Goal: Task Accomplishment & Management: Use online tool/utility

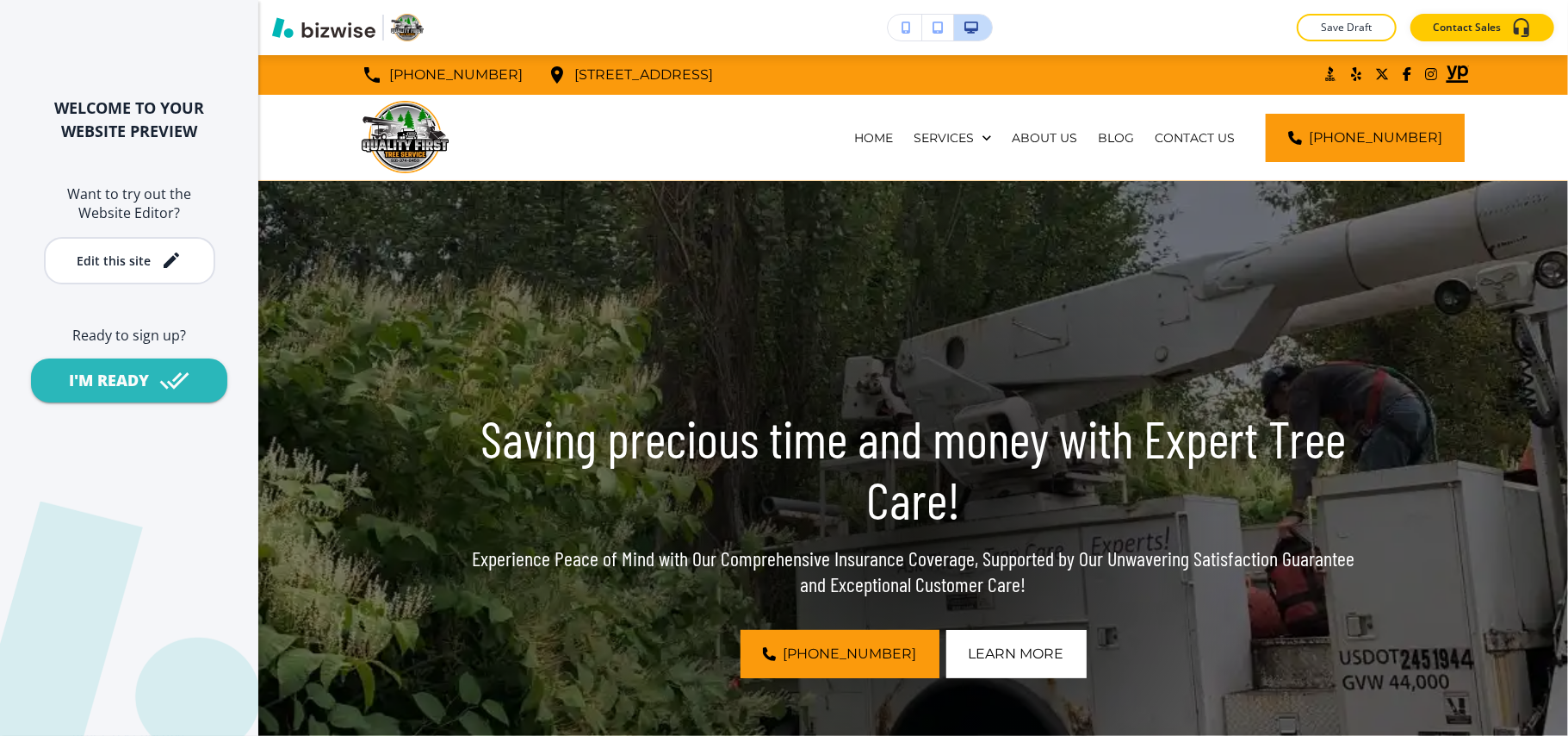
scroll to position [10788, 0]
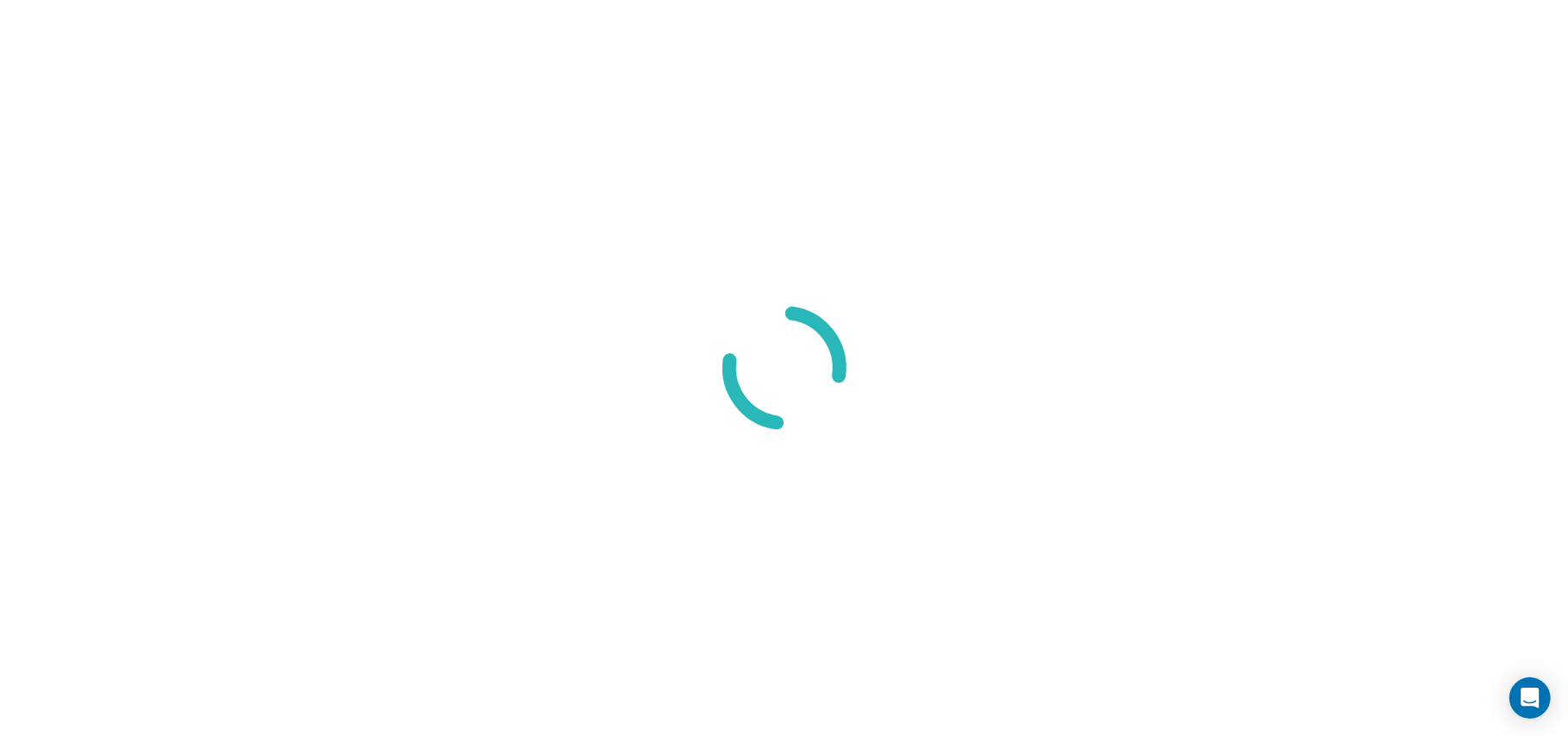
click at [438, 153] on div at bounding box center [784, 368] width 1568 height 736
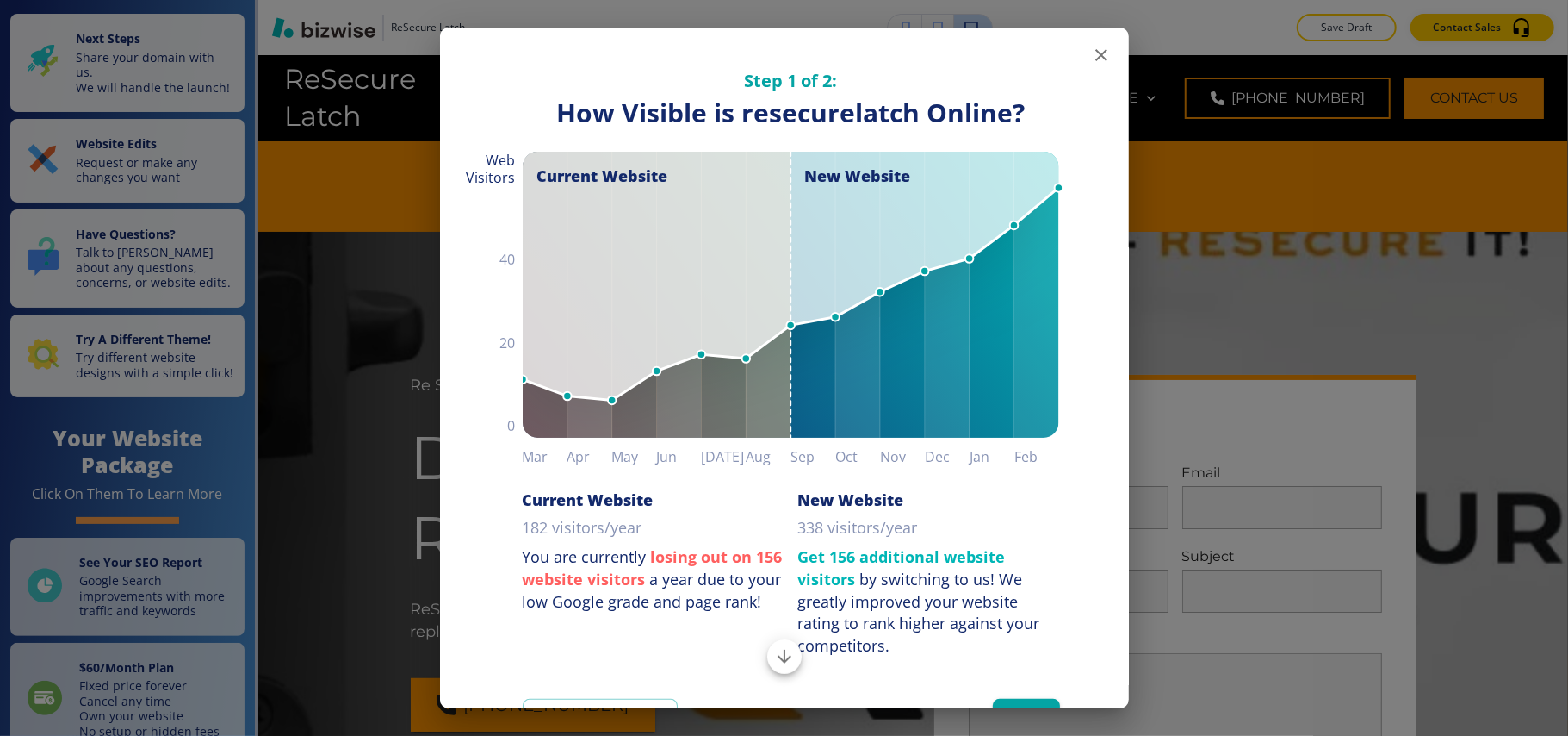
click at [1096, 57] on icon "button" at bounding box center [1101, 55] width 12 height 12
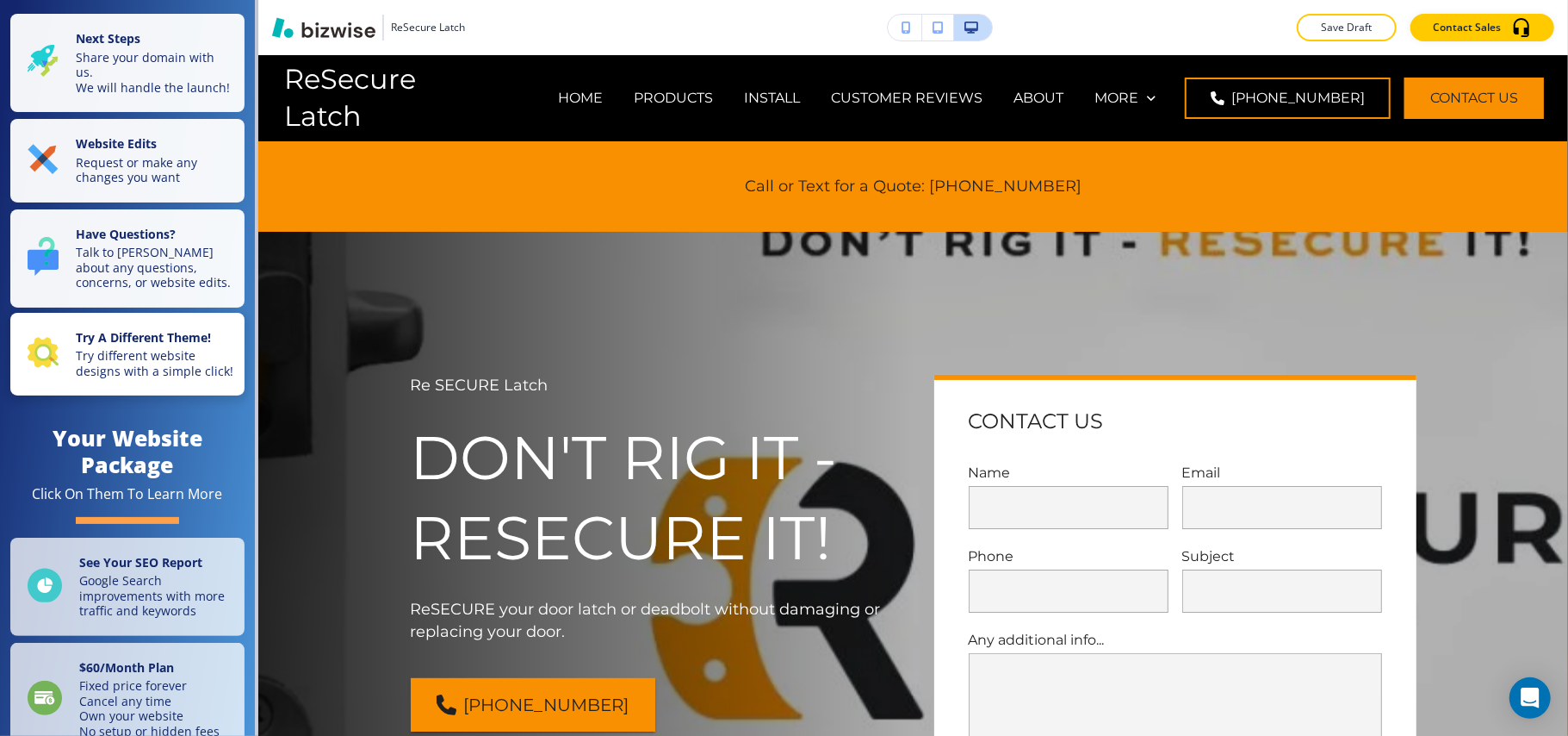
click at [129, 378] on p "Try different website designs with a simple click!" at bounding box center [155, 363] width 158 height 30
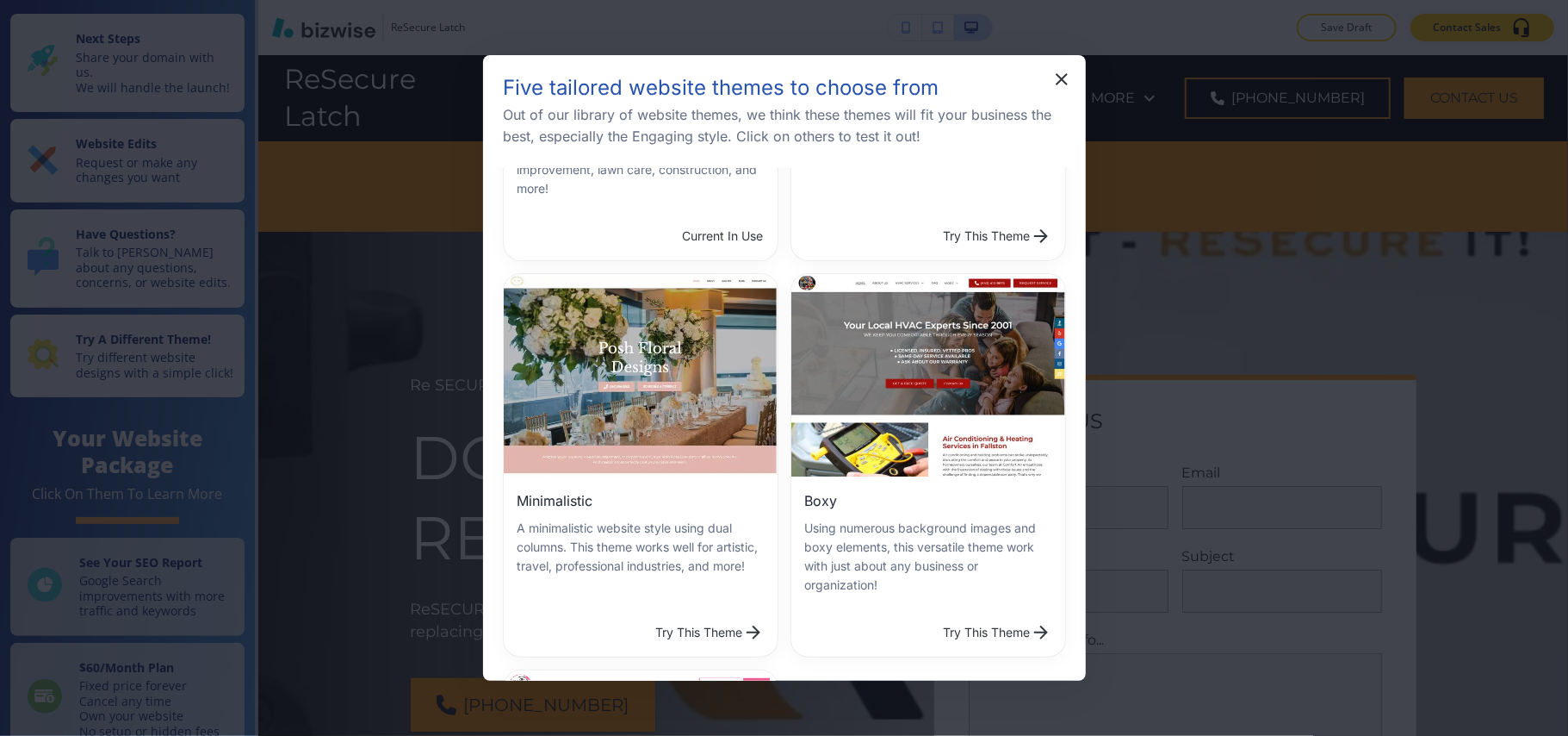
scroll to position [114, 0]
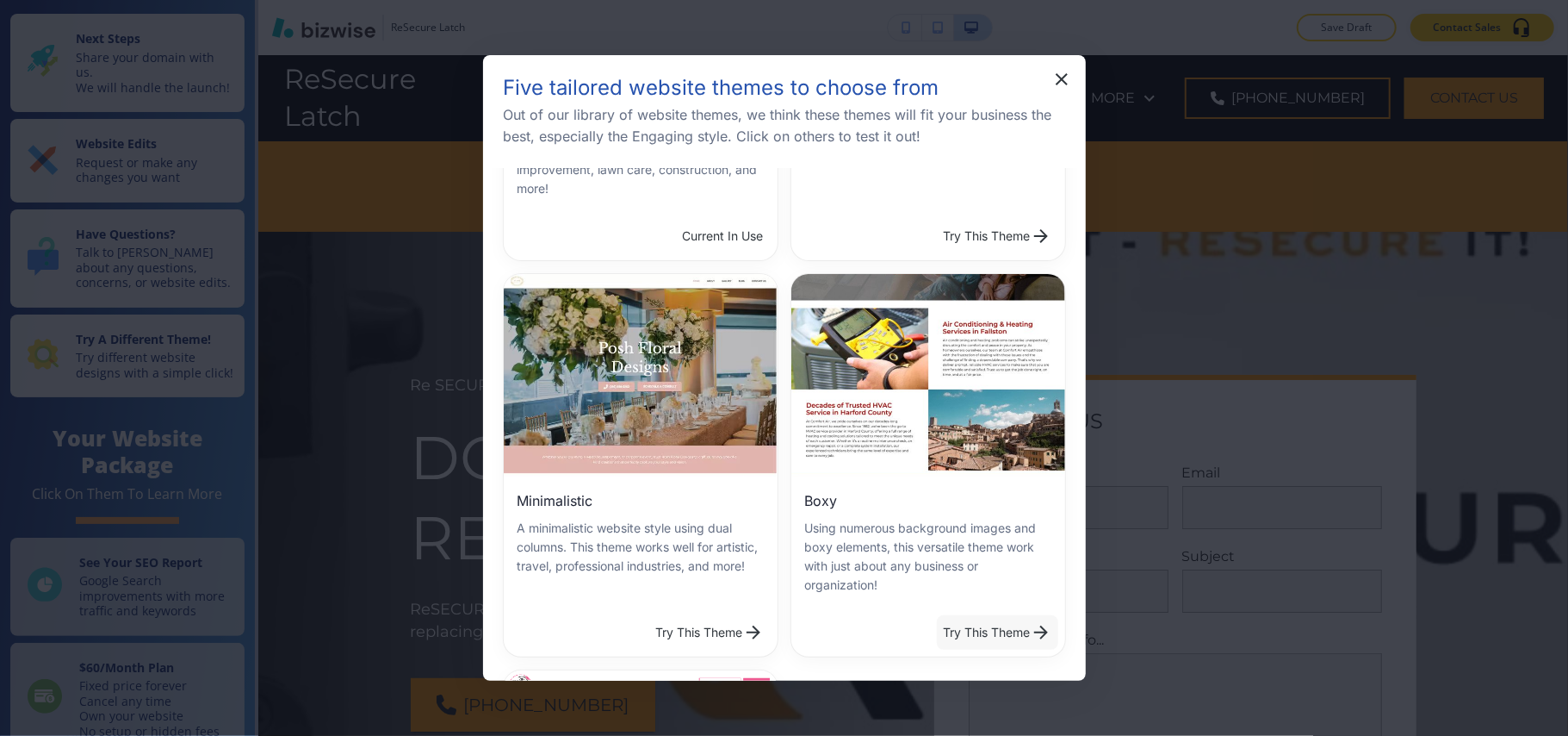
click at [967, 615] on button "Try This Theme" at bounding box center [998, 633] width 122 height 35
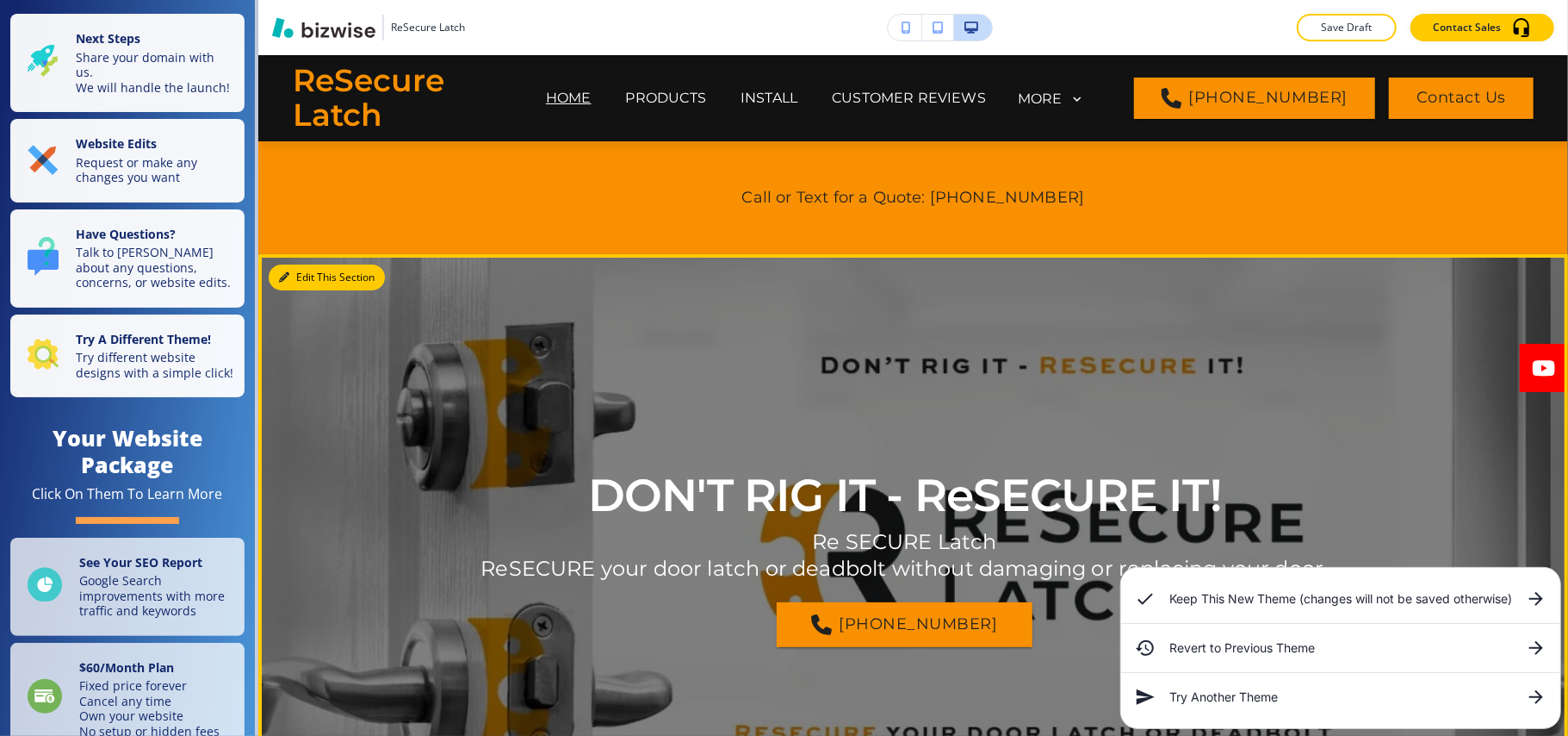
drag, startPoint x: 299, startPoint y: 265, endPoint x: 311, endPoint y: 272, distance: 13.9
click at [299, 265] on button "Edit This Section" at bounding box center [327, 277] width 116 height 26
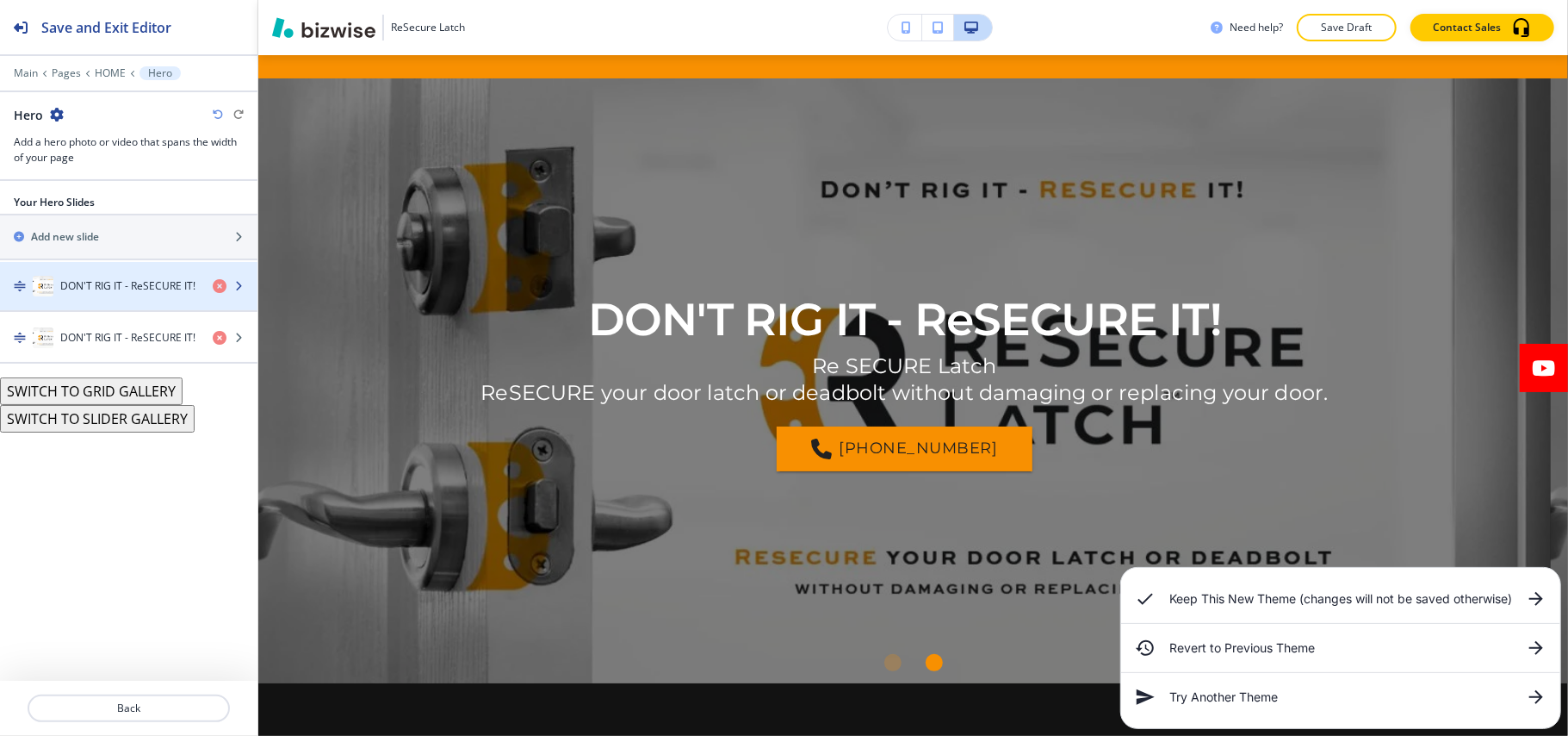
scroll to position [198, 0]
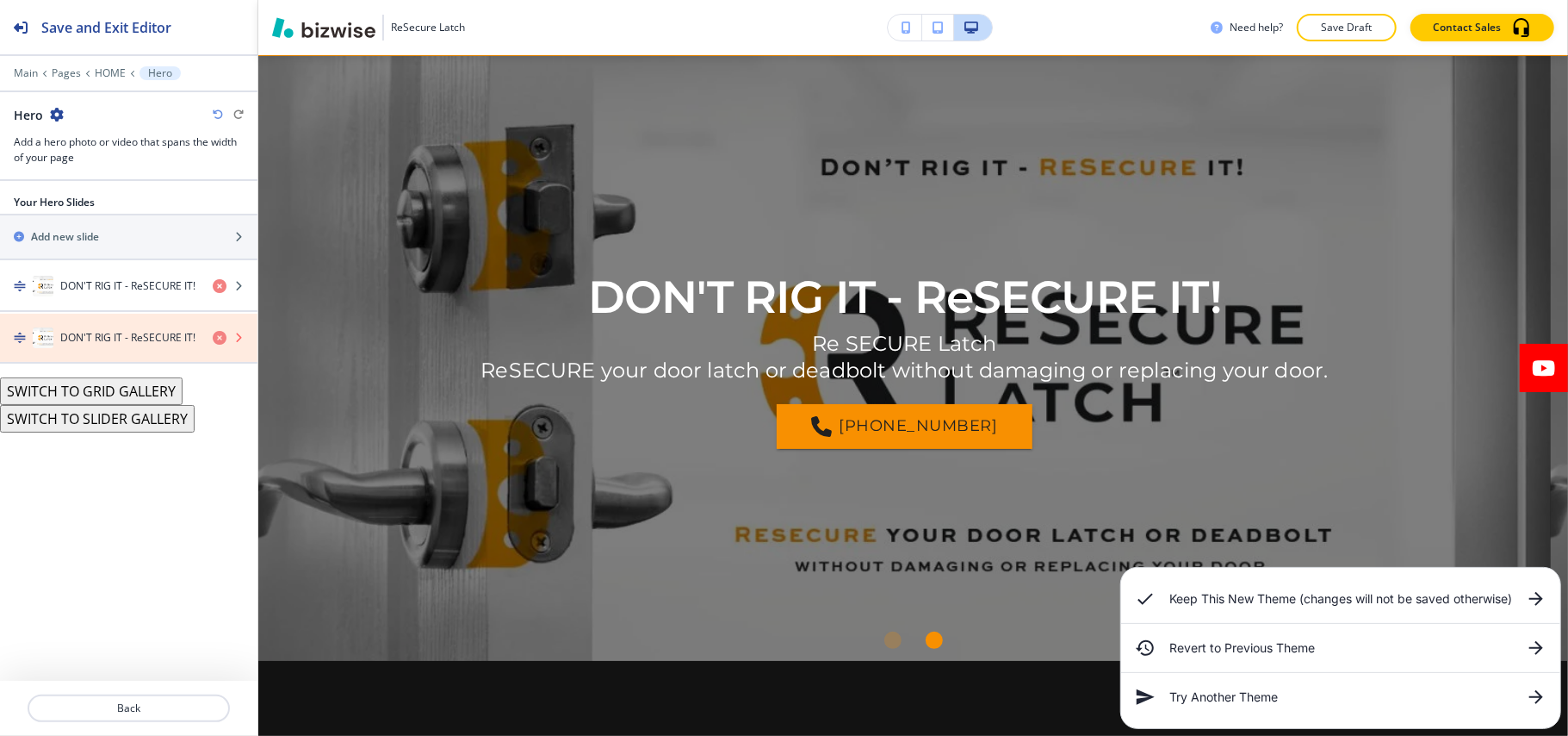
click at [218, 340] on icon "button" at bounding box center [219, 337] width 14 height 14
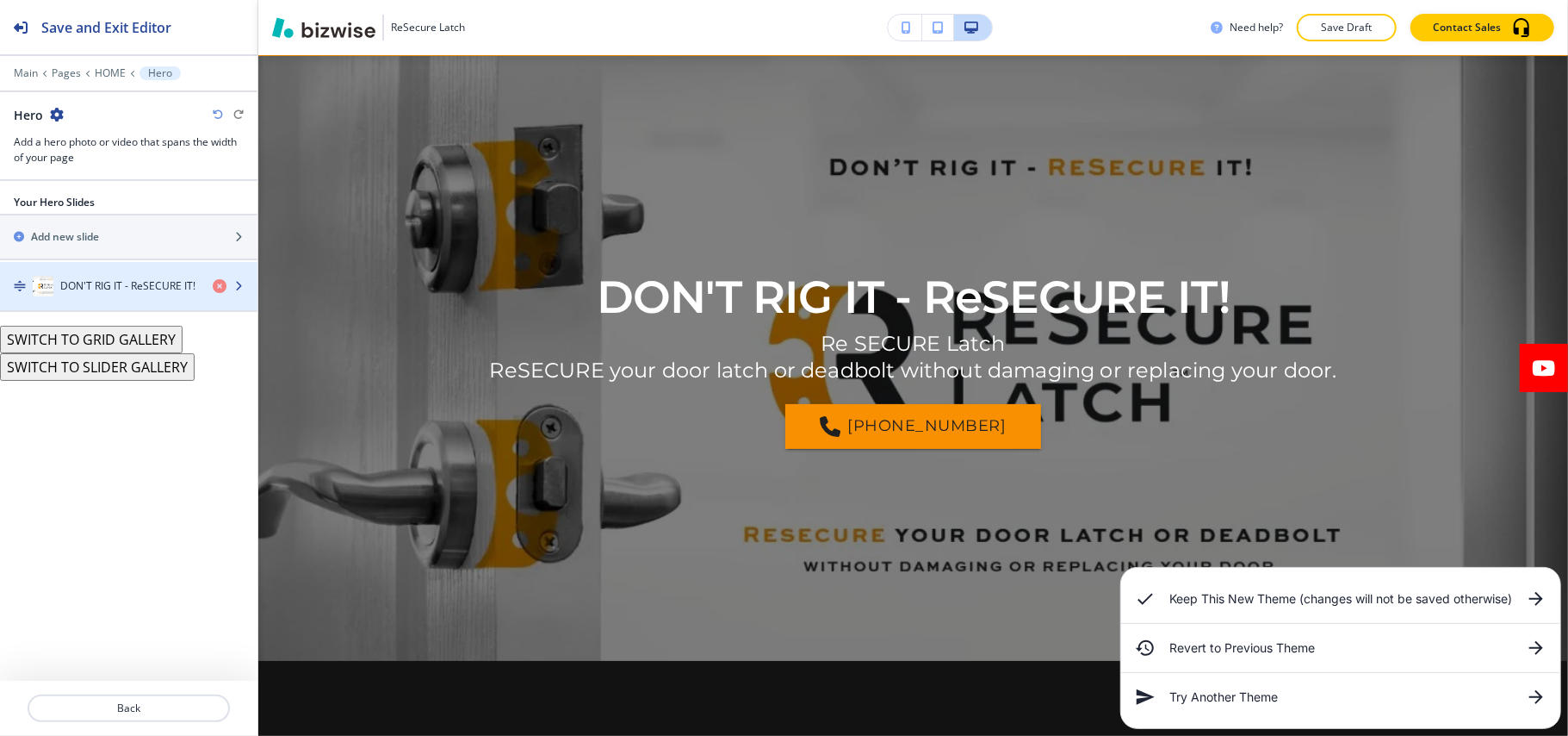
click at [92, 291] on h4 "DON'T RIG IT - ReSECURE IT!" at bounding box center [128, 286] width 135 height 16
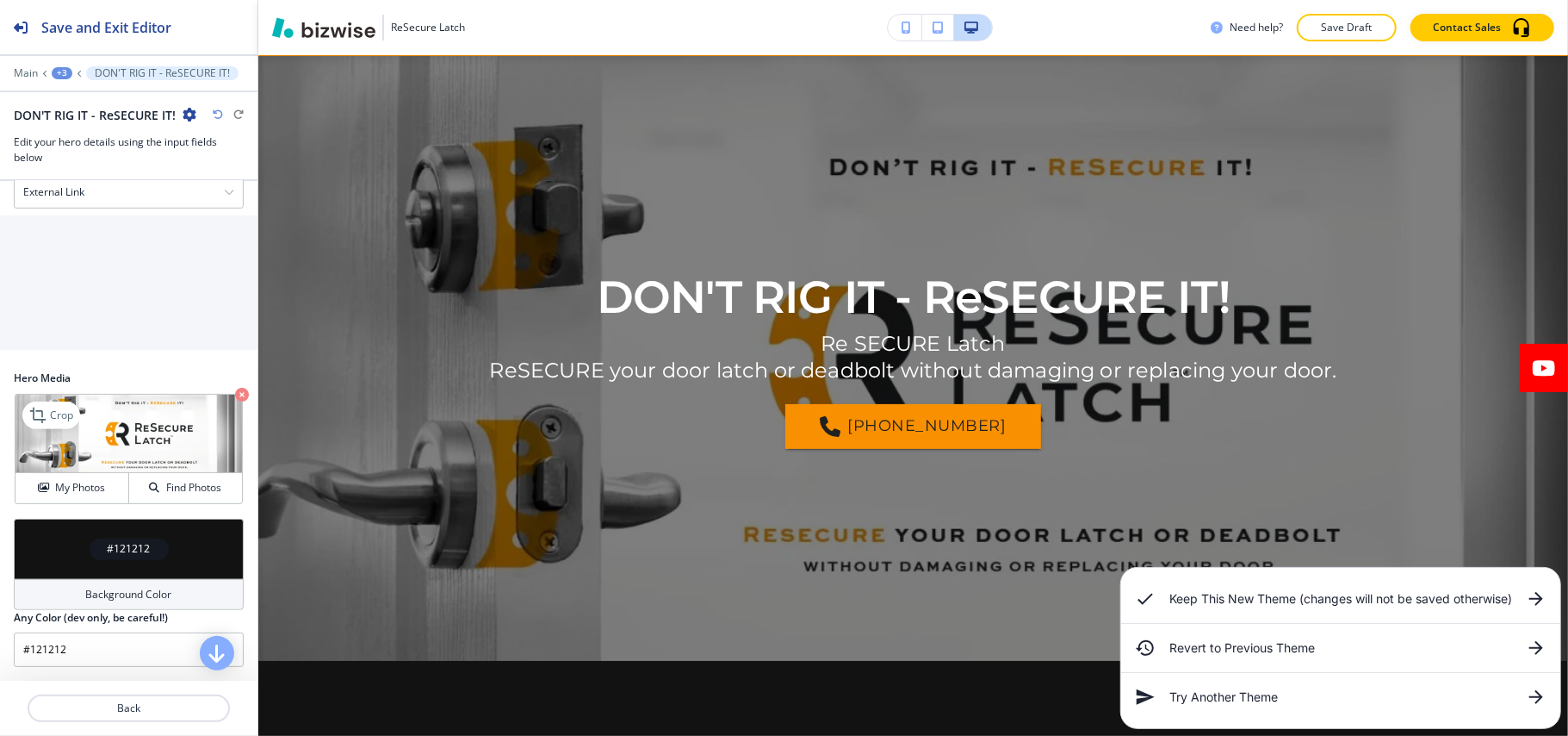
scroll to position [525, 0]
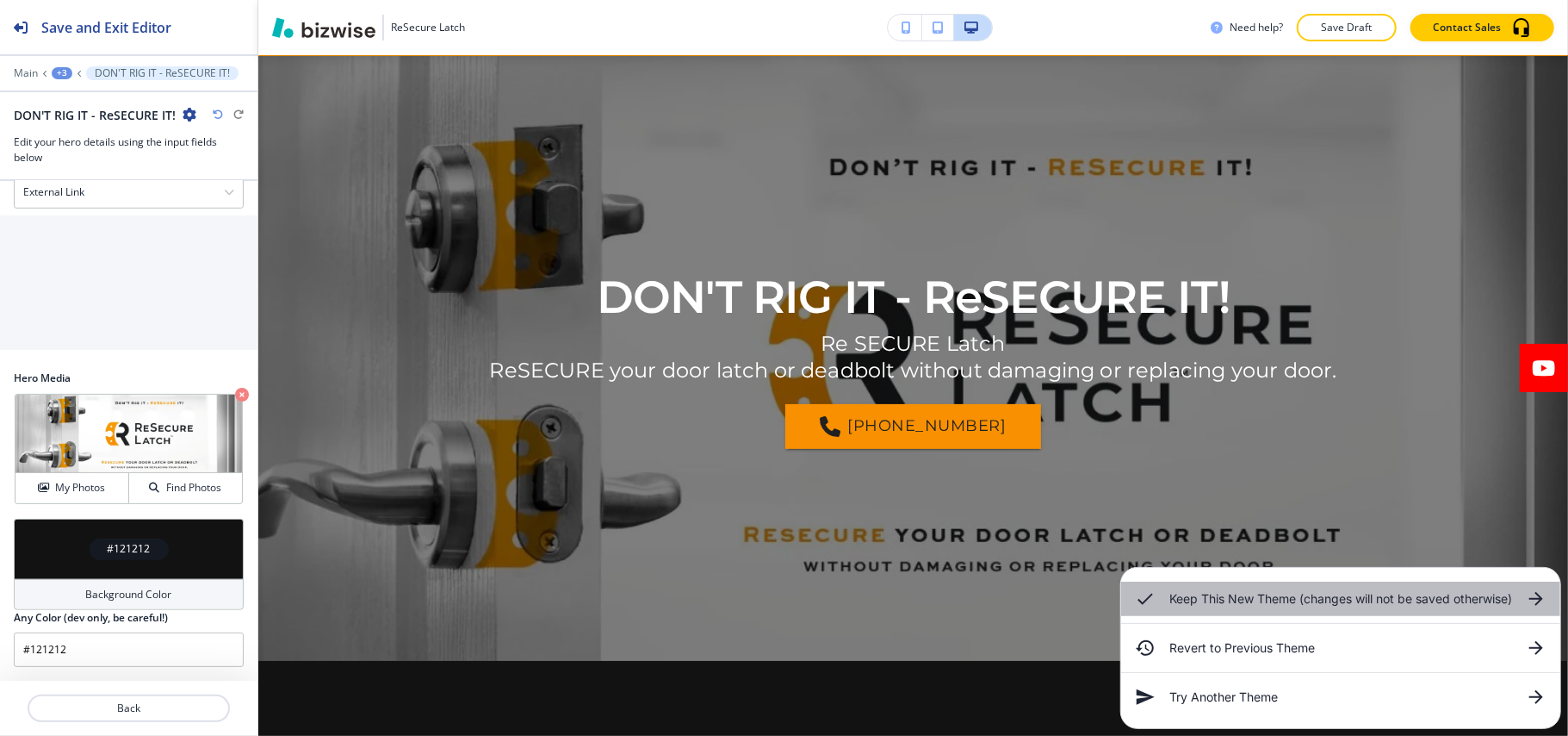
click at [1544, 593] on icon at bounding box center [1536, 599] width 21 height 21
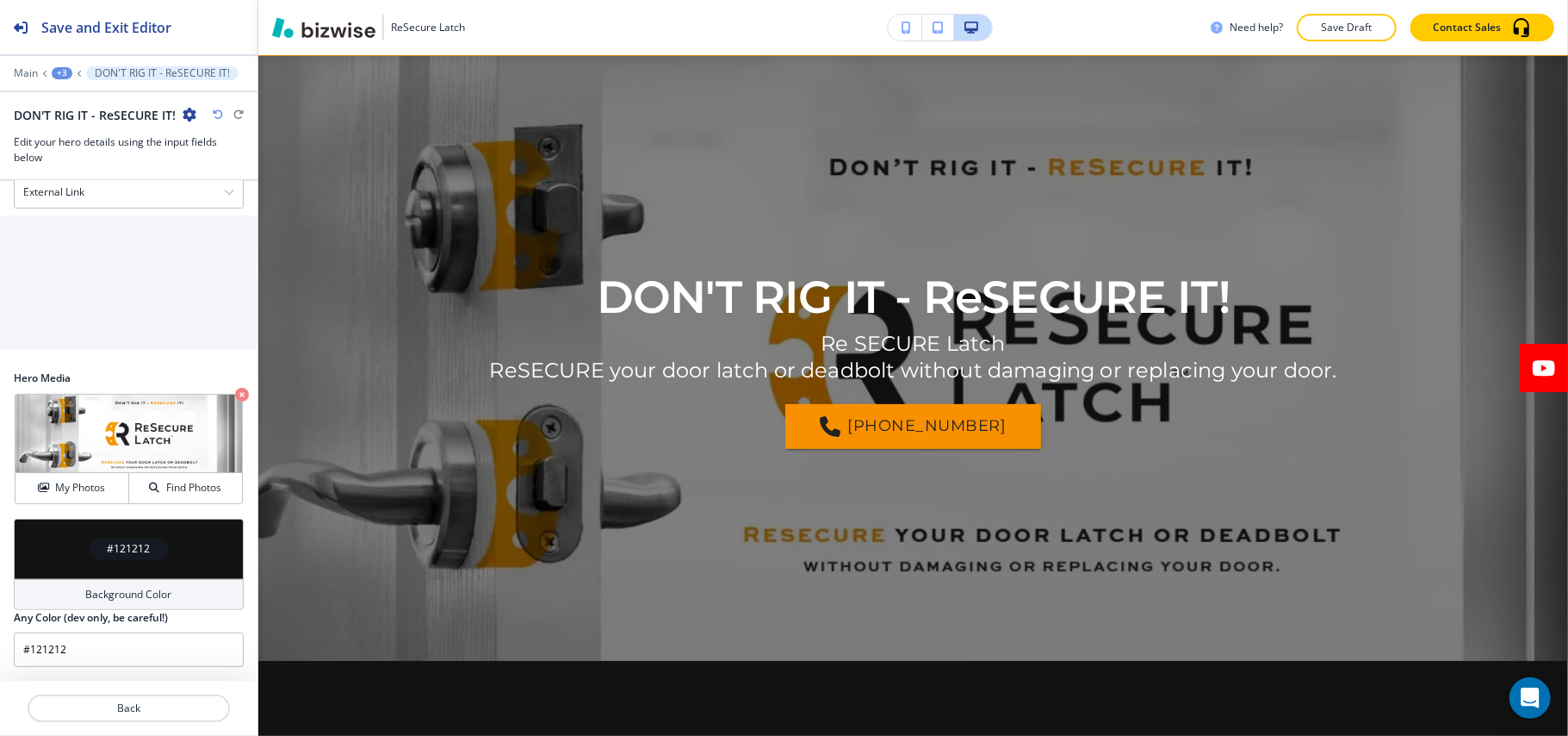
click at [55, 78] on div "+3" at bounding box center [61, 72] width 21 height 12
click at [64, 123] on button "HOME" at bounding box center [106, 131] width 110 height 30
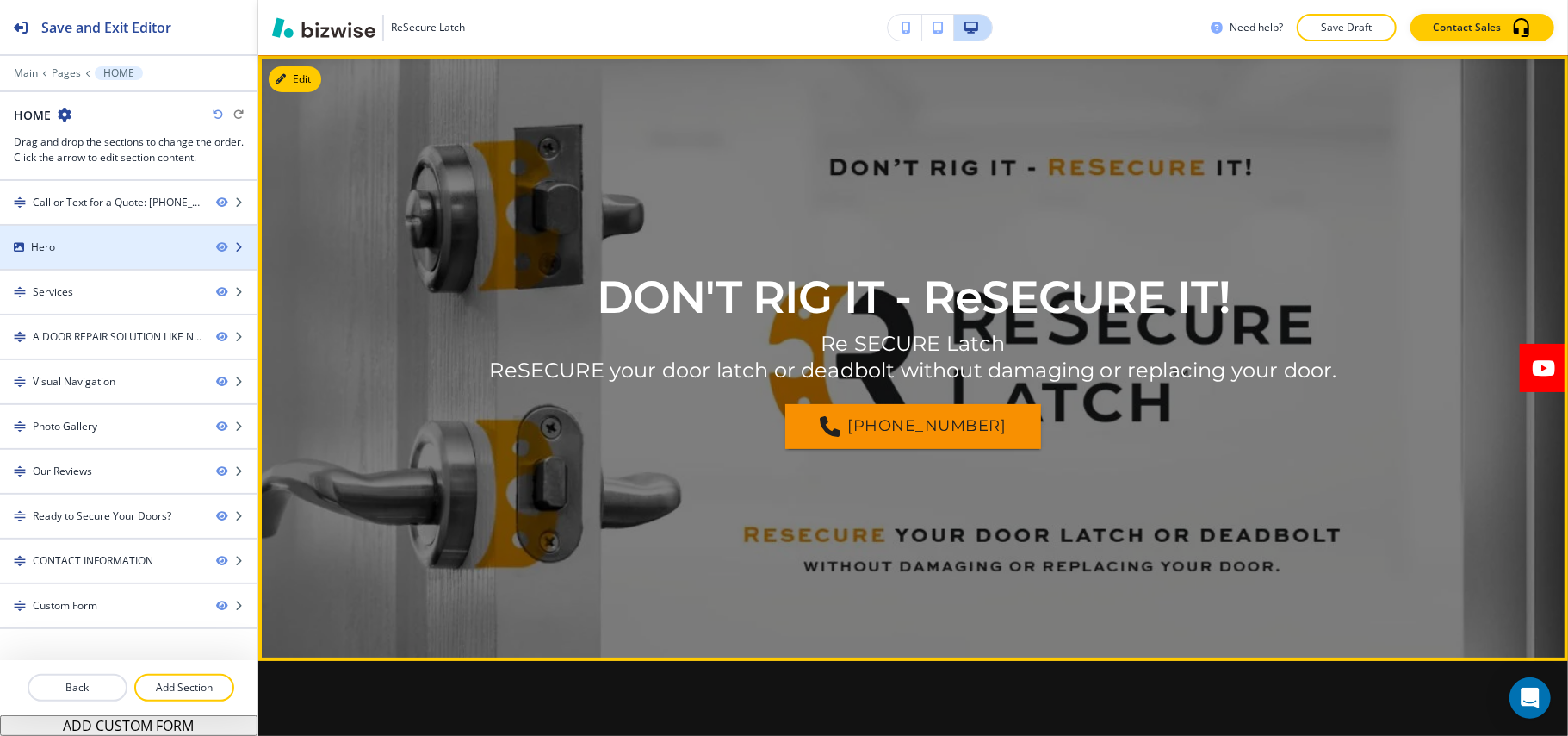
click at [73, 249] on div "Hero" at bounding box center [101, 247] width 202 height 16
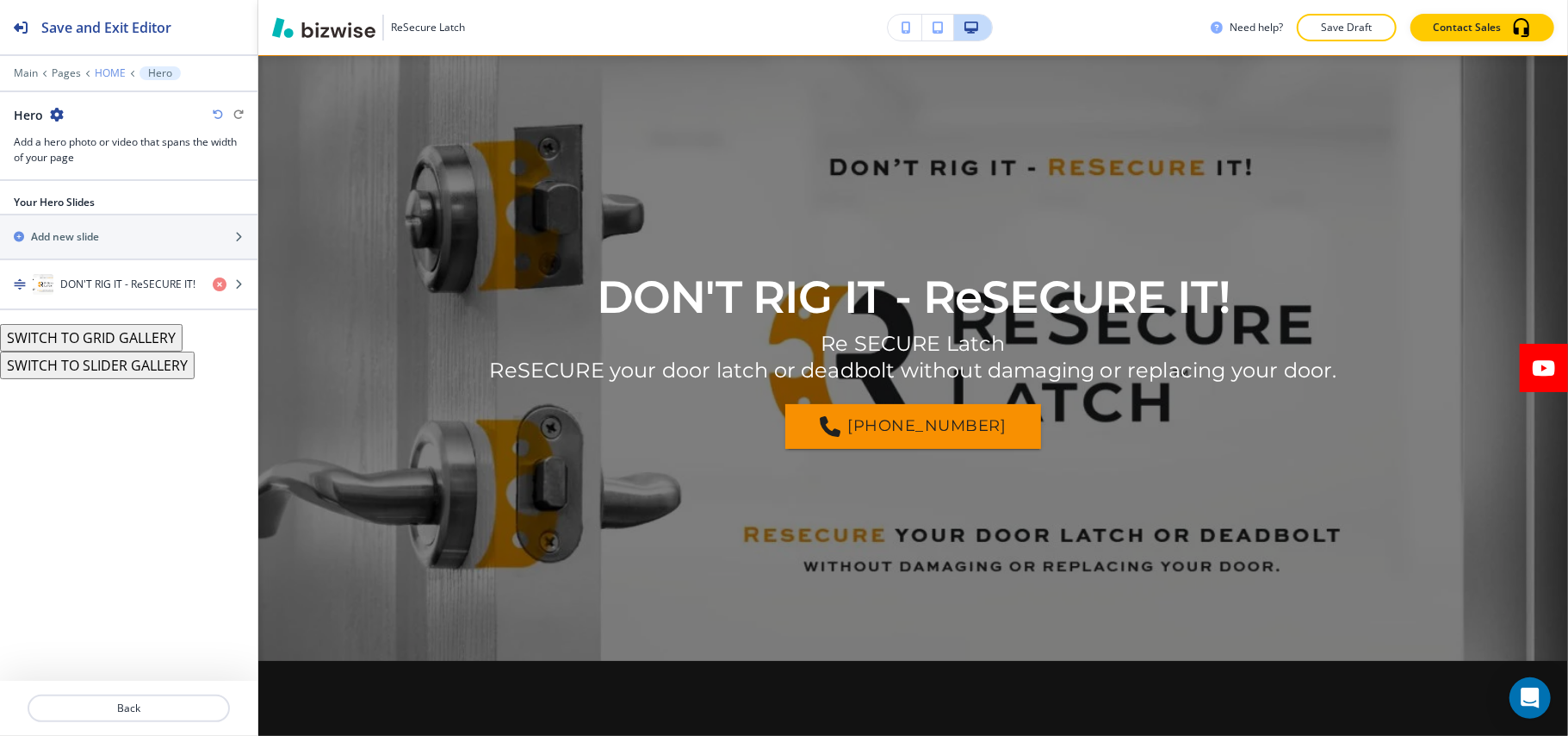
click at [102, 72] on p "HOME" at bounding box center [110, 72] width 31 height 12
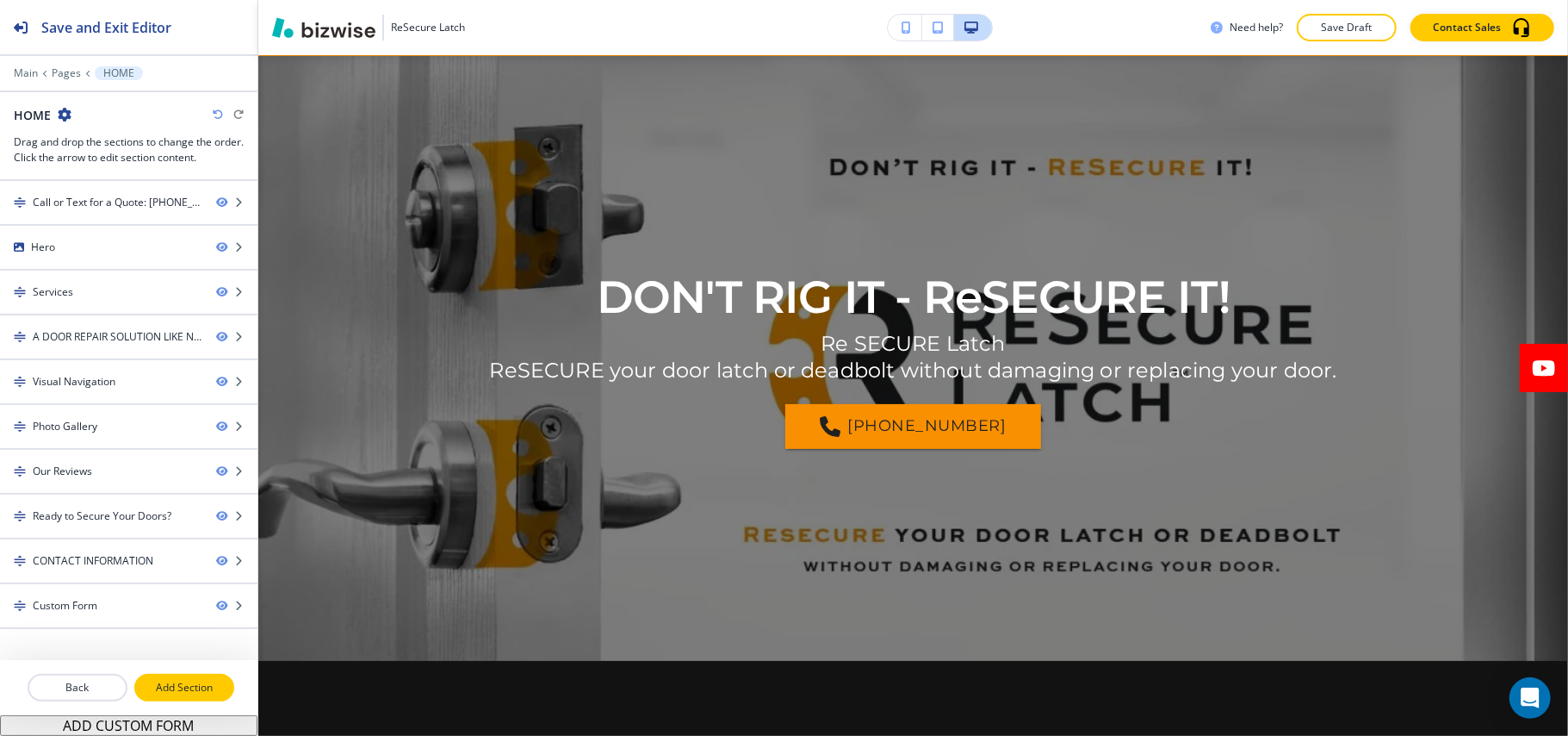
click at [191, 699] on button "Add Section" at bounding box center [184, 687] width 100 height 27
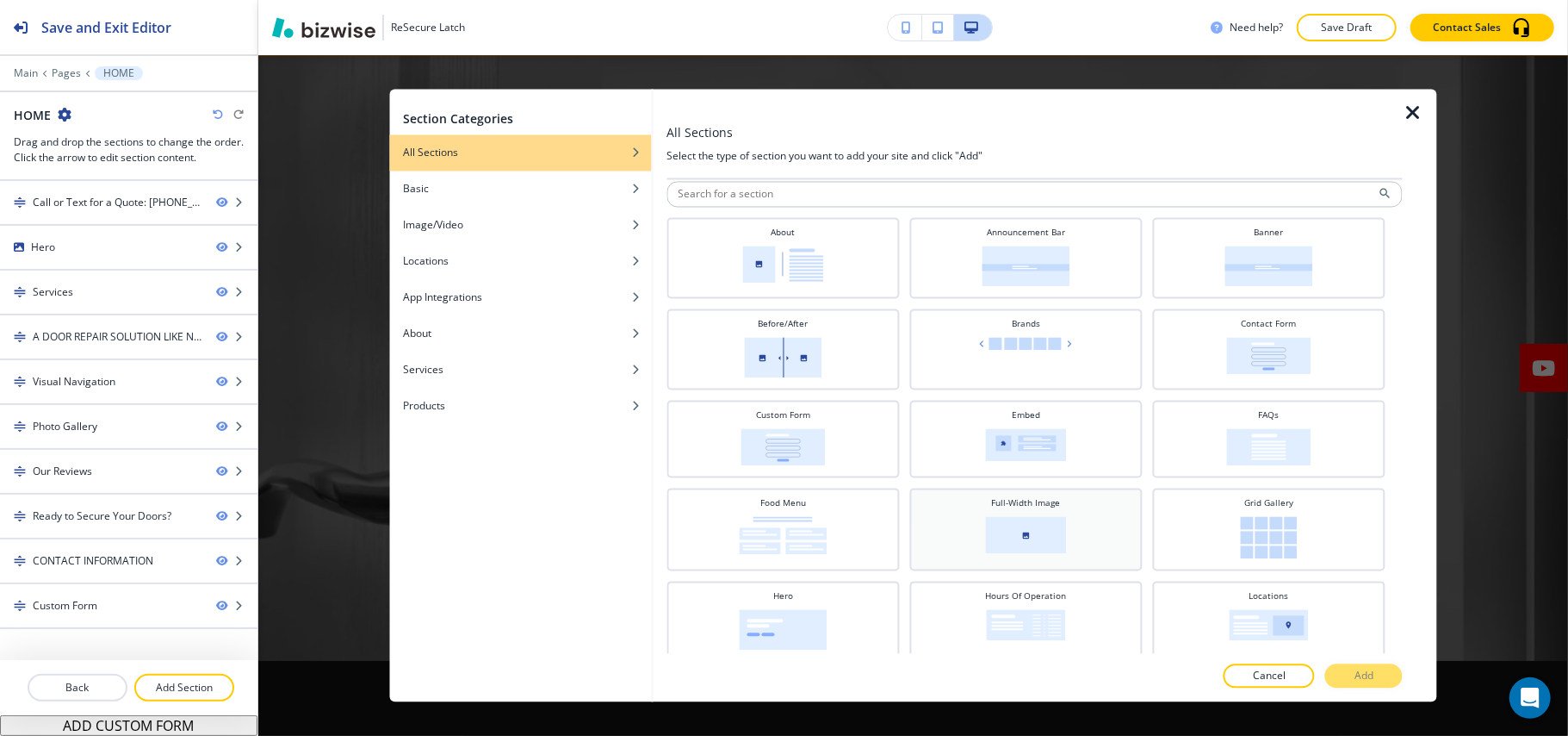
scroll to position [124, 0]
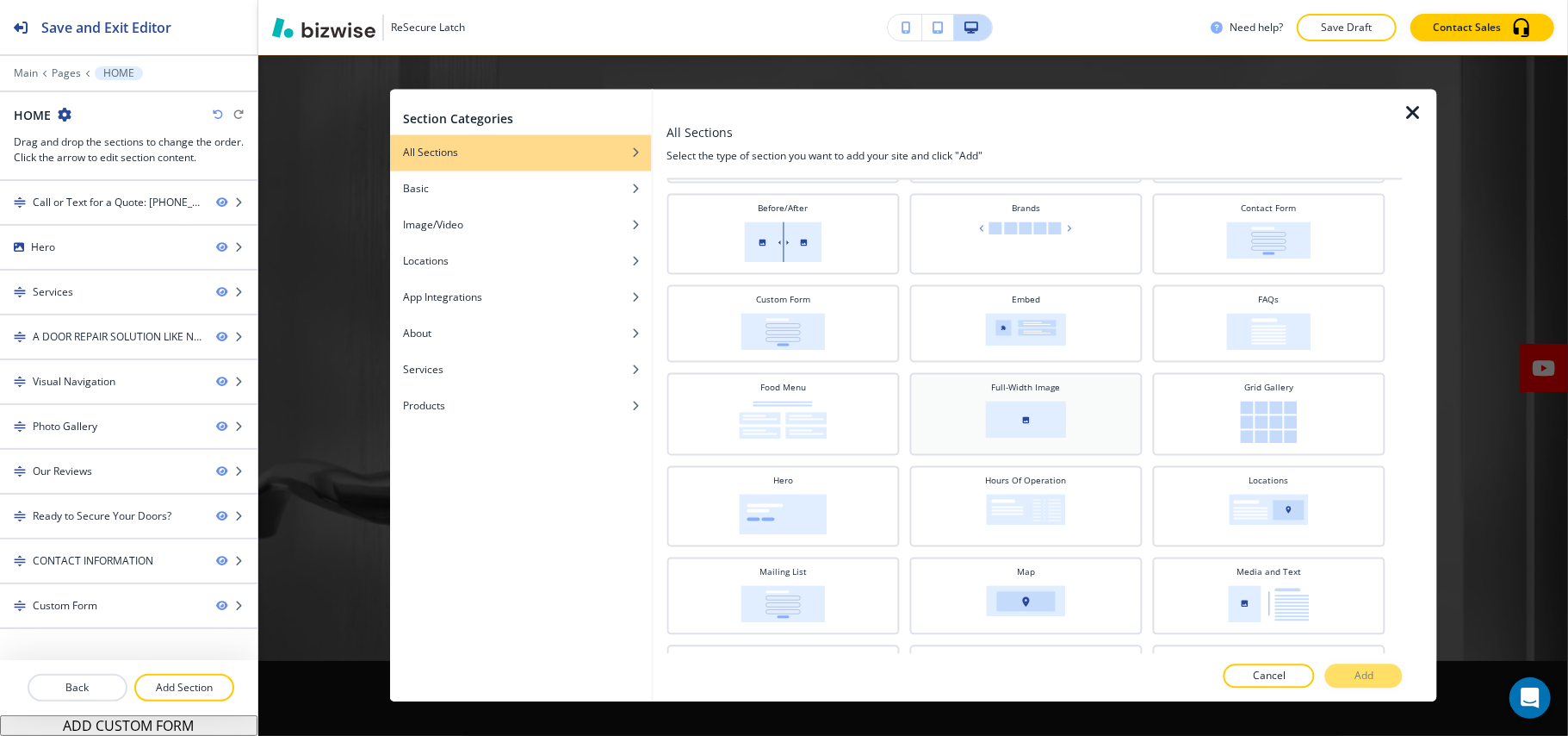
click at [1052, 428] on img at bounding box center [1025, 419] width 81 height 37
click at [1355, 669] on p "Add" at bounding box center [1364, 676] width 19 height 16
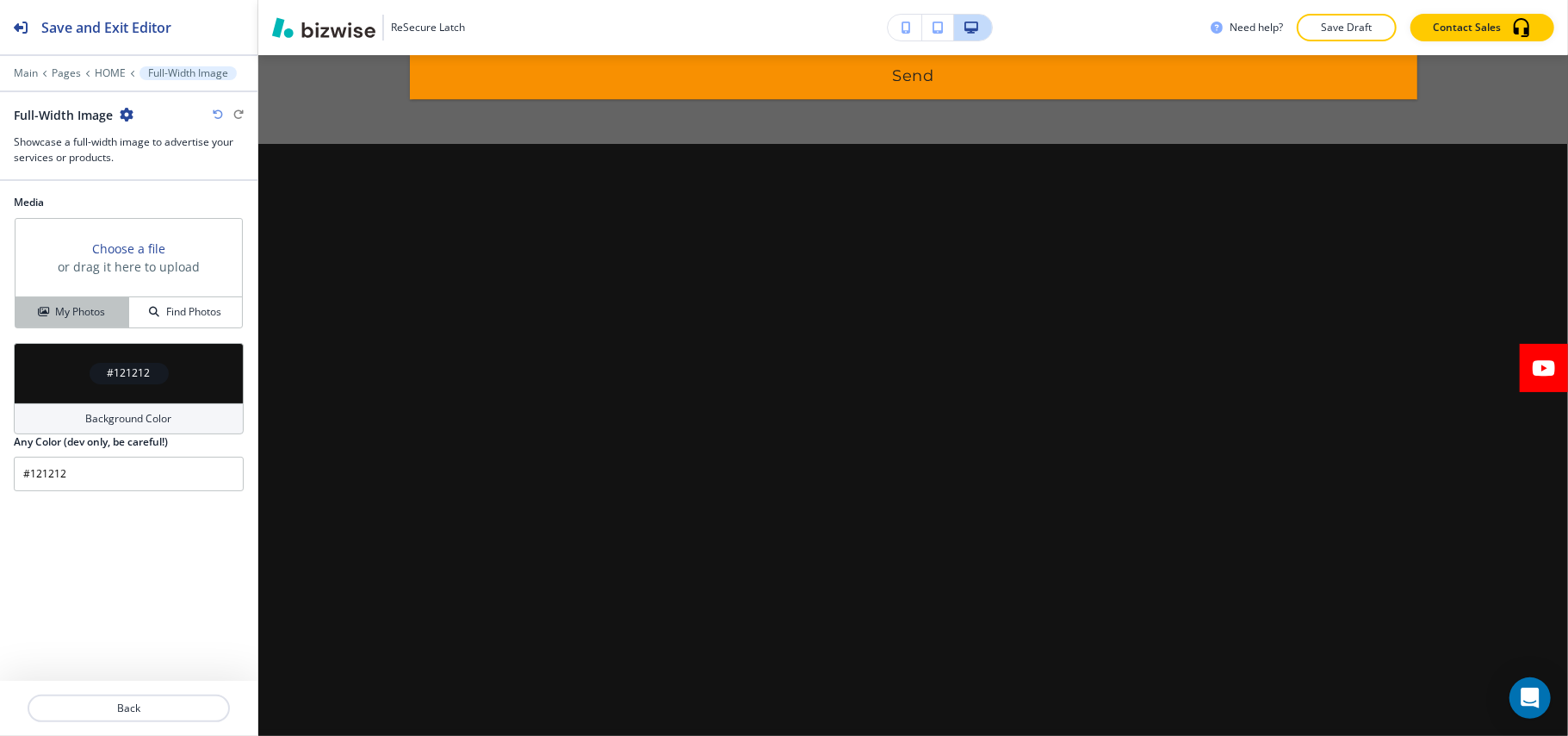
click at [74, 328] on button "My Photos" at bounding box center [72, 312] width 114 height 30
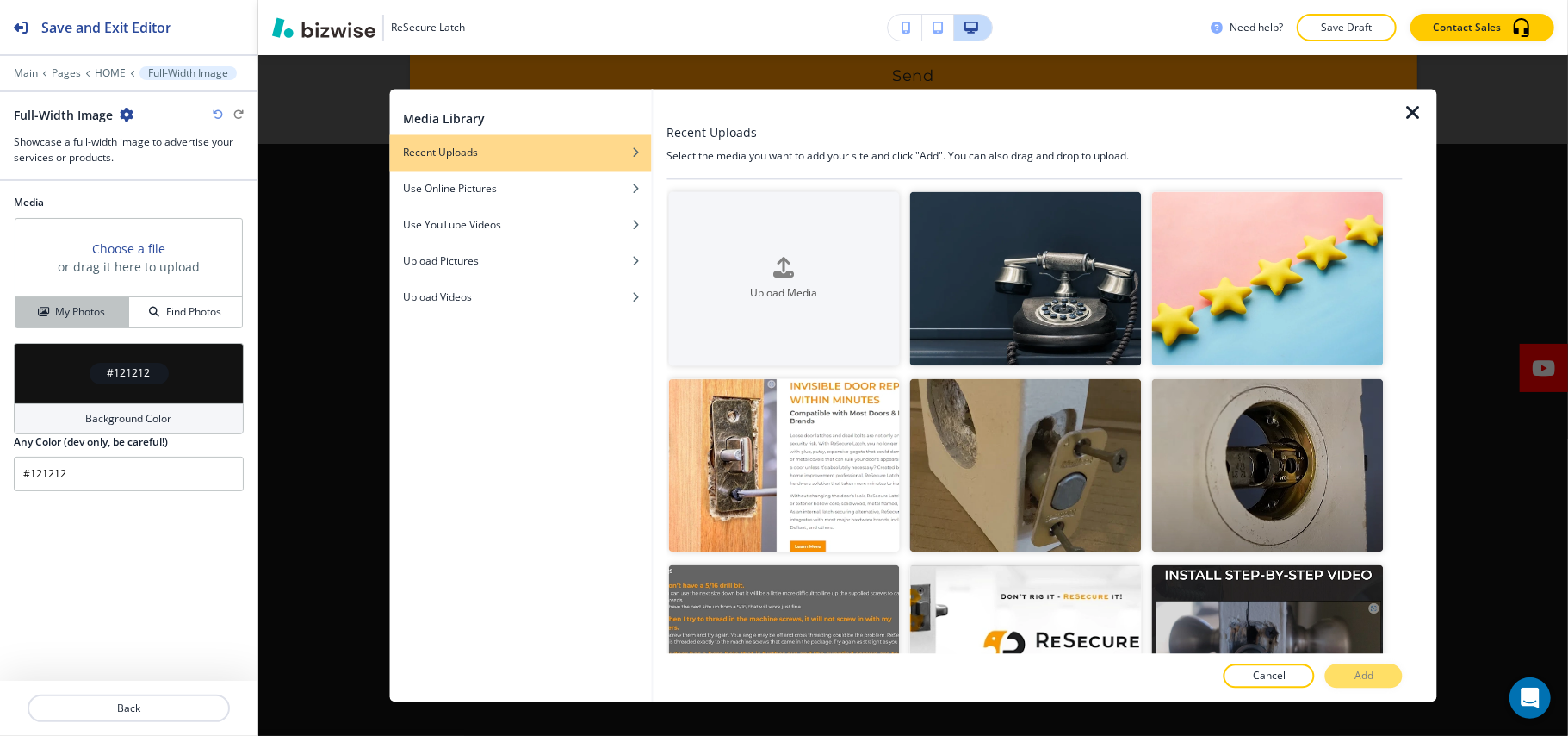
scroll to position [7836, 0]
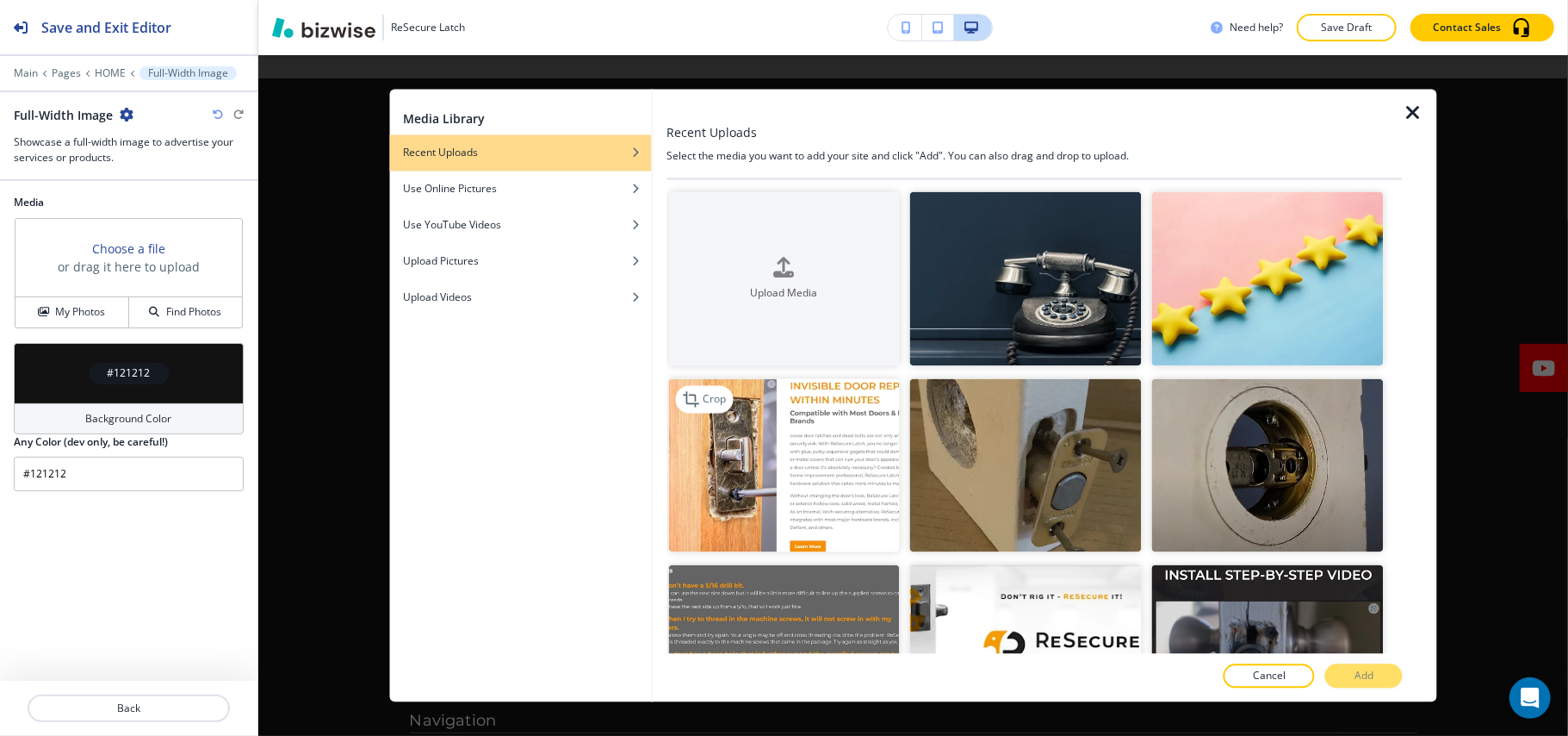
click at [821, 451] on img "button" at bounding box center [784, 465] width 232 height 174
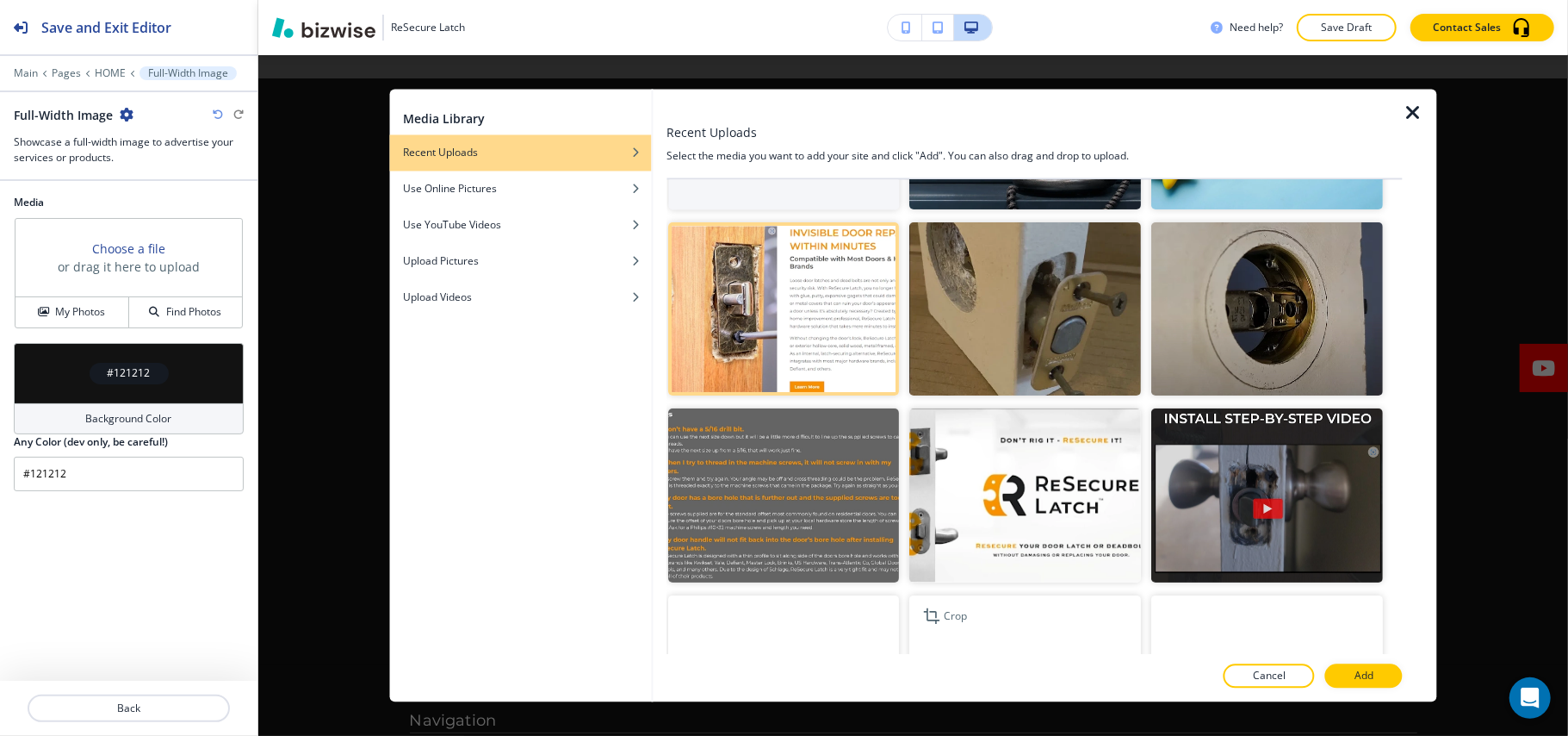
scroll to position [344, 0]
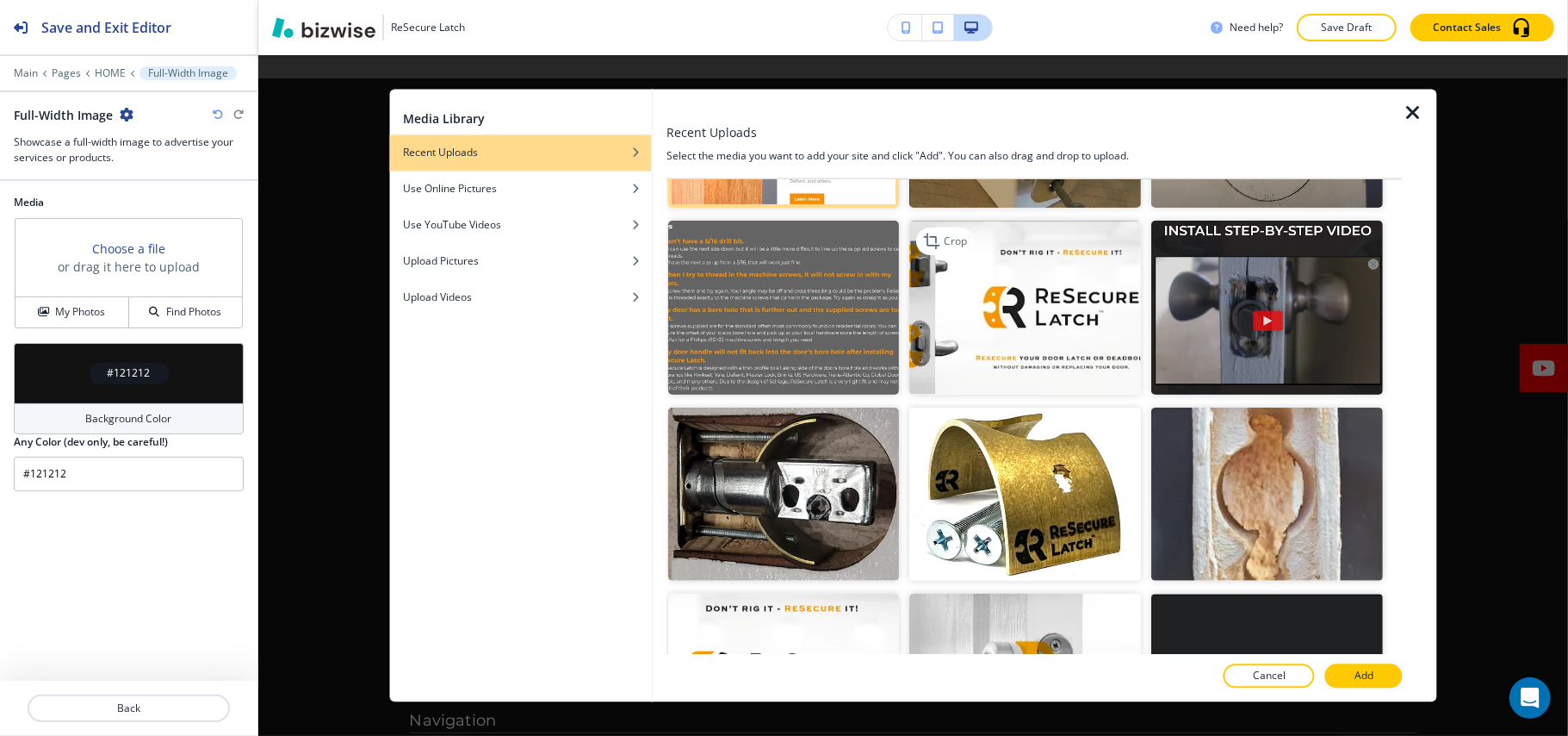
click at [1037, 332] on img "button" at bounding box center [1026, 308] width 232 height 174
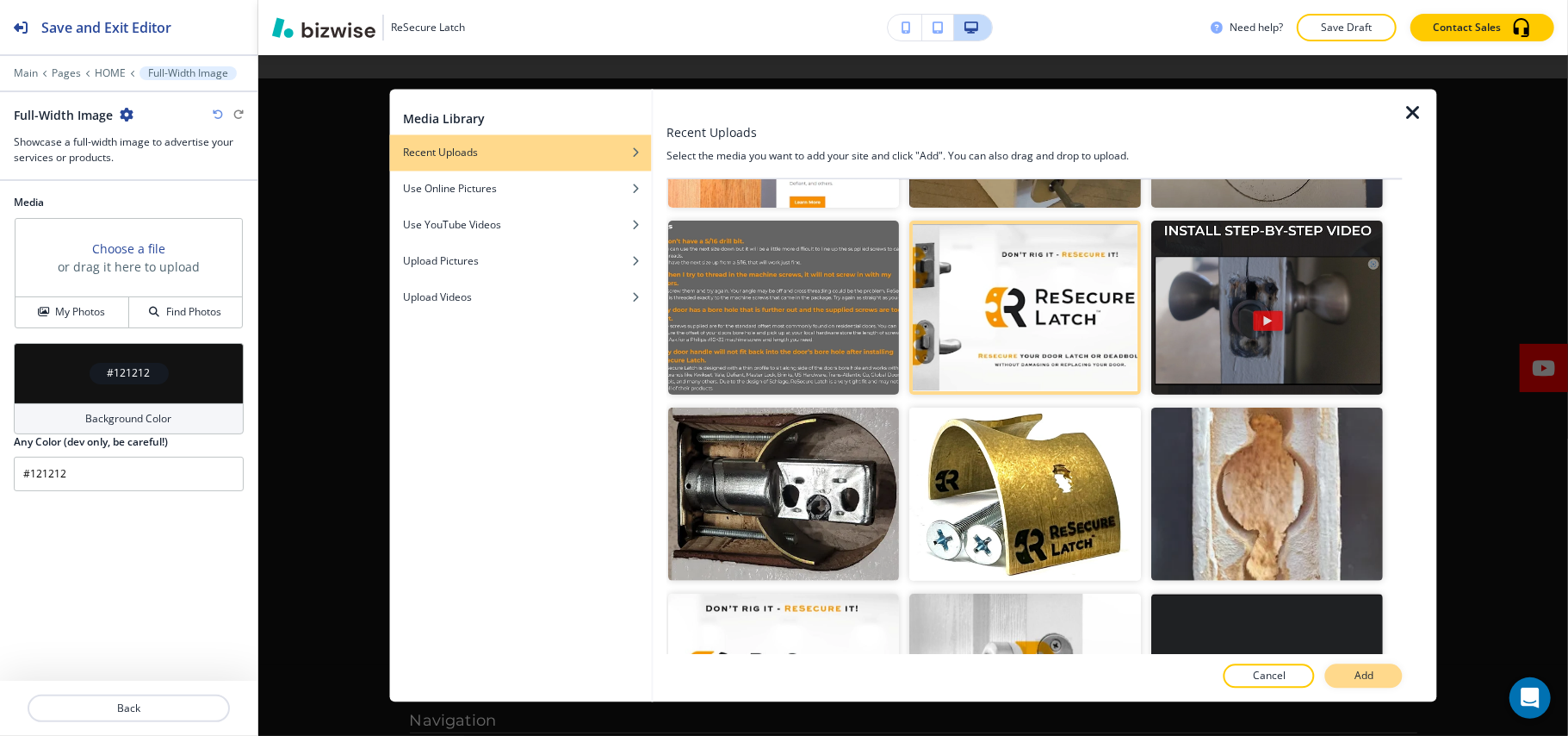
click at [1372, 677] on p "Add" at bounding box center [1364, 676] width 19 height 16
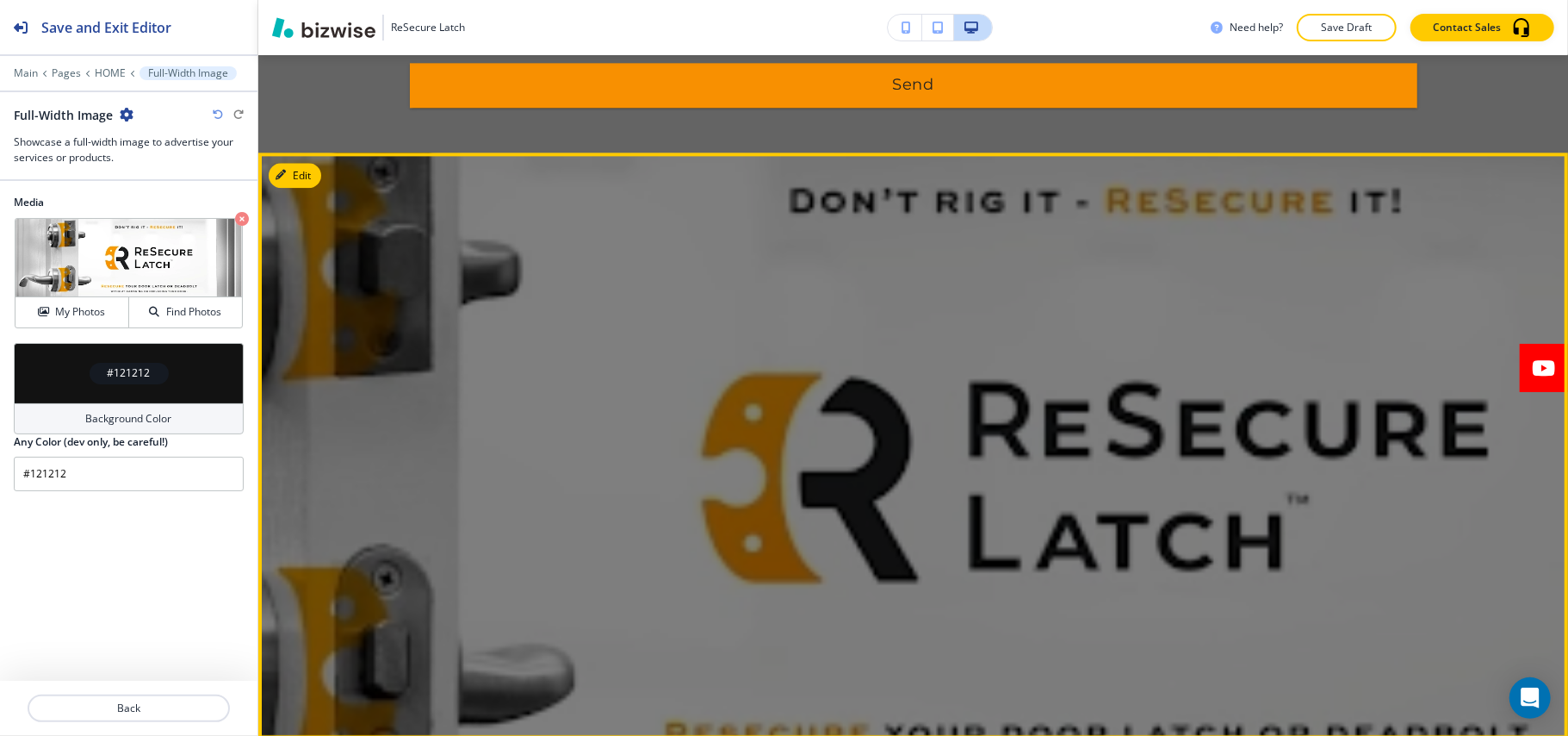
scroll to position [7722, 0]
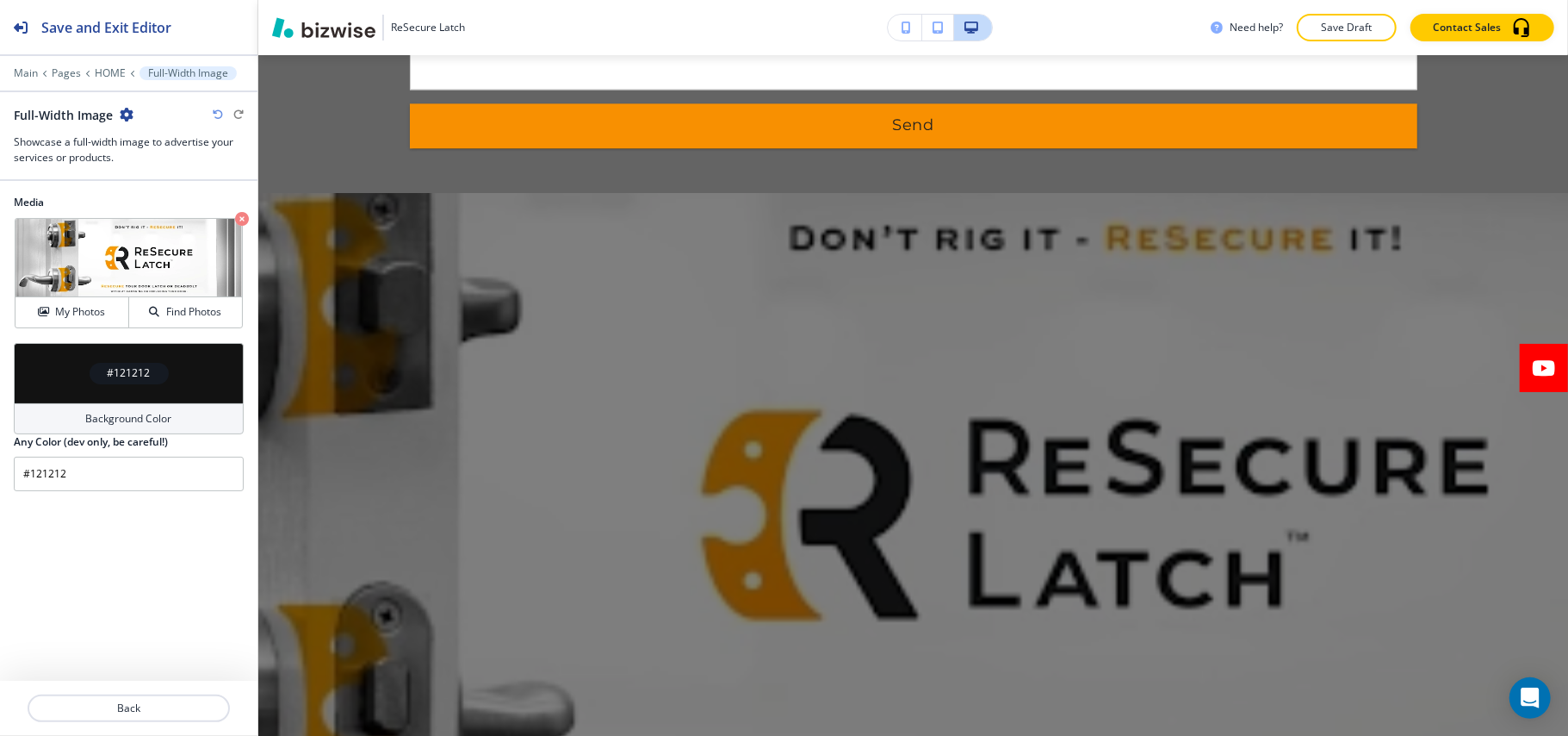
click at [124, 110] on icon "button" at bounding box center [126, 114] width 14 height 14
click at [141, 197] on button "Delete Section" at bounding box center [175, 206] width 110 height 31
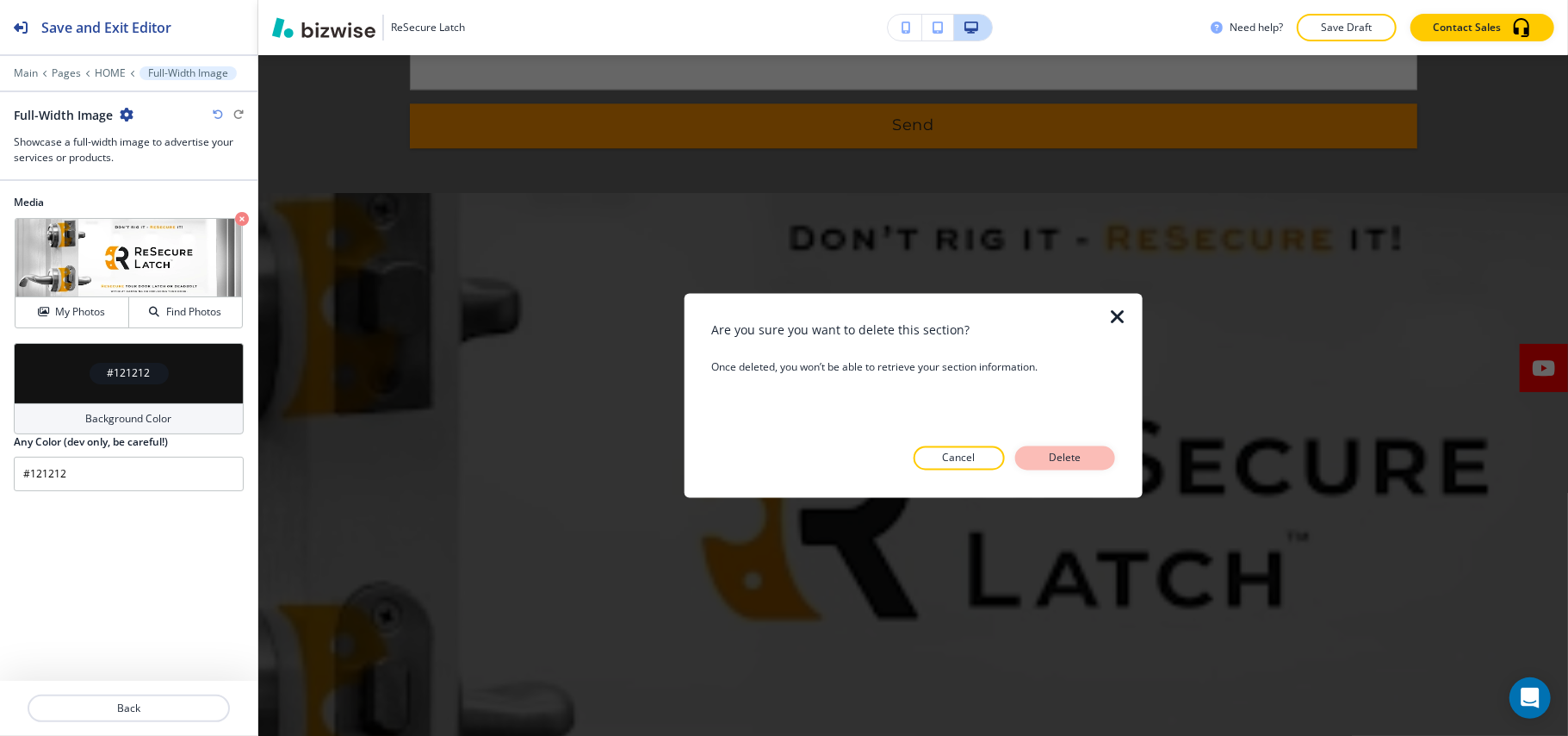
click at [1066, 460] on p "Delete" at bounding box center [1065, 458] width 41 height 16
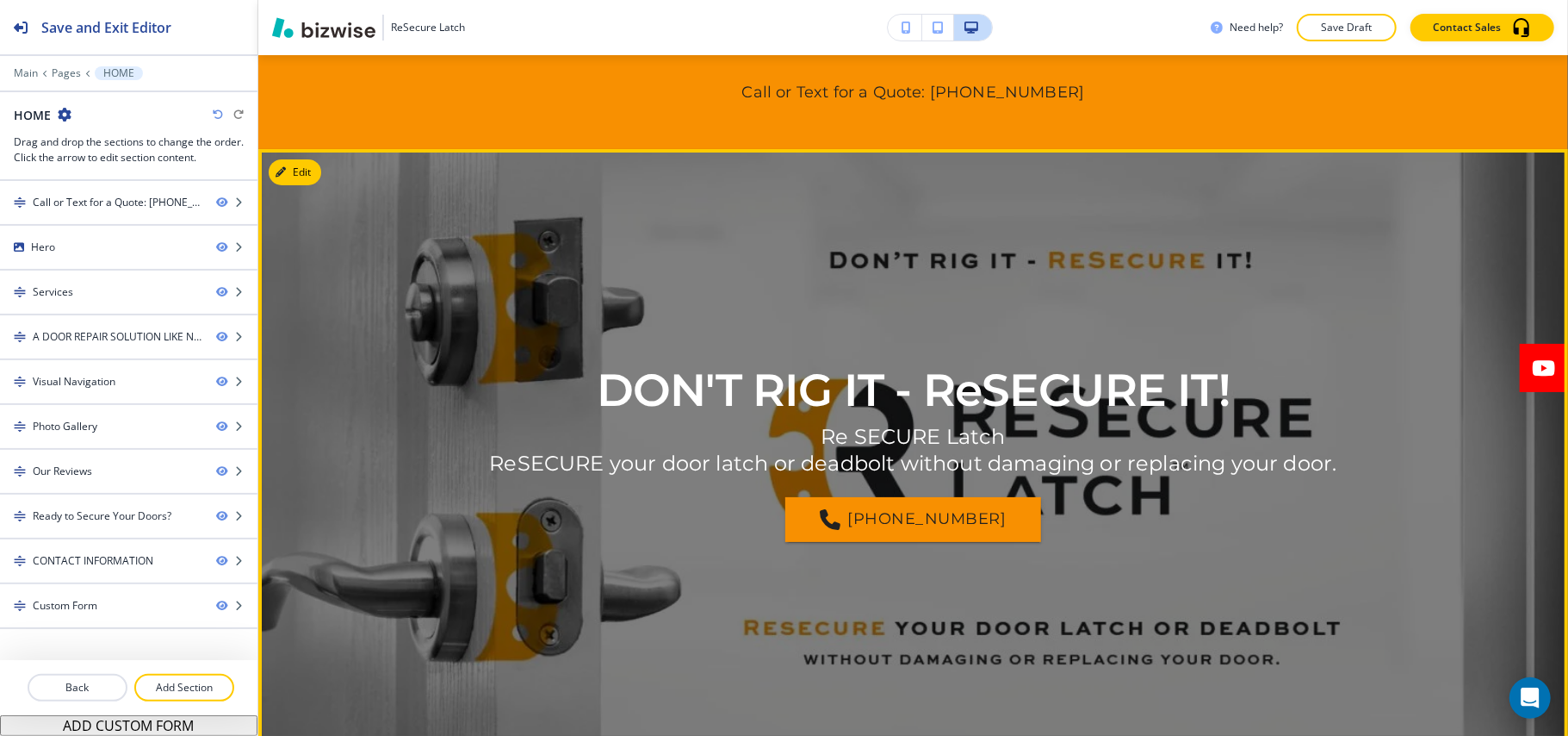
scroll to position [0, 0]
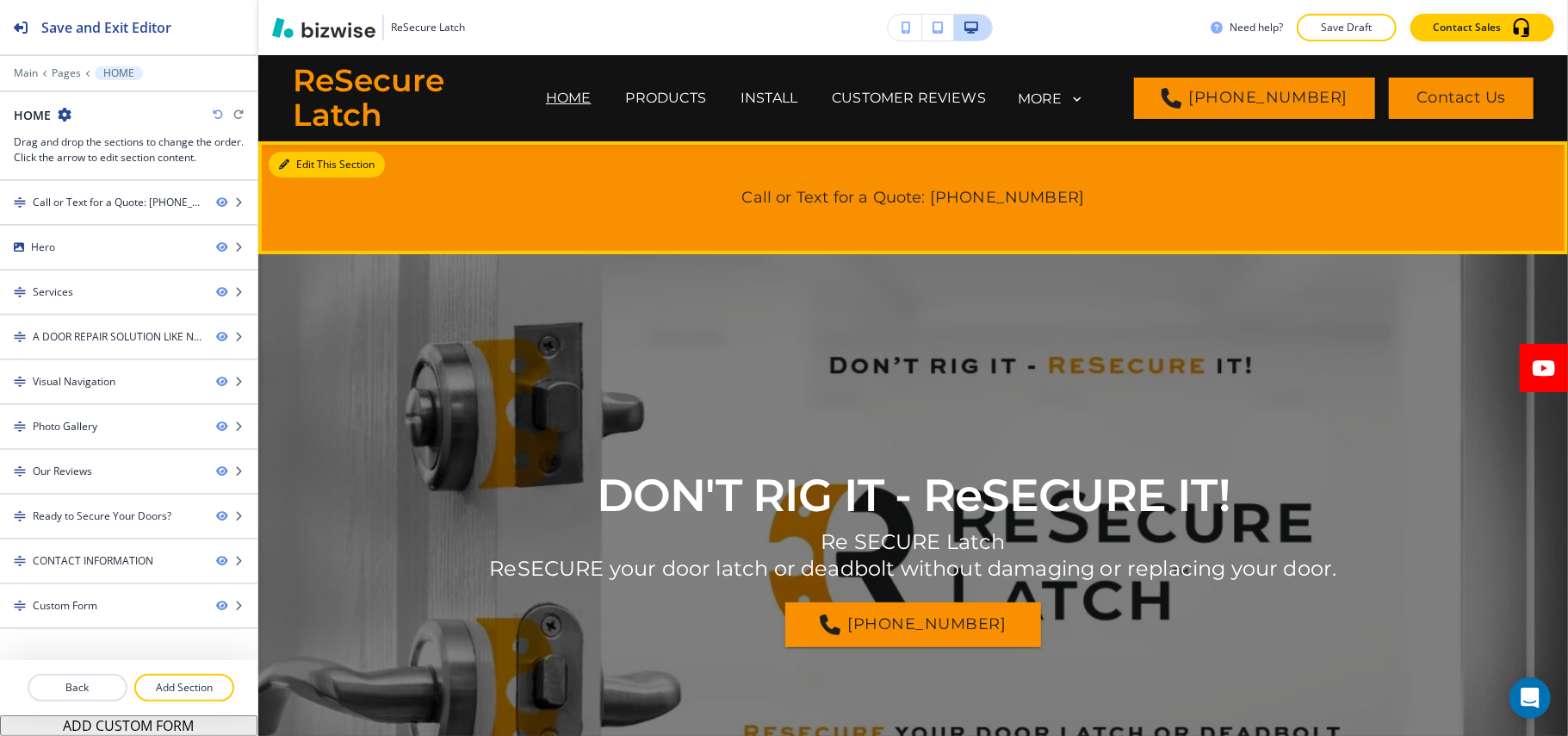
click at [311, 162] on button "Edit This Section" at bounding box center [327, 165] width 116 height 26
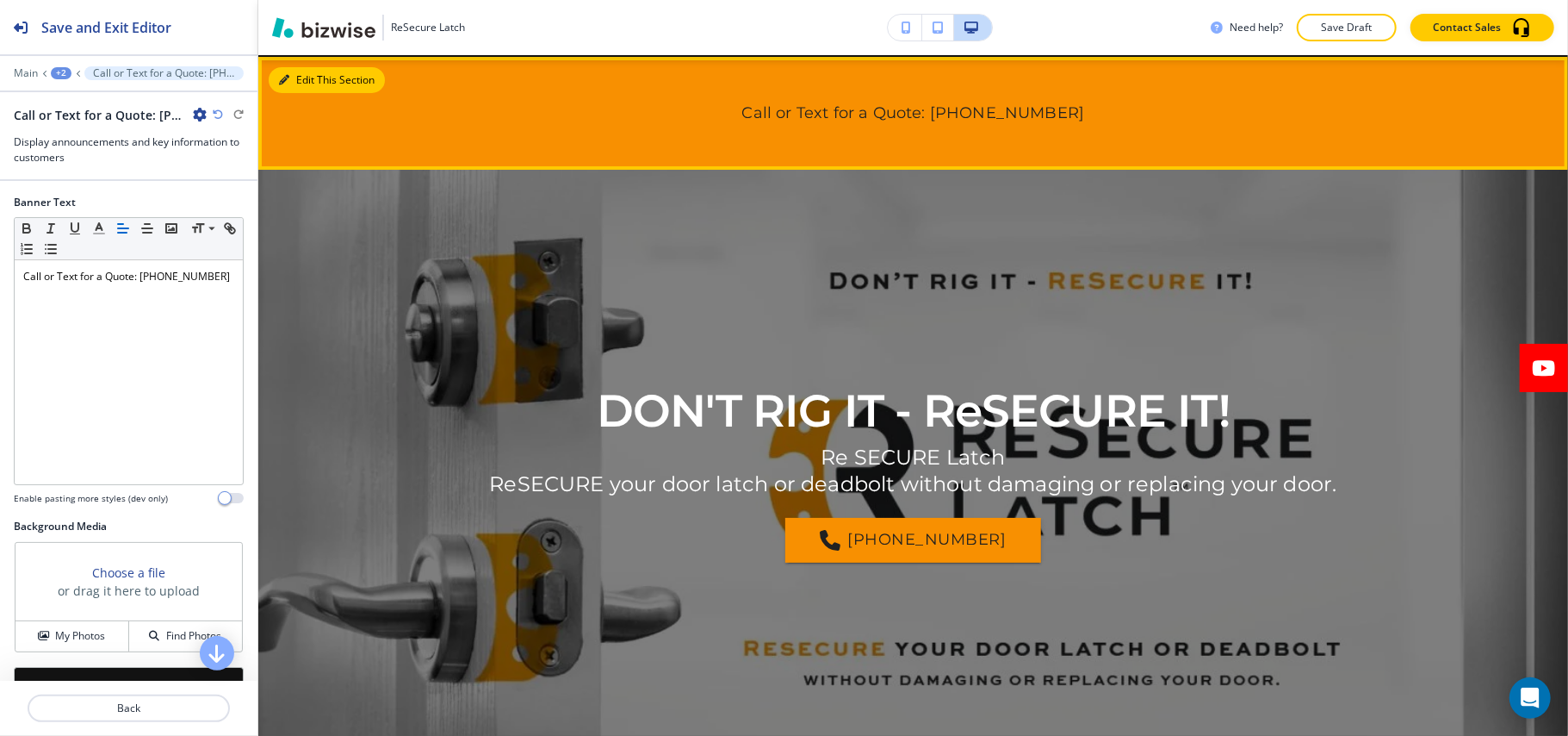
scroll to position [86, 0]
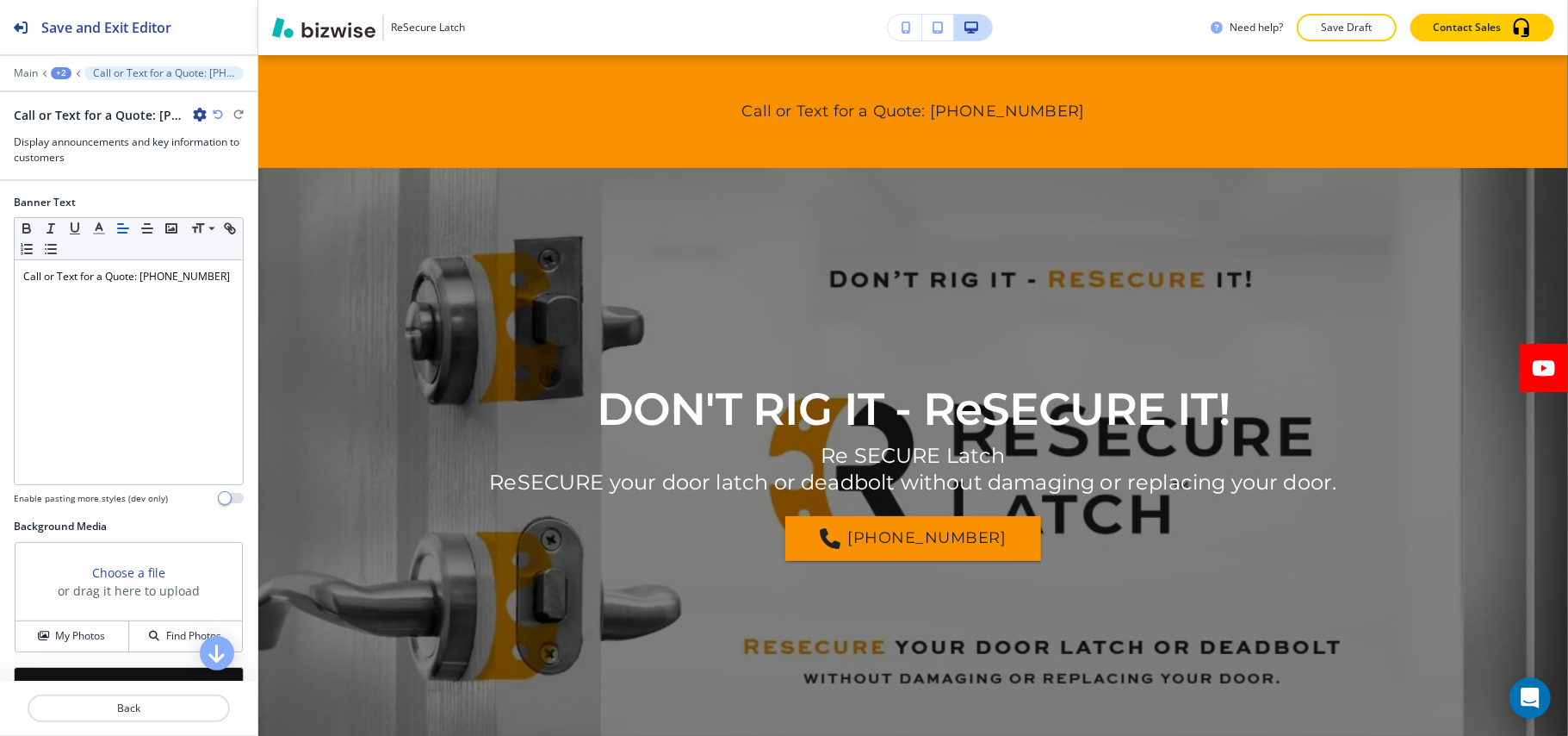
click at [200, 115] on icon "button" at bounding box center [200, 114] width 14 height 14
click at [232, 205] on p "Delete Section" at bounding box center [248, 205] width 88 height 16
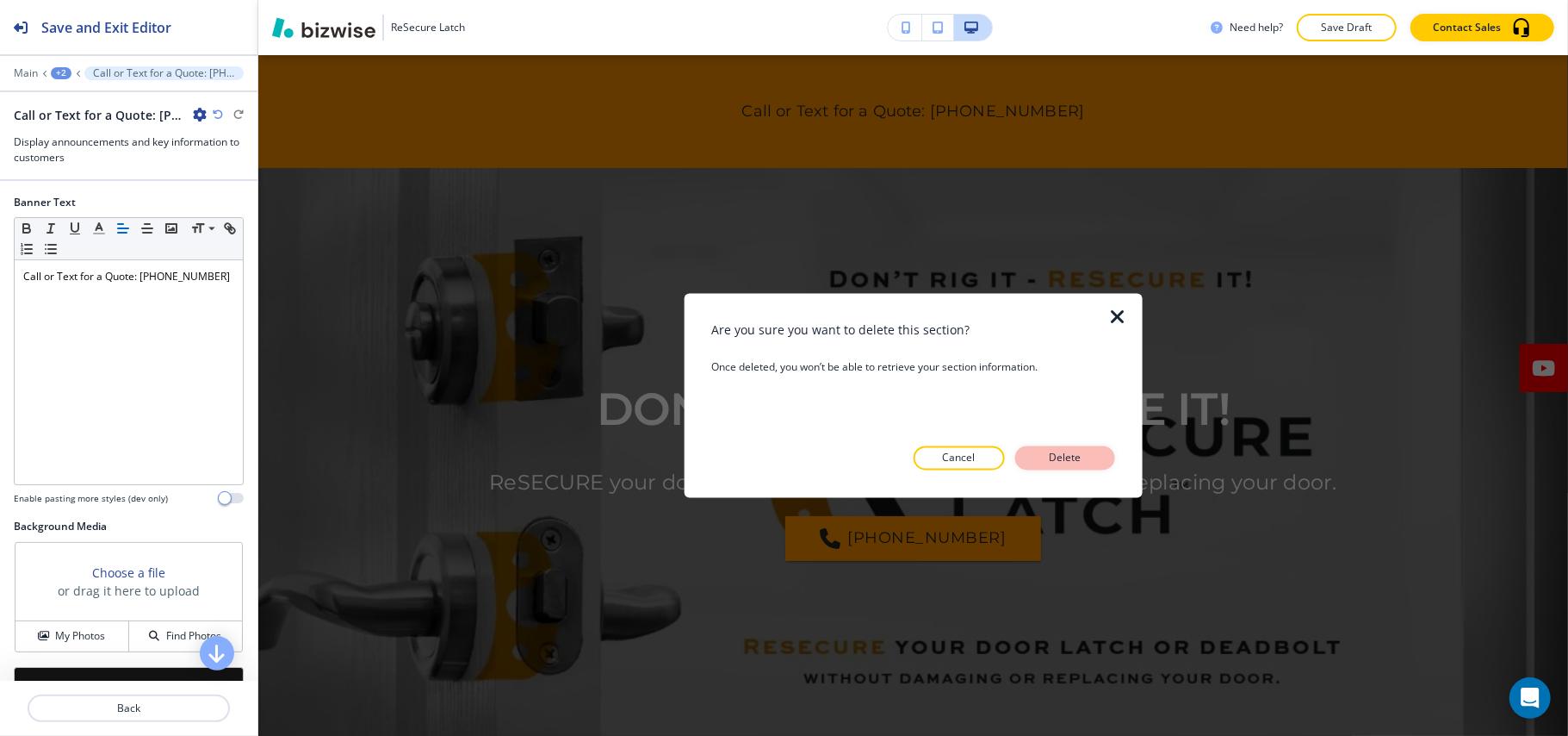
click at [1058, 456] on p "Delete" at bounding box center [1065, 458] width 41 height 16
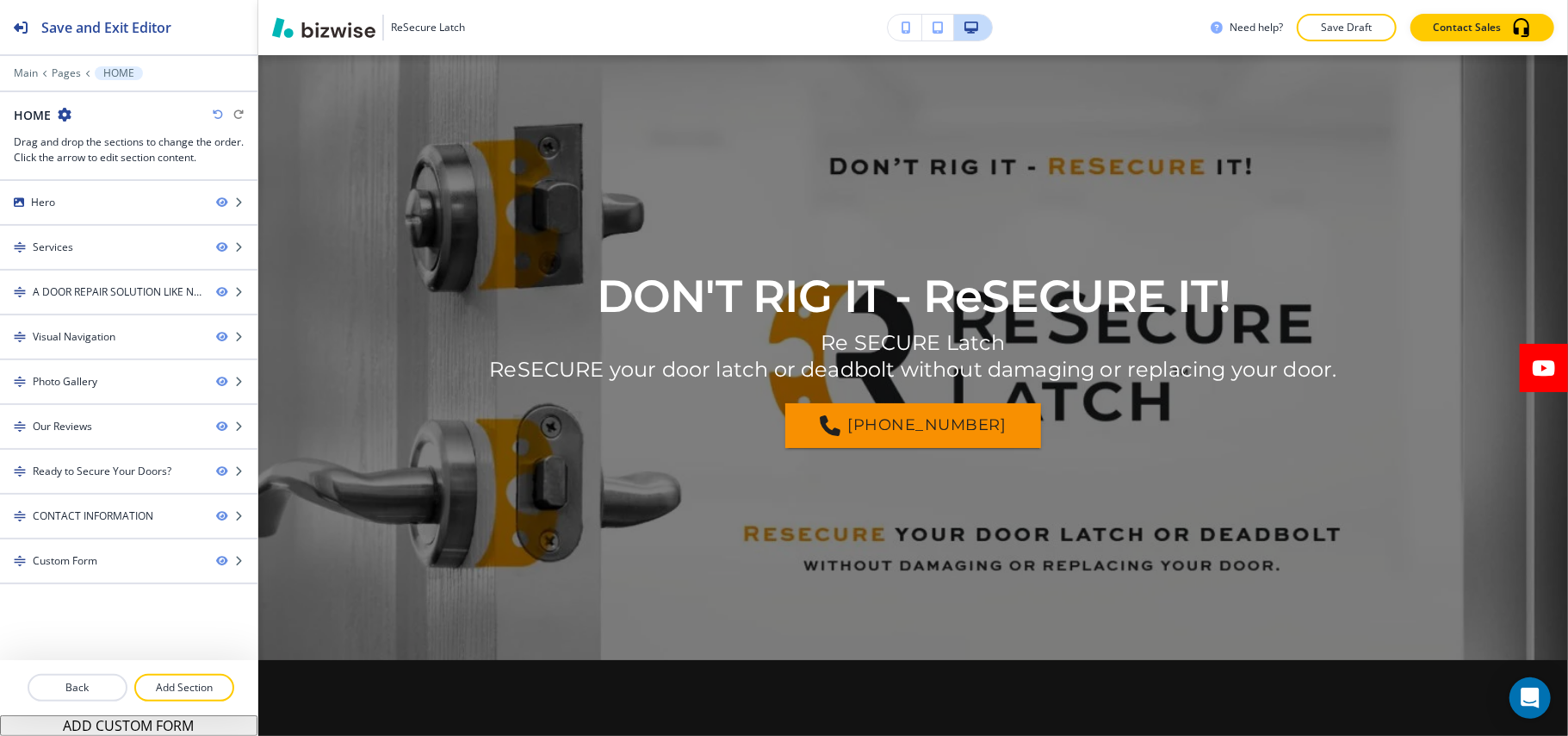
scroll to position [0, 0]
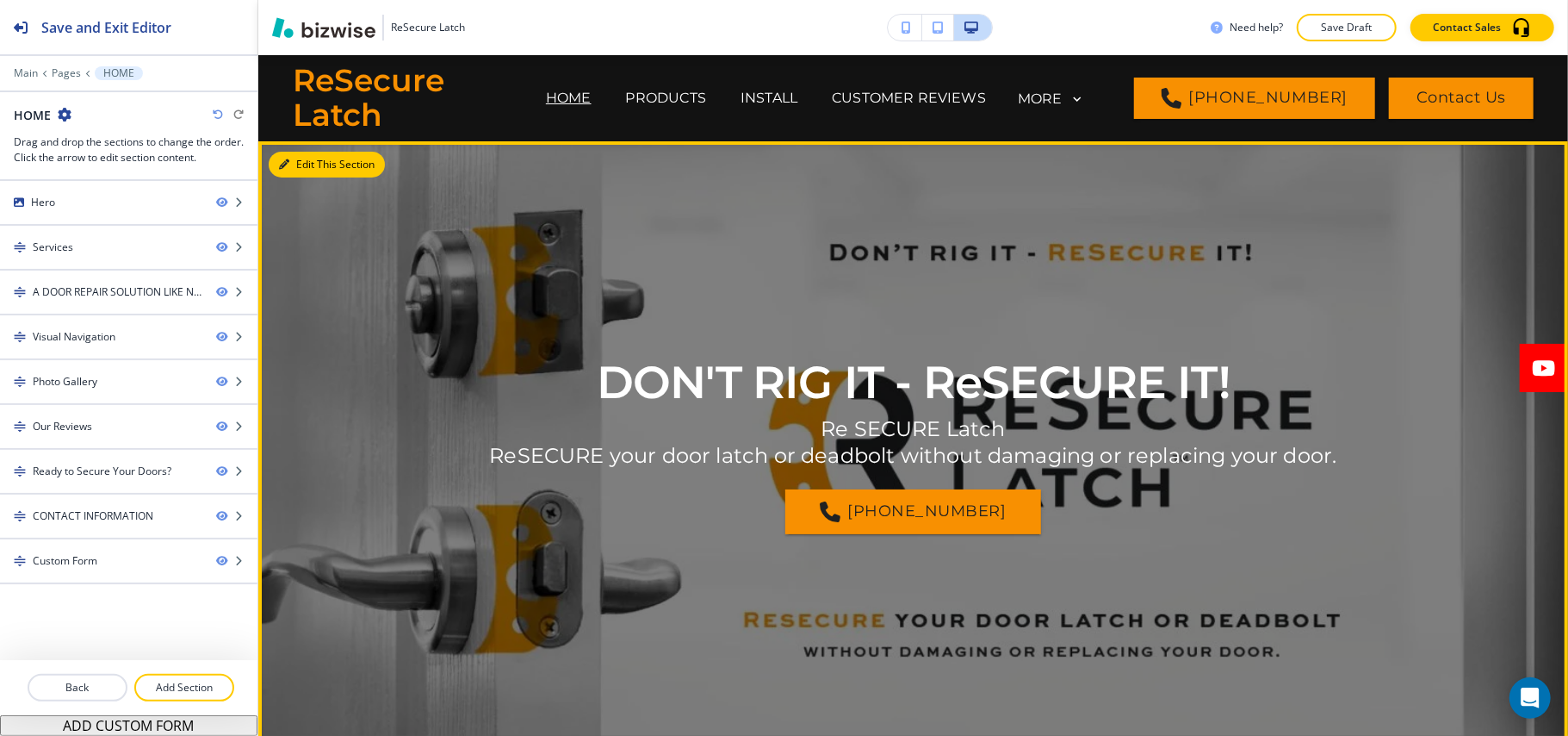
click at [311, 170] on button "Edit This Section" at bounding box center [327, 165] width 116 height 26
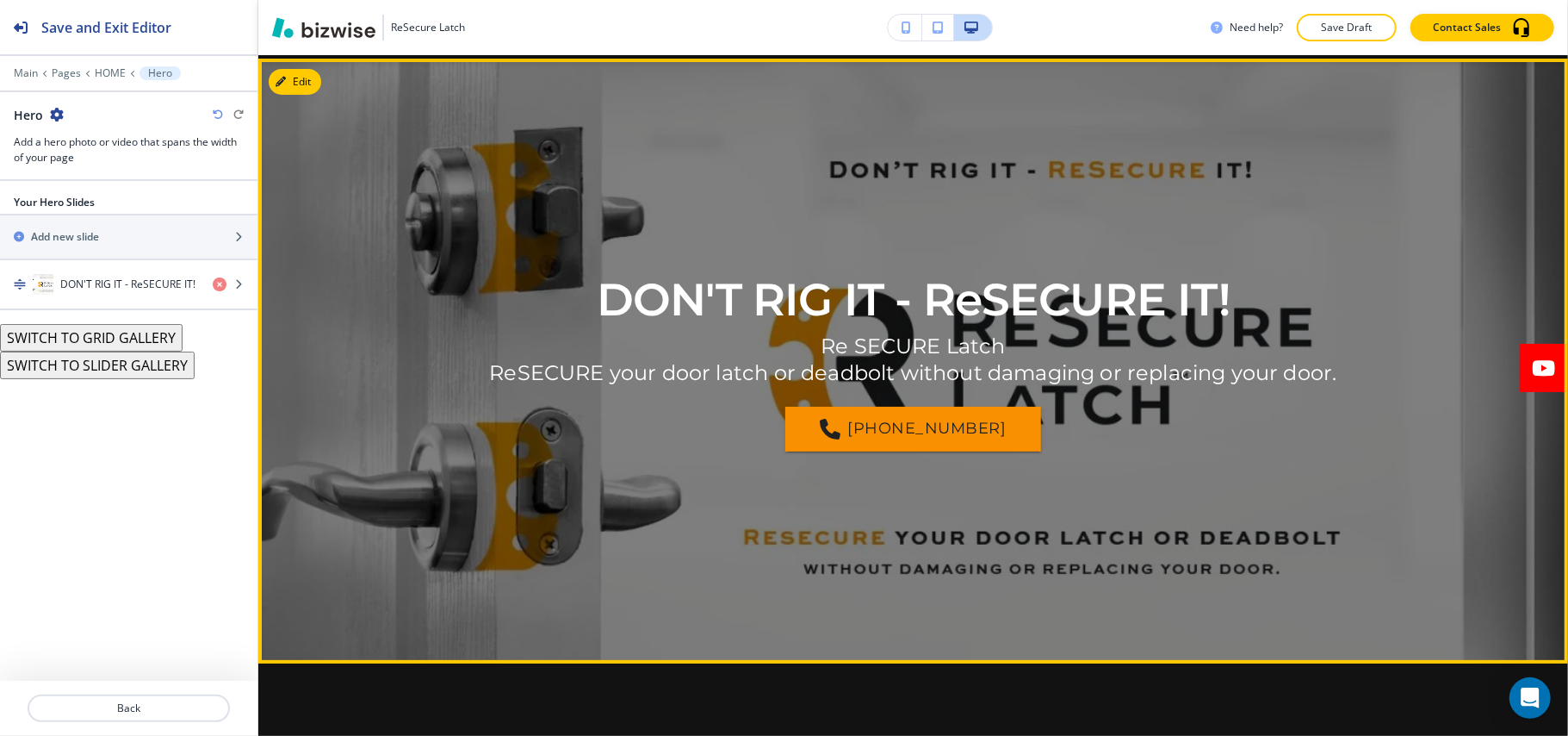
scroll to position [86, 0]
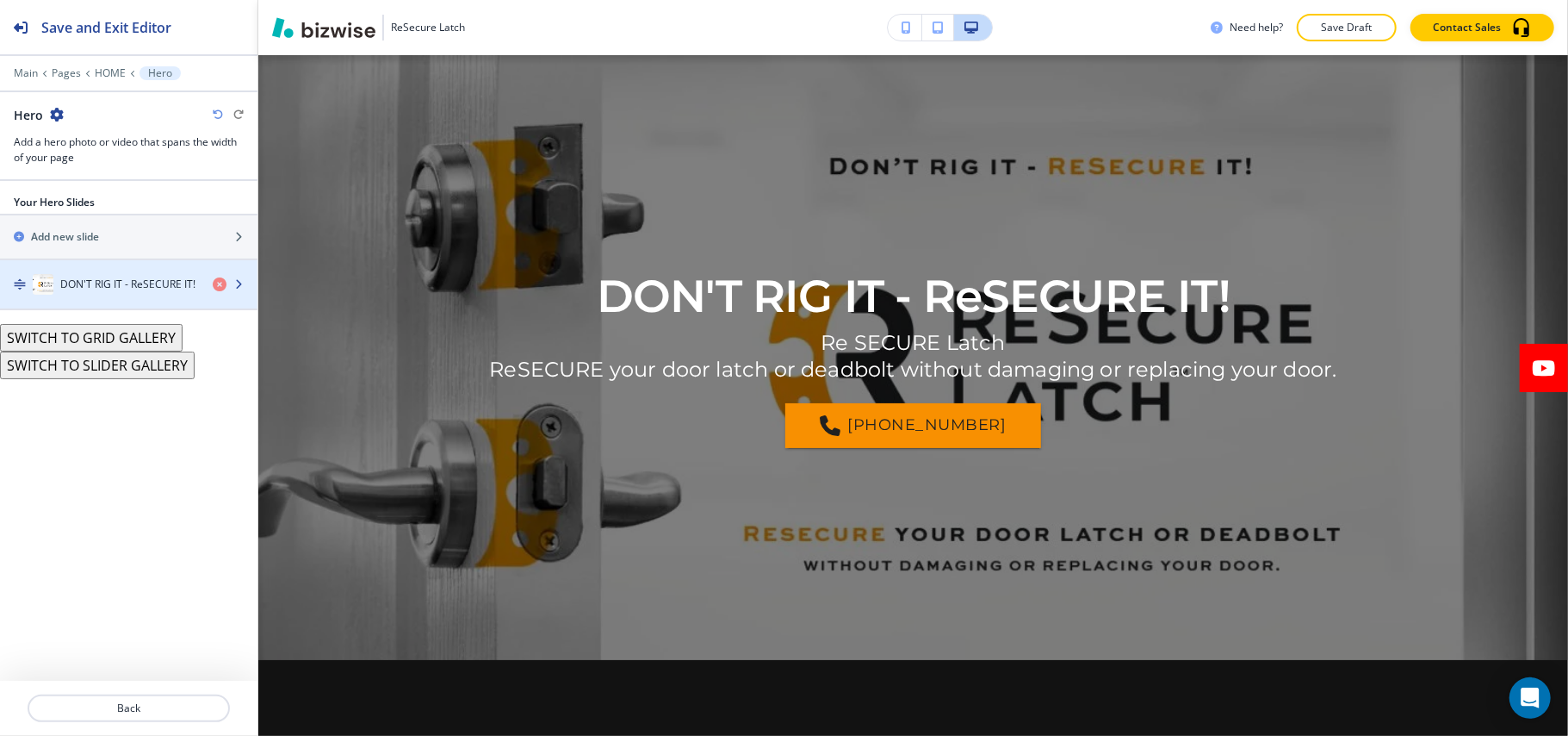
click at [159, 286] on h4 "DON'T RIG IT - ReSECURE IT!" at bounding box center [128, 284] width 135 height 16
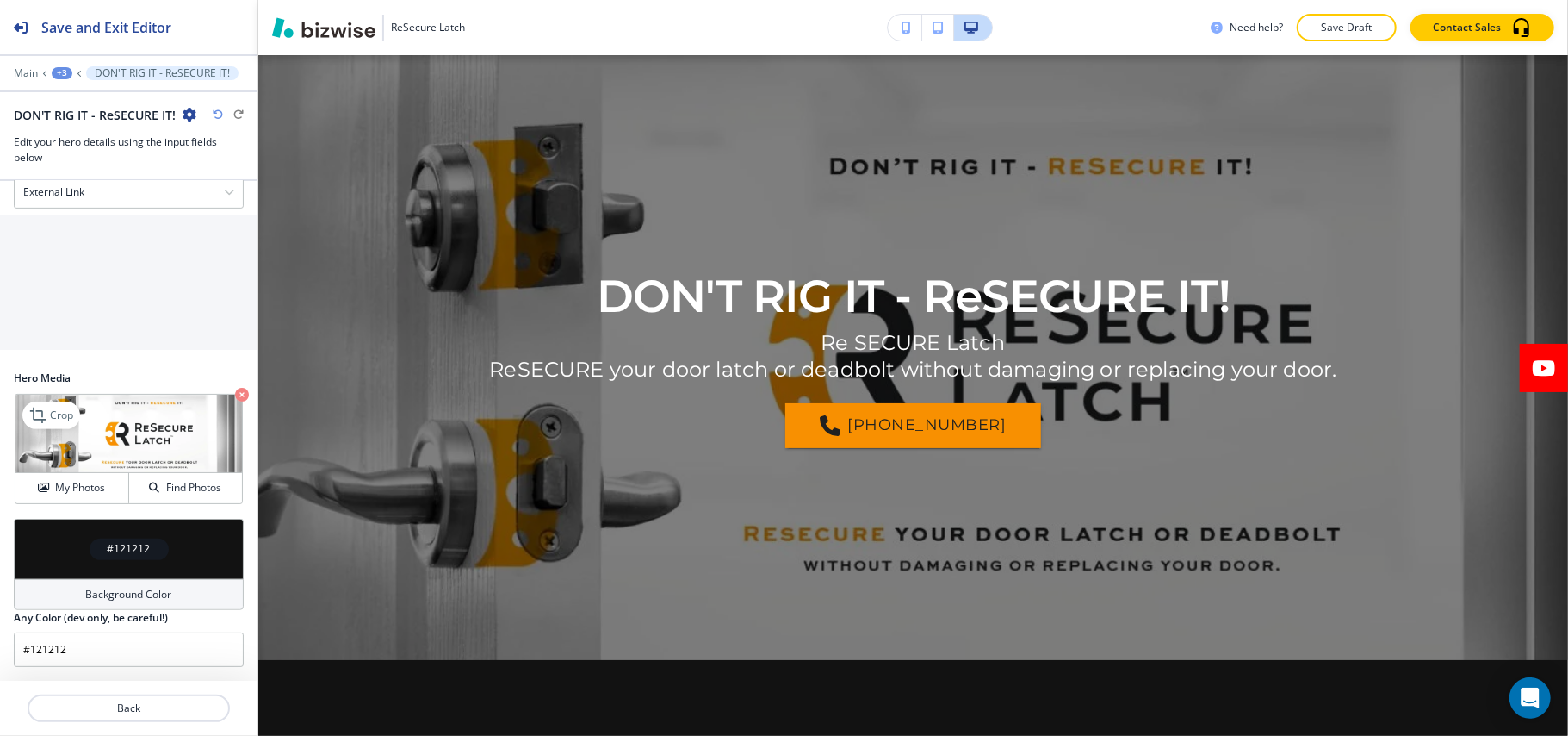
scroll to position [520, 0]
click at [235, 389] on icon "button" at bounding box center [242, 394] width 14 height 14
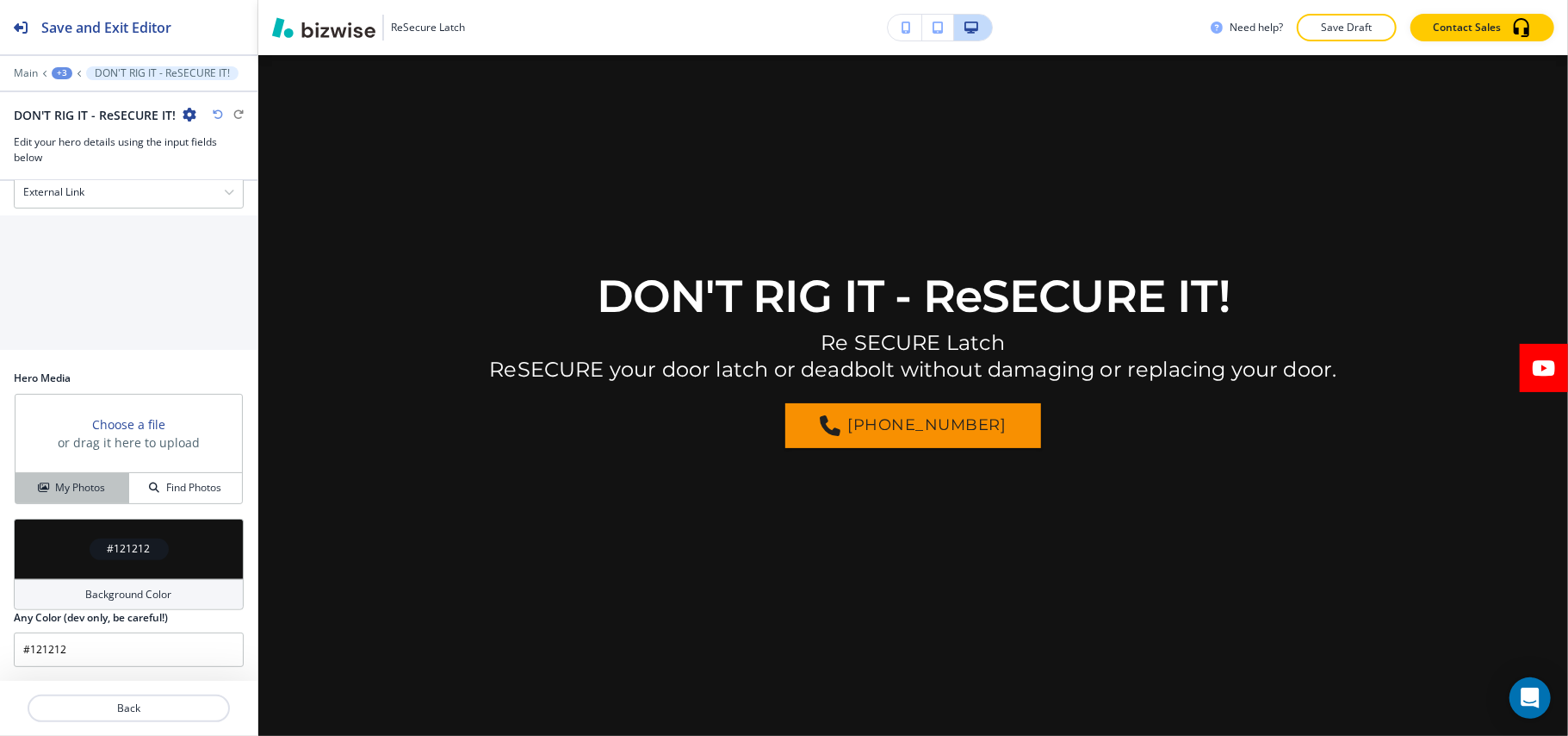
click at [103, 483] on div "My Photos" at bounding box center [71, 487] width 113 height 16
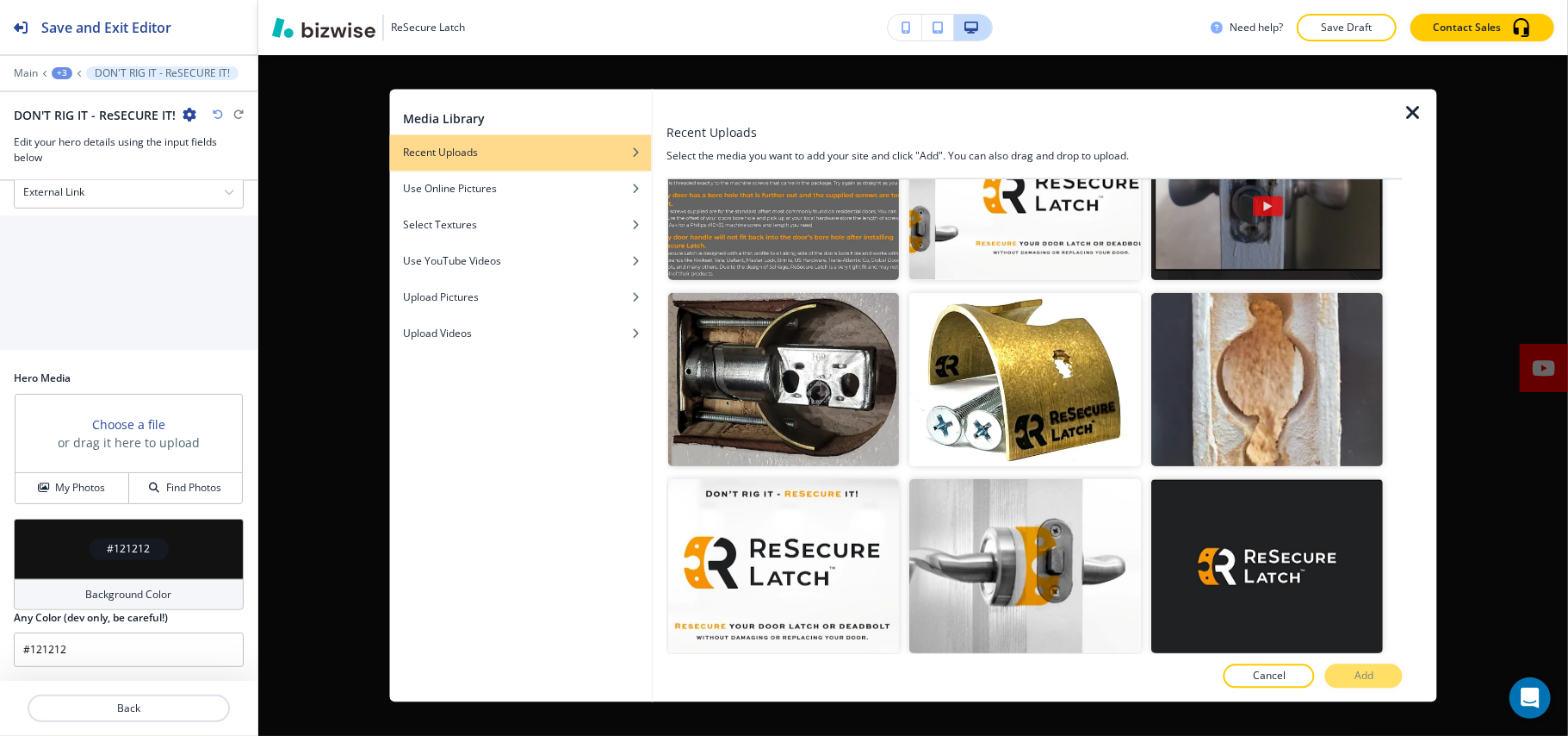
scroll to position [689, 0]
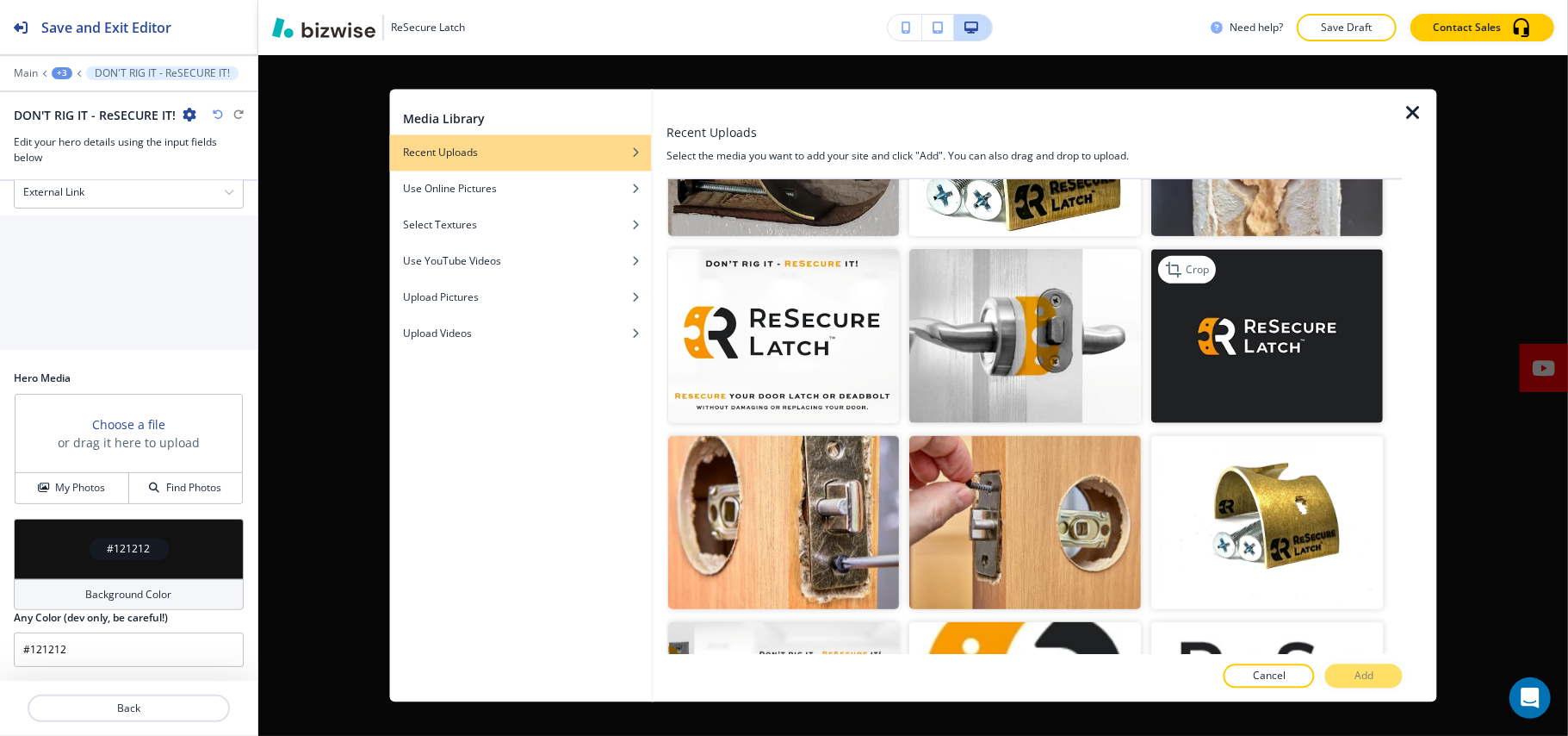
click at [1249, 339] on img "button" at bounding box center [1268, 336] width 232 height 174
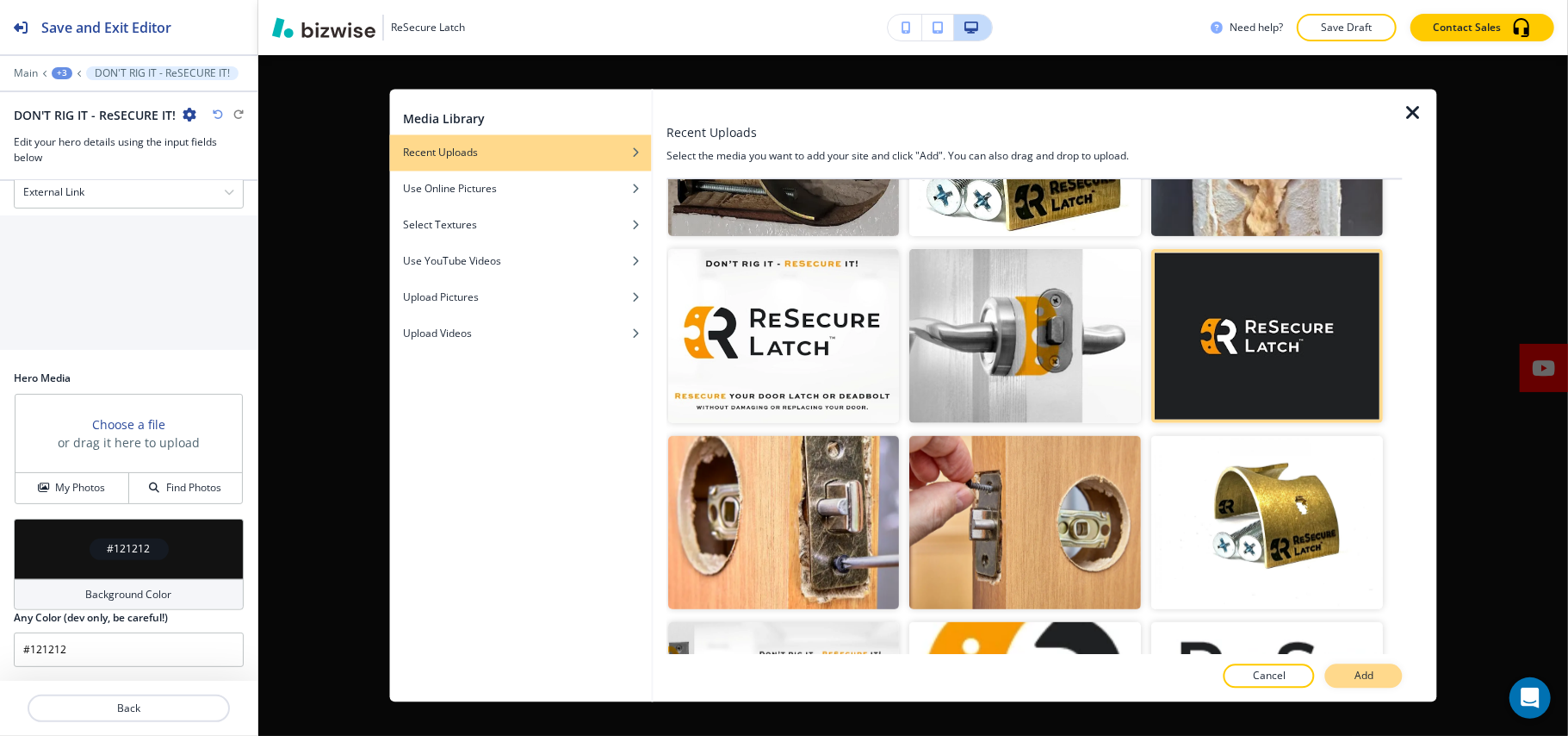
click at [1373, 672] on p "Add" at bounding box center [1364, 676] width 19 height 16
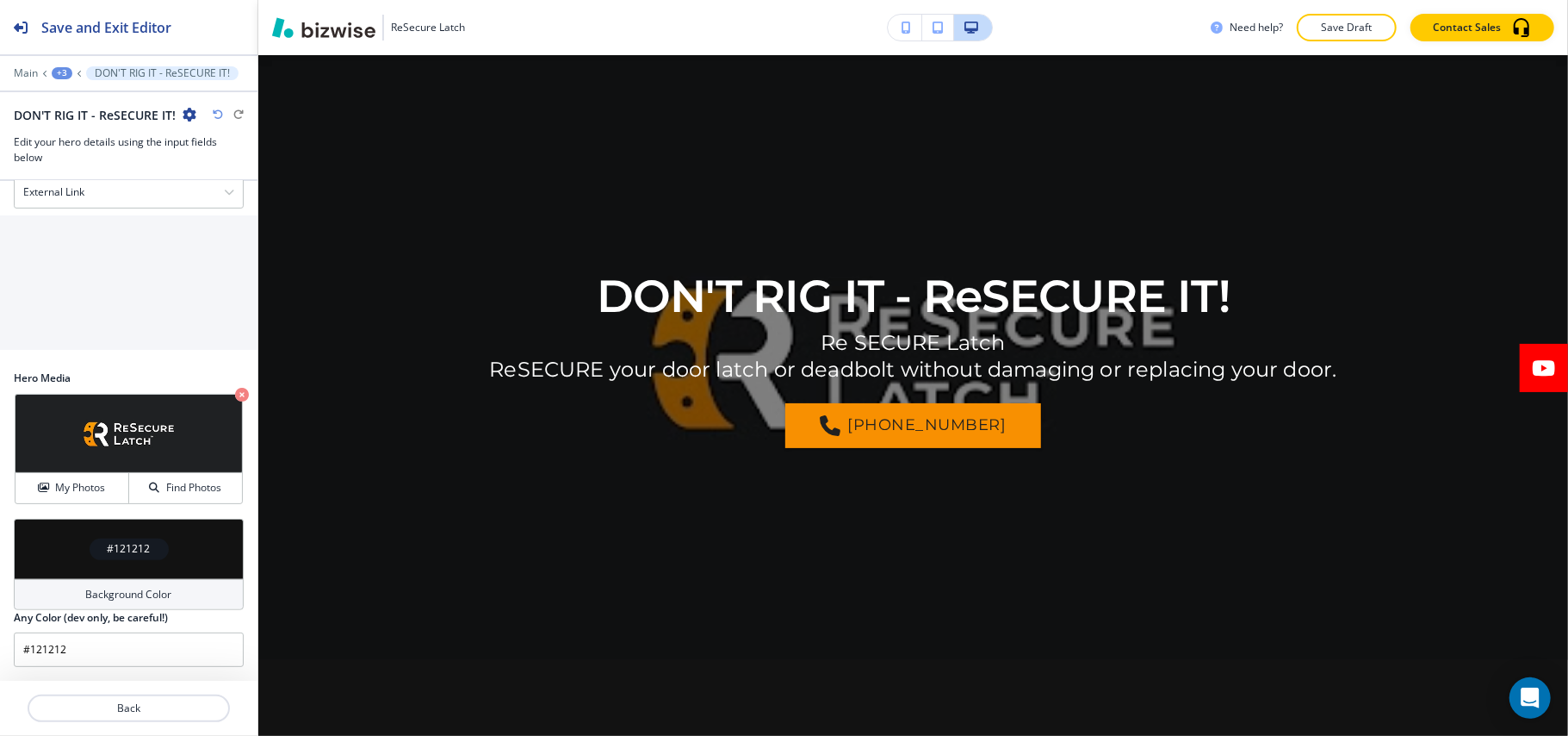
click at [235, 393] on icon "button" at bounding box center [242, 394] width 14 height 14
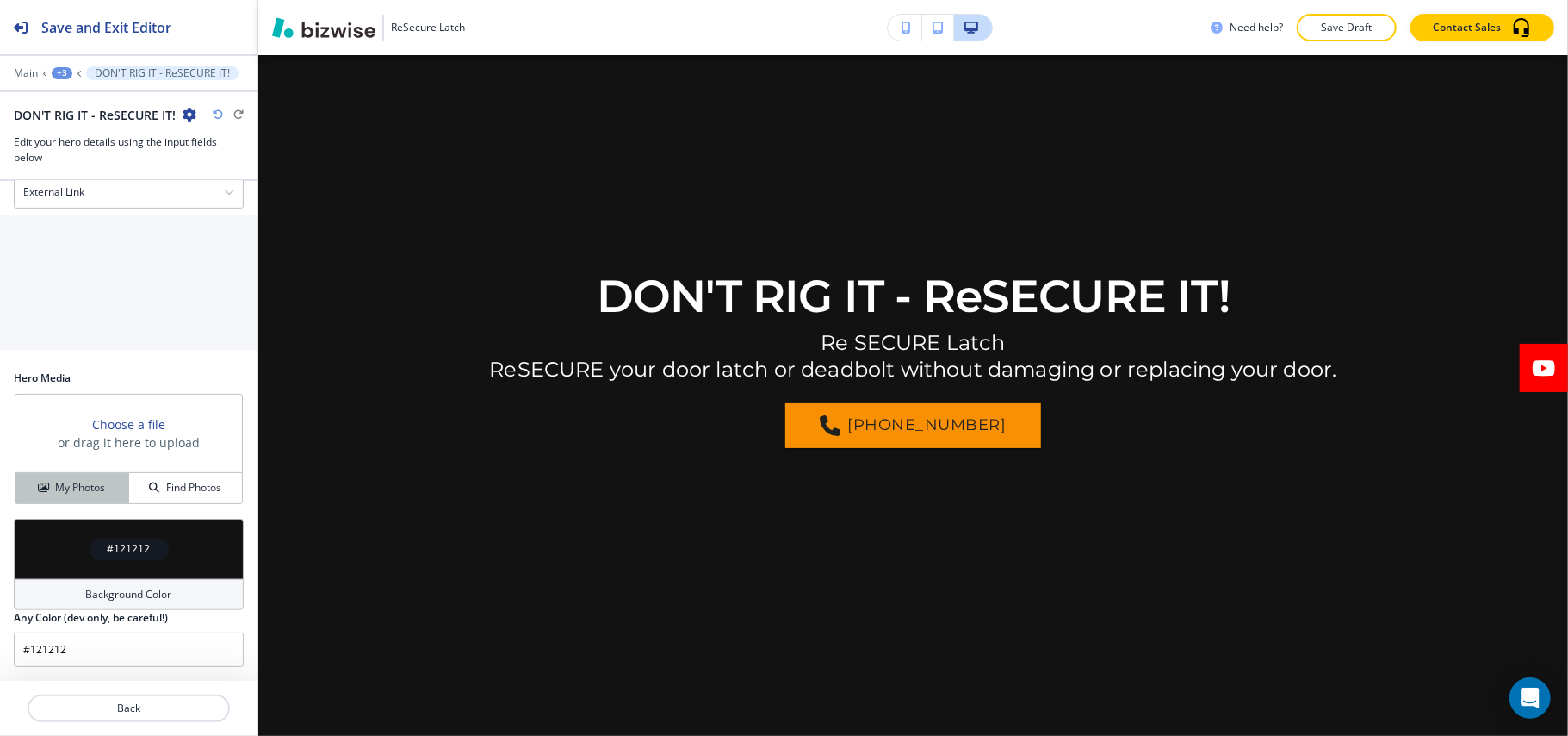
click at [74, 482] on h4 "My Photos" at bounding box center [80, 487] width 50 height 16
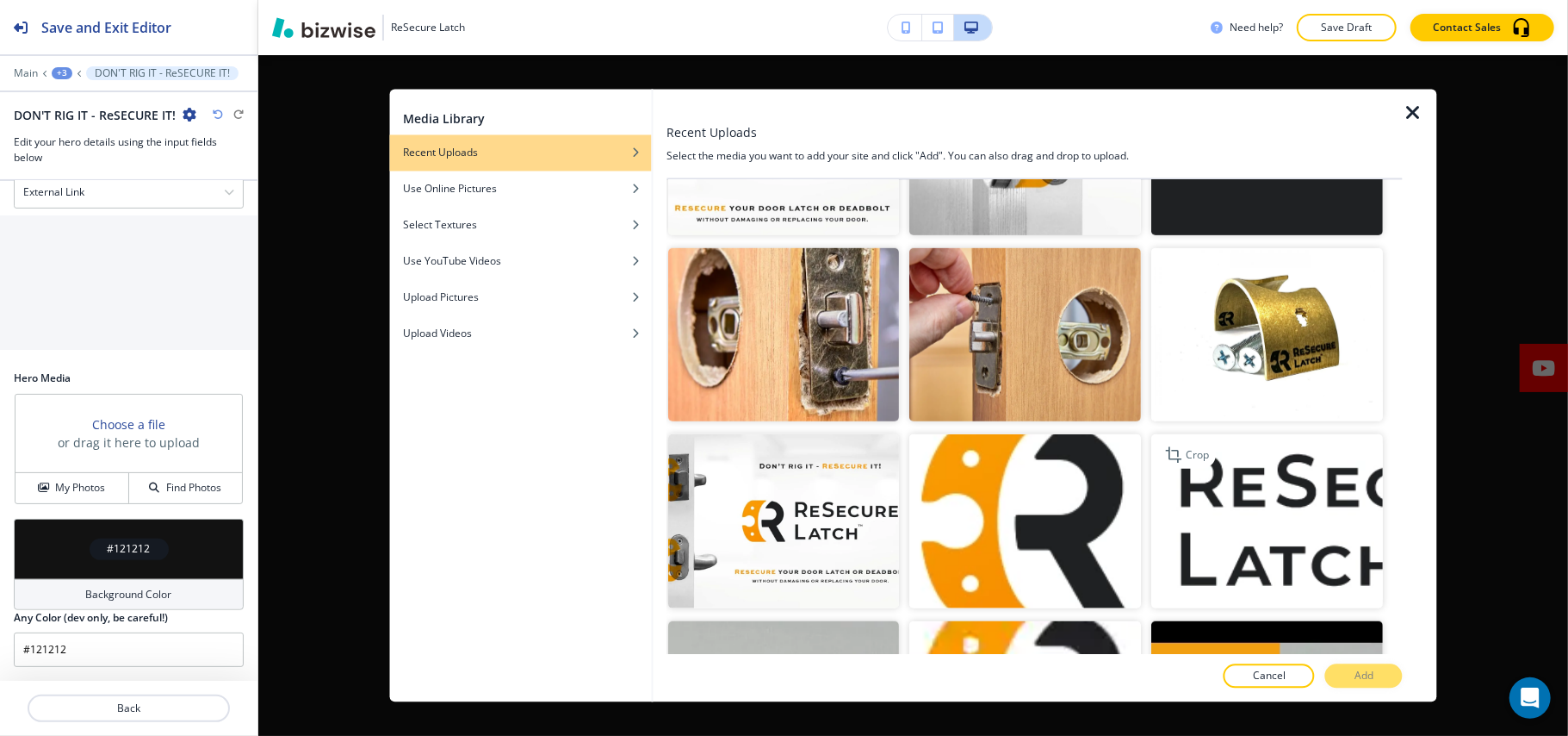
scroll to position [765, 0]
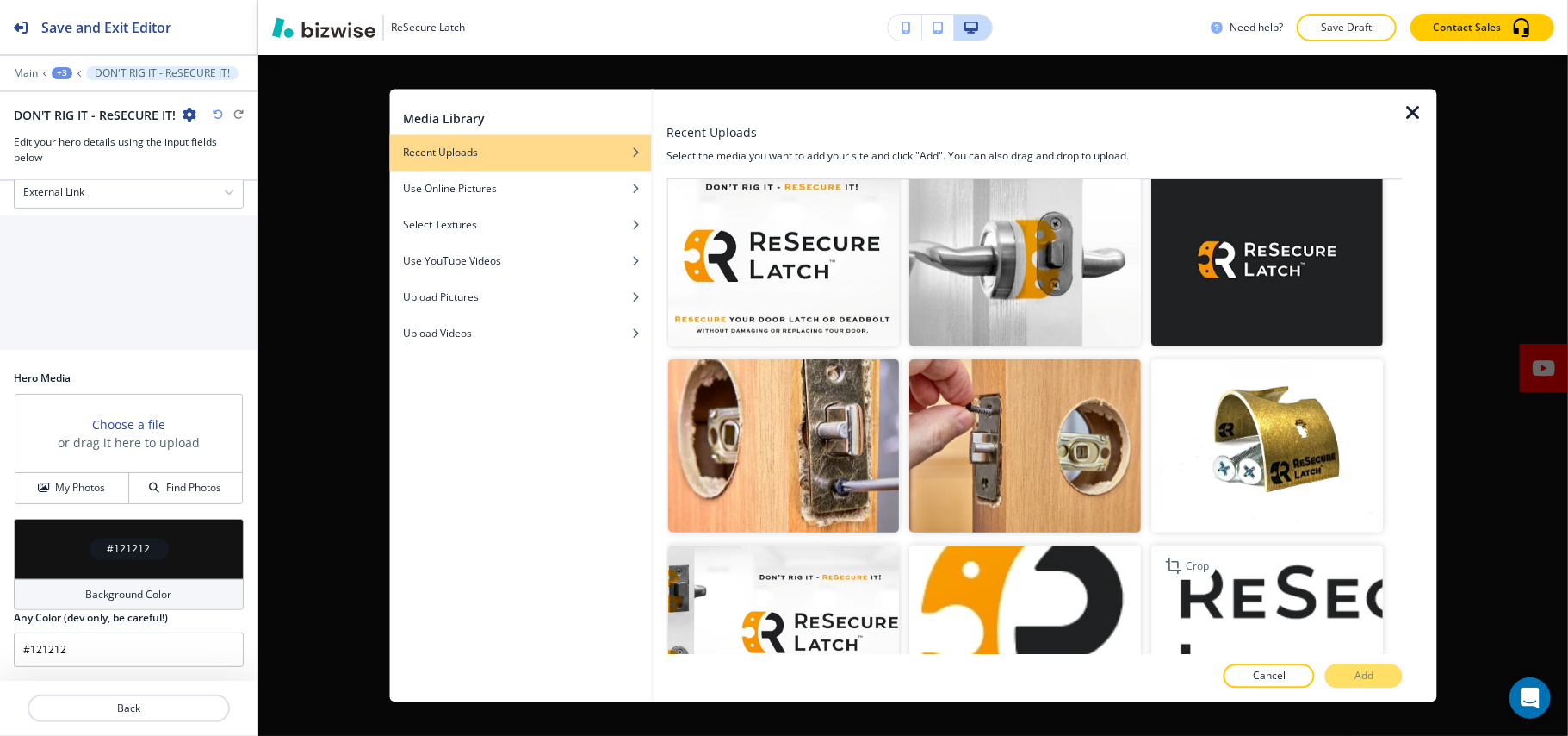
click at [1230, 566] on img "button" at bounding box center [1268, 633] width 232 height 174
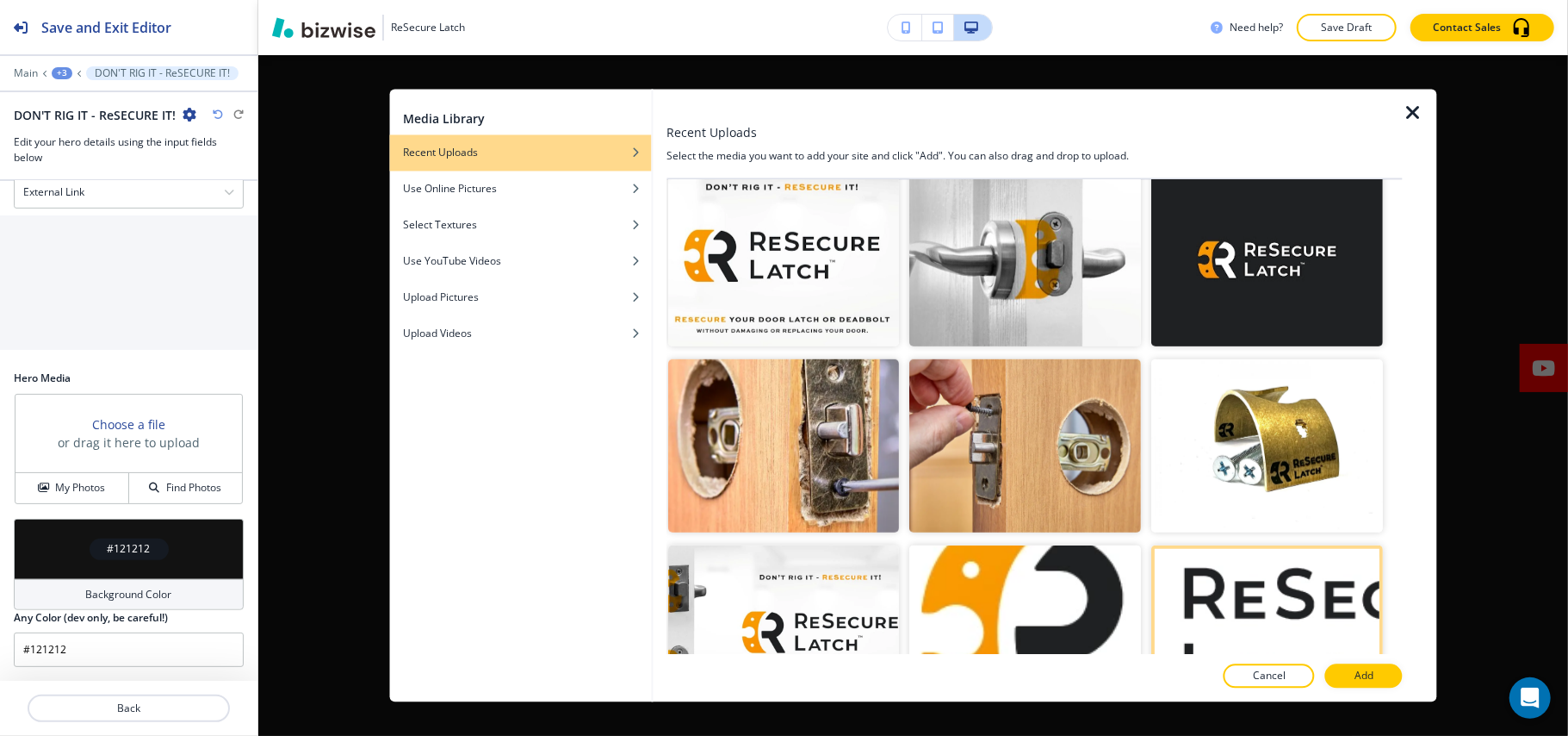
click at [1383, 683] on button "Add" at bounding box center [1364, 676] width 78 height 24
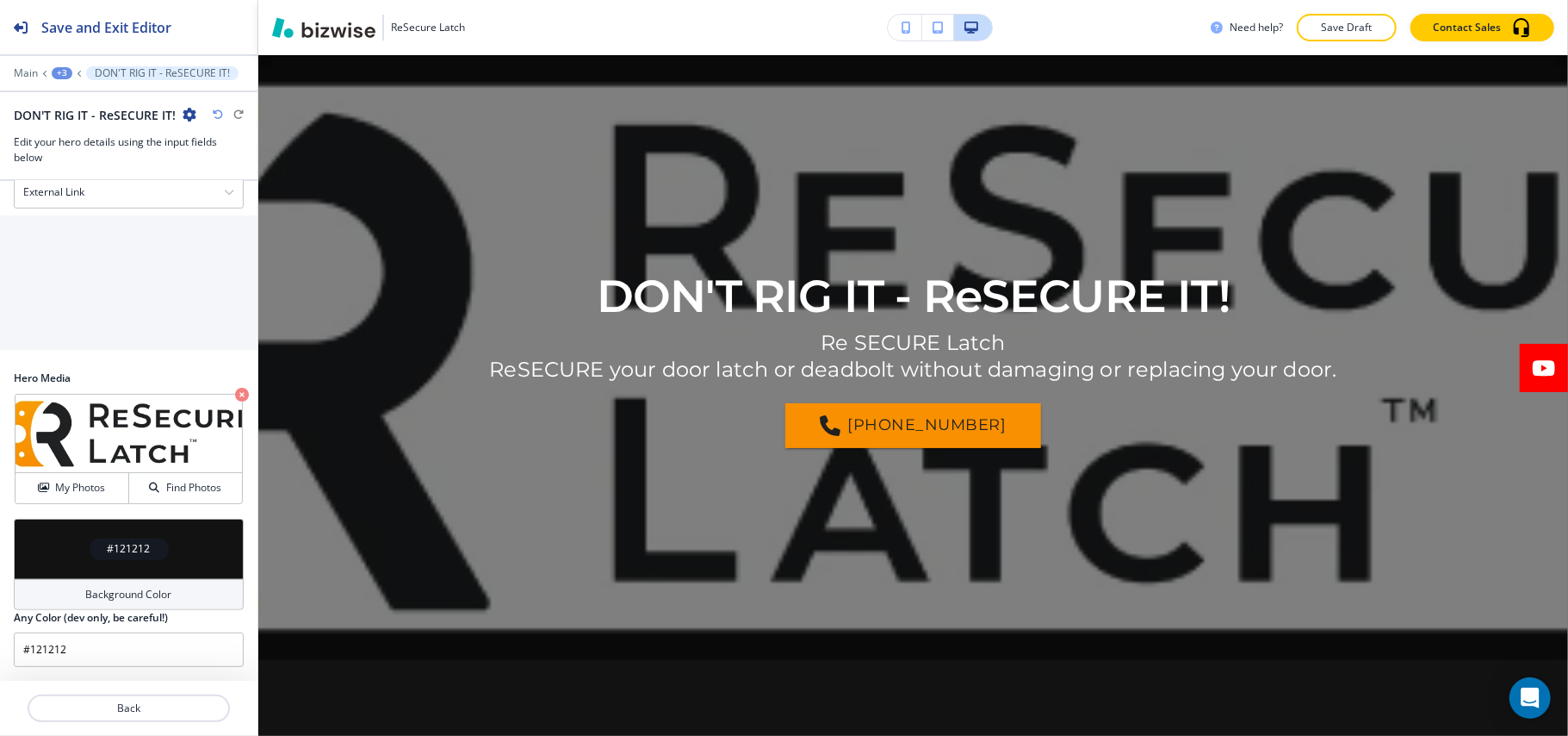
click at [235, 389] on icon "button" at bounding box center [242, 394] width 14 height 14
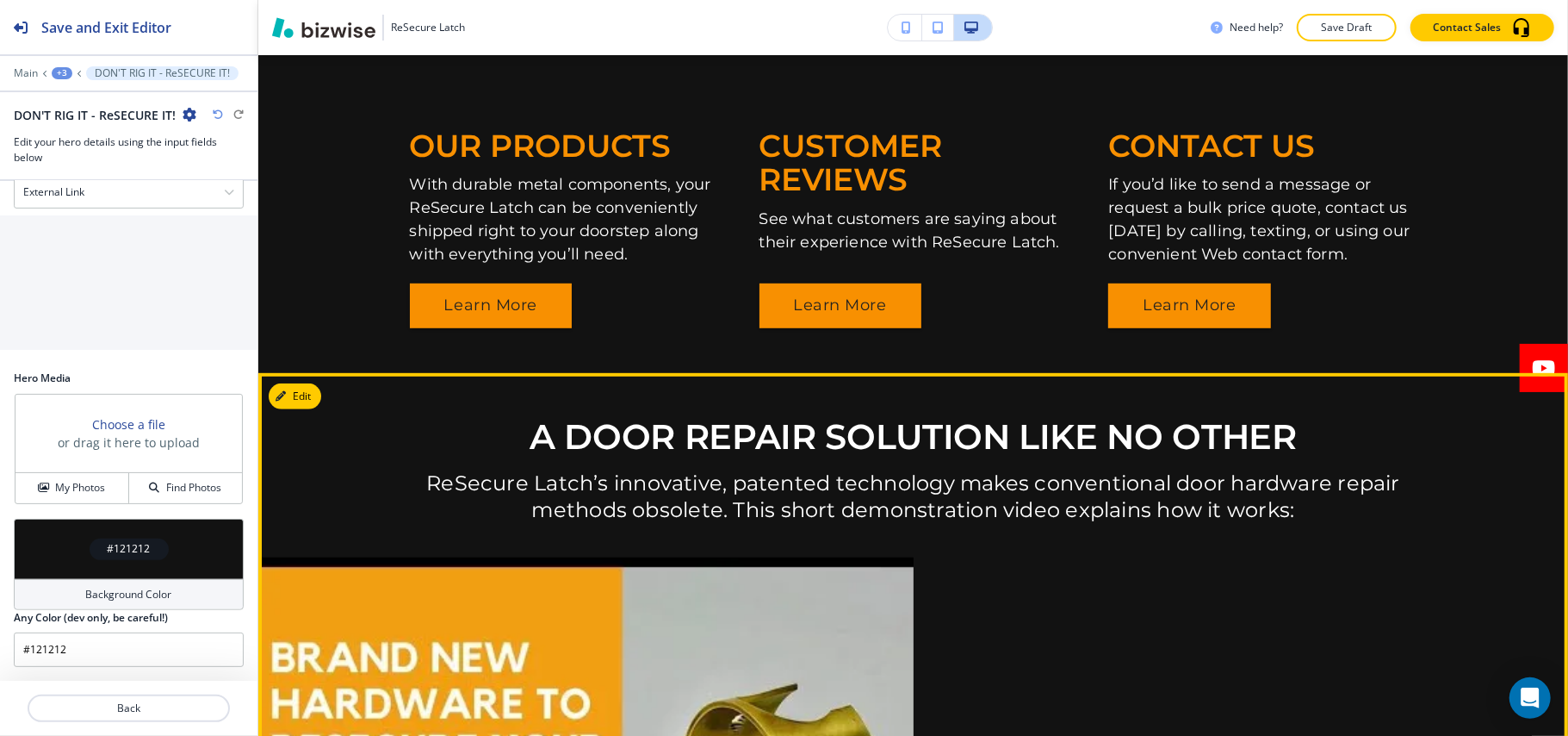
scroll to position [574, 0]
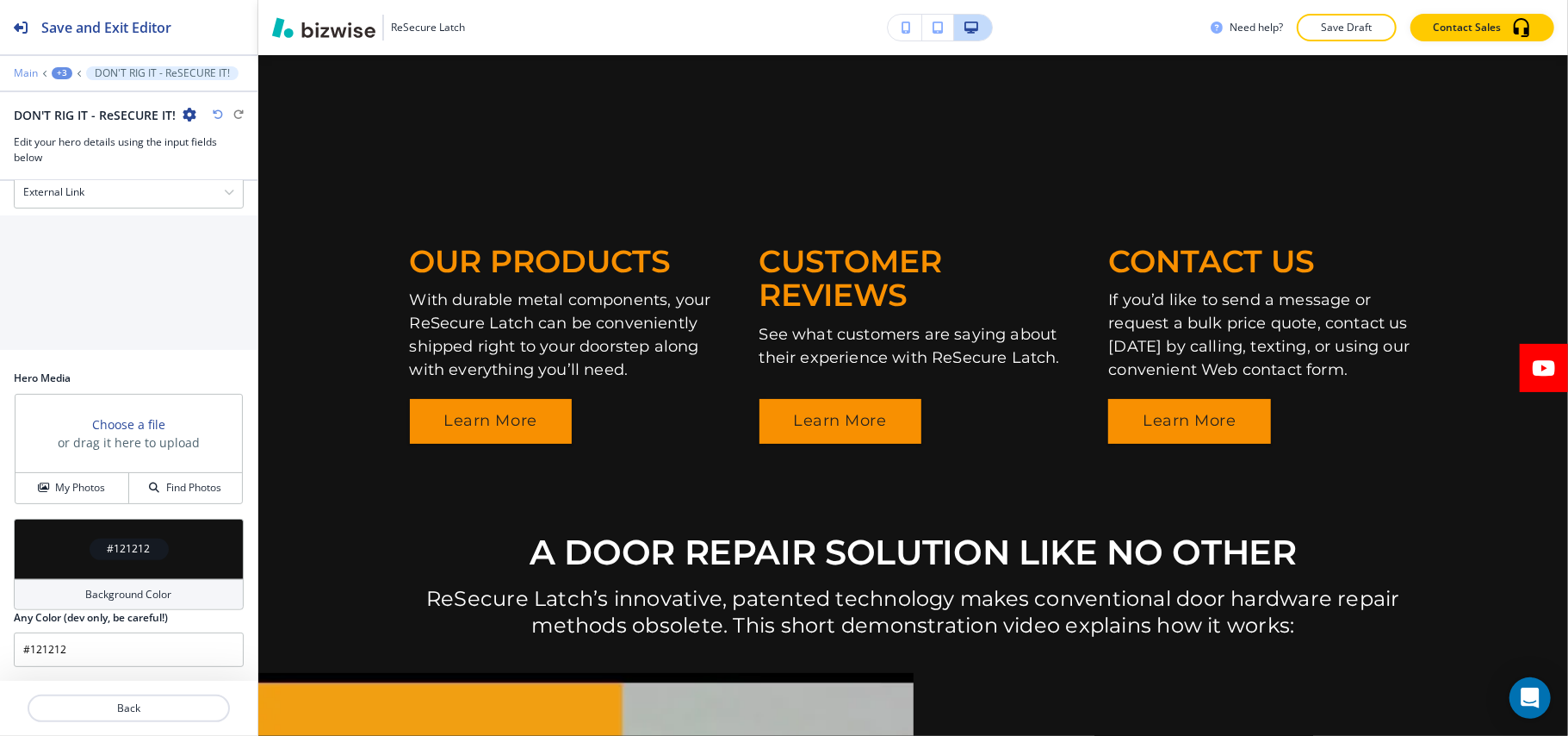
click at [24, 72] on p "Main" at bounding box center [26, 72] width 24 height 12
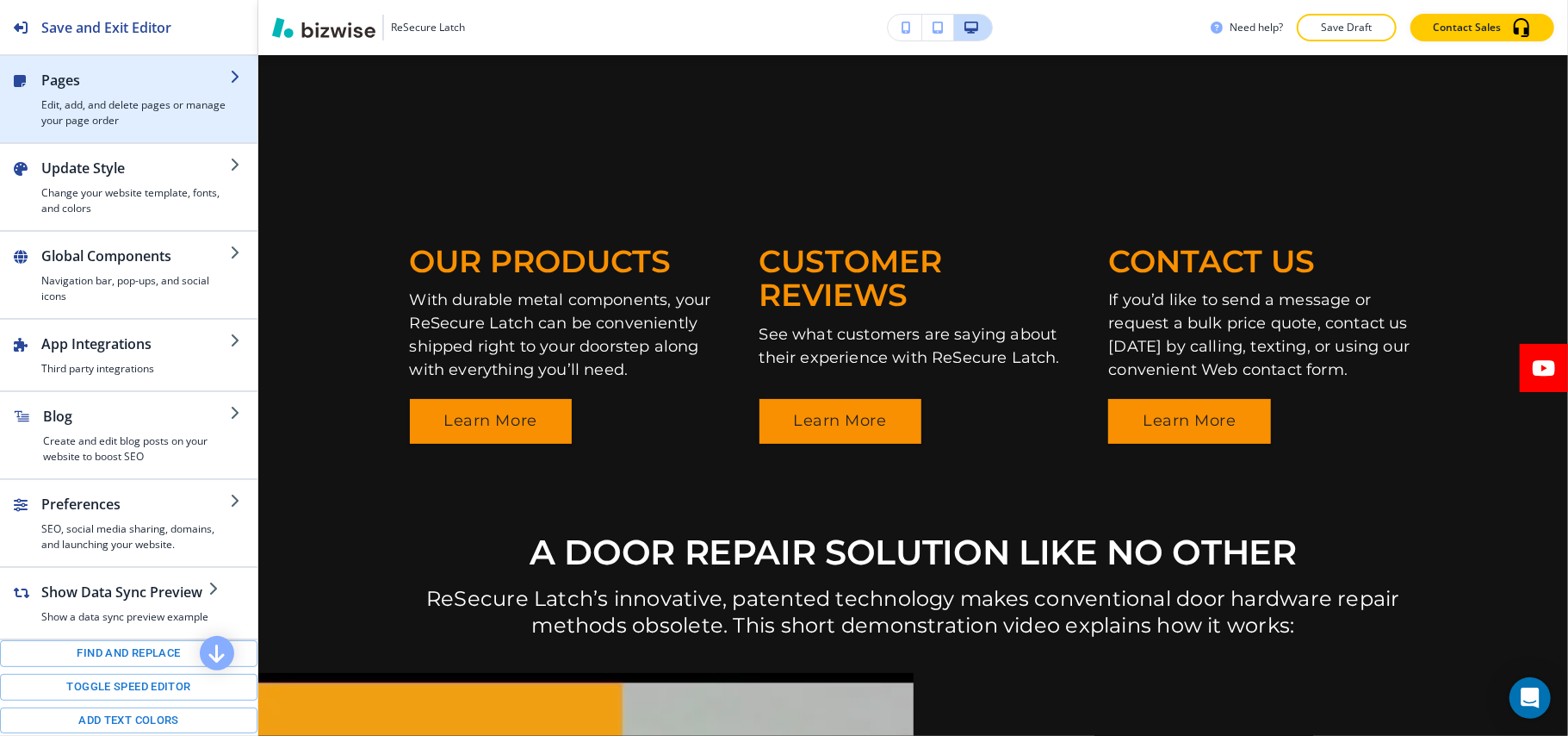
click at [76, 97] on h4 "Edit, add, and delete pages or manage your page order" at bounding box center [135, 113] width 189 height 31
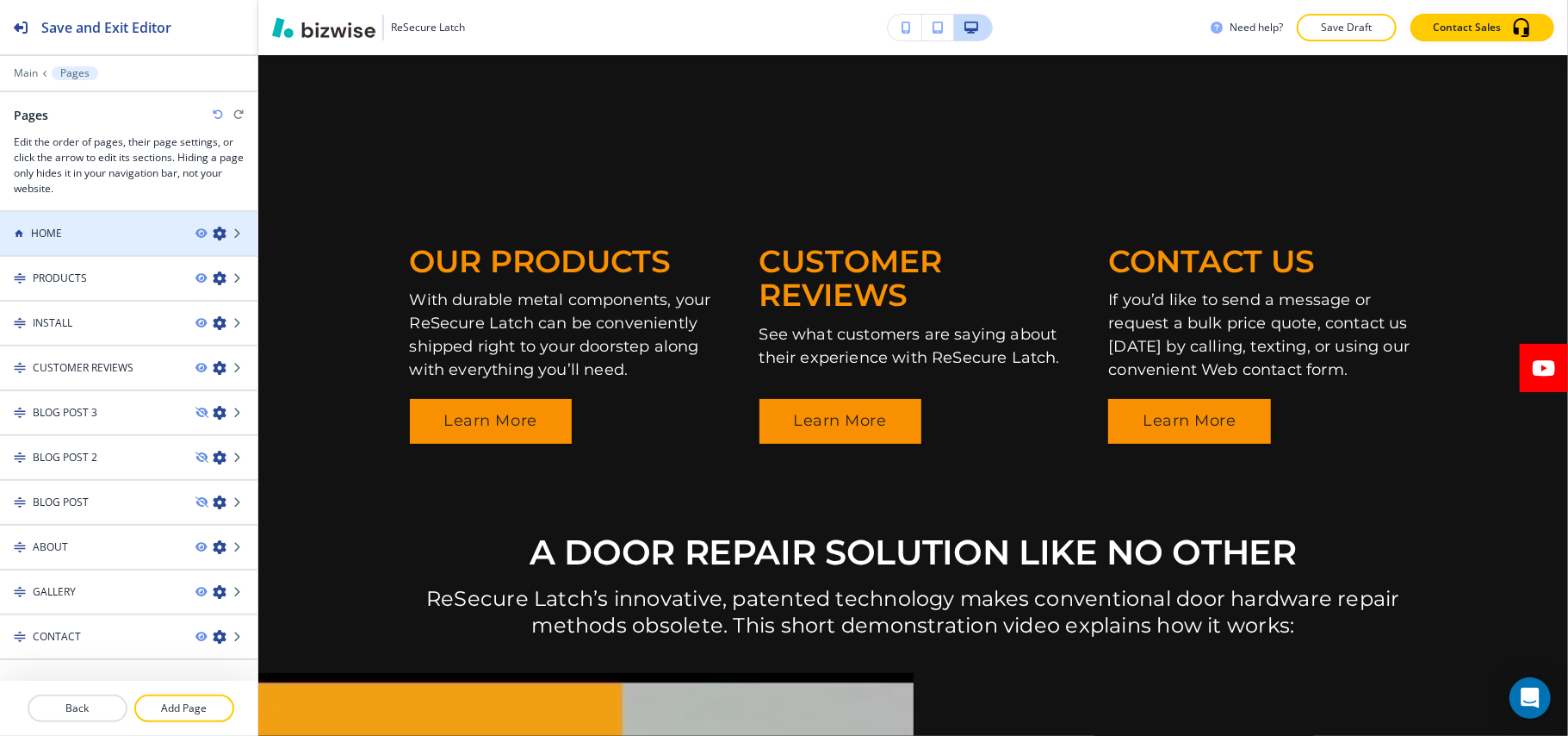
click at [77, 233] on div "HOME" at bounding box center [91, 233] width 182 height 16
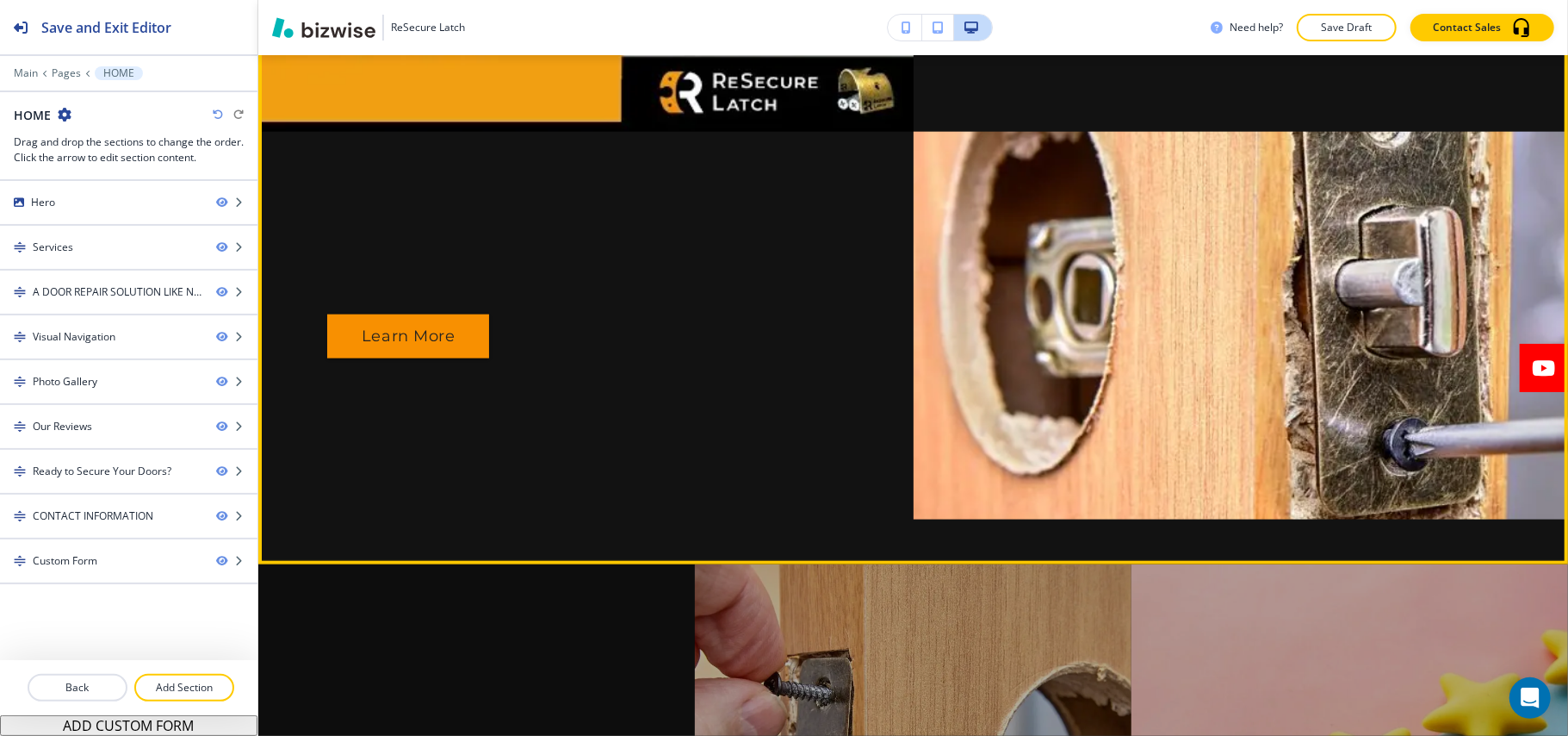
scroll to position [1607, 0]
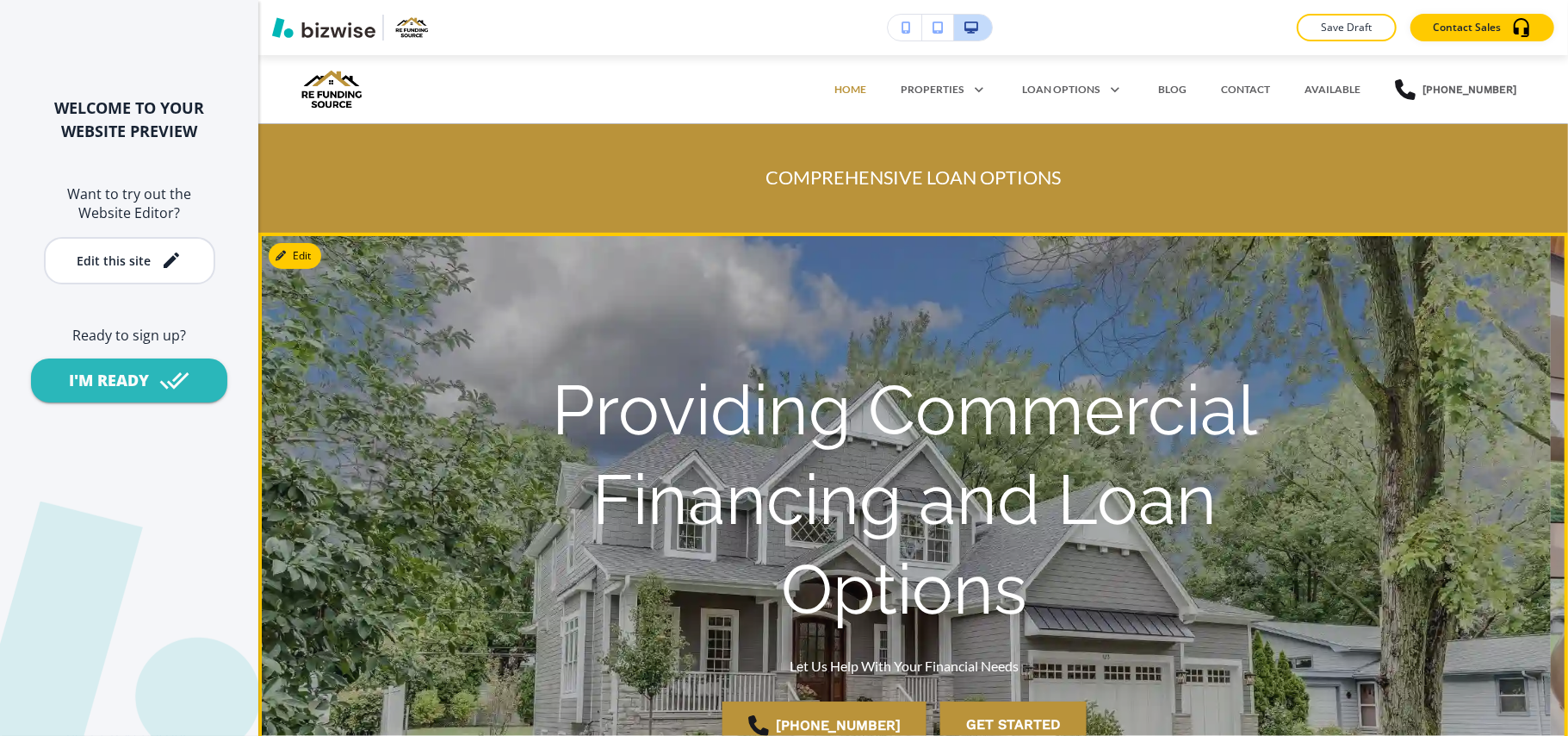
click at [459, 290] on div "Providing Commercial Financing and Loan Options Let Us Help With Your Financial…" at bounding box center [904, 568] width 1008 height 589
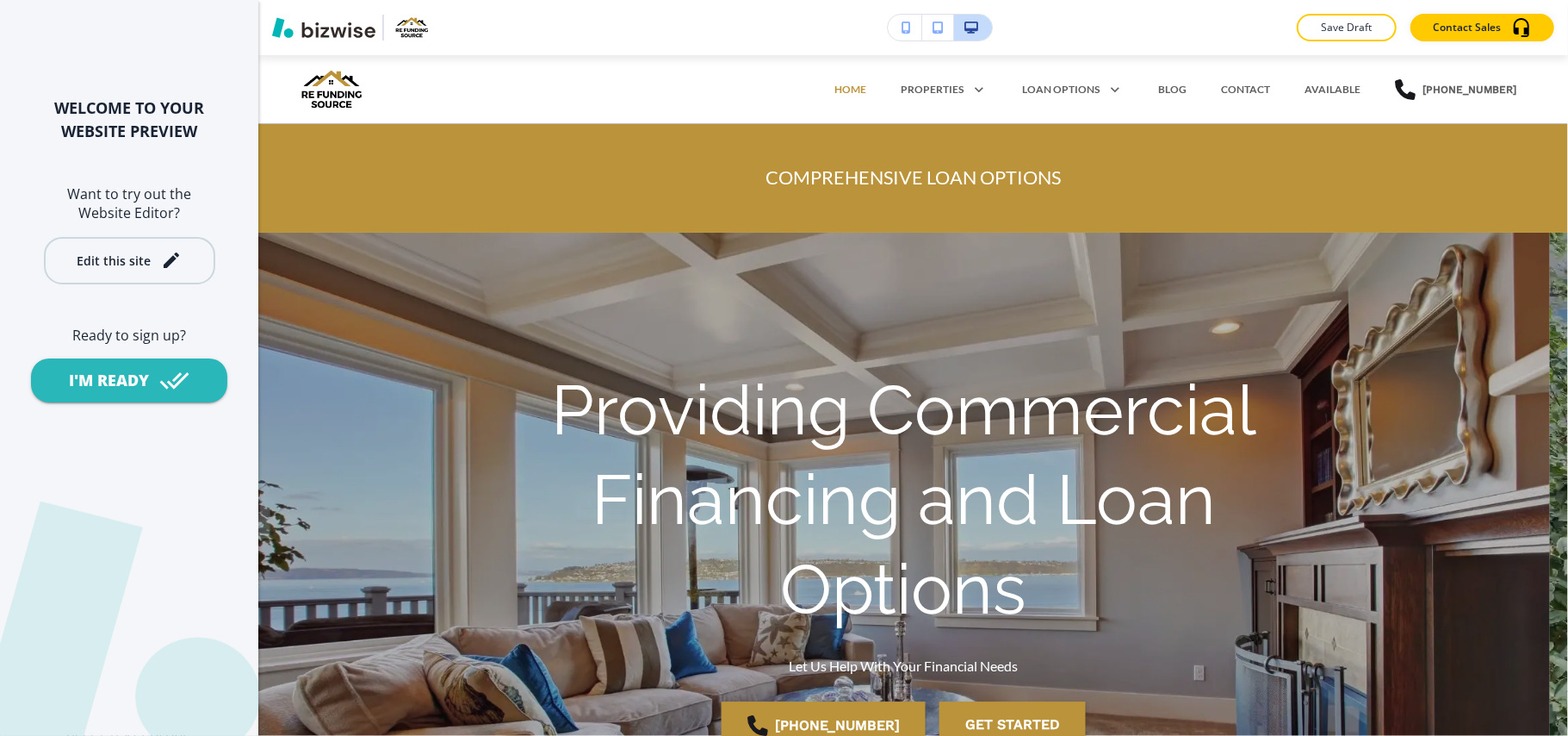
click at [118, 244] on button "Edit this site" at bounding box center [129, 261] width 171 height 48
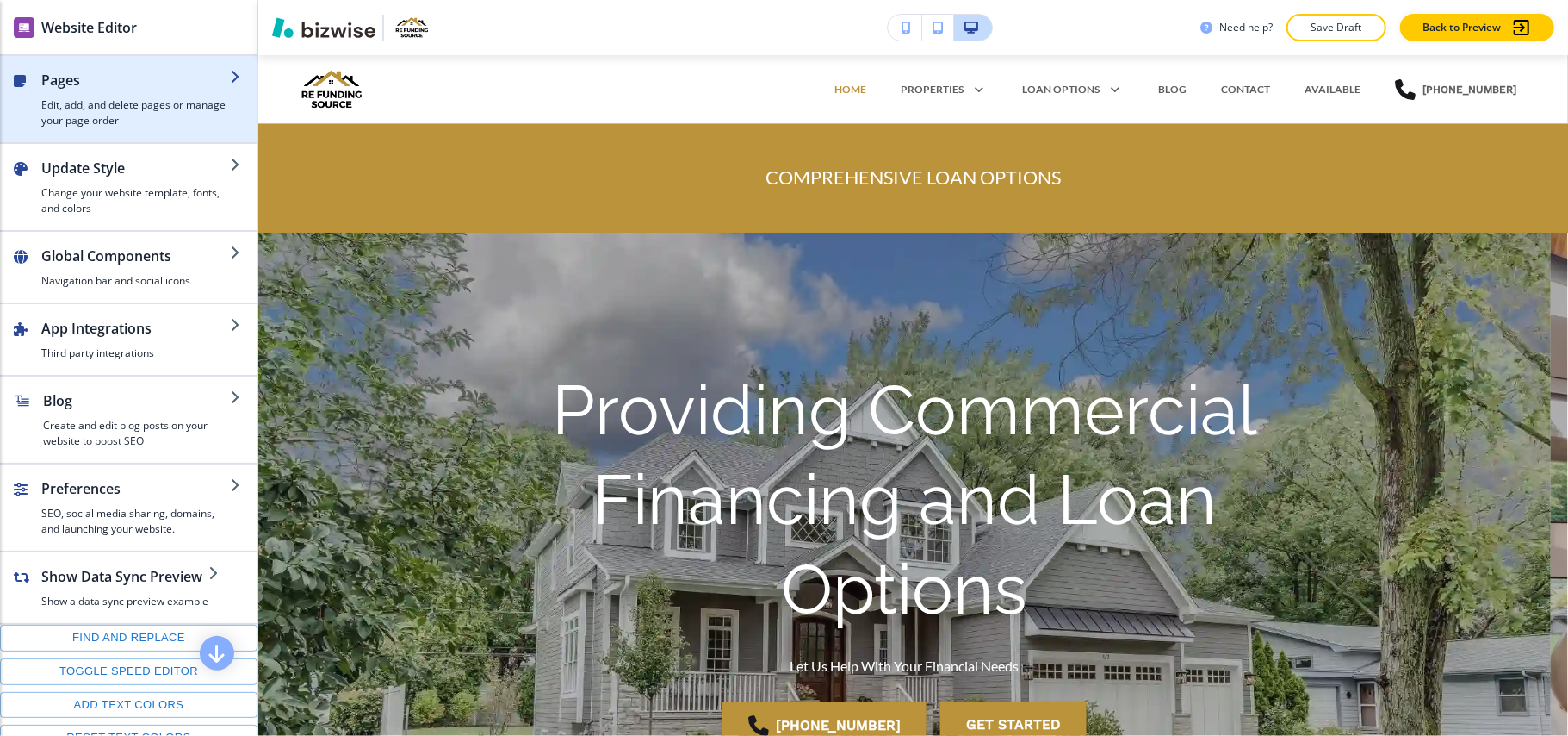
click at [90, 93] on div "button" at bounding box center [135, 94] width 189 height 7
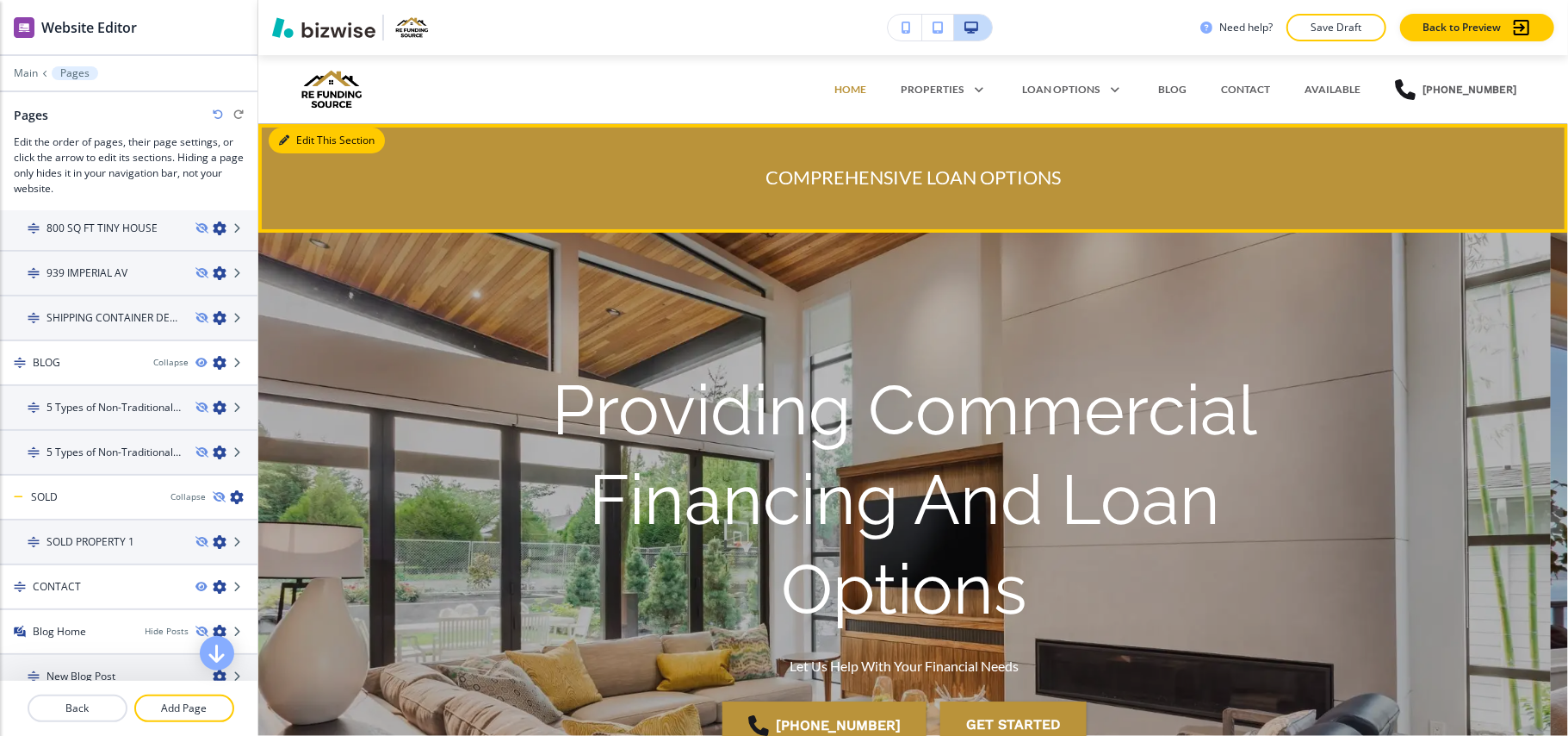
click at [301, 135] on button "Edit This Section" at bounding box center [327, 140] width 116 height 26
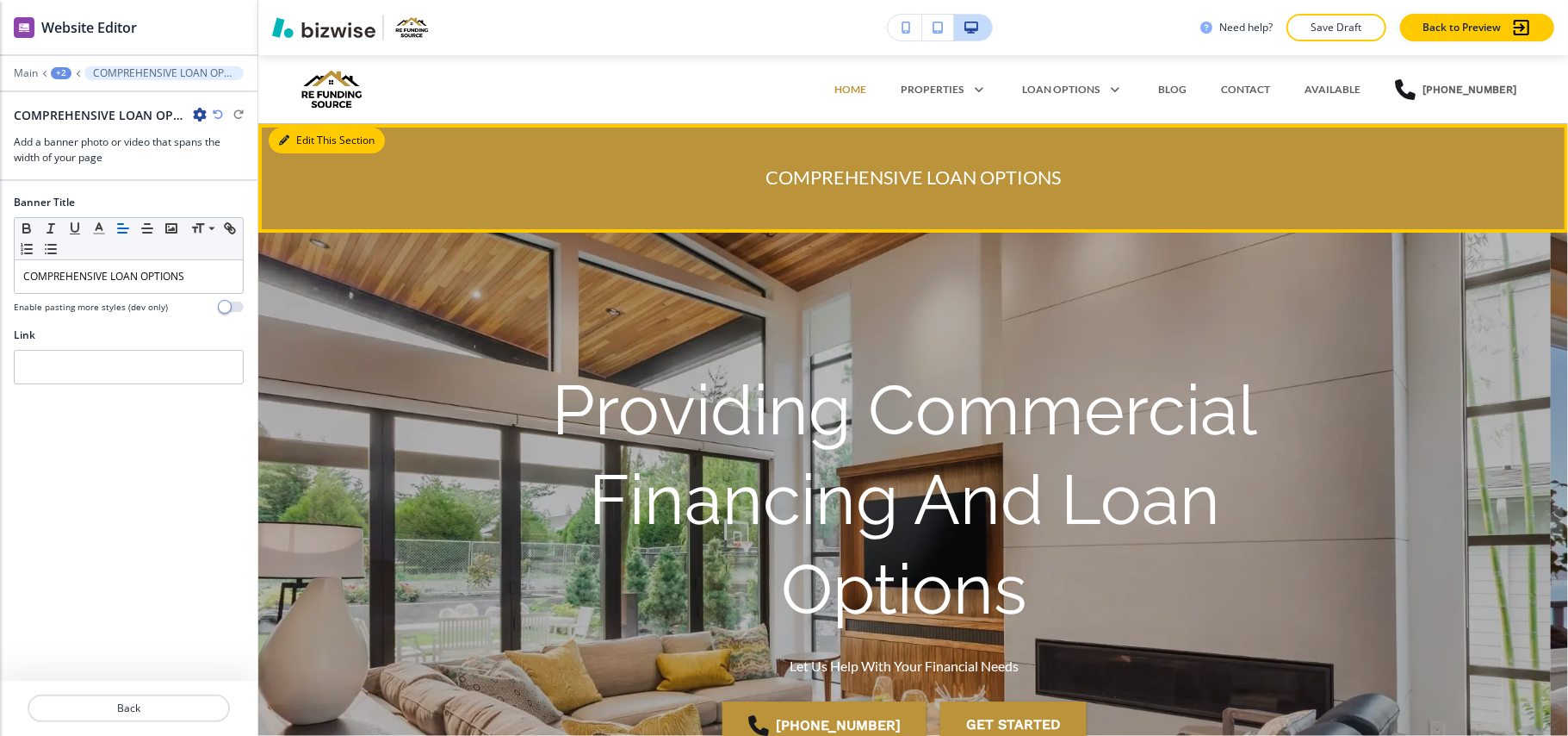
scroll to position [69, 0]
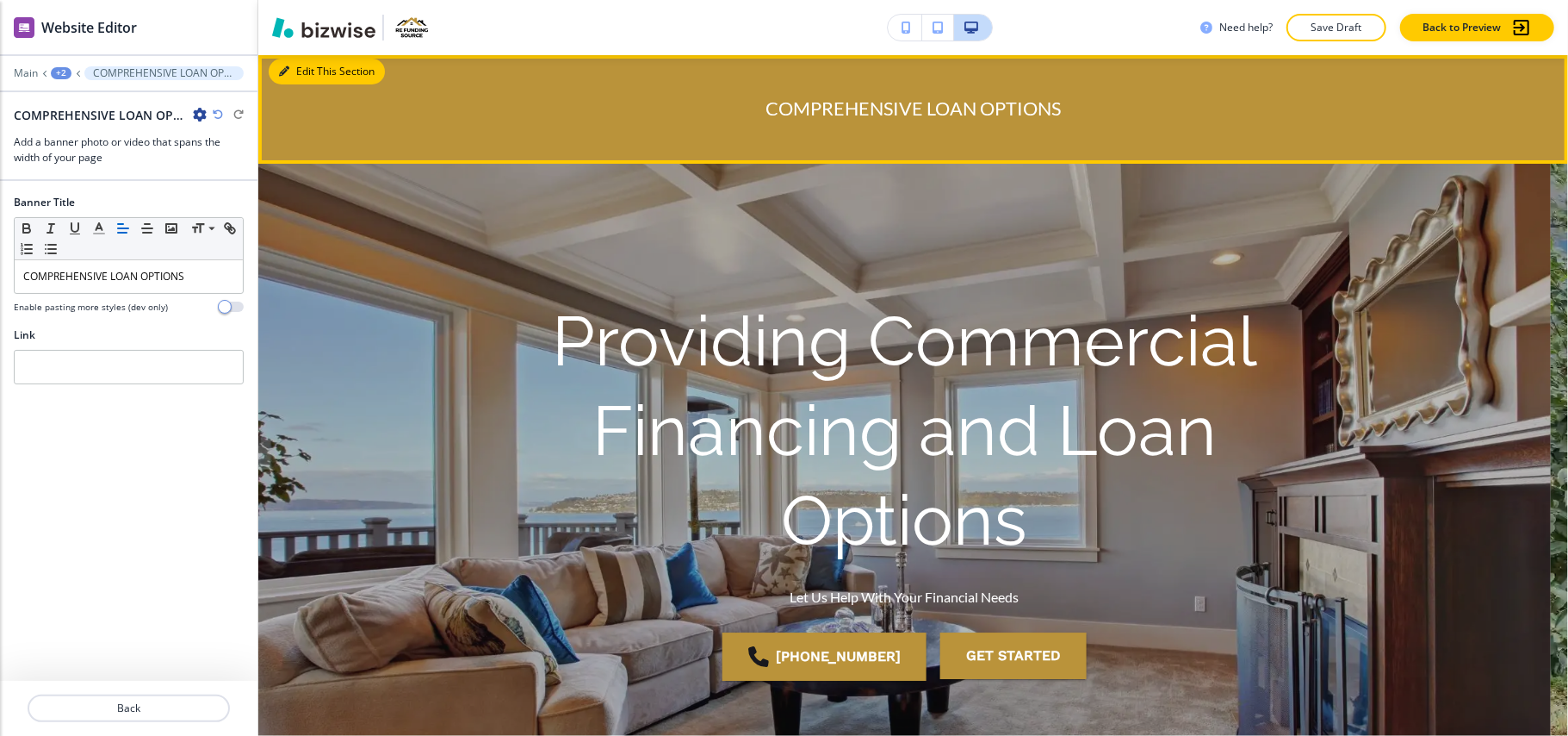
click at [291, 77] on button "Edit This Section" at bounding box center [327, 71] width 116 height 26
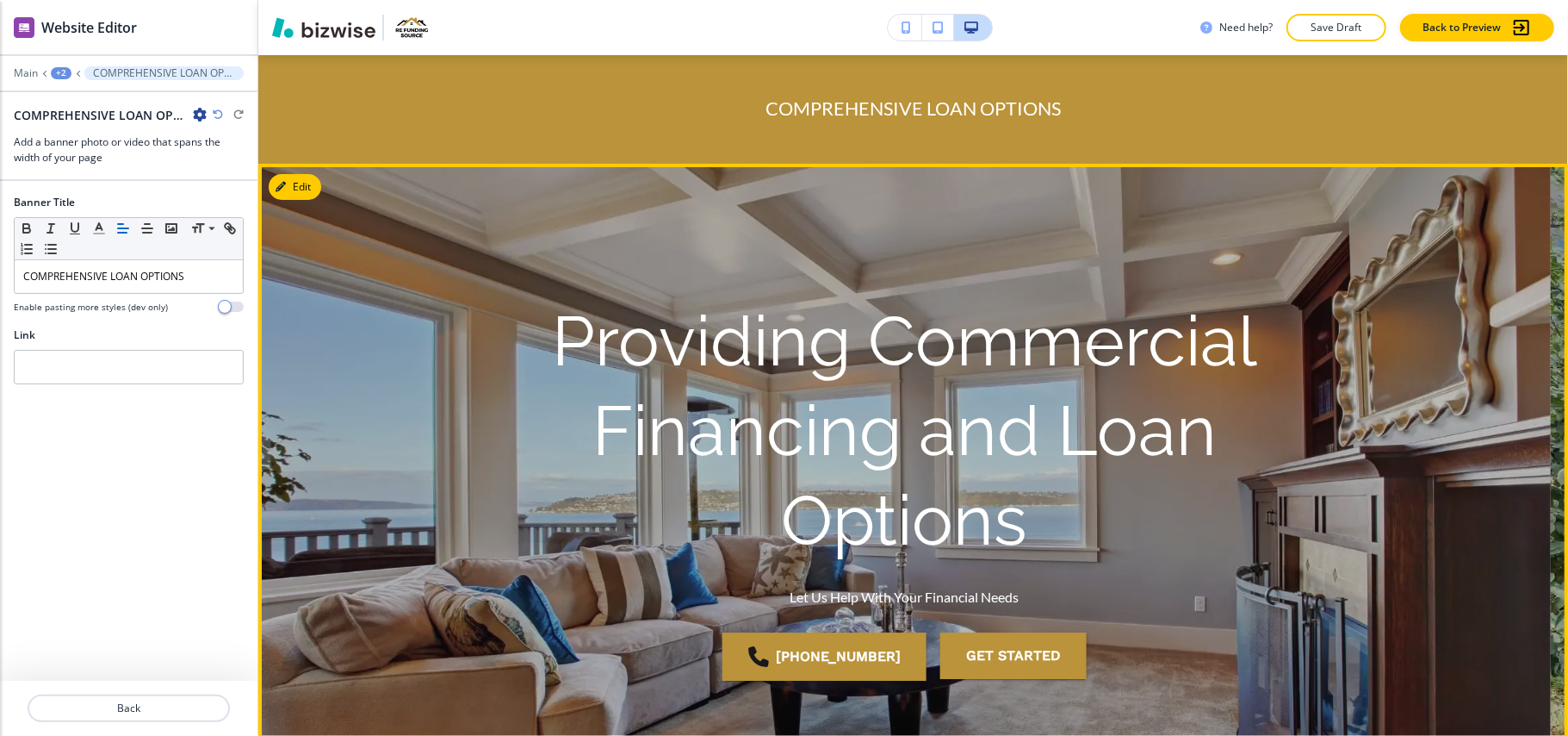
scroll to position [298, 0]
click at [290, 179] on button "Edit This Section" at bounding box center [327, 187] width 116 height 26
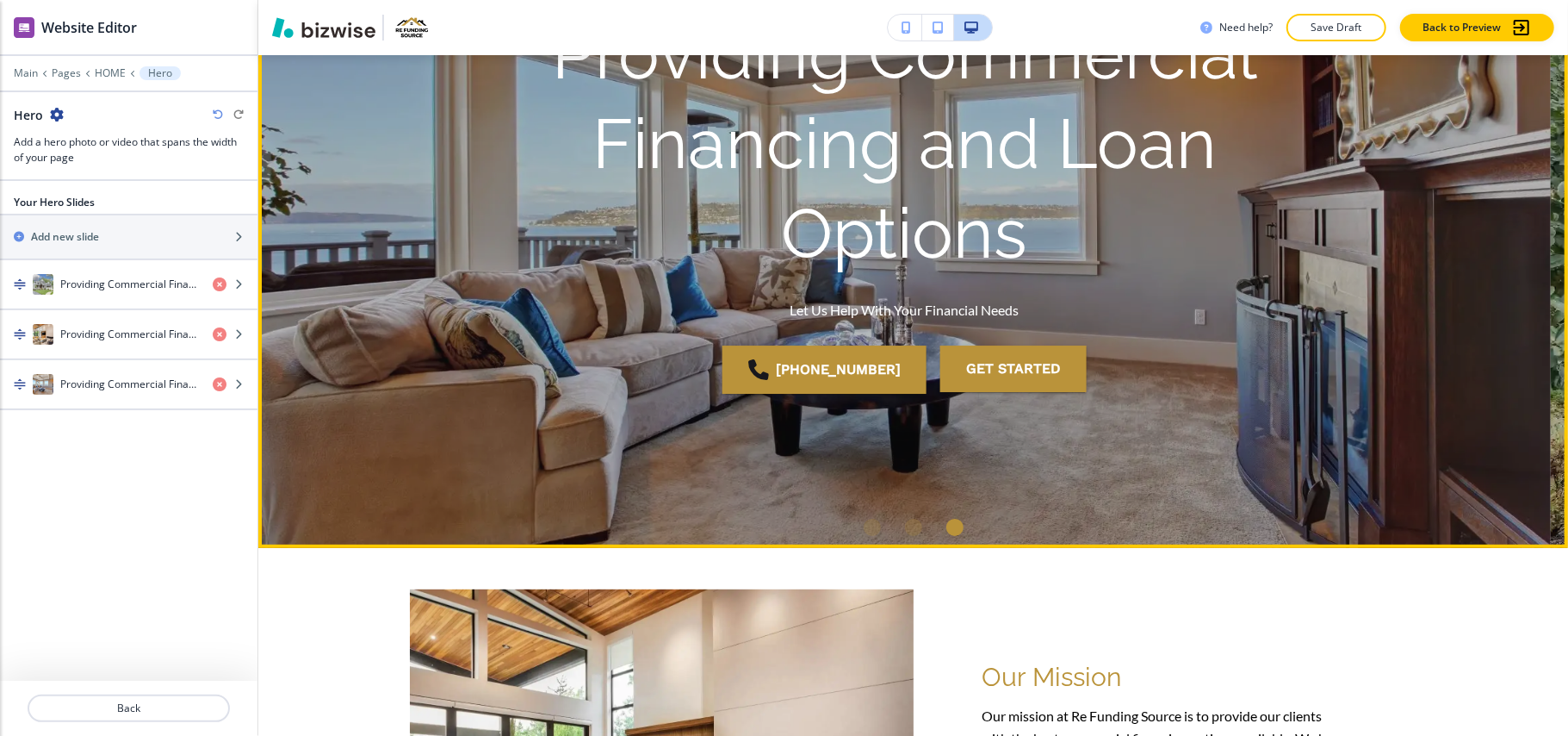
scroll to position [638, 0]
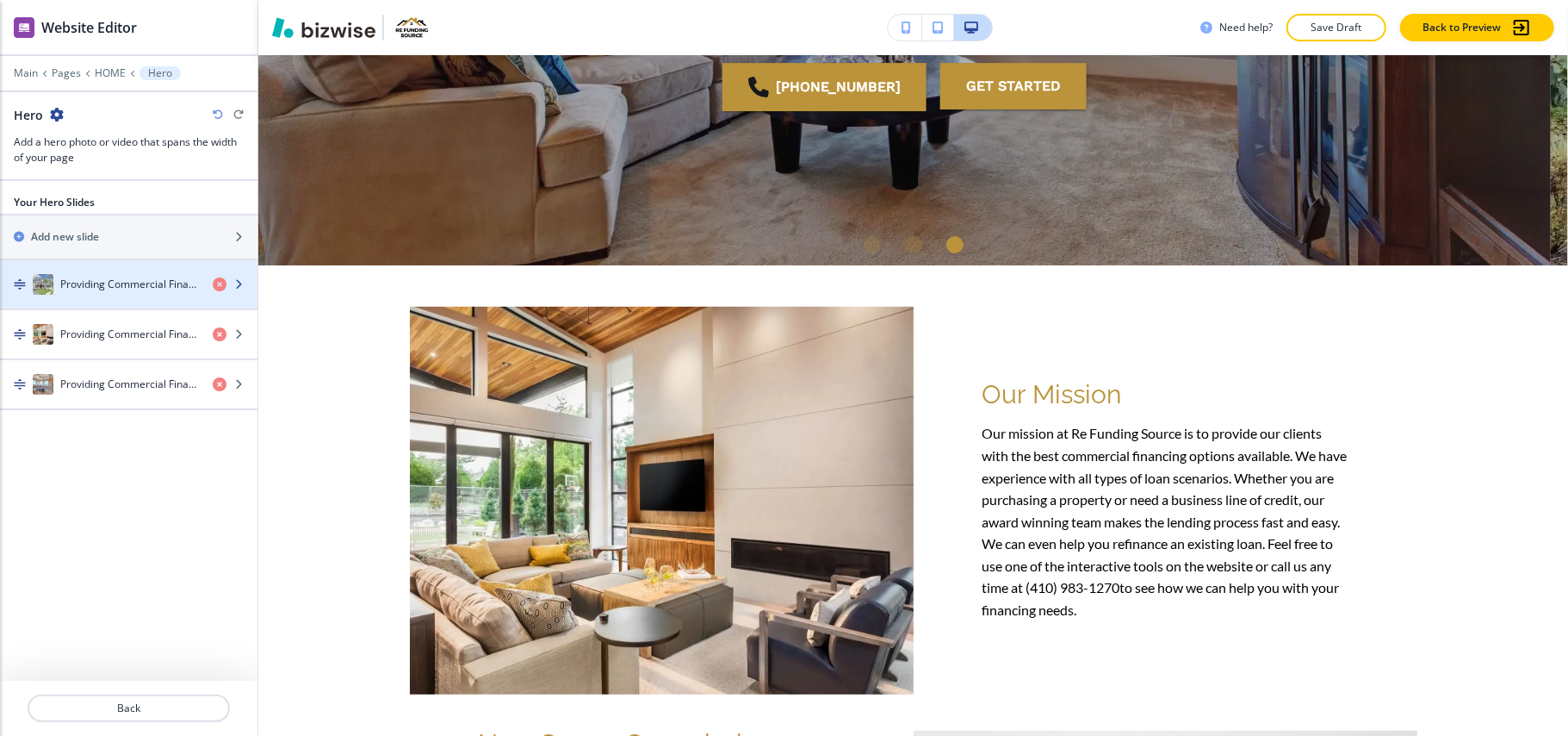
click at [112, 262] on div "button" at bounding box center [128, 266] width 257 height 14
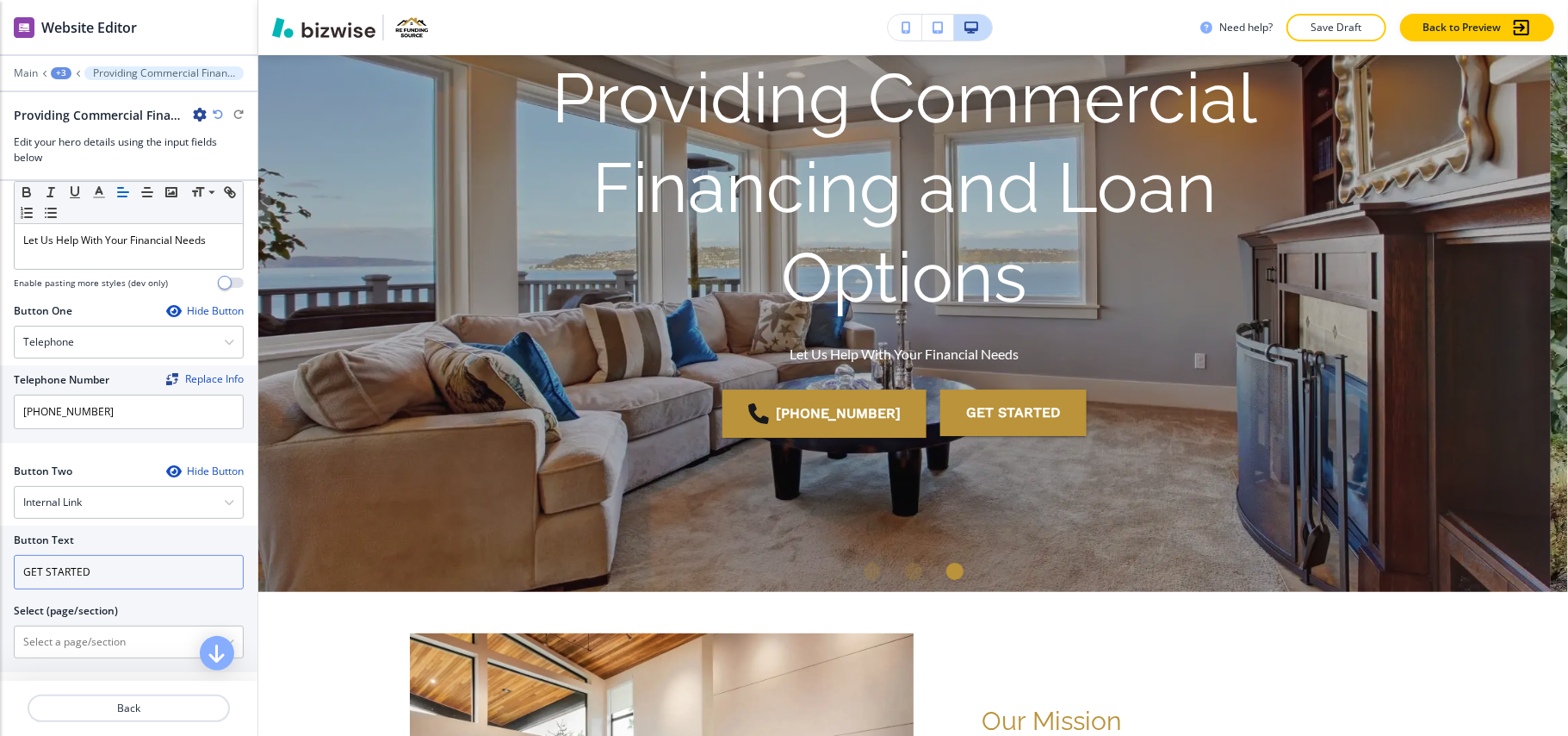
scroll to position [350, 0]
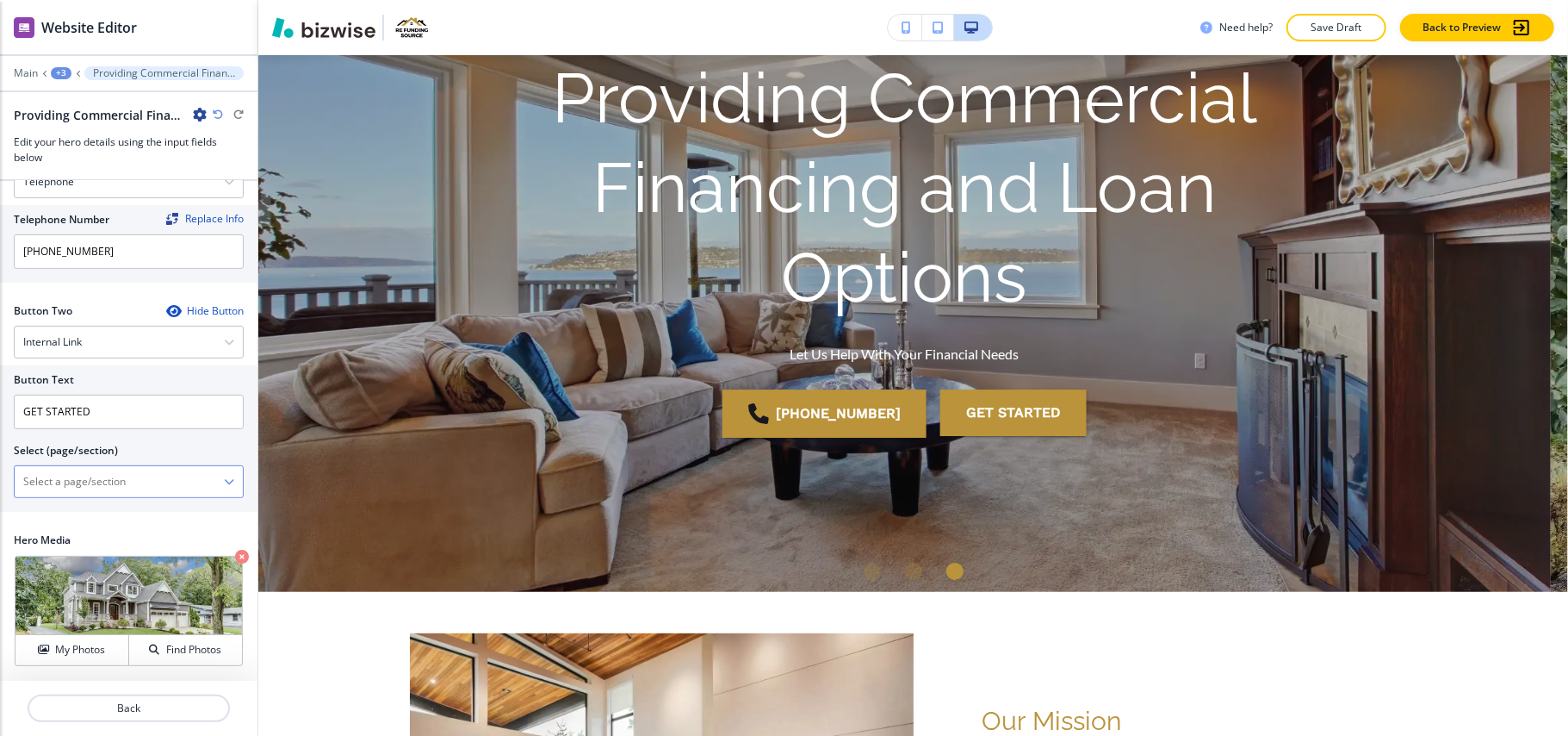
click at [97, 486] on \(page\/section\) "Manual Input" at bounding box center [119, 482] width 210 height 29
click at [57, 72] on div "+3" at bounding box center [61, 72] width 21 height 12
click at [81, 96] on p "Pages" at bounding box center [106, 102] width 88 height 16
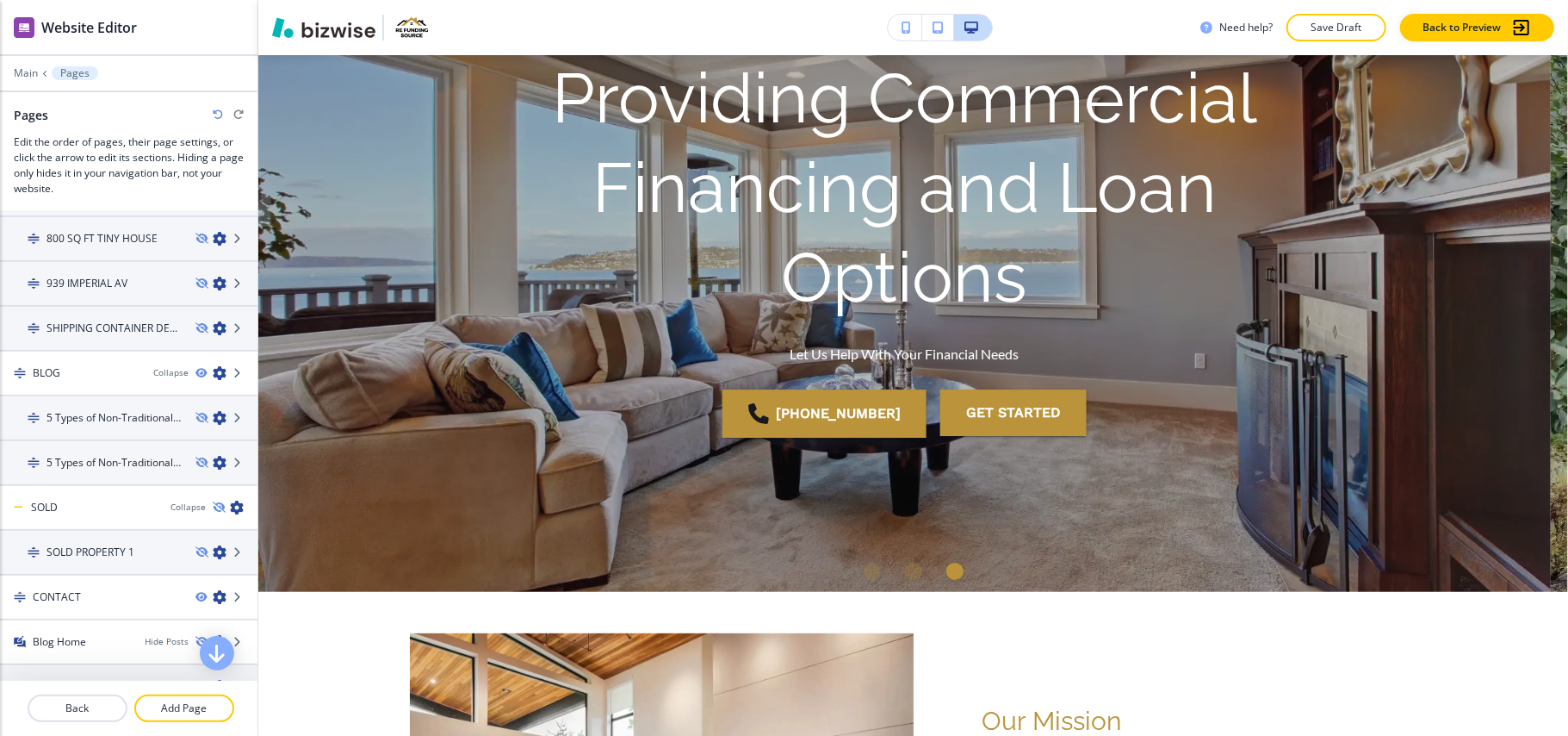
scroll to position [1079, 0]
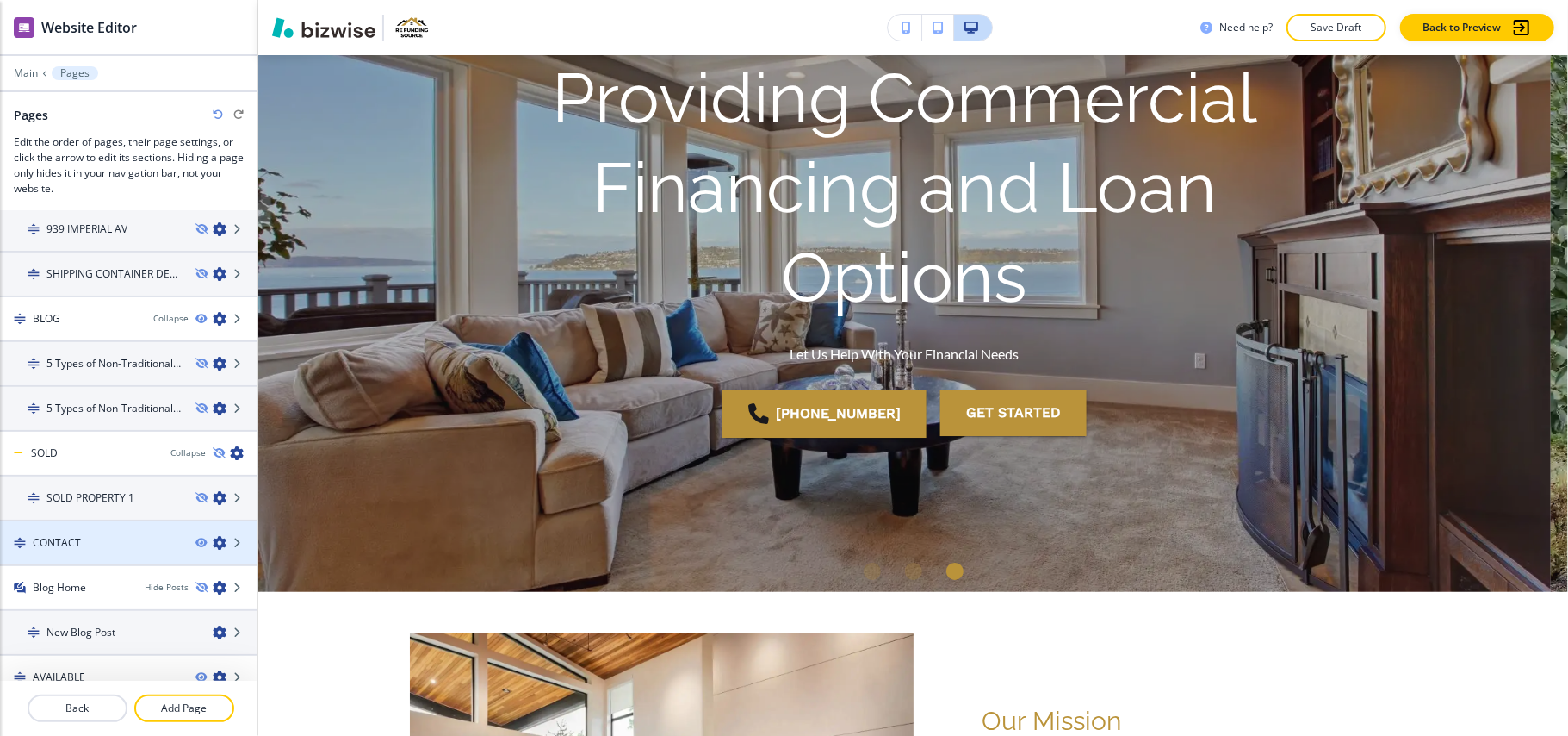
click at [86, 535] on div "CONTACT" at bounding box center [91, 542] width 182 height 16
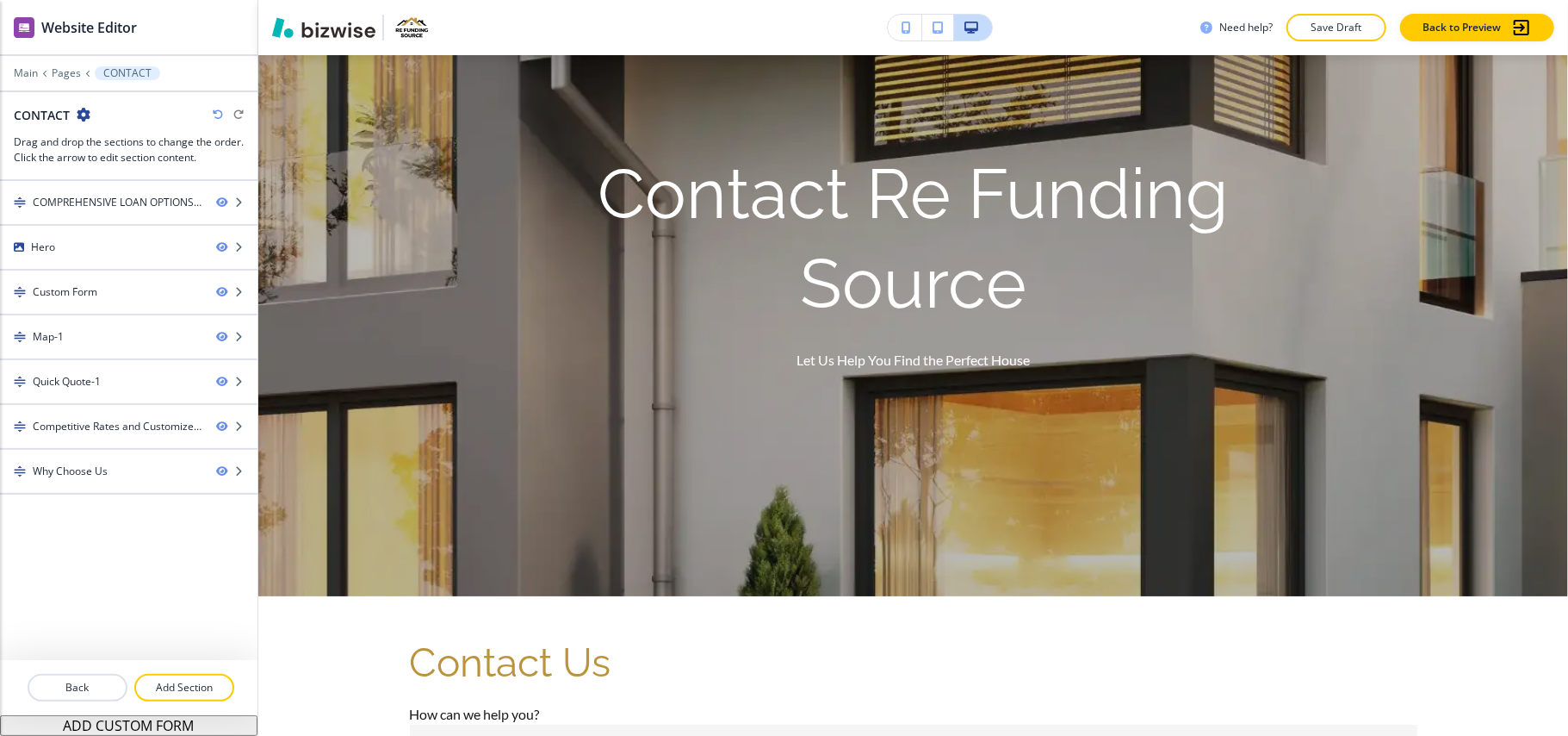
scroll to position [0, 0]
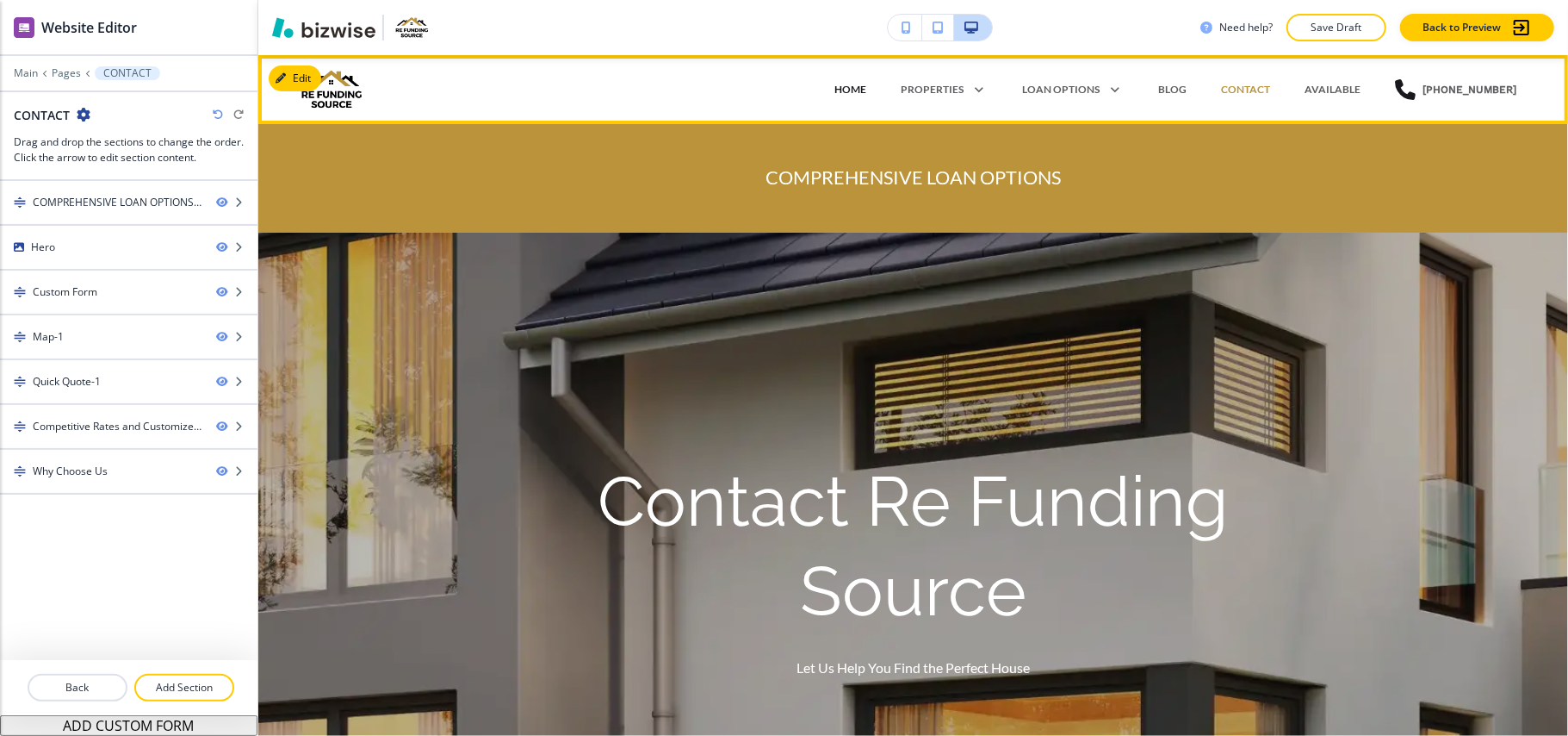
click at [867, 87] on p "HOME" at bounding box center [850, 89] width 32 height 16
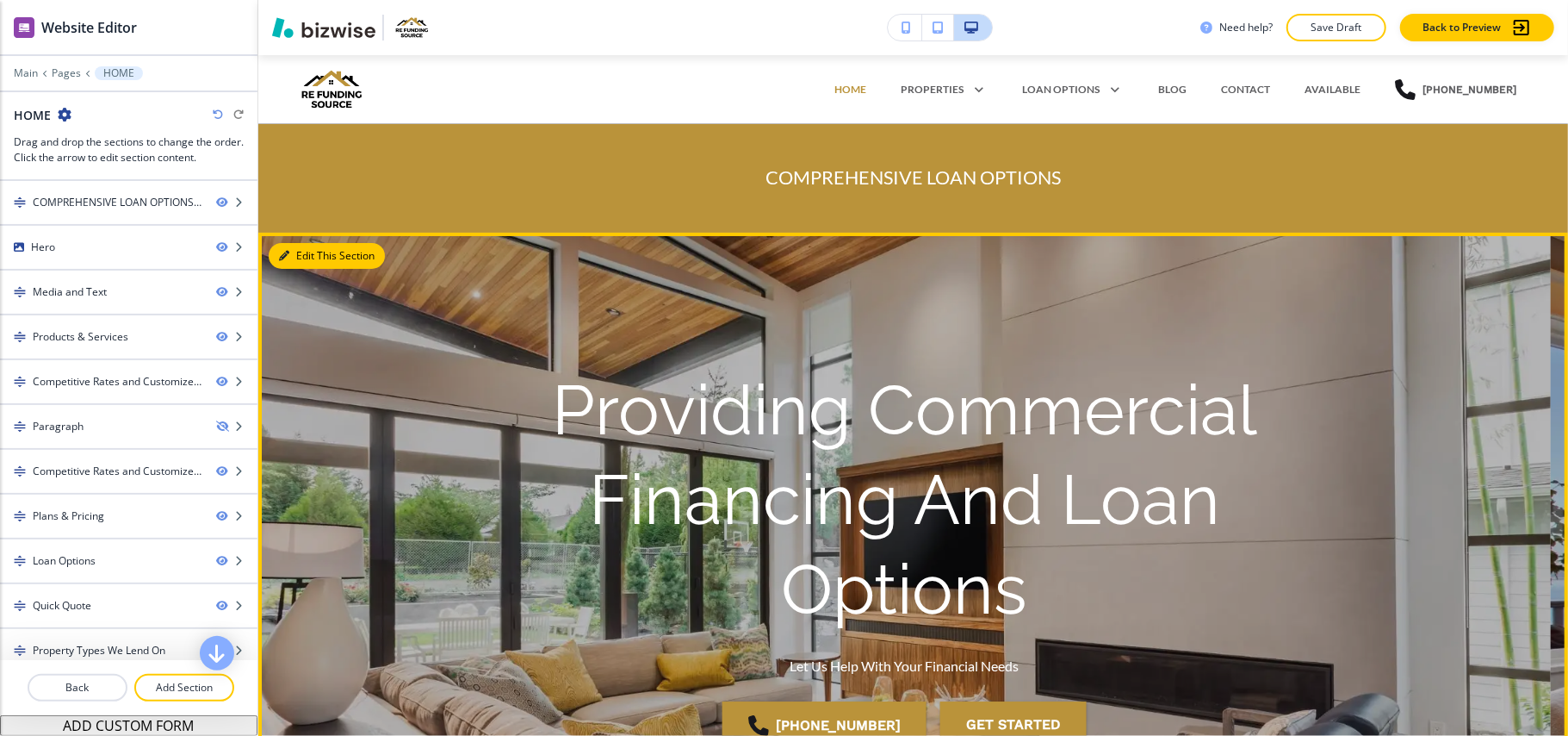
click at [298, 259] on button "Edit This Section" at bounding box center [327, 255] width 116 height 26
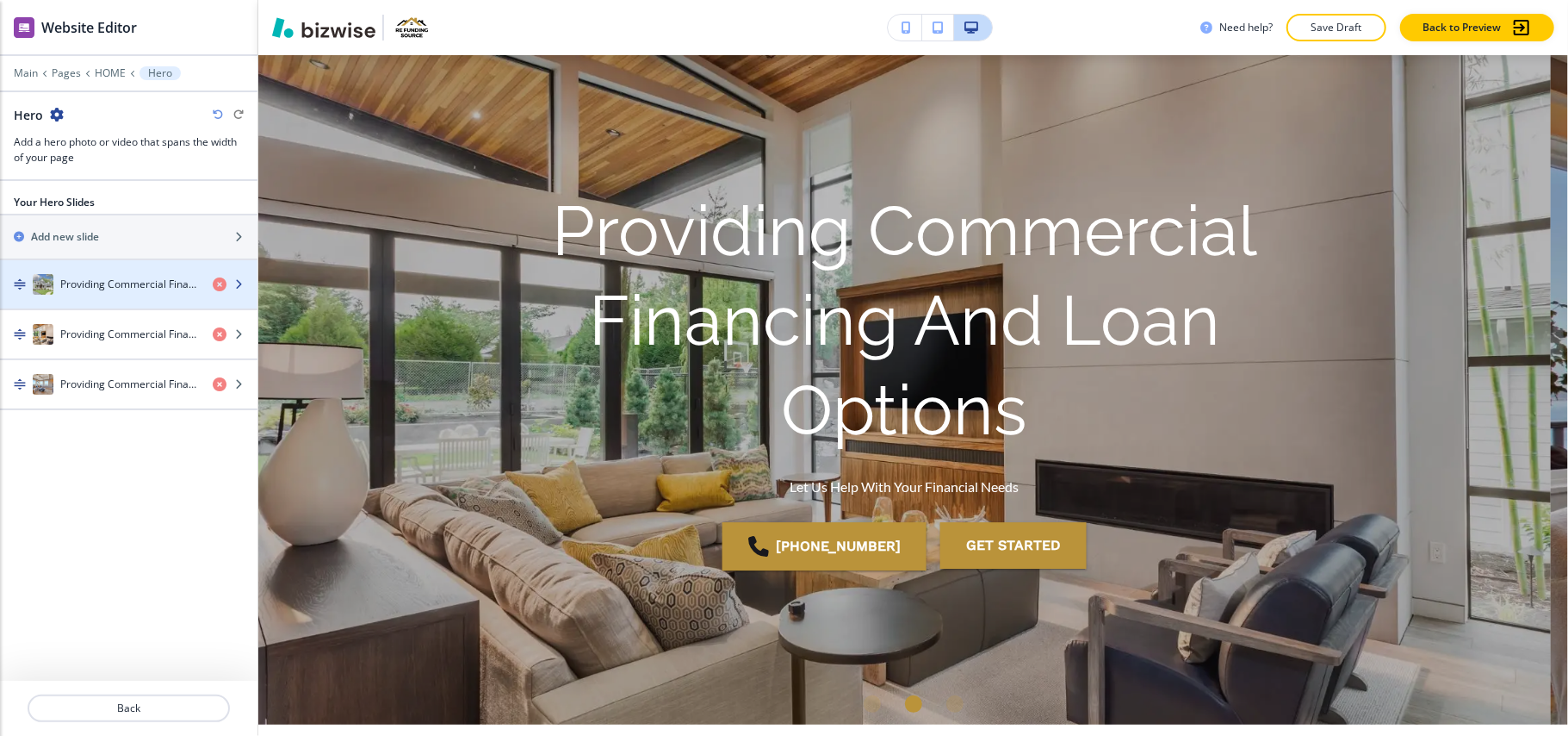
click at [104, 287] on h4 "Providing Commercial Financing and Loan Options" at bounding box center [129, 284] width 138 height 16
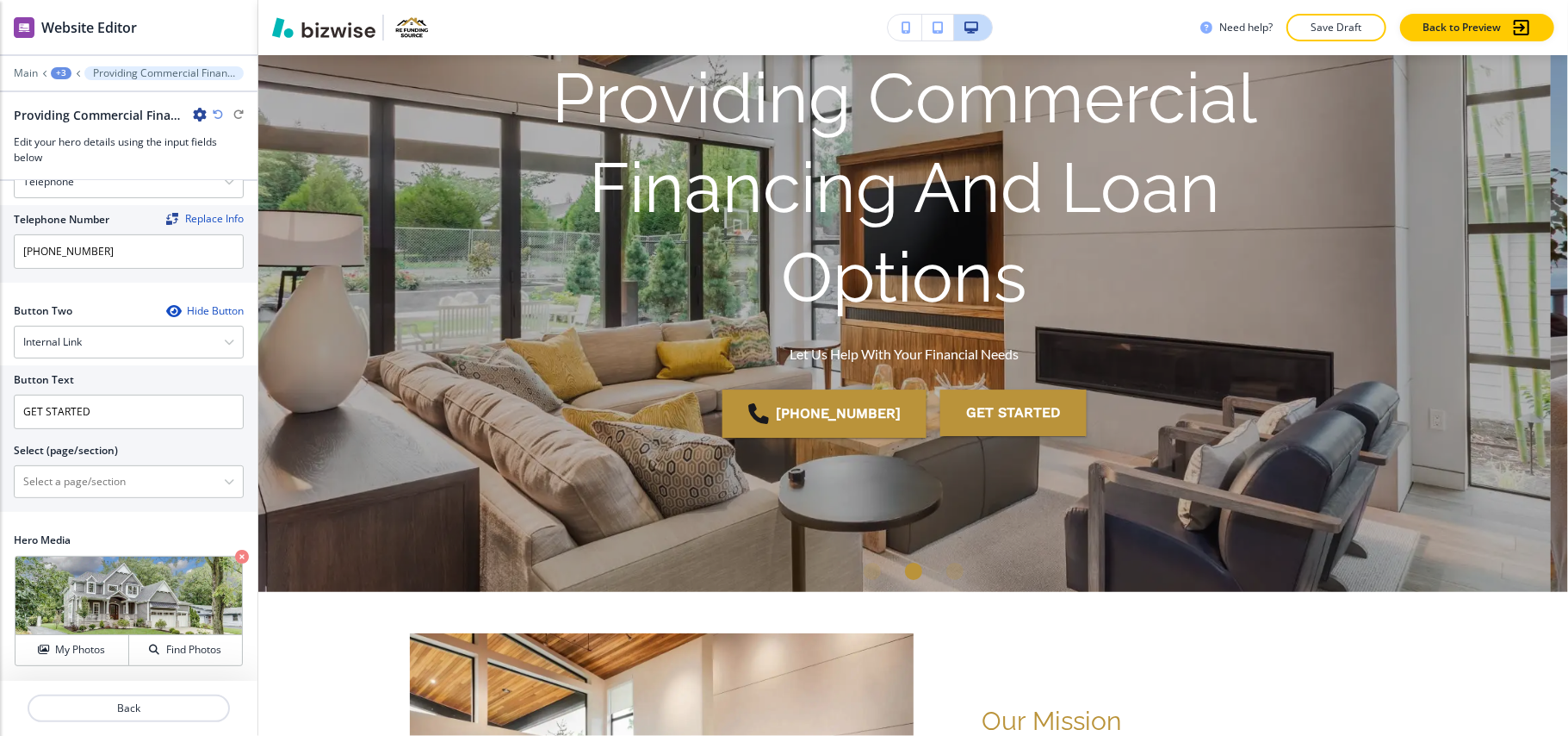
scroll to position [350, 0]
click at [87, 492] on \(page\/section\) "Manual Input" at bounding box center [119, 482] width 210 height 29
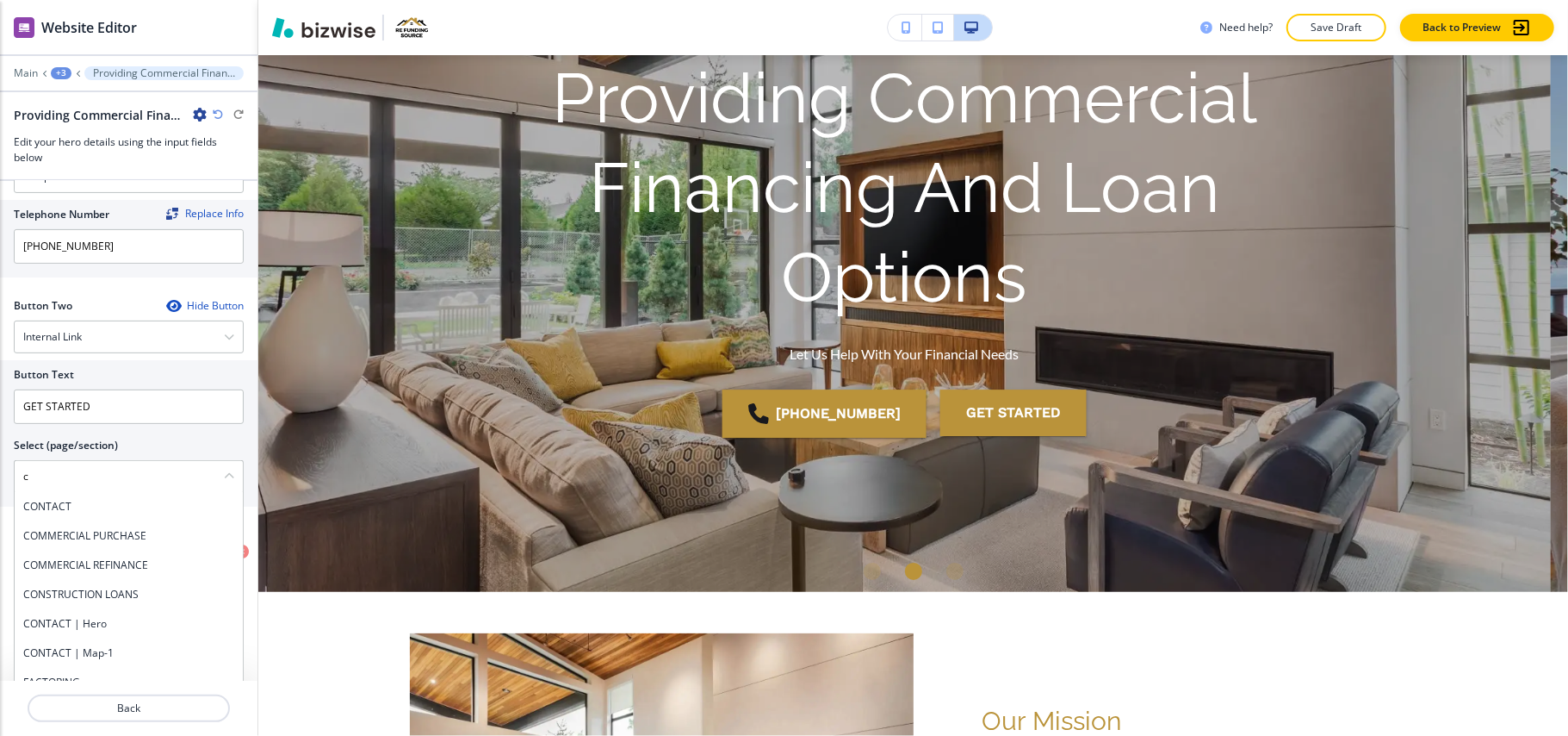
click at [70, 521] on div "CONTACT" at bounding box center [128, 506] width 228 height 29
type \(page\/section\) "CONTACT"
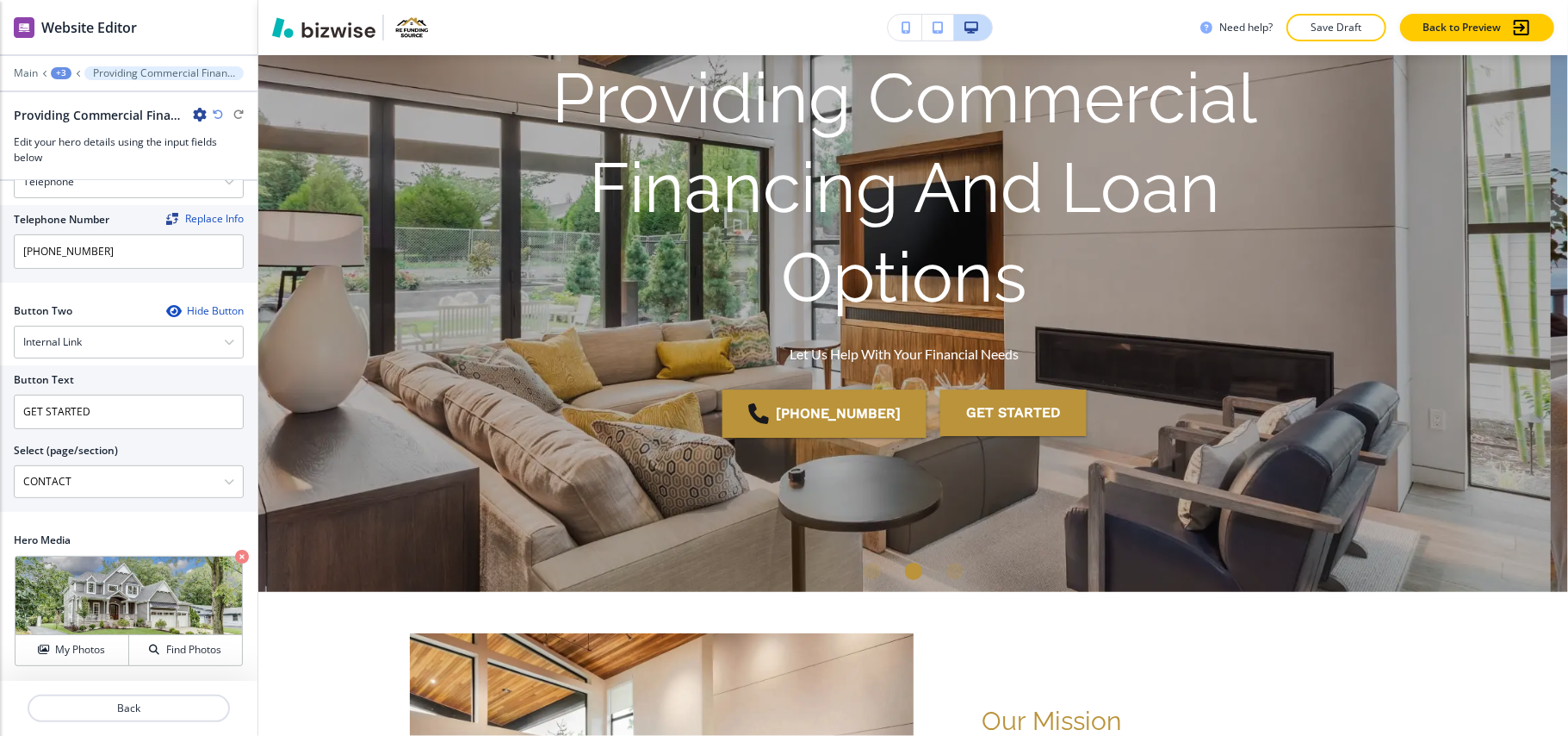
click at [127, 693] on div "Back" at bounding box center [128, 708] width 257 height 55
click at [119, 704] on p "Back" at bounding box center [128, 708] width 199 height 16
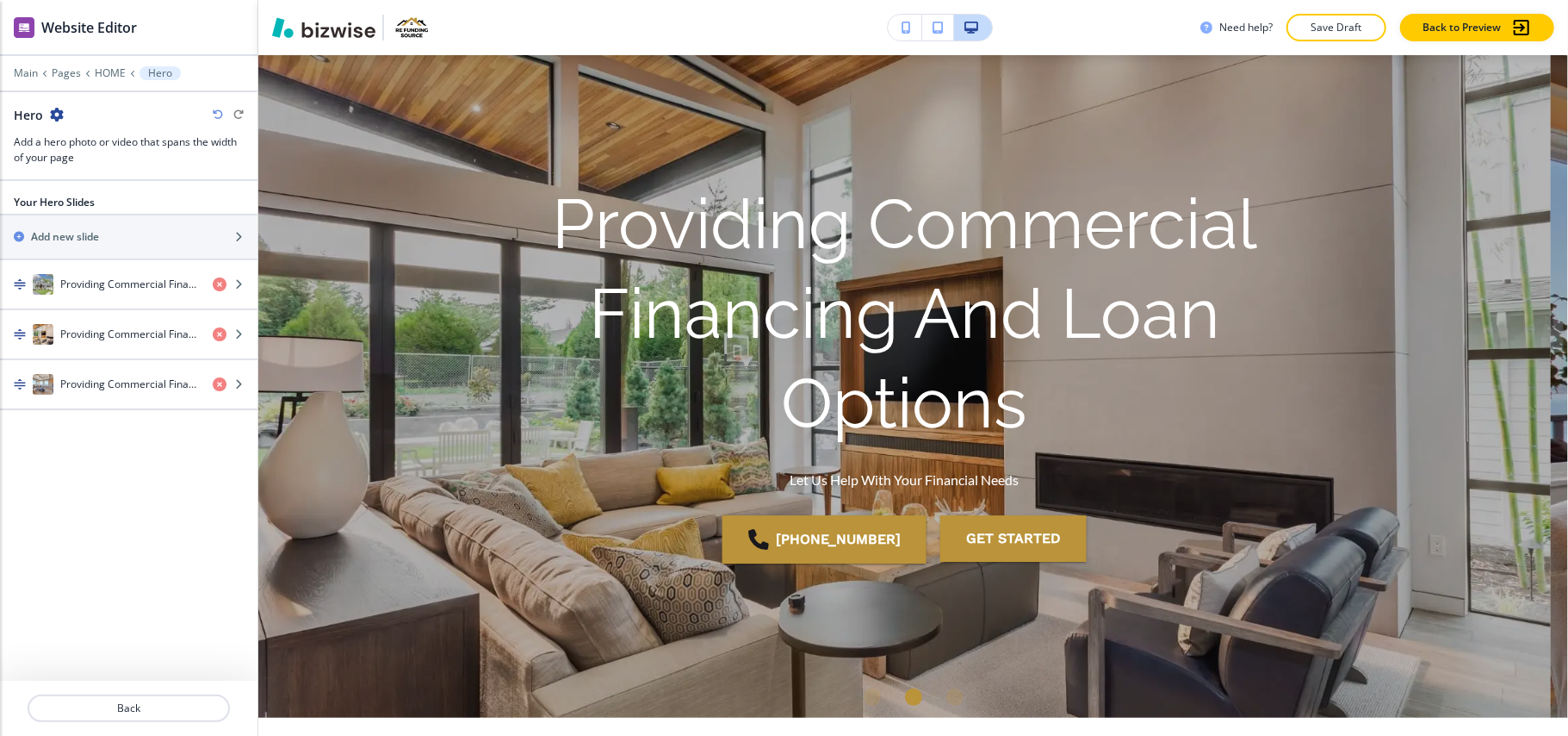
scroll to position [179, 0]
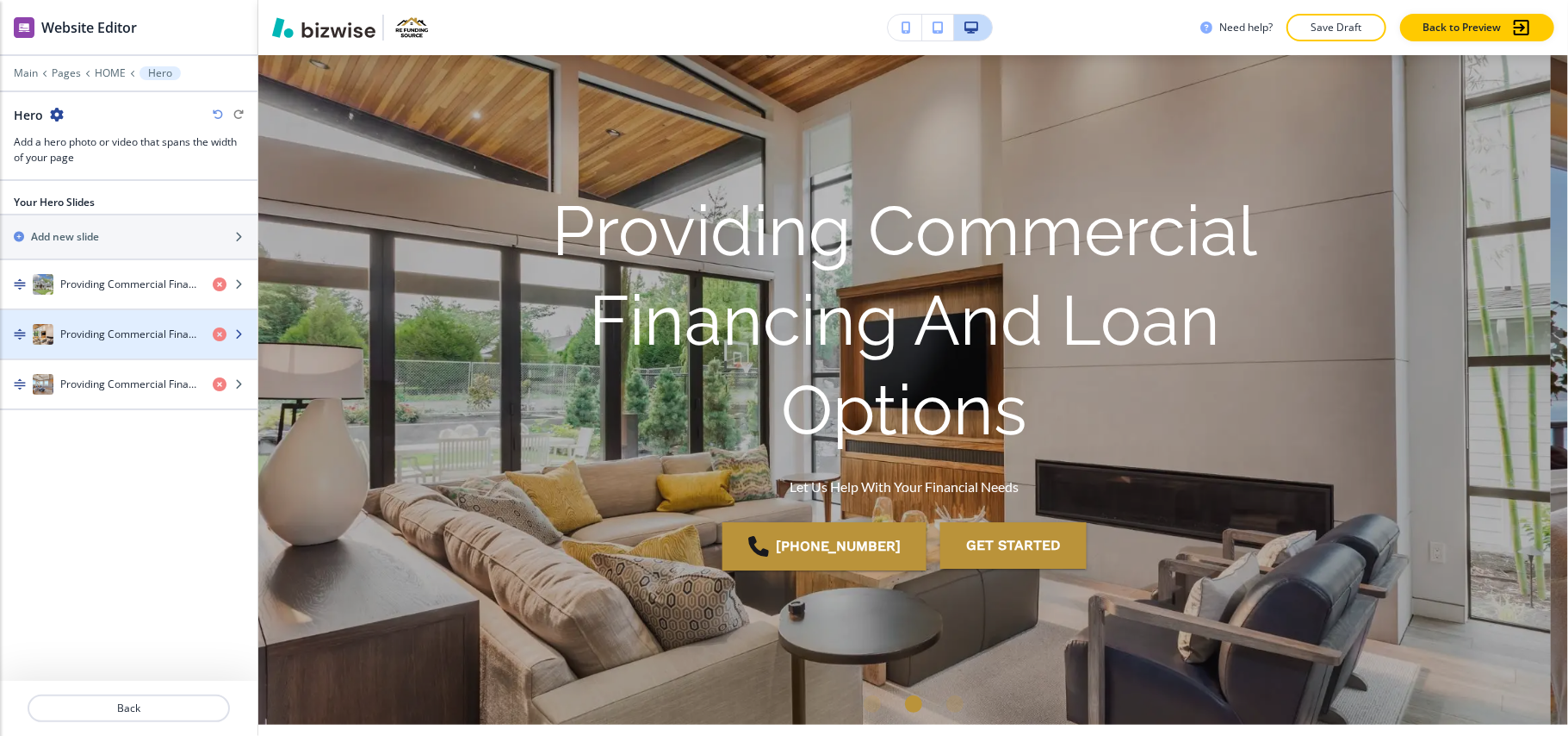
click at [122, 342] on h4 "Providing Commercial Financing And Loan Options" at bounding box center [129, 334] width 138 height 16
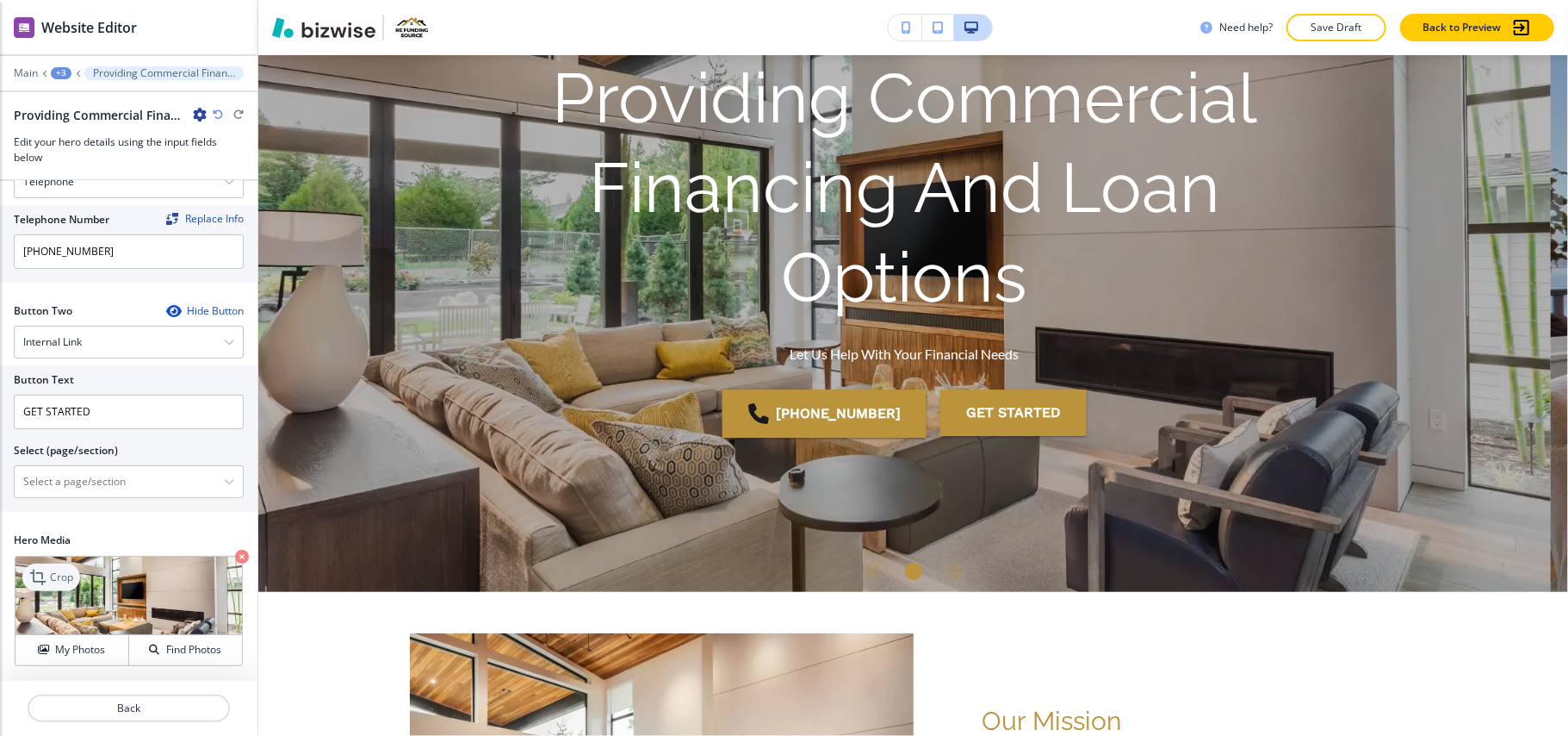
scroll to position [350, 0]
click at [81, 481] on \(page\/section\) "Manual Input" at bounding box center [119, 482] width 210 height 29
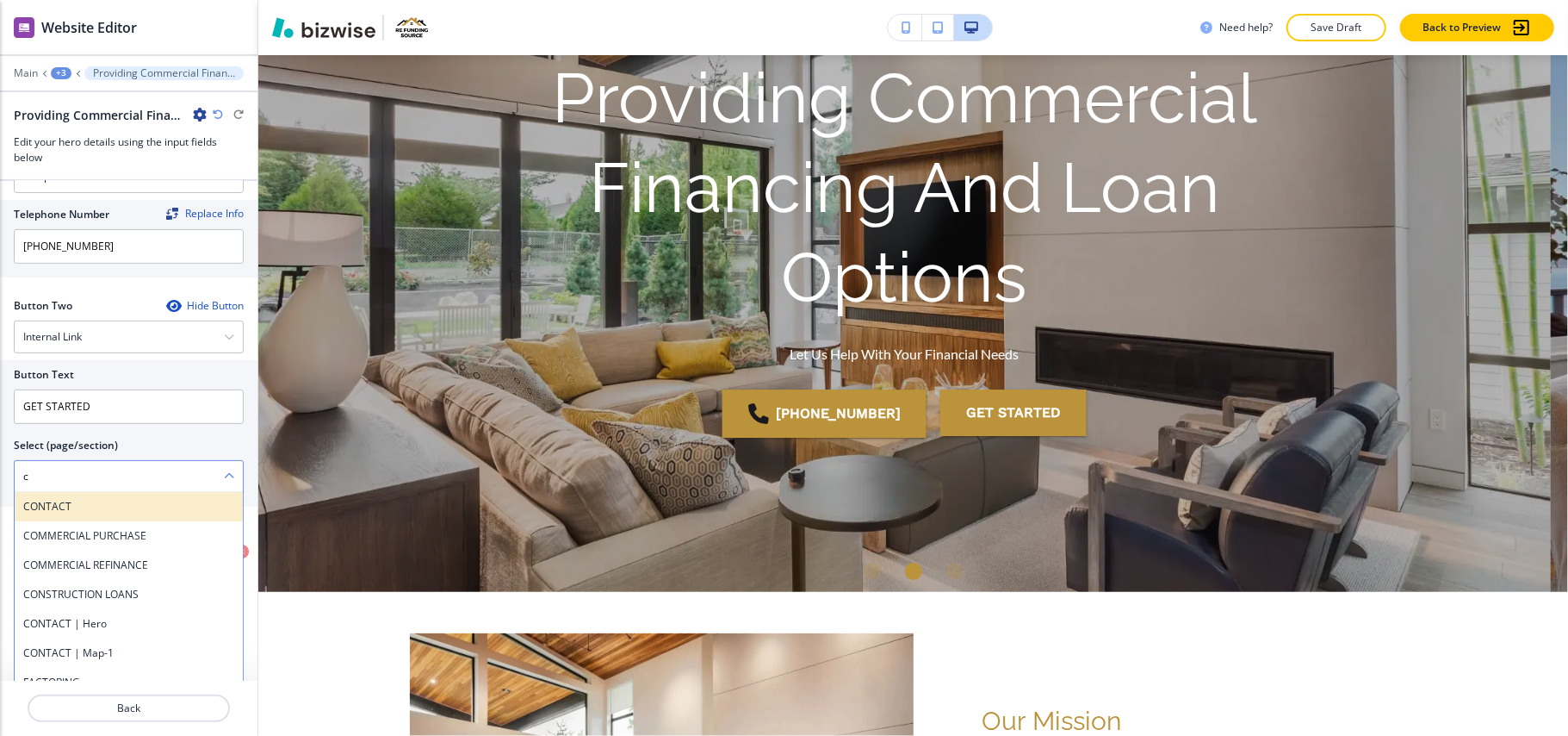
click at [77, 514] on h4 "CONTACT" at bounding box center [128, 506] width 211 height 16
type \(page\/section\) "CONTACT"
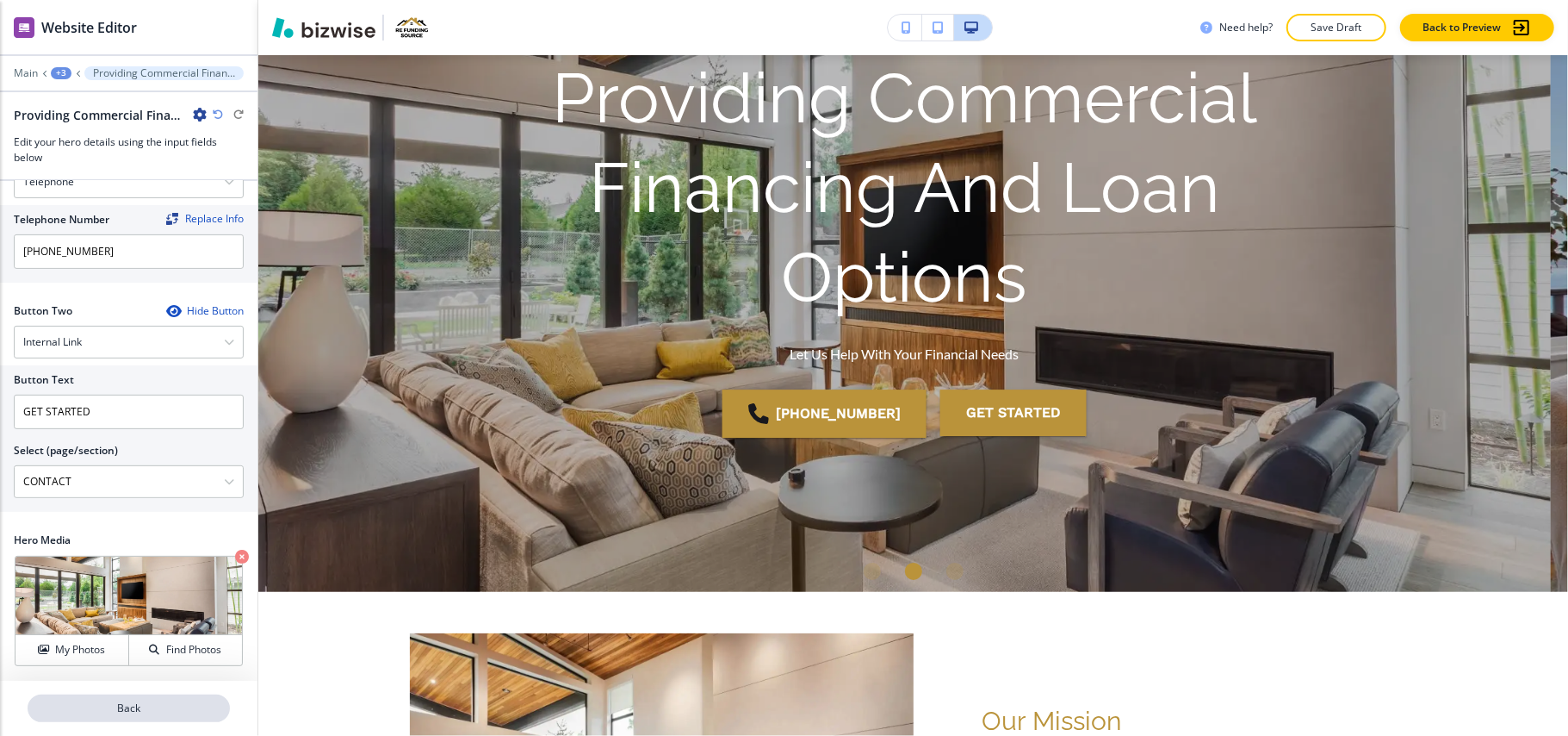
click at [133, 707] on p "Back" at bounding box center [128, 708] width 199 height 16
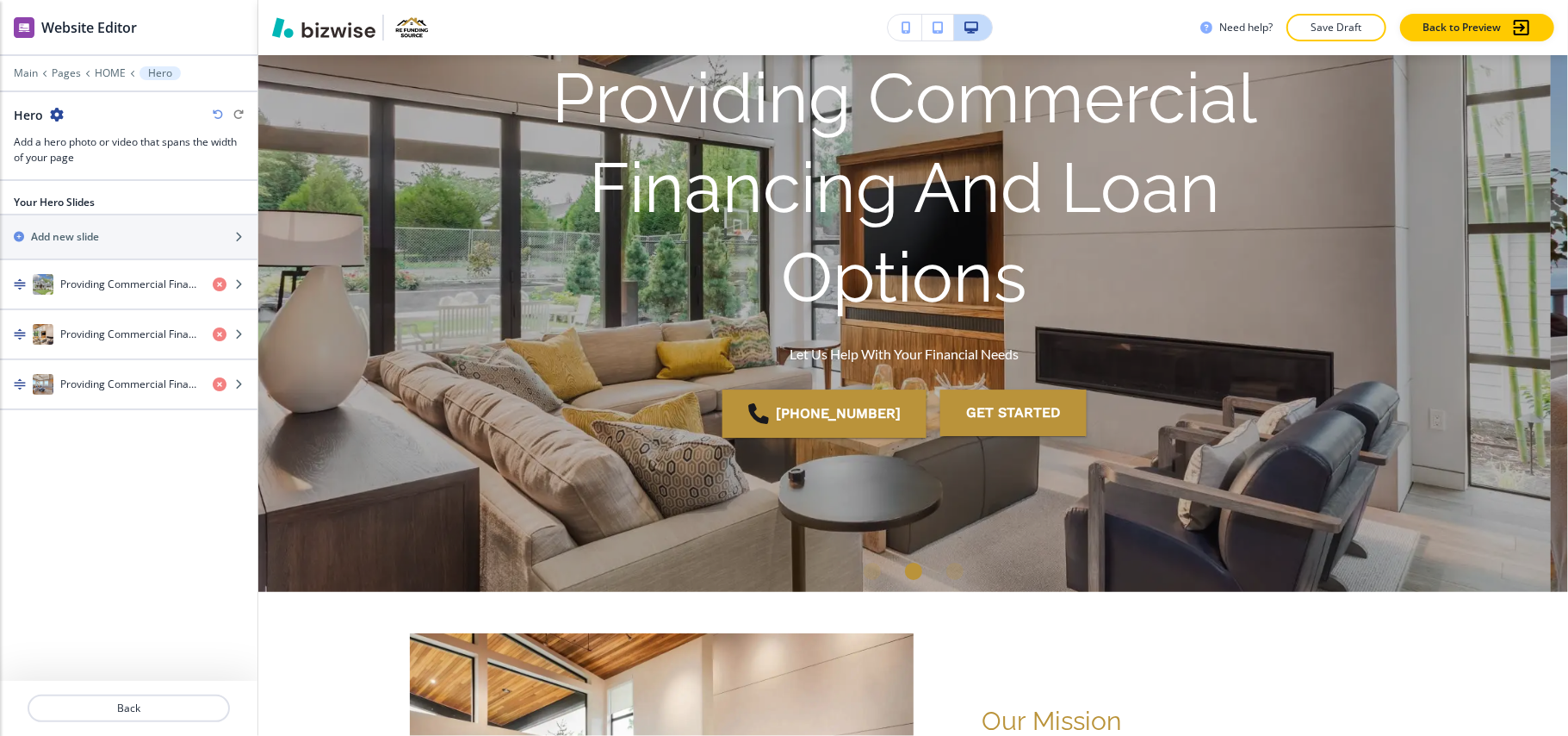
scroll to position [179, 0]
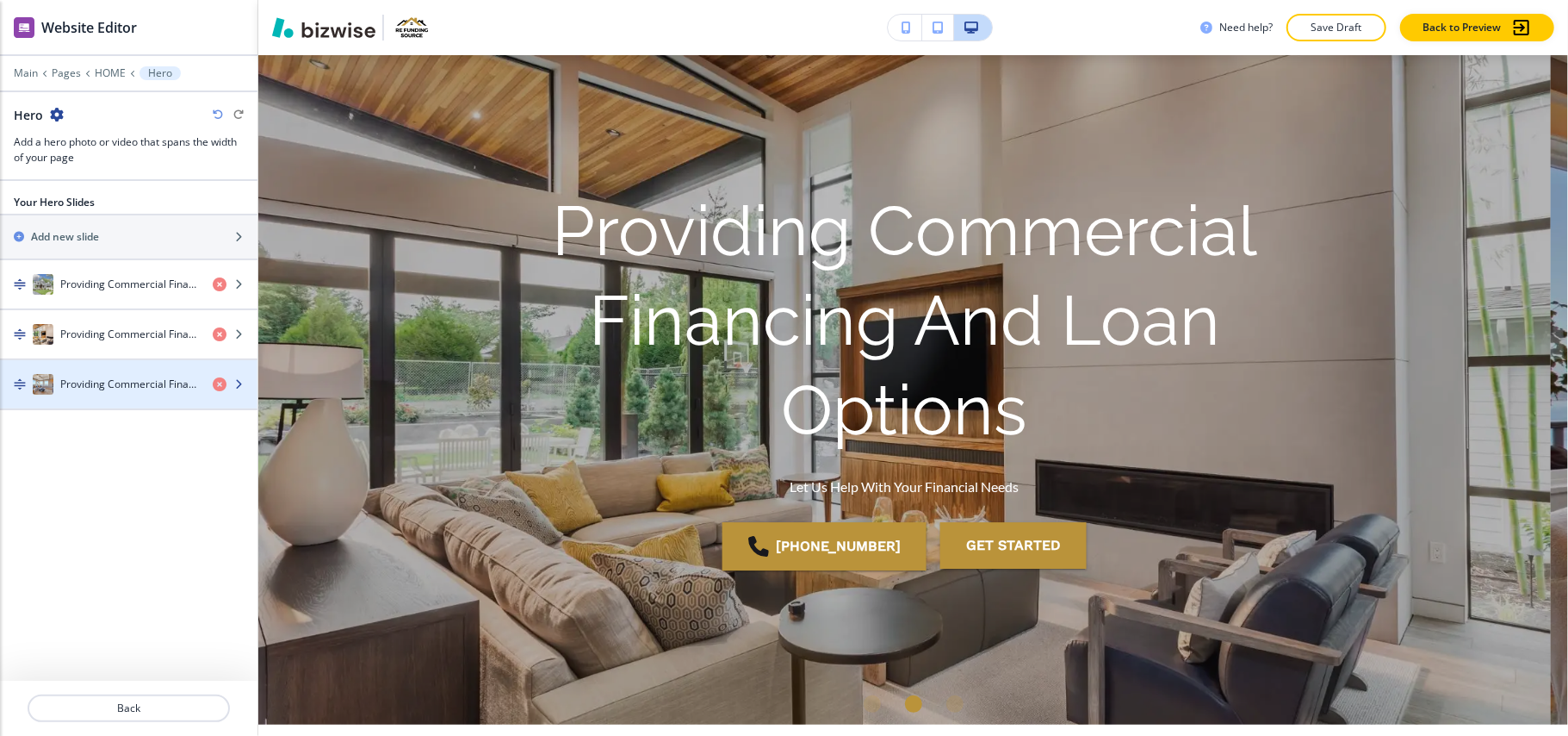
click at [129, 395] on div "Providing Commercial Financing and Loan Options" at bounding box center [99, 384] width 199 height 21
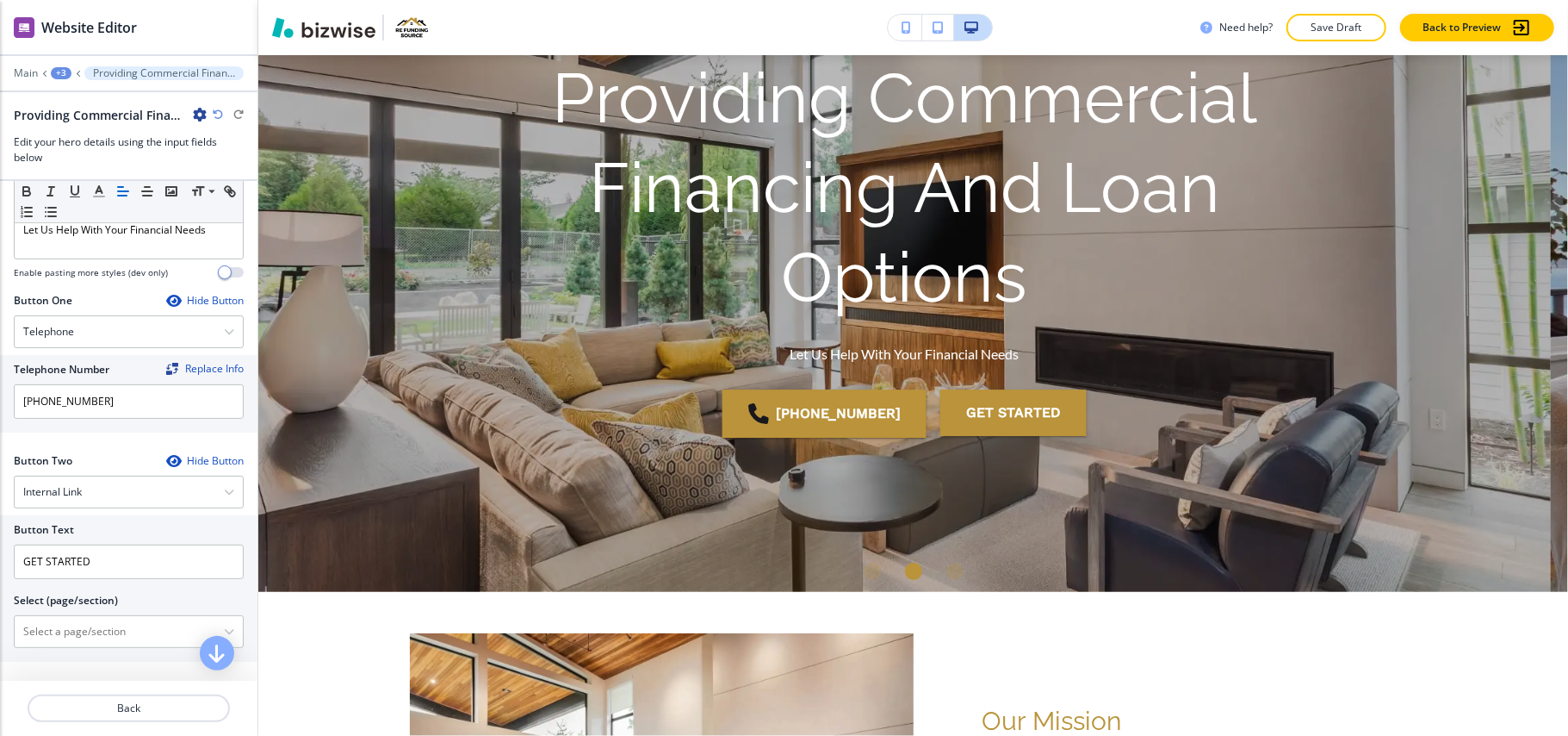
scroll to position [350, 0]
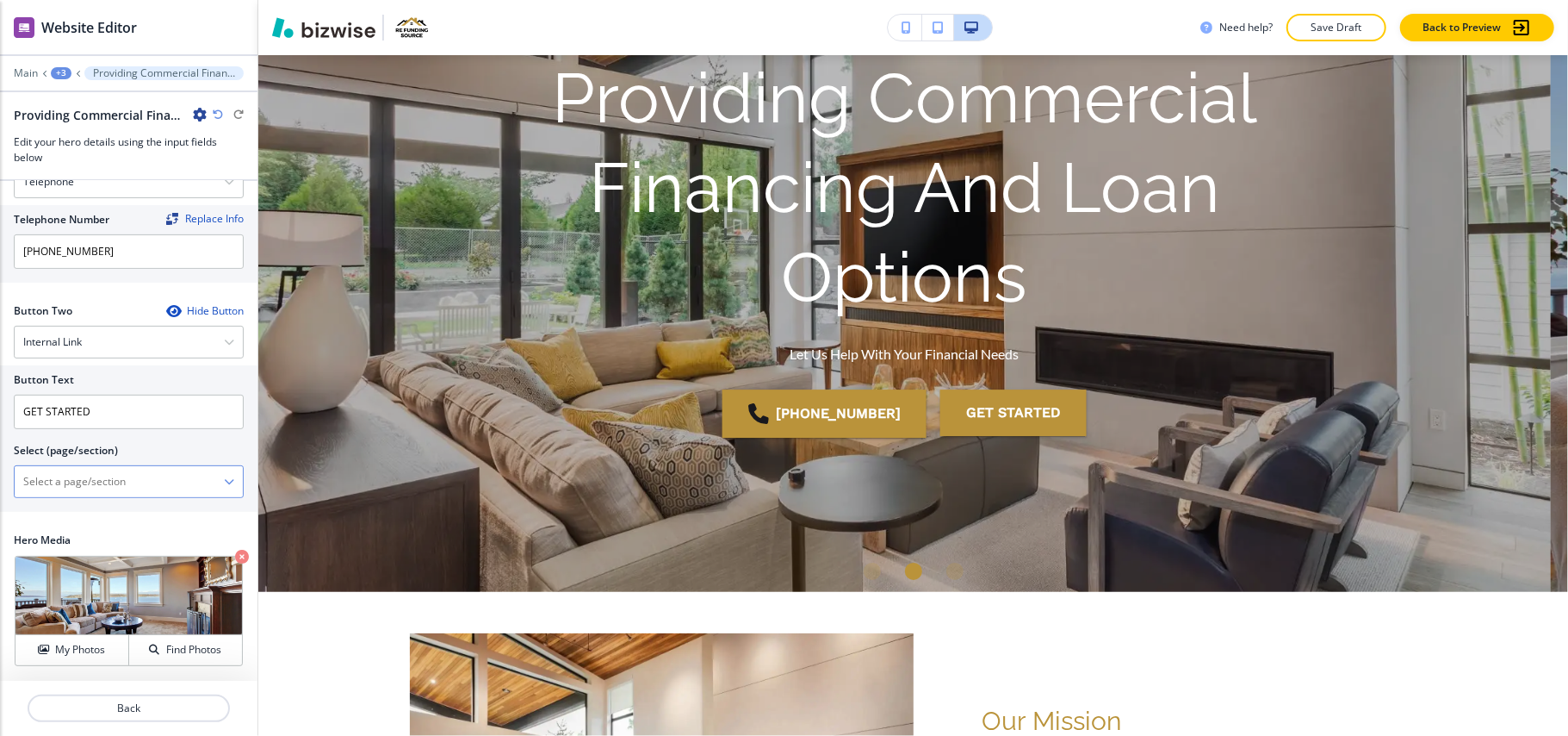
click at [93, 482] on \(page\/section\) "Manual Input" at bounding box center [119, 482] width 210 height 29
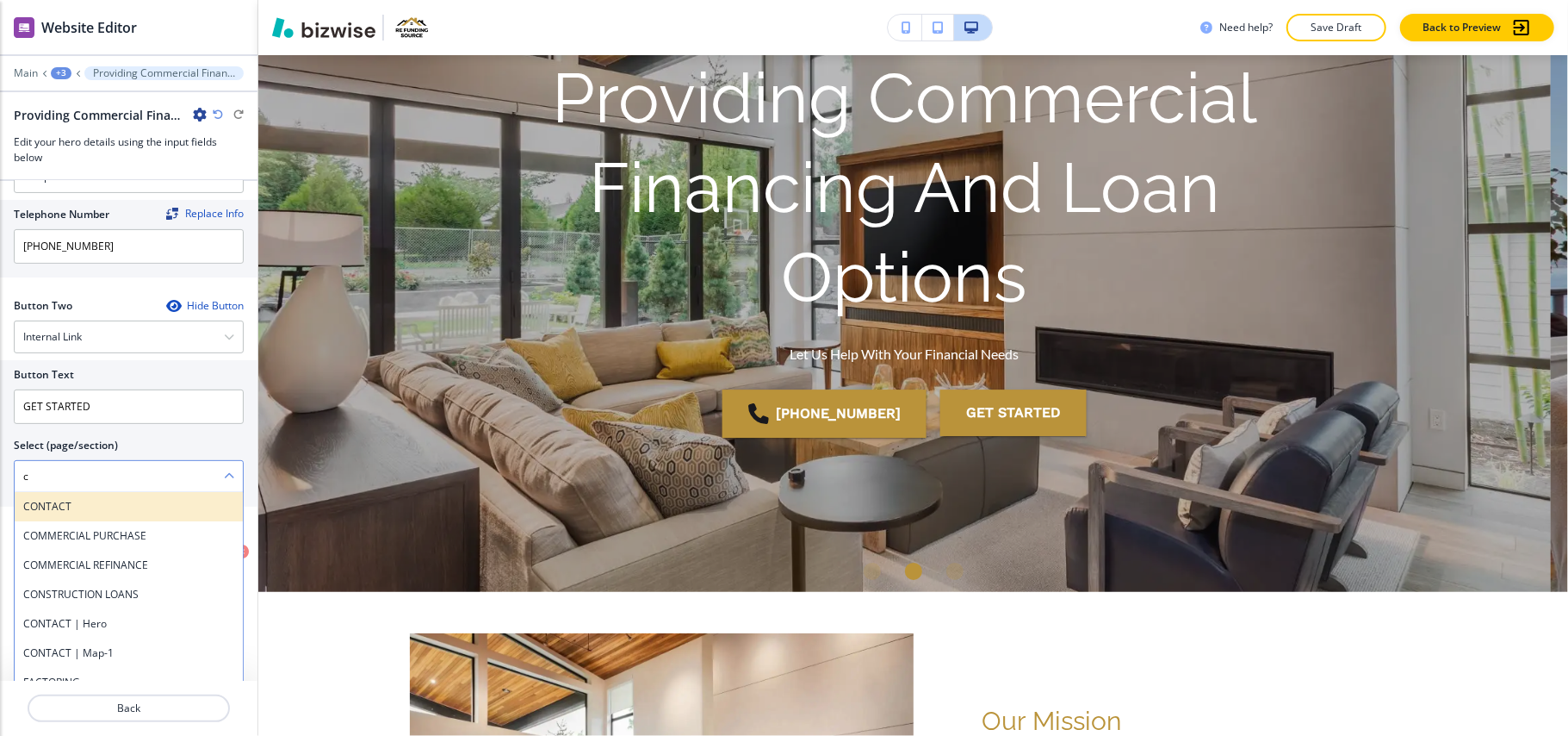
click at [64, 514] on h4 "CONTACT" at bounding box center [128, 506] width 211 height 16
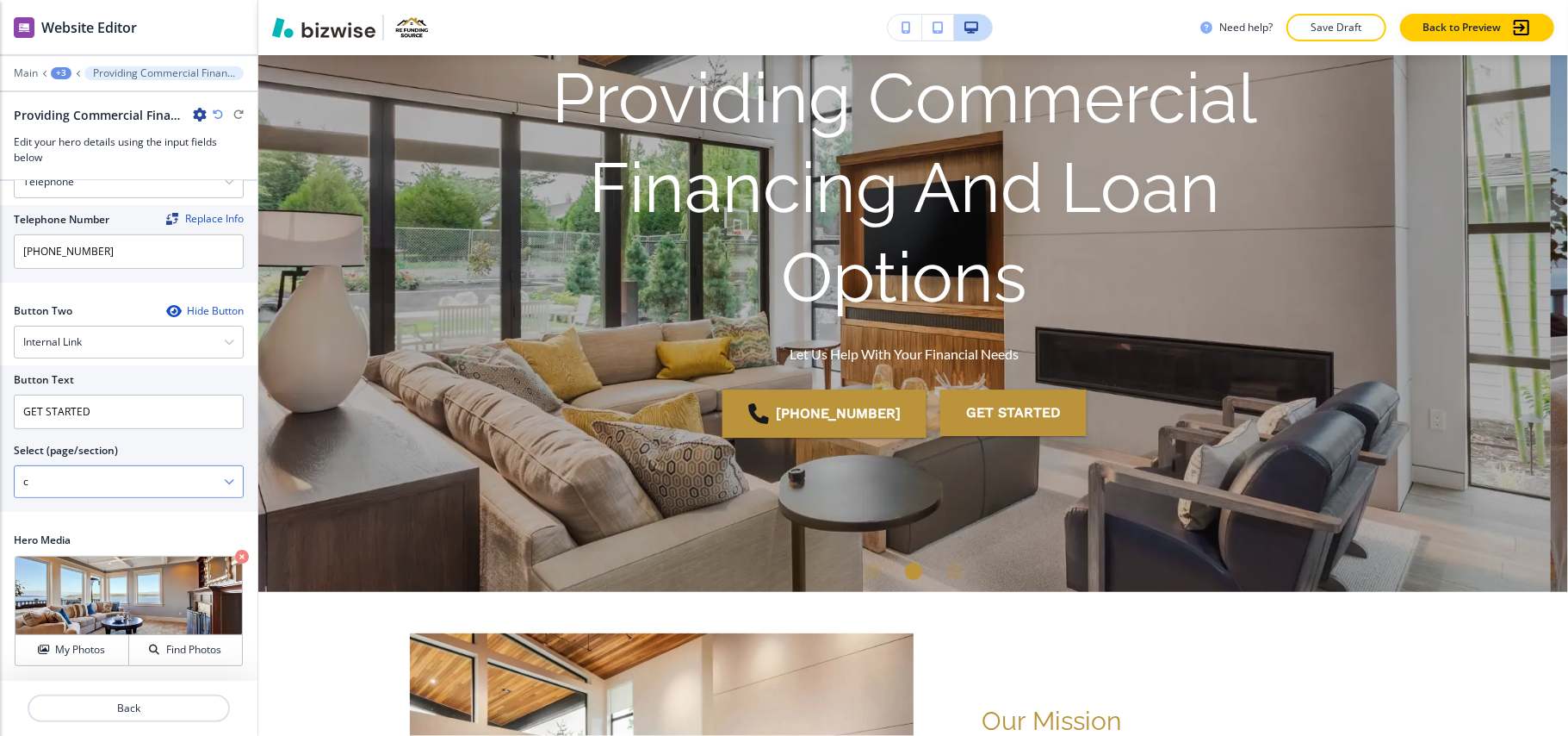
type \(page\/section\) "CONTACT"
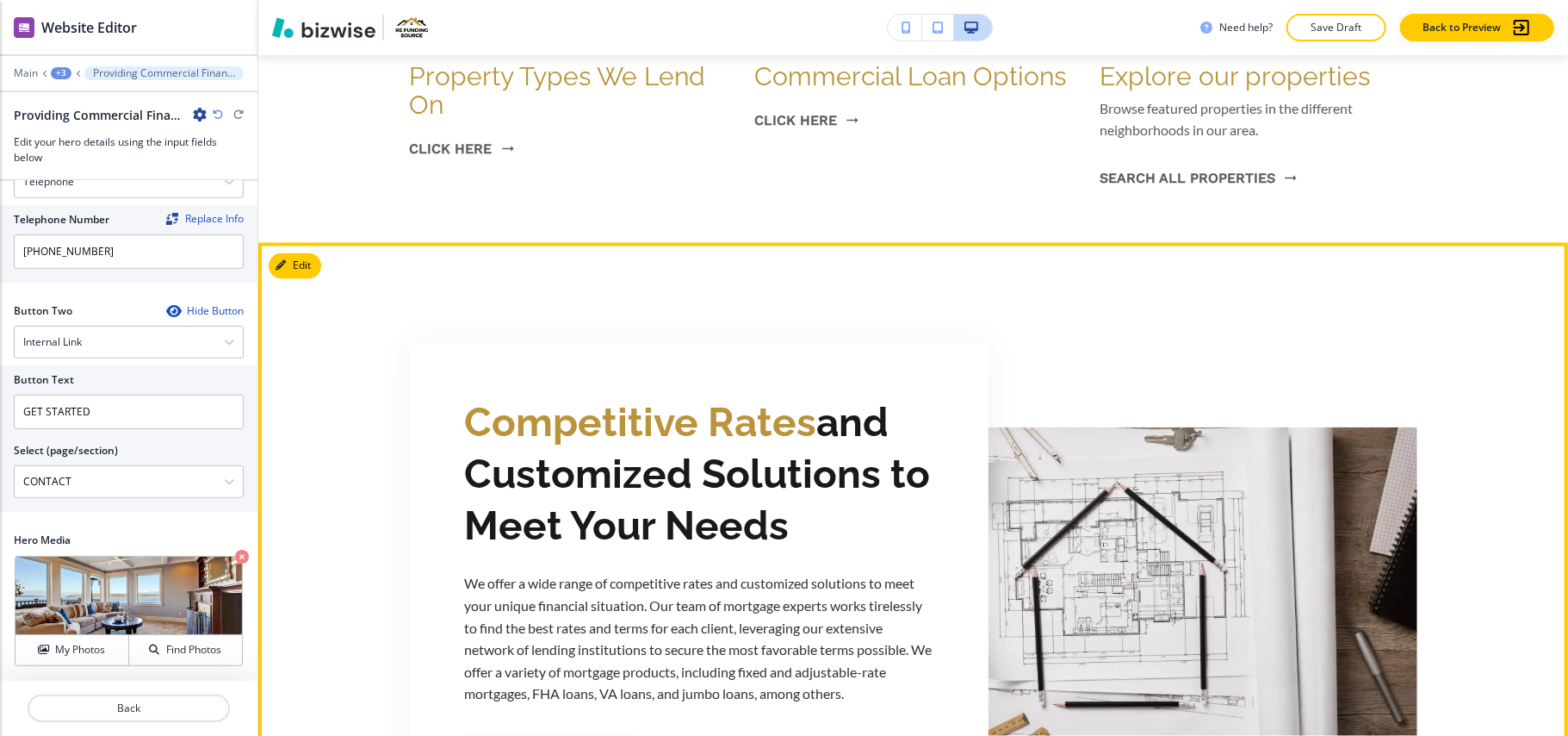
scroll to position [2034, 0]
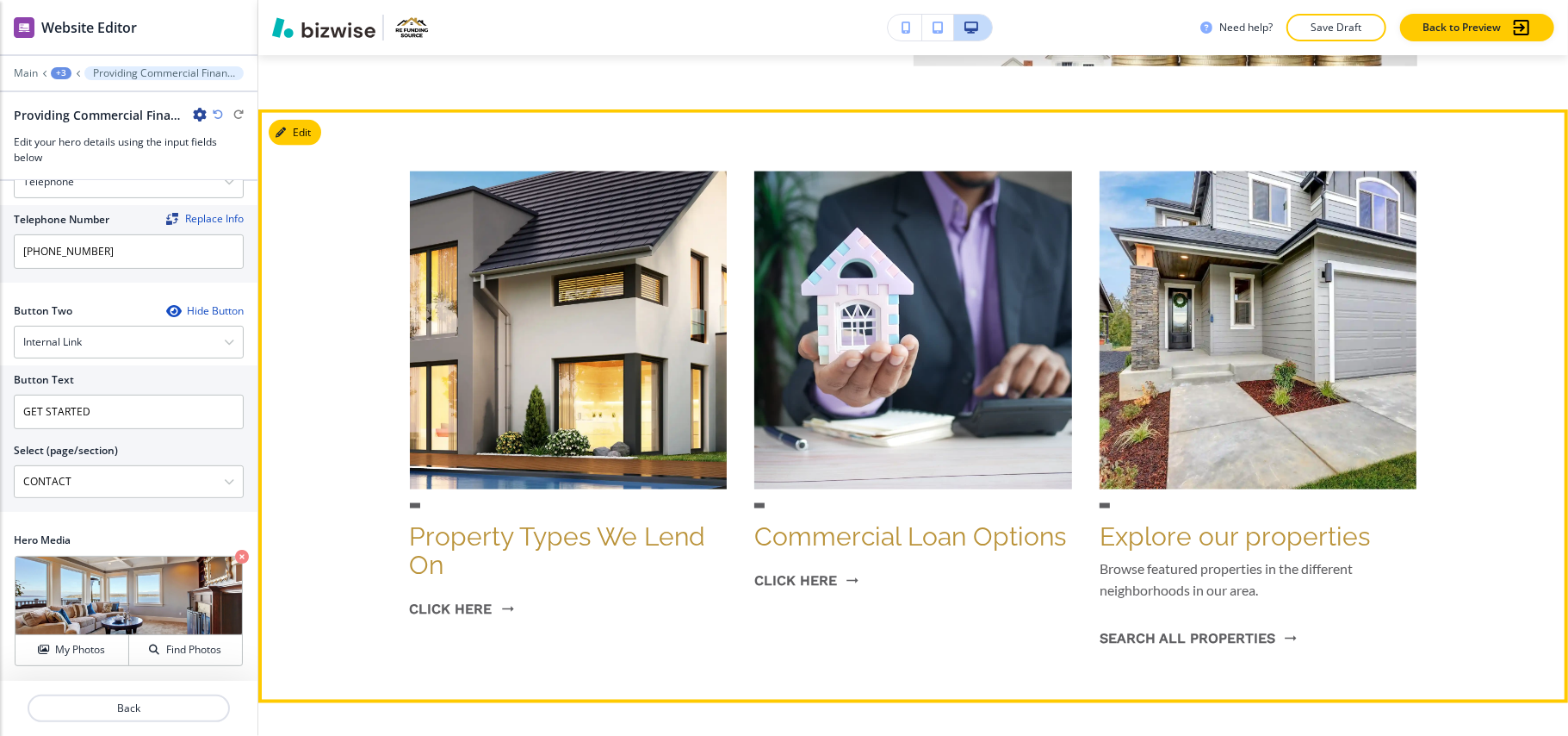
click at [307, 124] on button "Edit" at bounding box center [295, 133] width 52 height 26
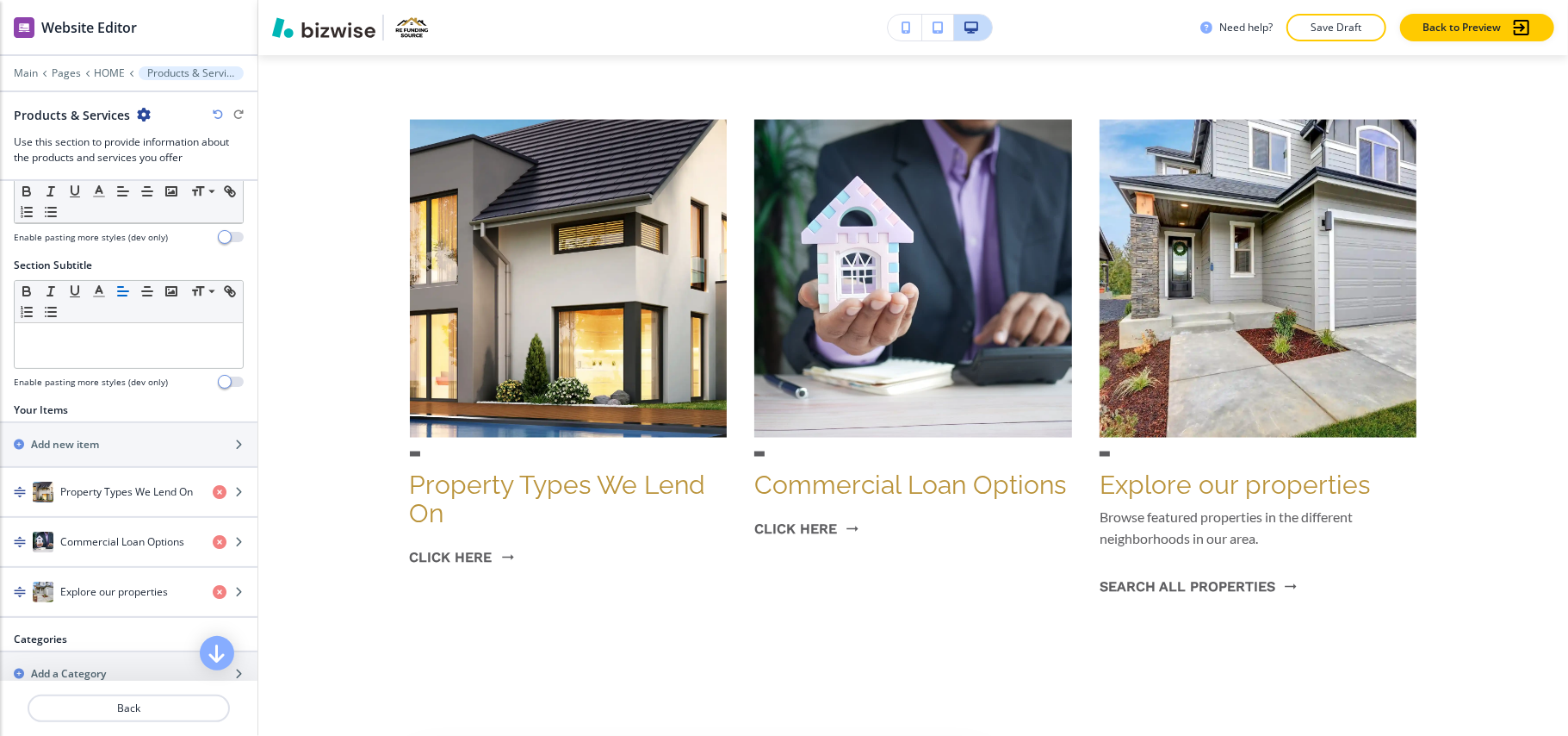
scroll to position [107, 0]
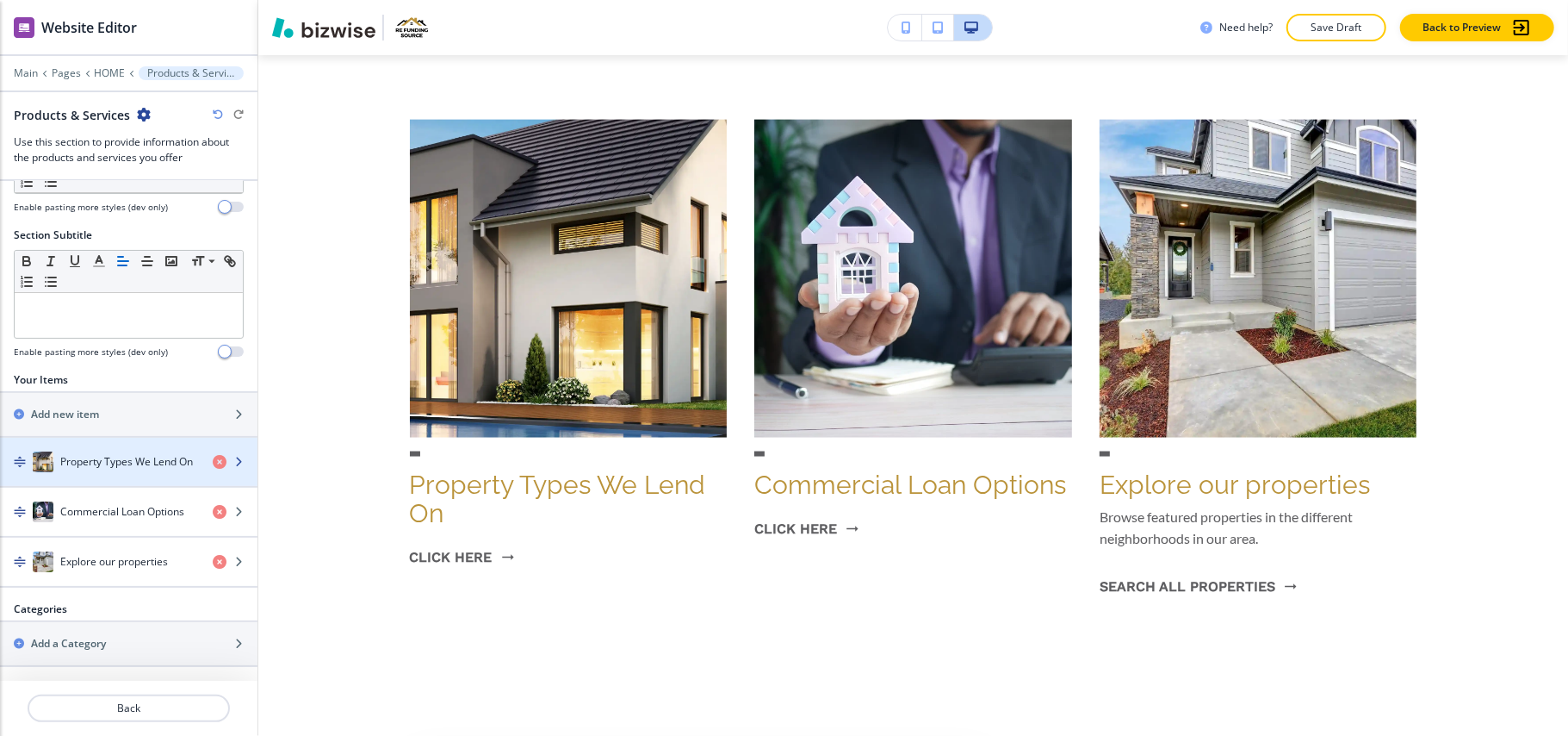
click at [78, 454] on h4 "Property Types We Lend On" at bounding box center [126, 461] width 133 height 16
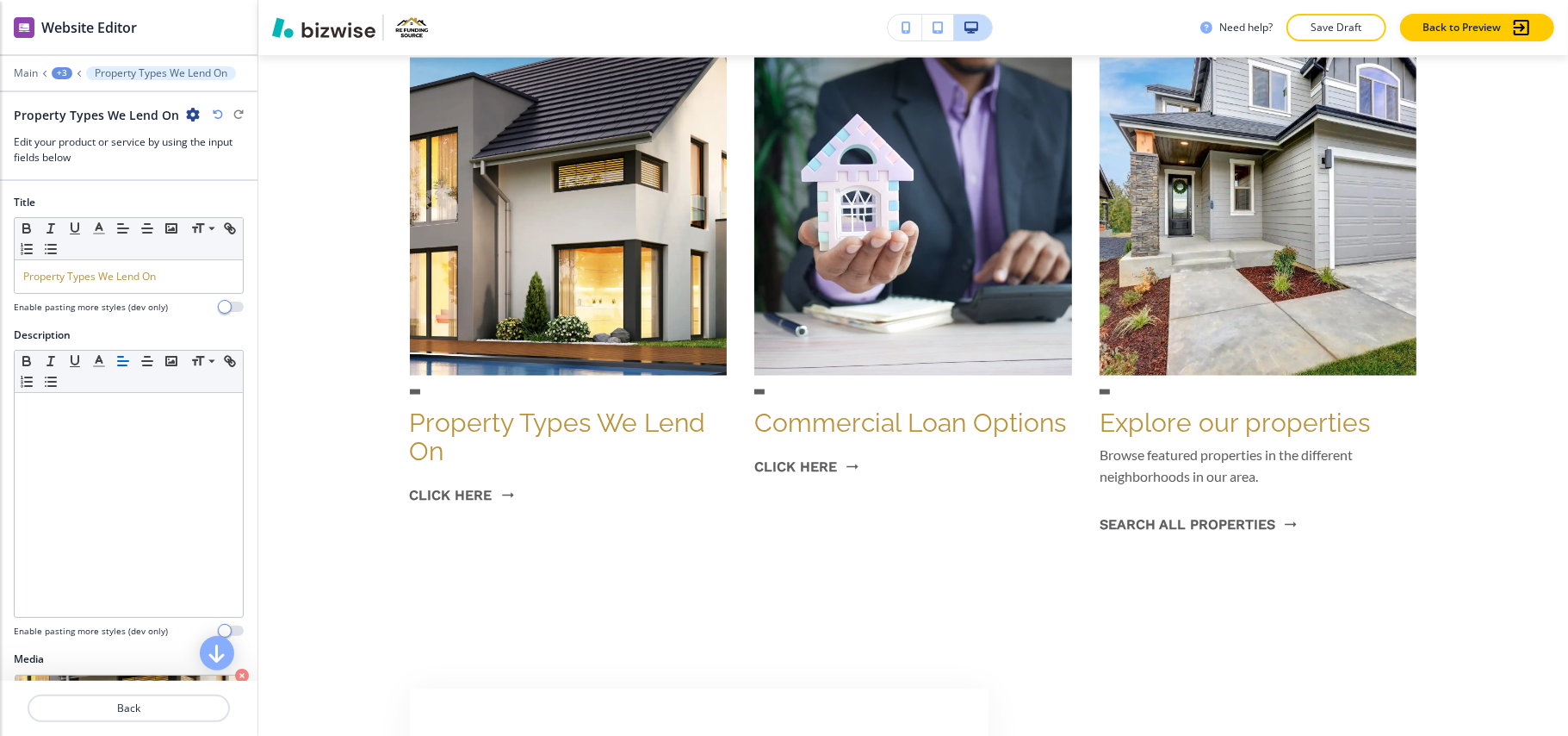
scroll to position [352, 0]
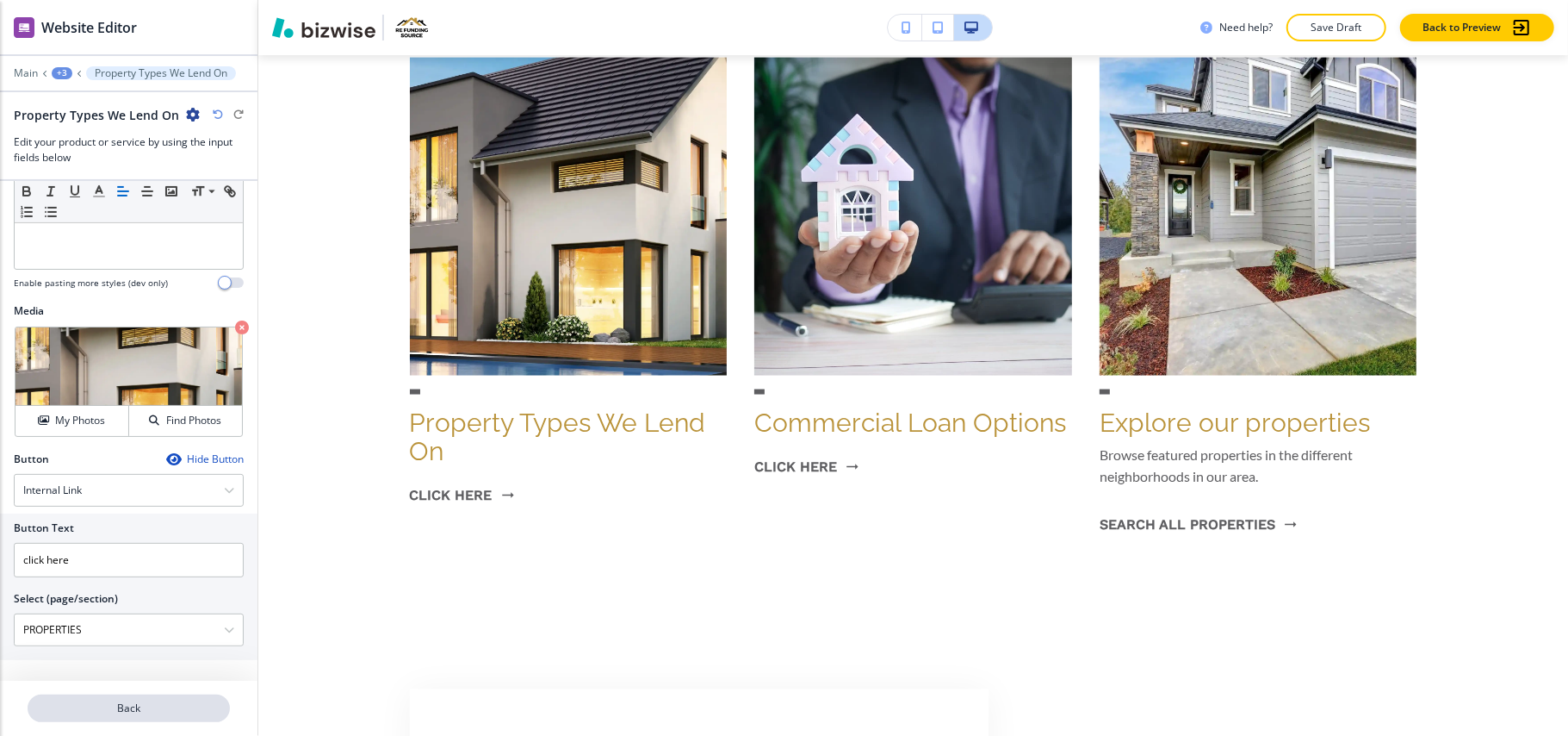
click at [135, 708] on p "Back" at bounding box center [128, 708] width 199 height 16
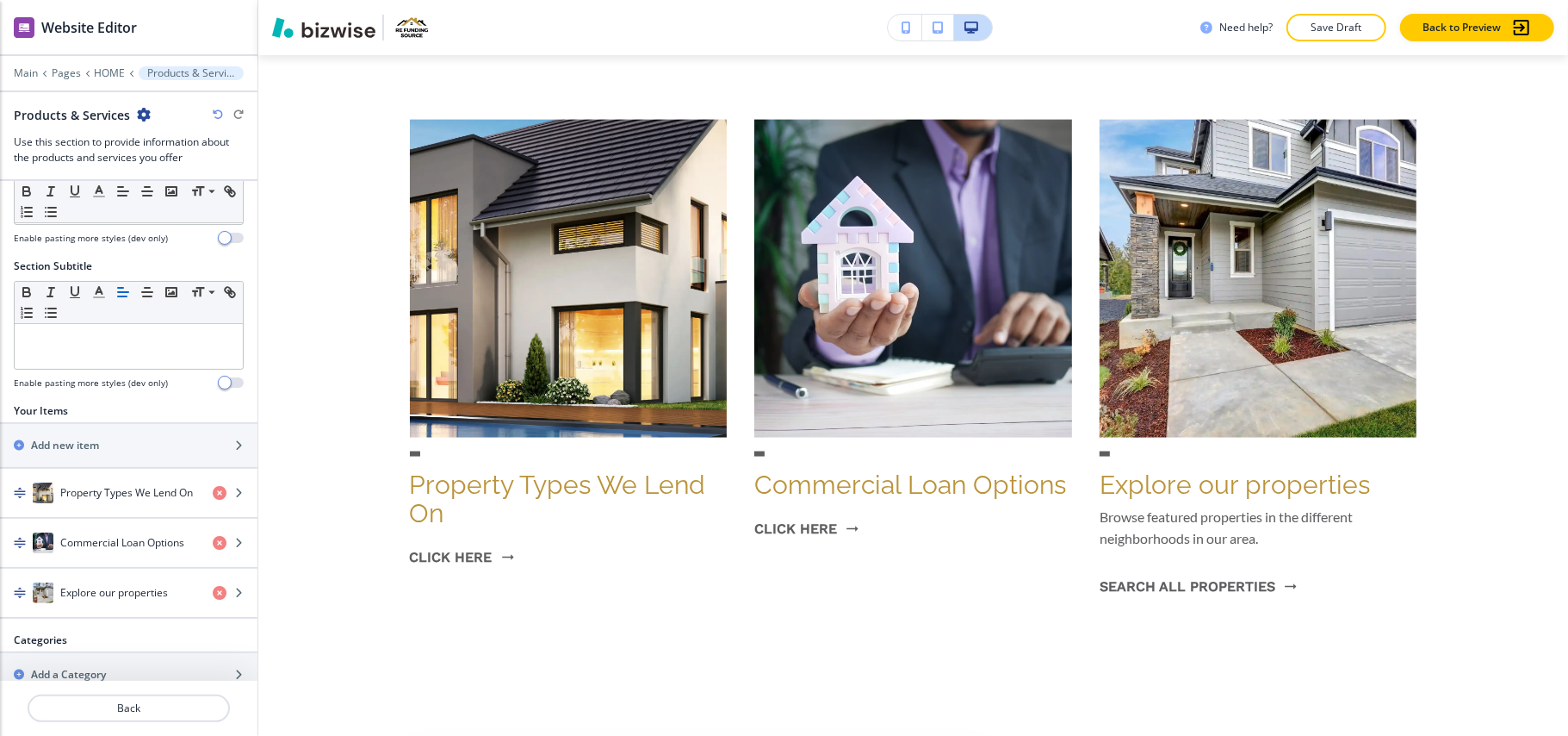
scroll to position [107, 0]
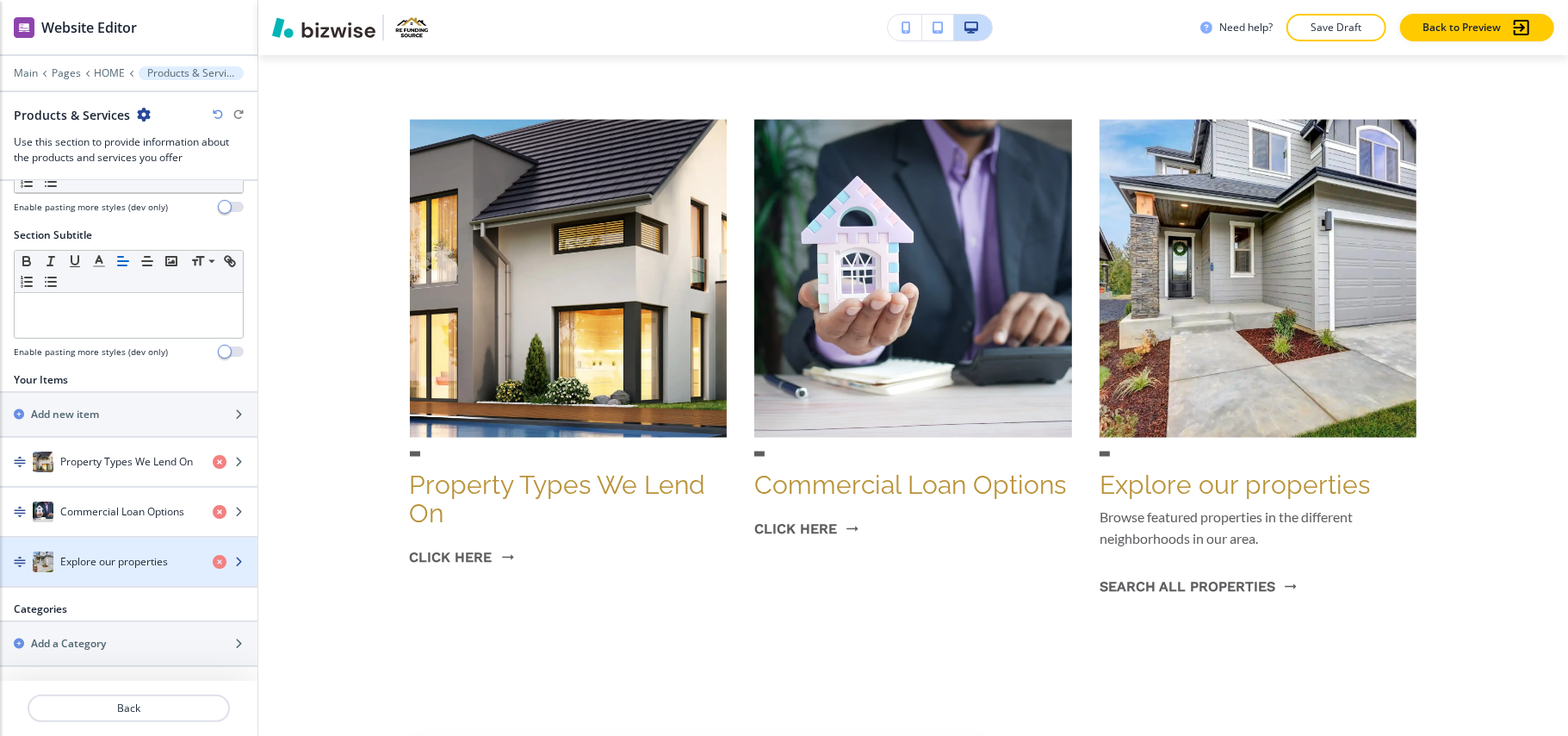
click at [96, 551] on div "Explore our properties" at bounding box center [99, 561] width 199 height 21
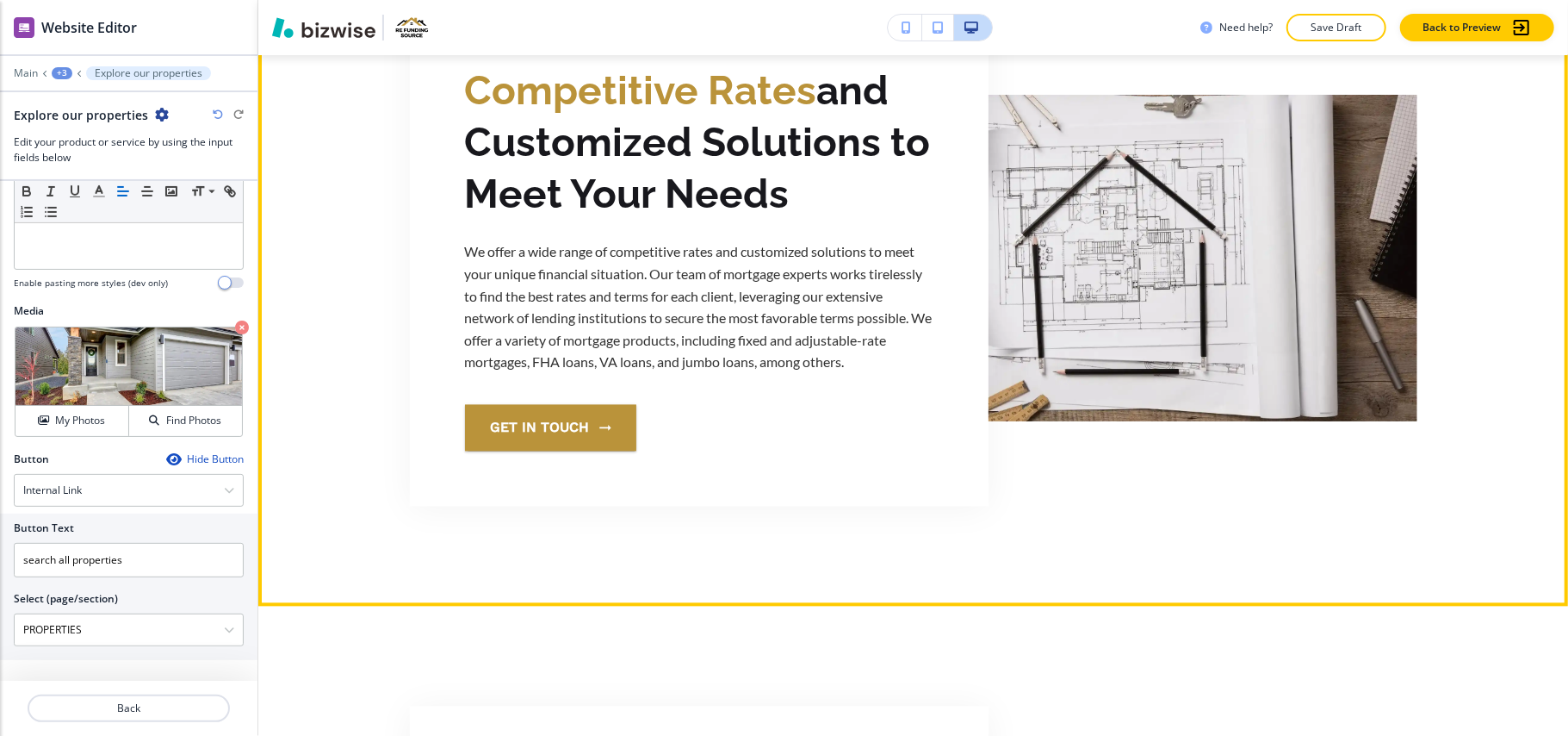
scroll to position [2493, 0]
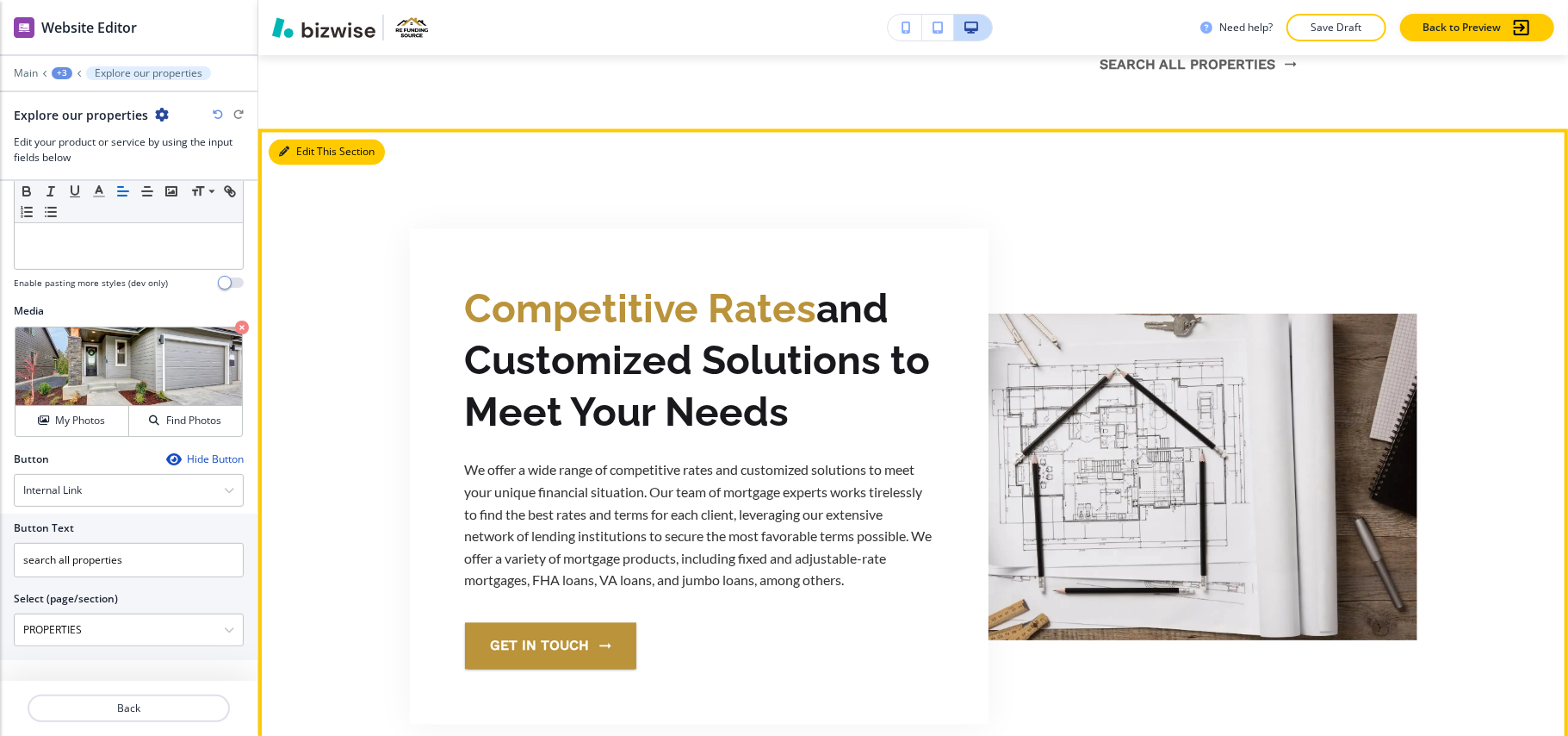
click at [315, 146] on button "Edit This Section" at bounding box center [327, 152] width 116 height 26
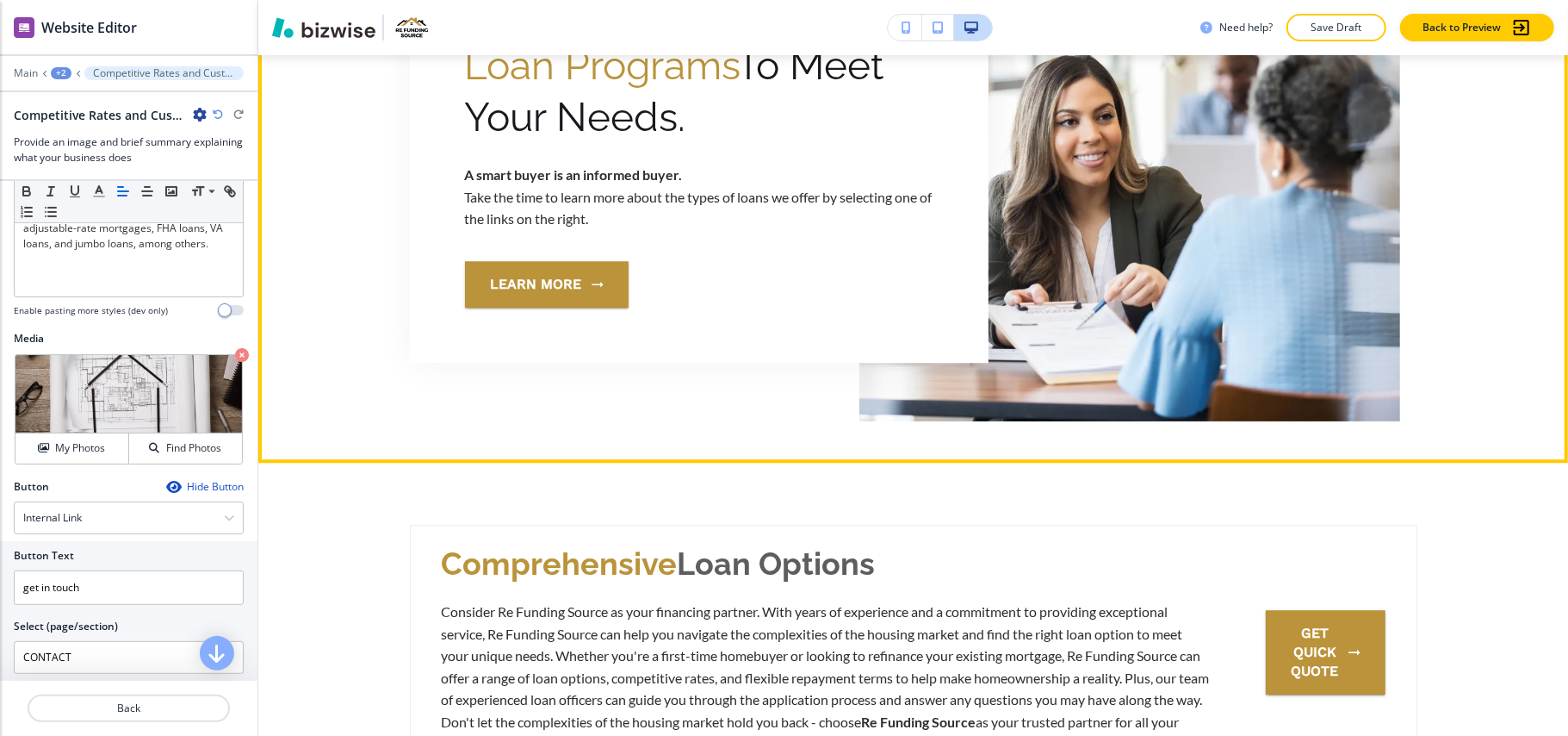
scroll to position [3025, 0]
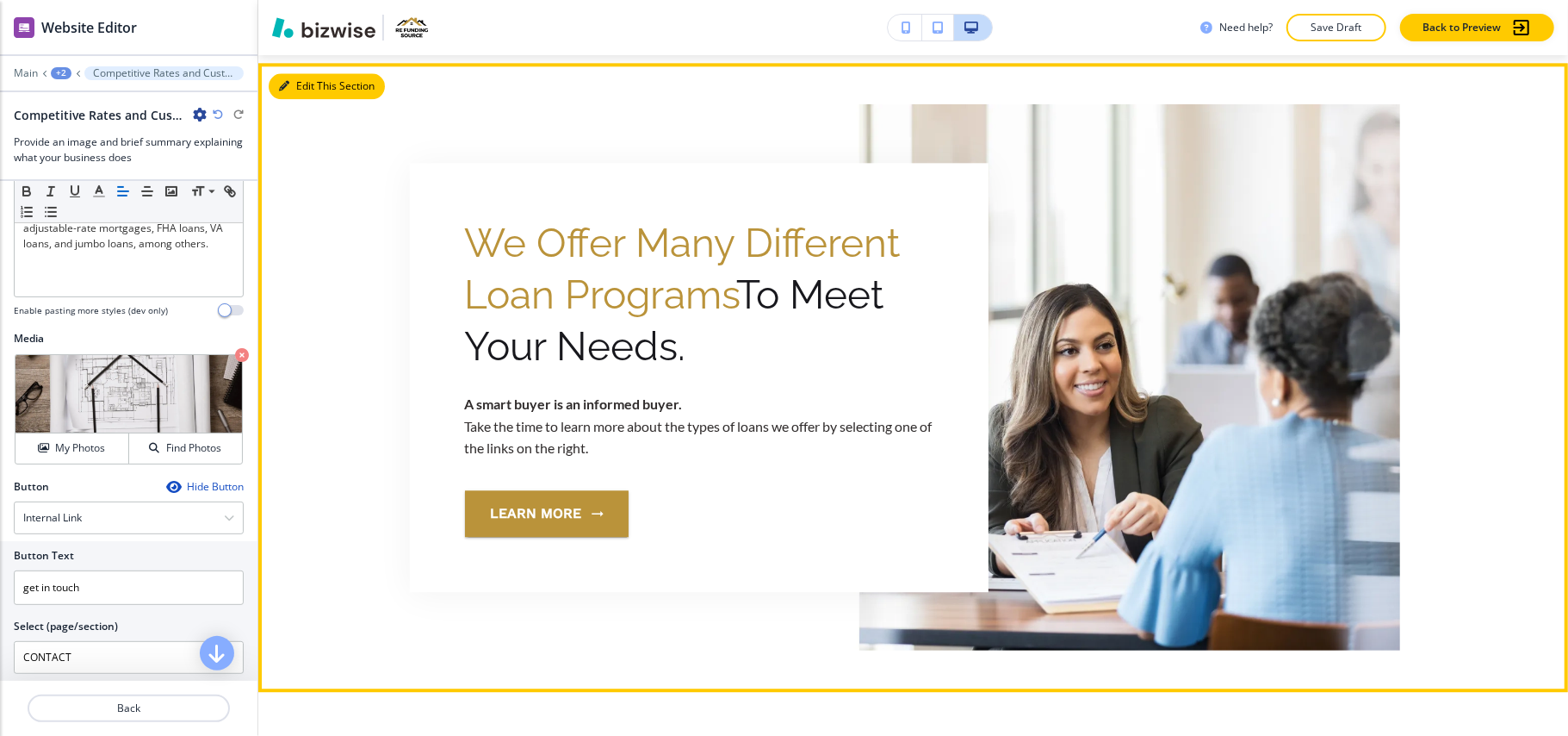
click at [308, 73] on button "Edit This Section" at bounding box center [327, 86] width 116 height 26
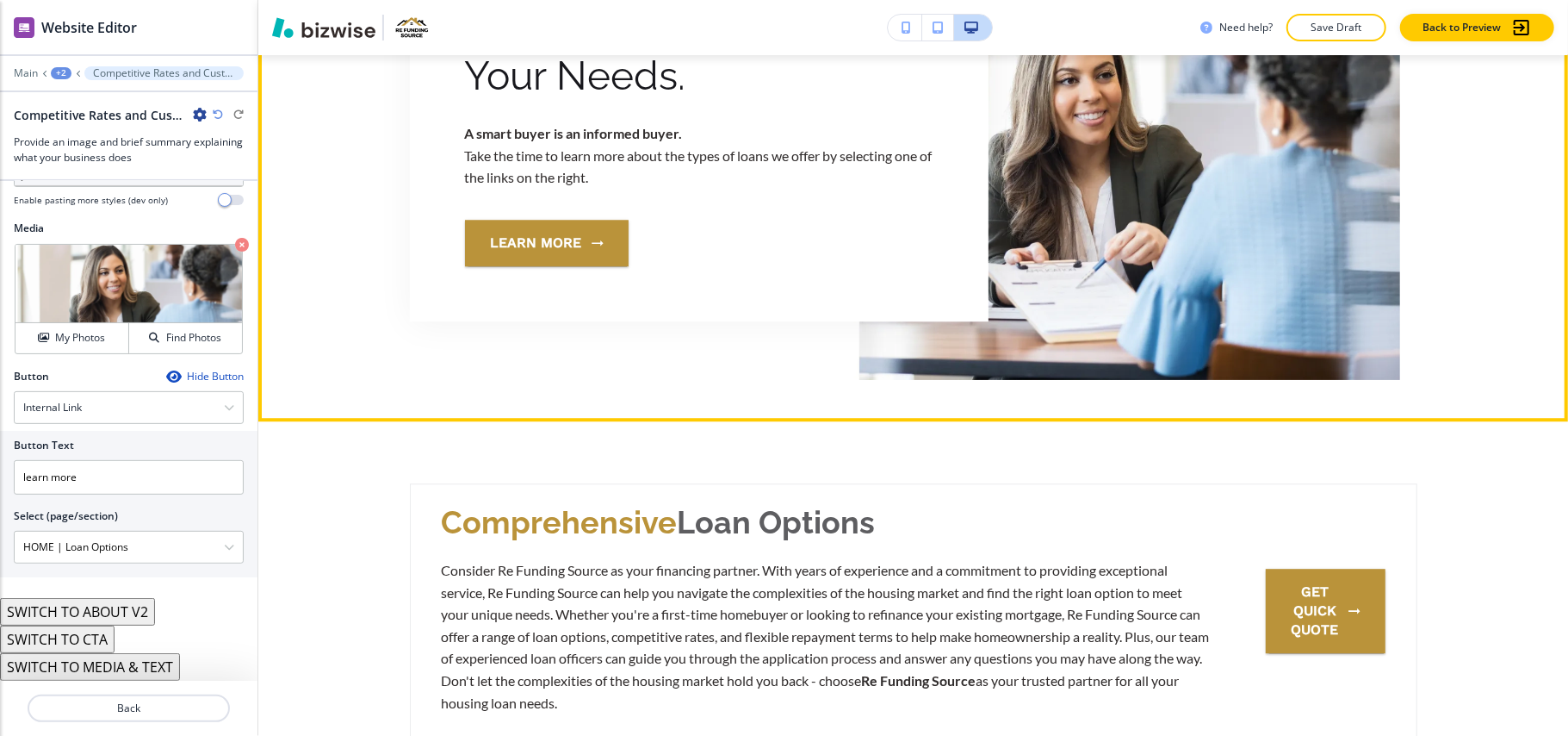
scroll to position [3490, 0]
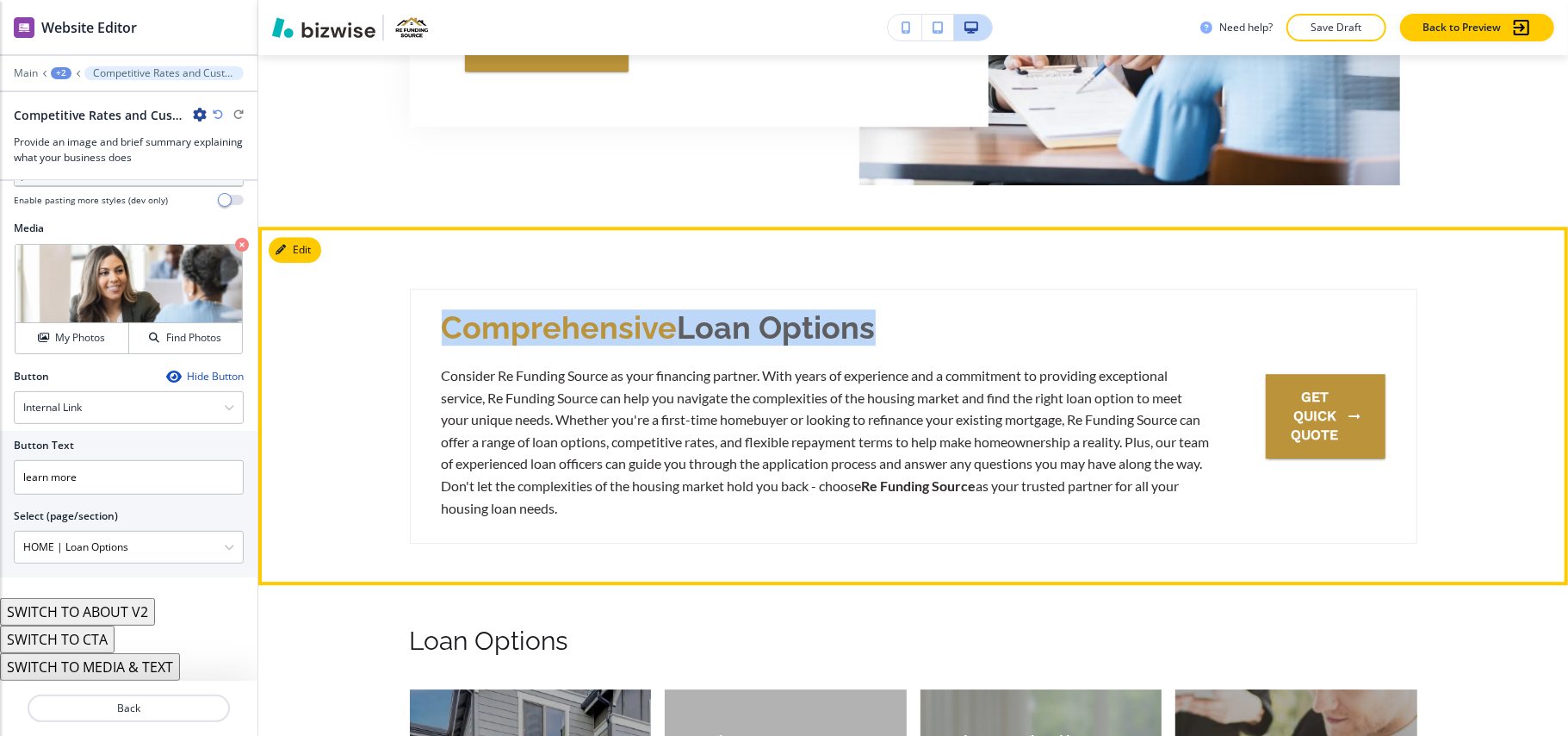
drag, startPoint x: 756, startPoint y: 322, endPoint x: 907, endPoint y: 321, distance: 151.0
click at [907, 321] on div "Comprehensive Loan Options Consider Re Funding Source as your financing partner…" at bounding box center [914, 416] width 1008 height 255
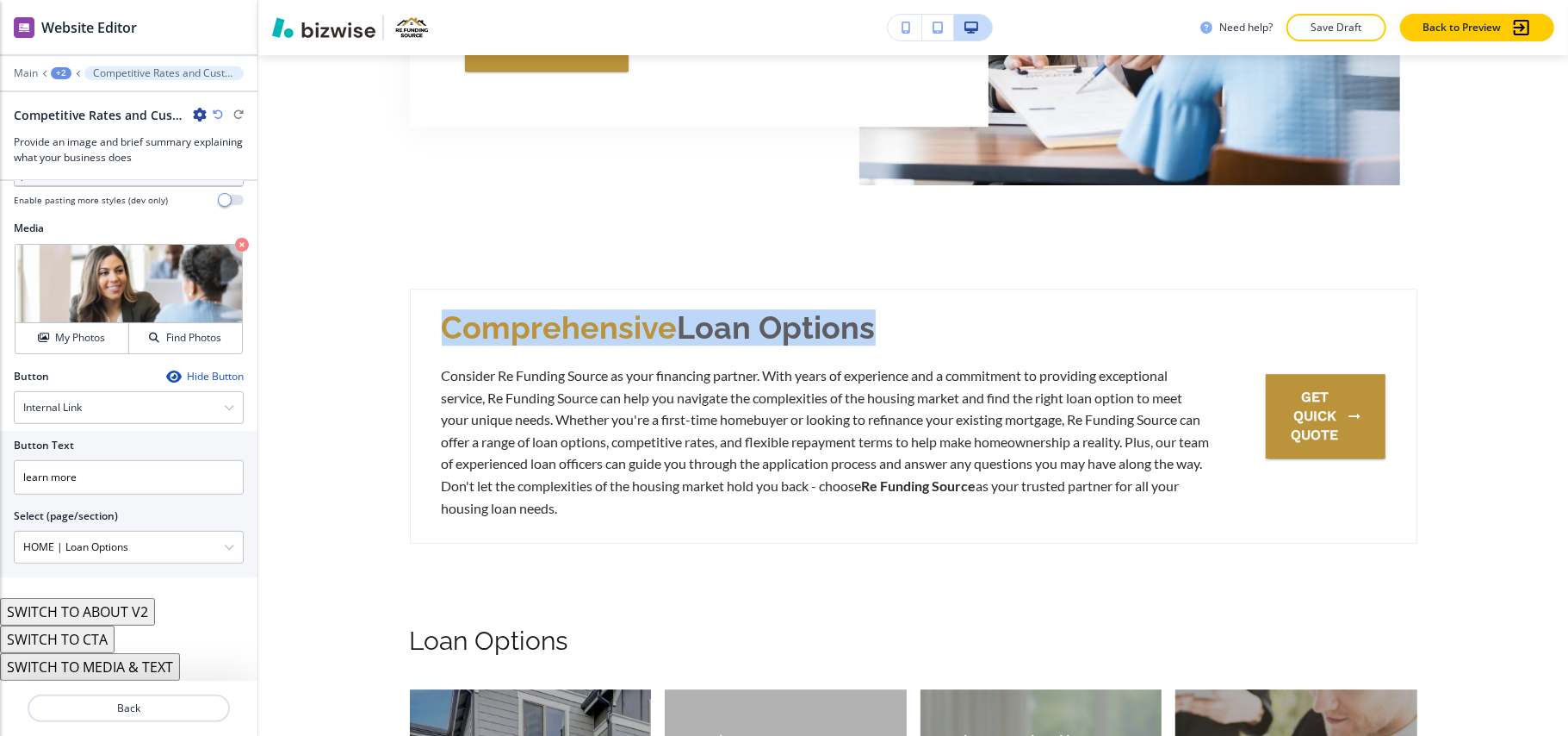
copy p "Comprehensive Loan Options"
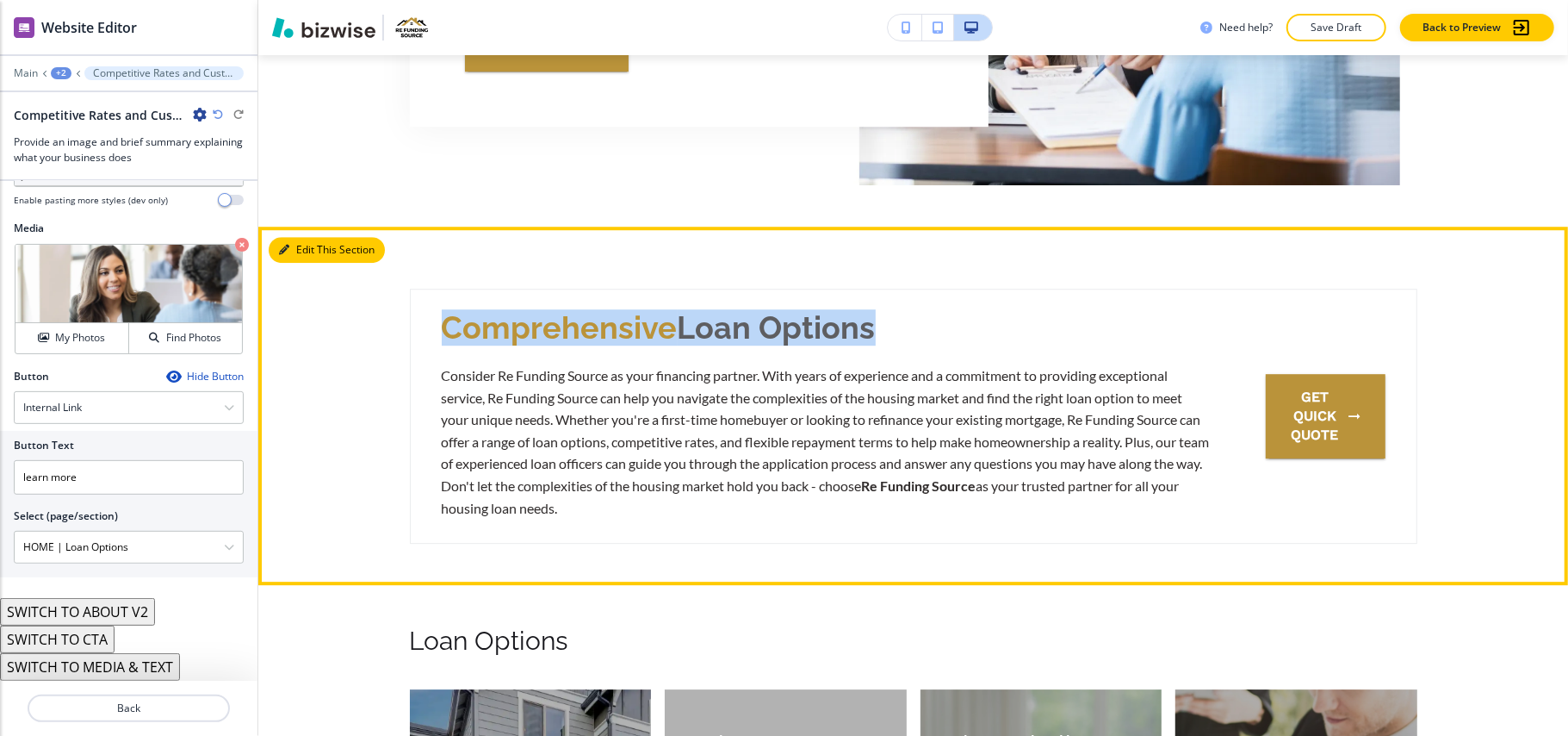
click at [313, 249] on button "Edit This Section" at bounding box center [327, 250] width 116 height 26
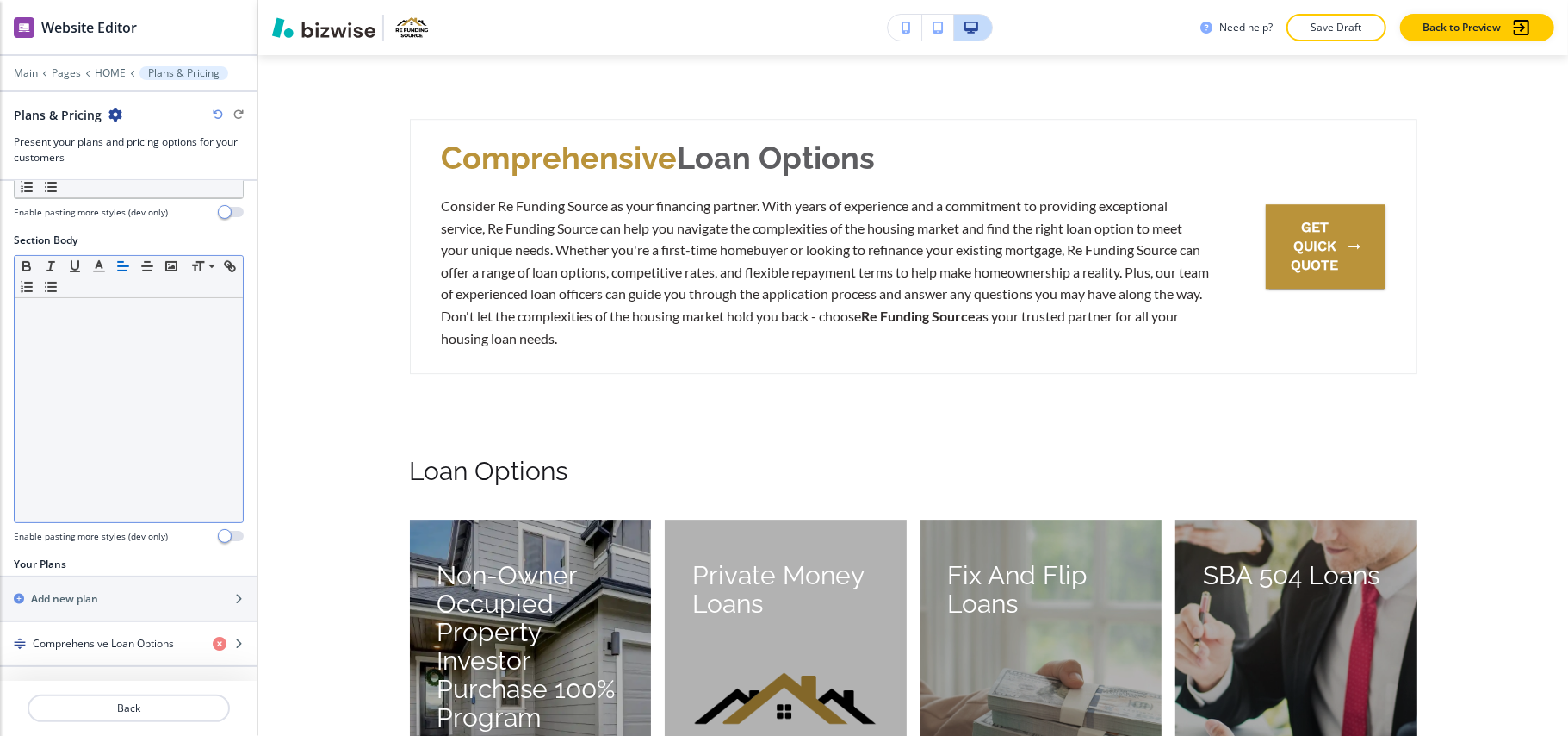
scroll to position [244, 0]
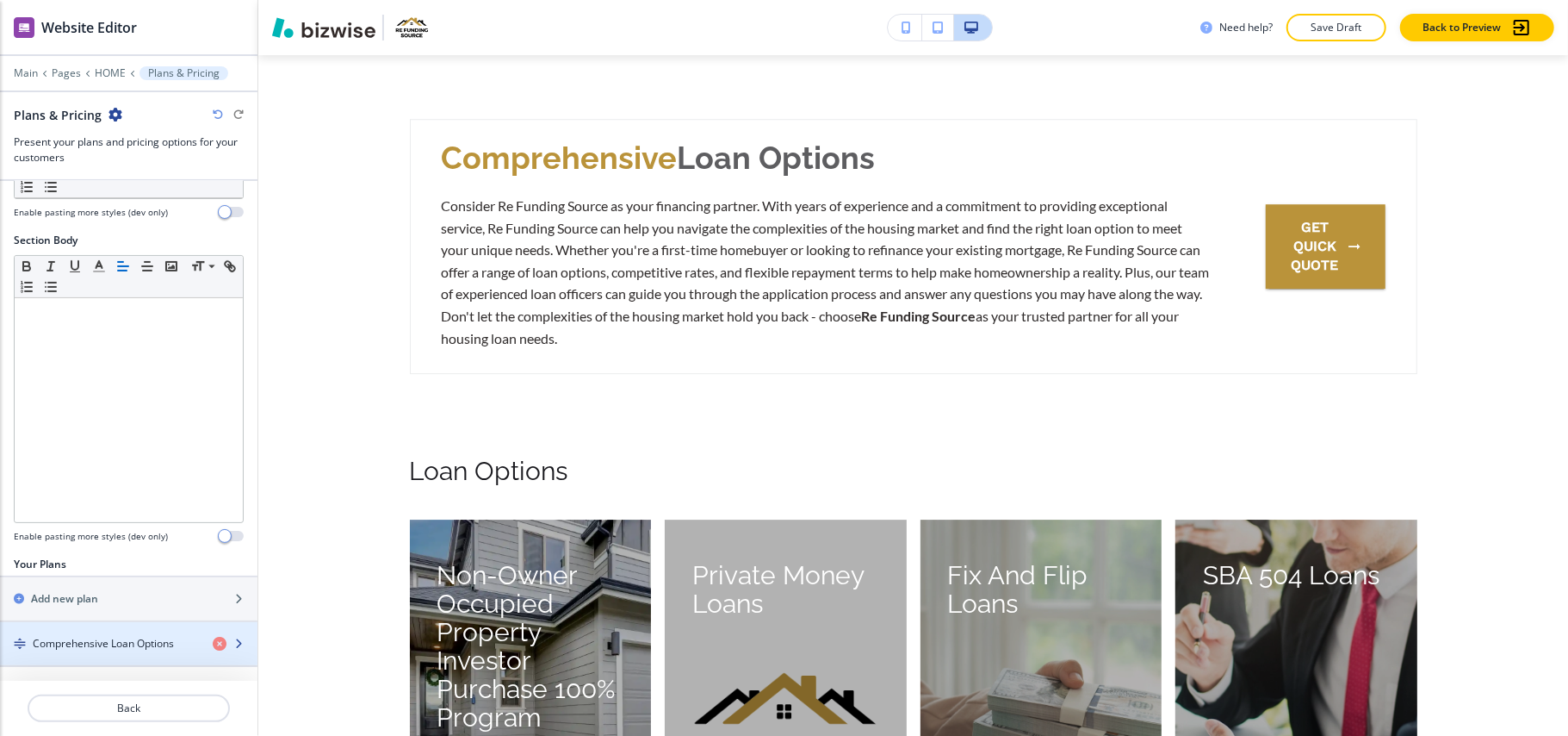
click at [62, 653] on div "button" at bounding box center [128, 657] width 257 height 14
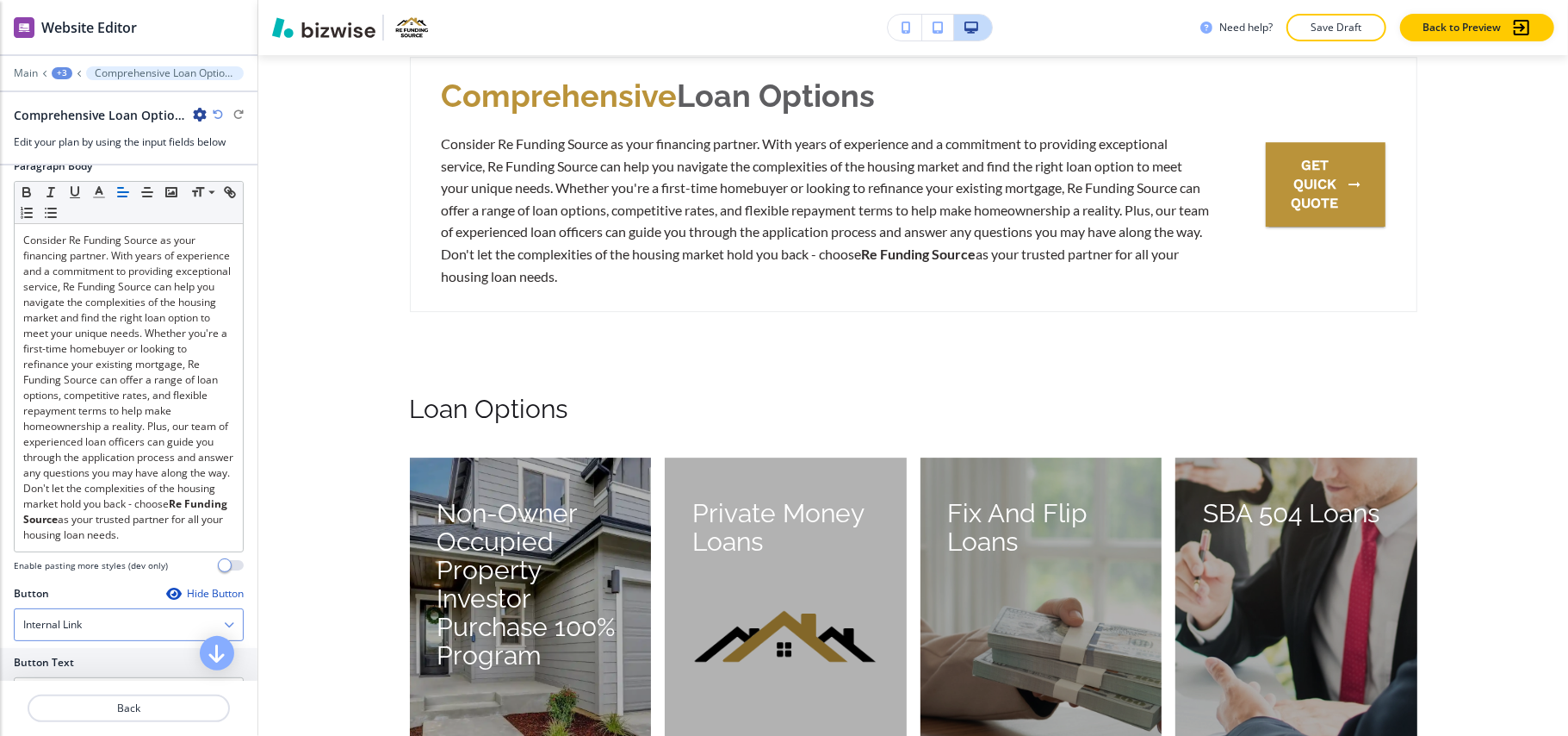
scroll to position [322, 0]
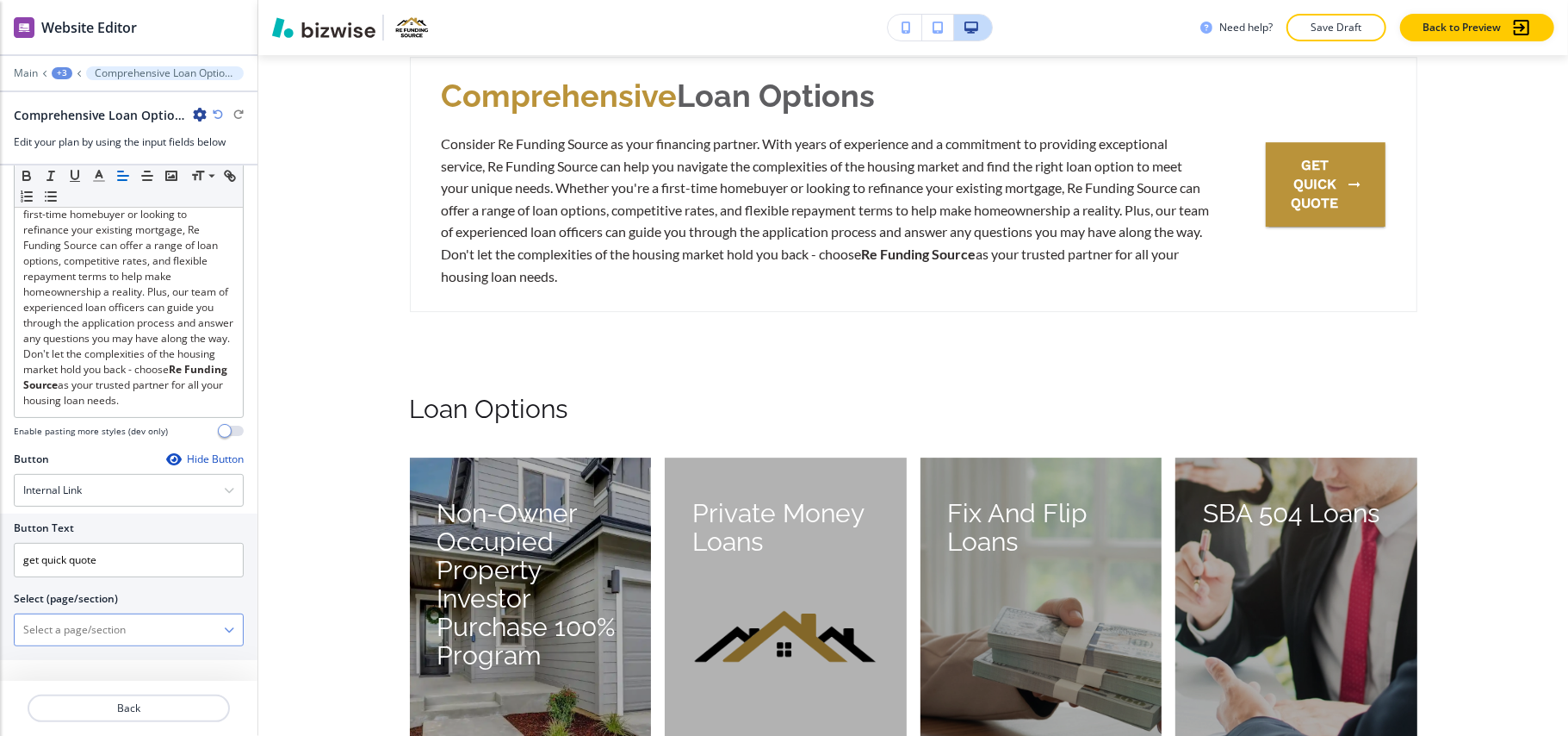
click at [111, 638] on \(page\/section\) "Manual Input" at bounding box center [119, 630] width 210 height 29
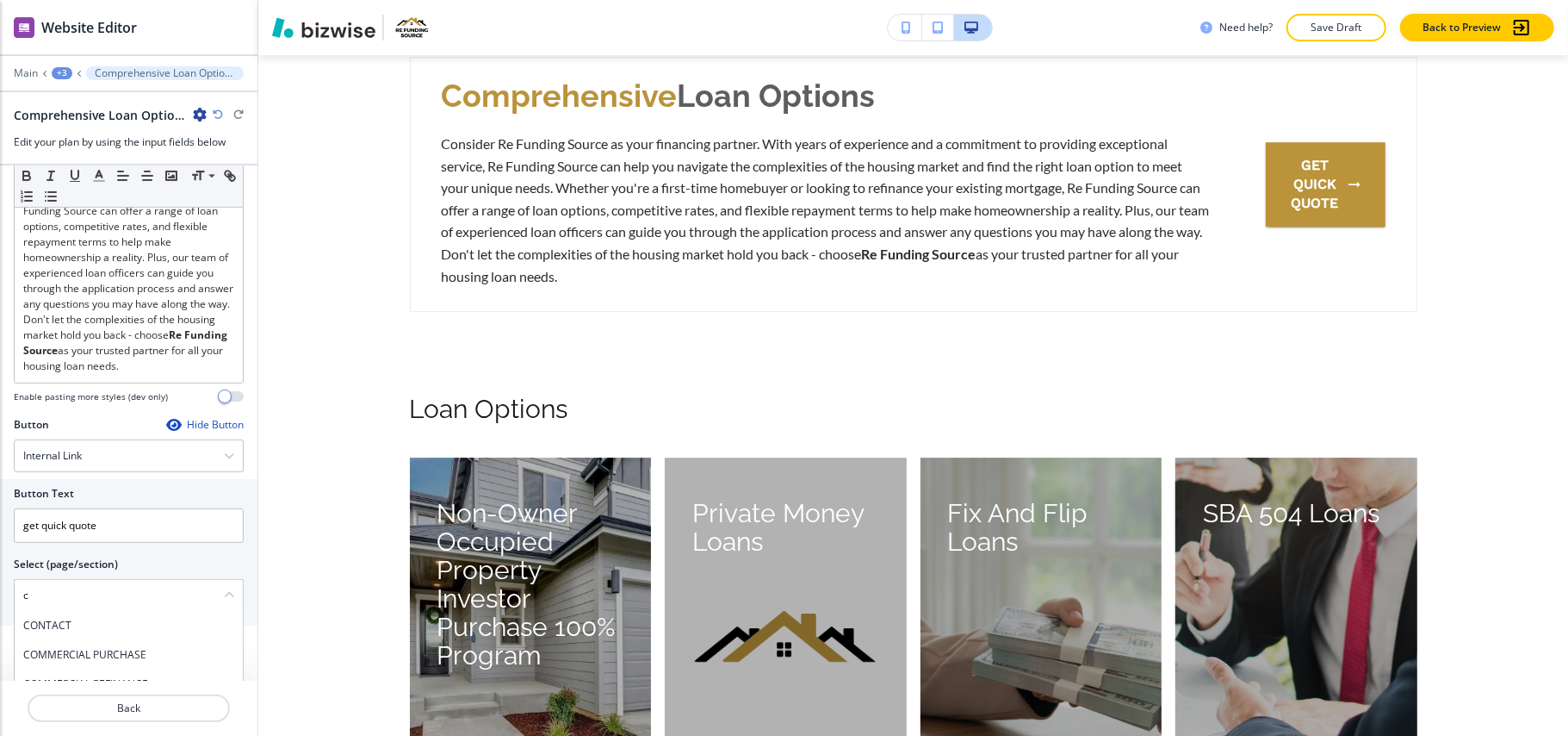
click at [55, 633] on h4 "CONTACT" at bounding box center [128, 625] width 211 height 16
type \(page\/section\) "CONTACT"
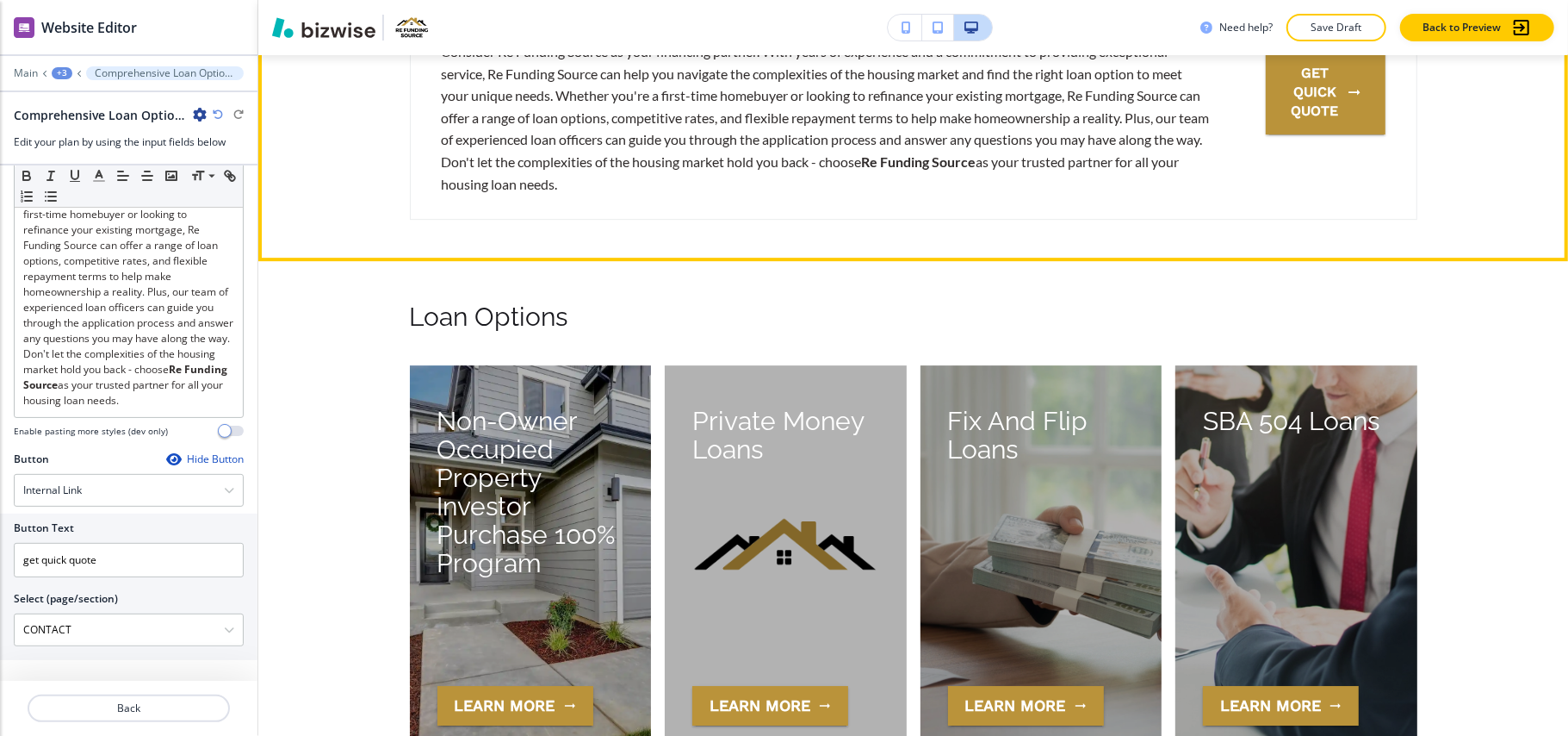
scroll to position [3952, 0]
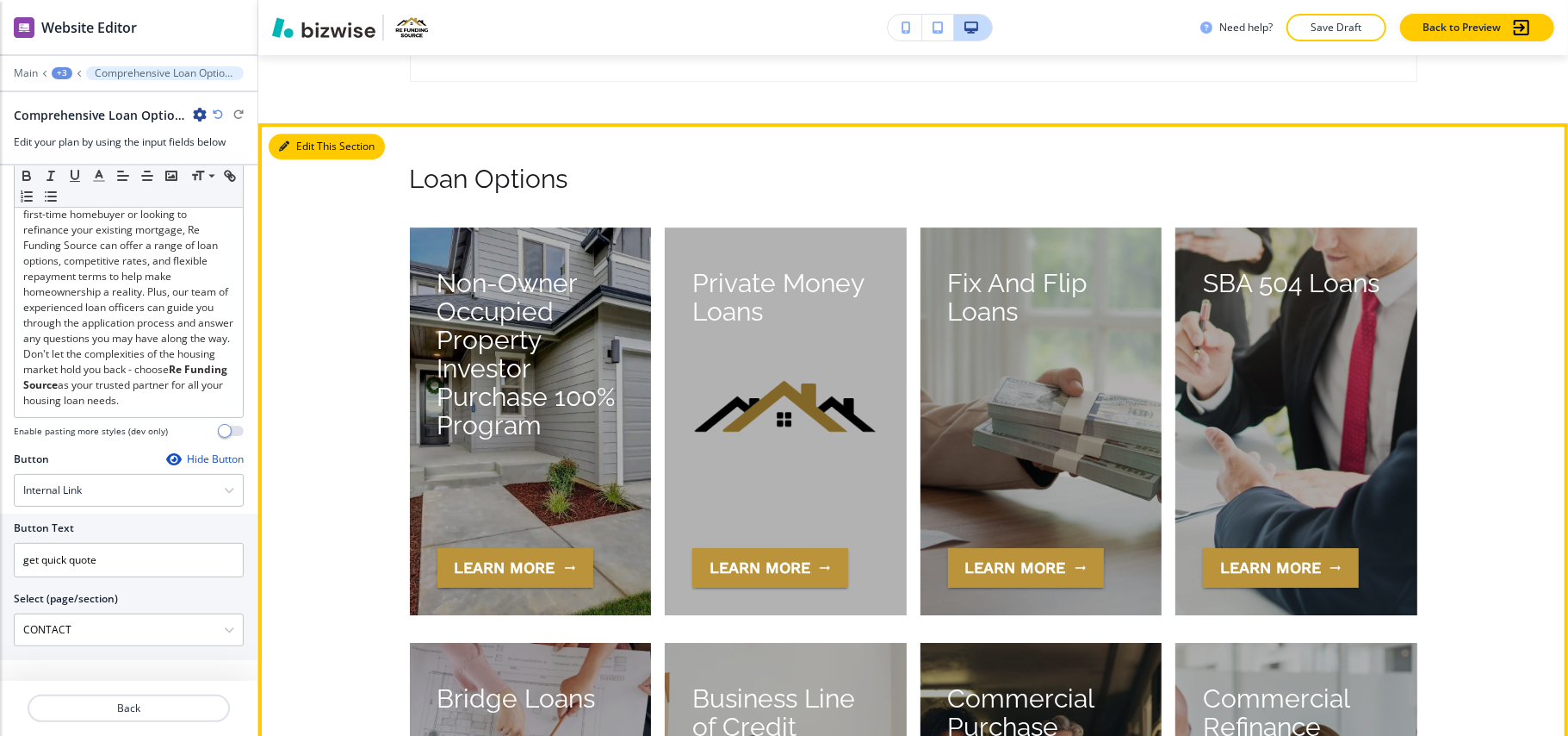
click at [293, 155] on button "Edit This Section" at bounding box center [327, 146] width 116 height 26
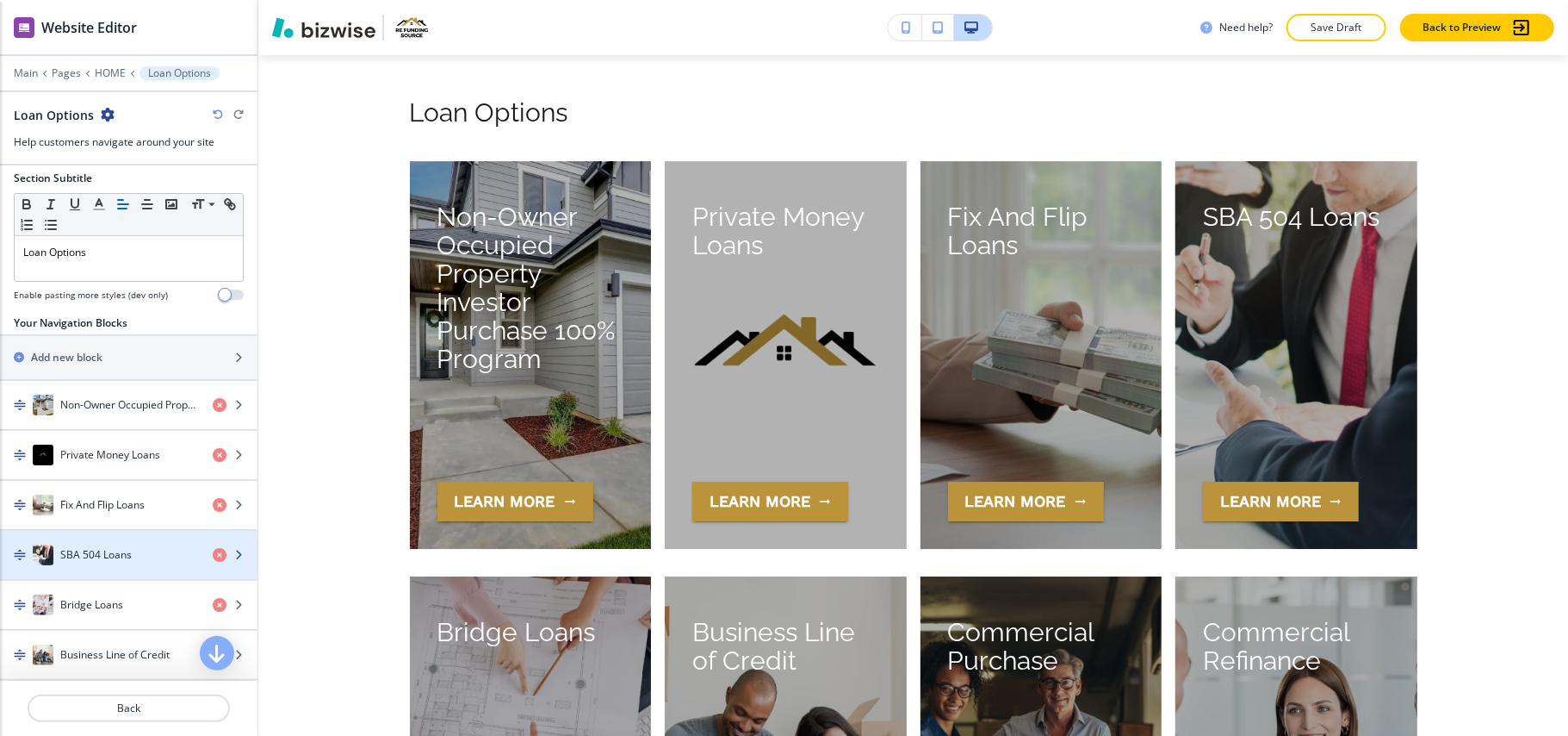
scroll to position [344, 0]
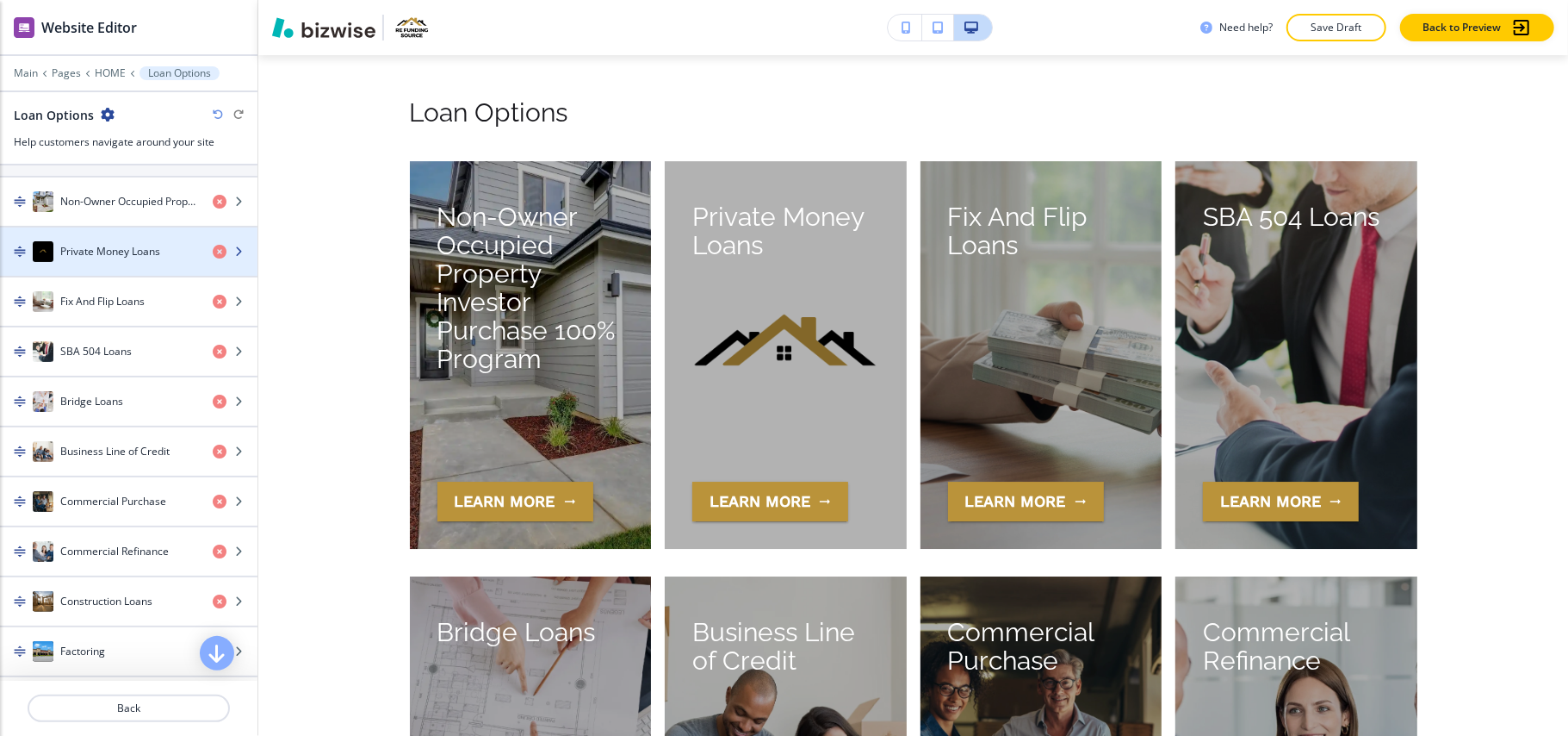
click at [100, 262] on div "Private Money Loans" at bounding box center [99, 251] width 199 height 21
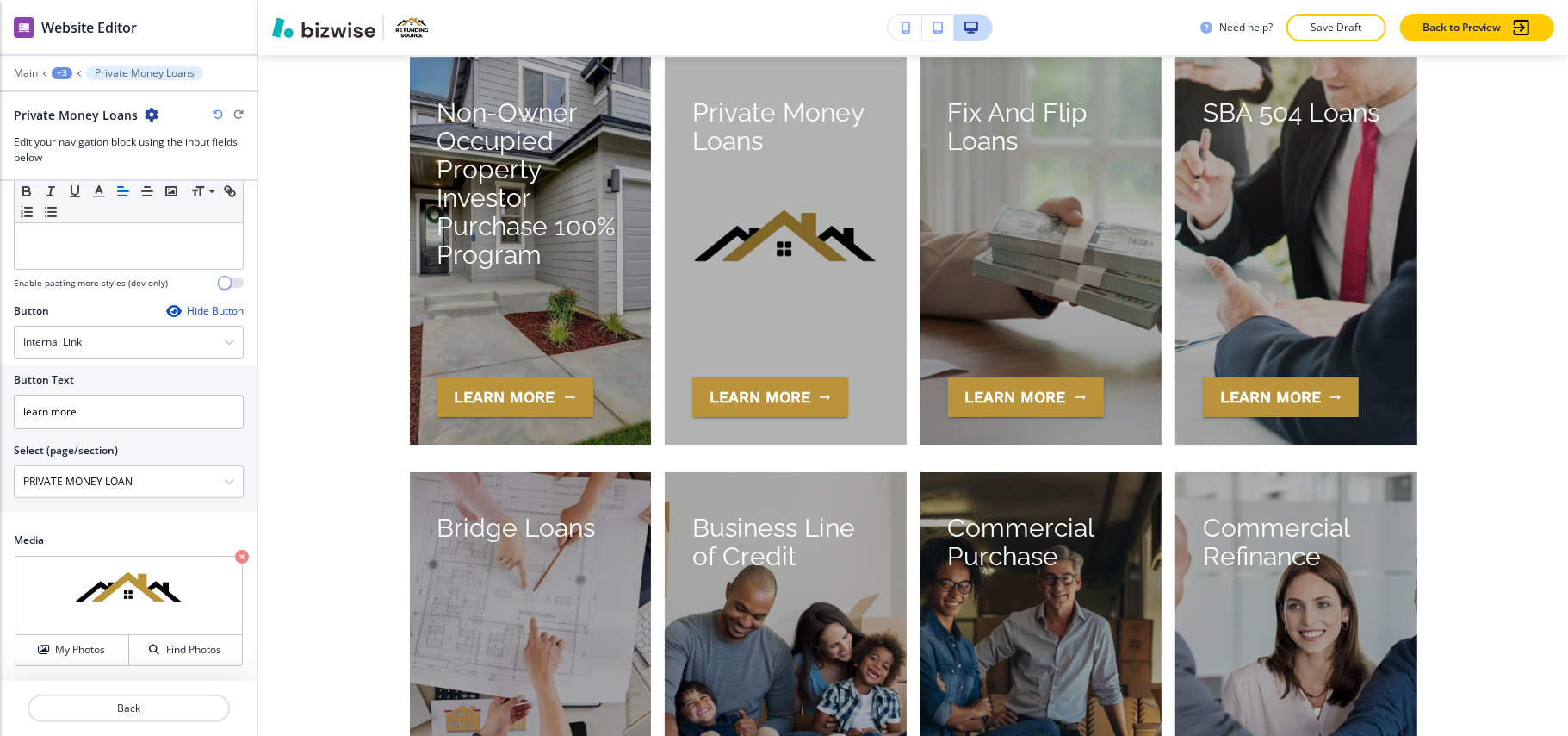
scroll to position [352, 0]
click at [215, 555] on div "Crop My Photos Find Photos" at bounding box center [128, 611] width 230 height 112
click at [235, 555] on icon "button" at bounding box center [242, 556] width 14 height 14
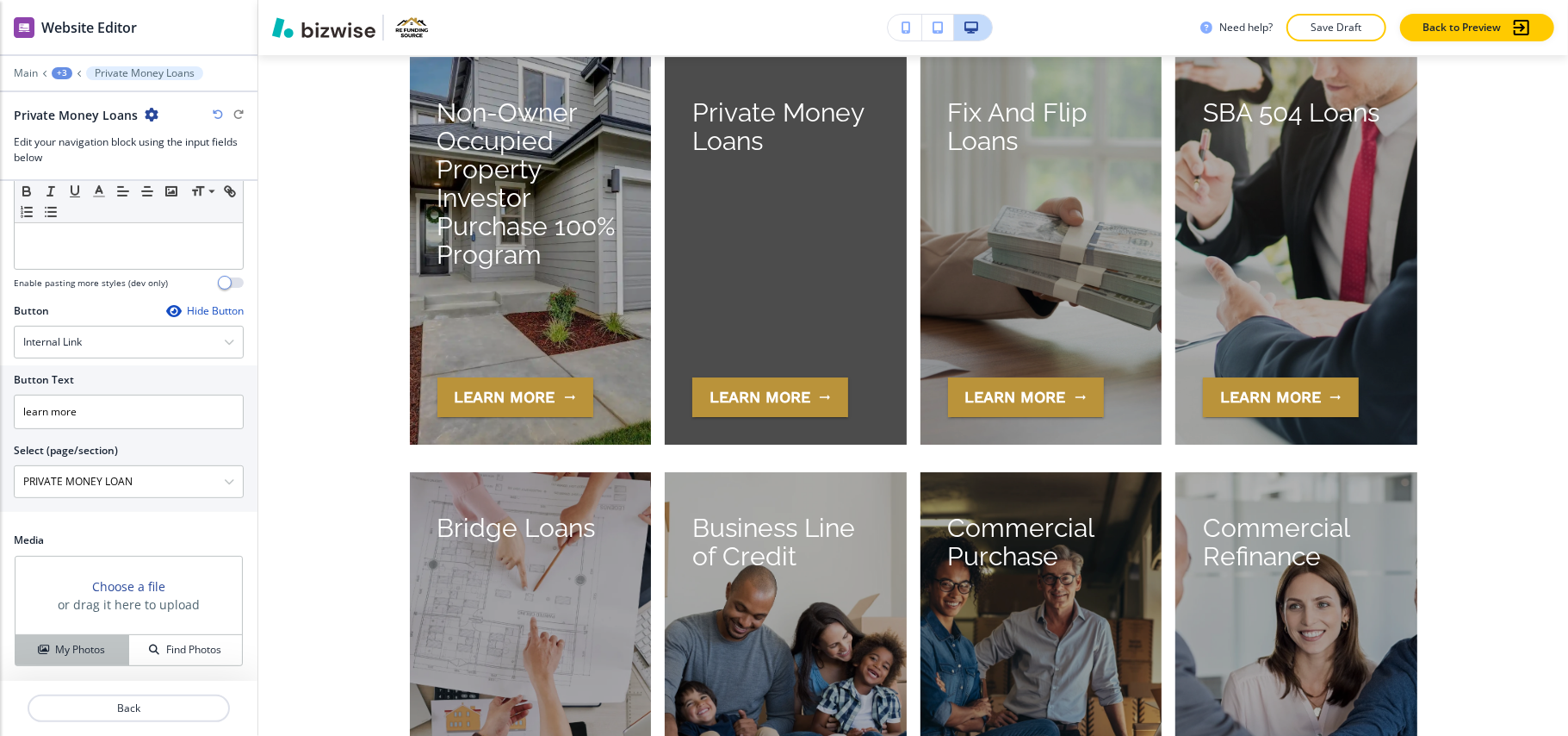
click at [57, 655] on h4 "My Photos" at bounding box center [80, 649] width 50 height 16
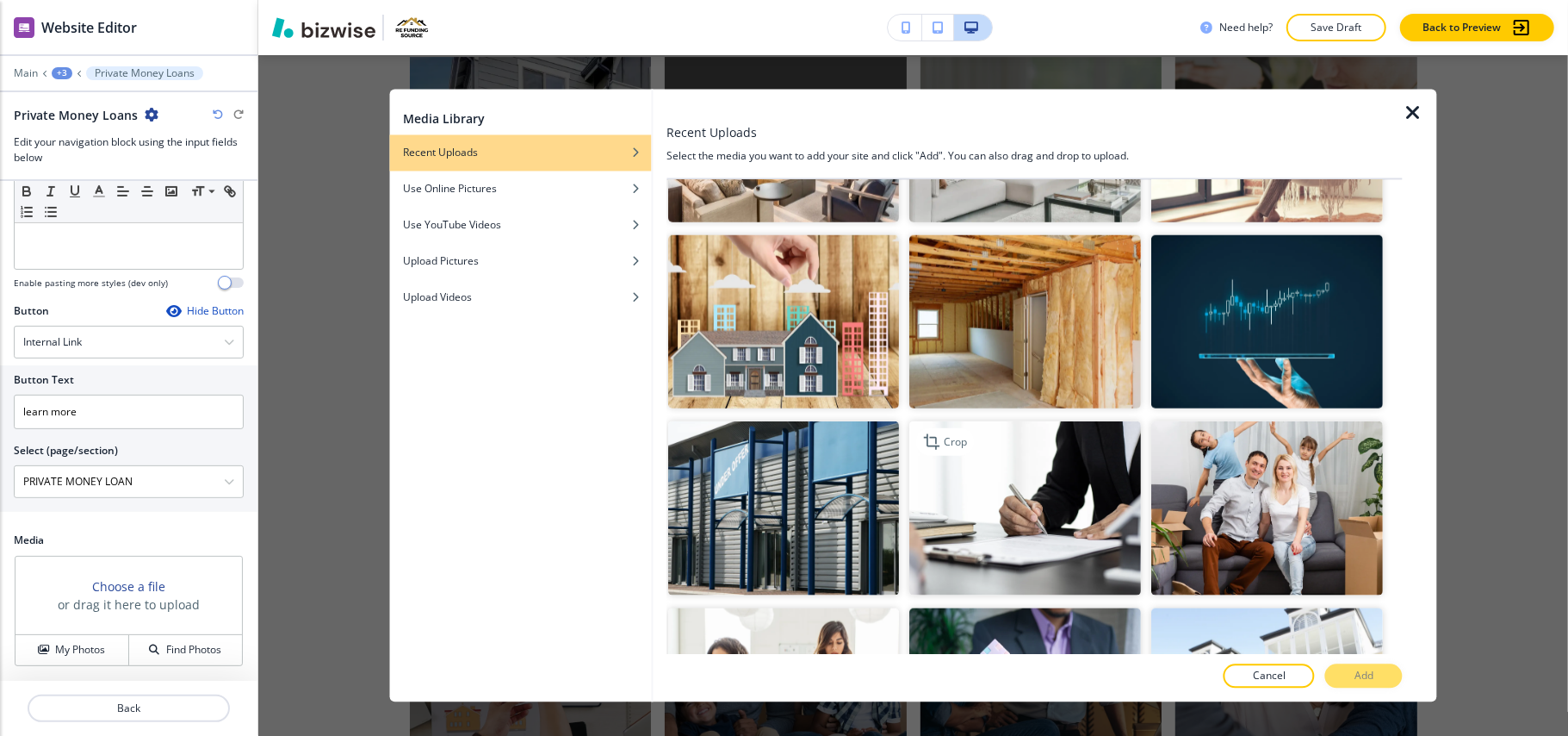
scroll to position [1607, 0]
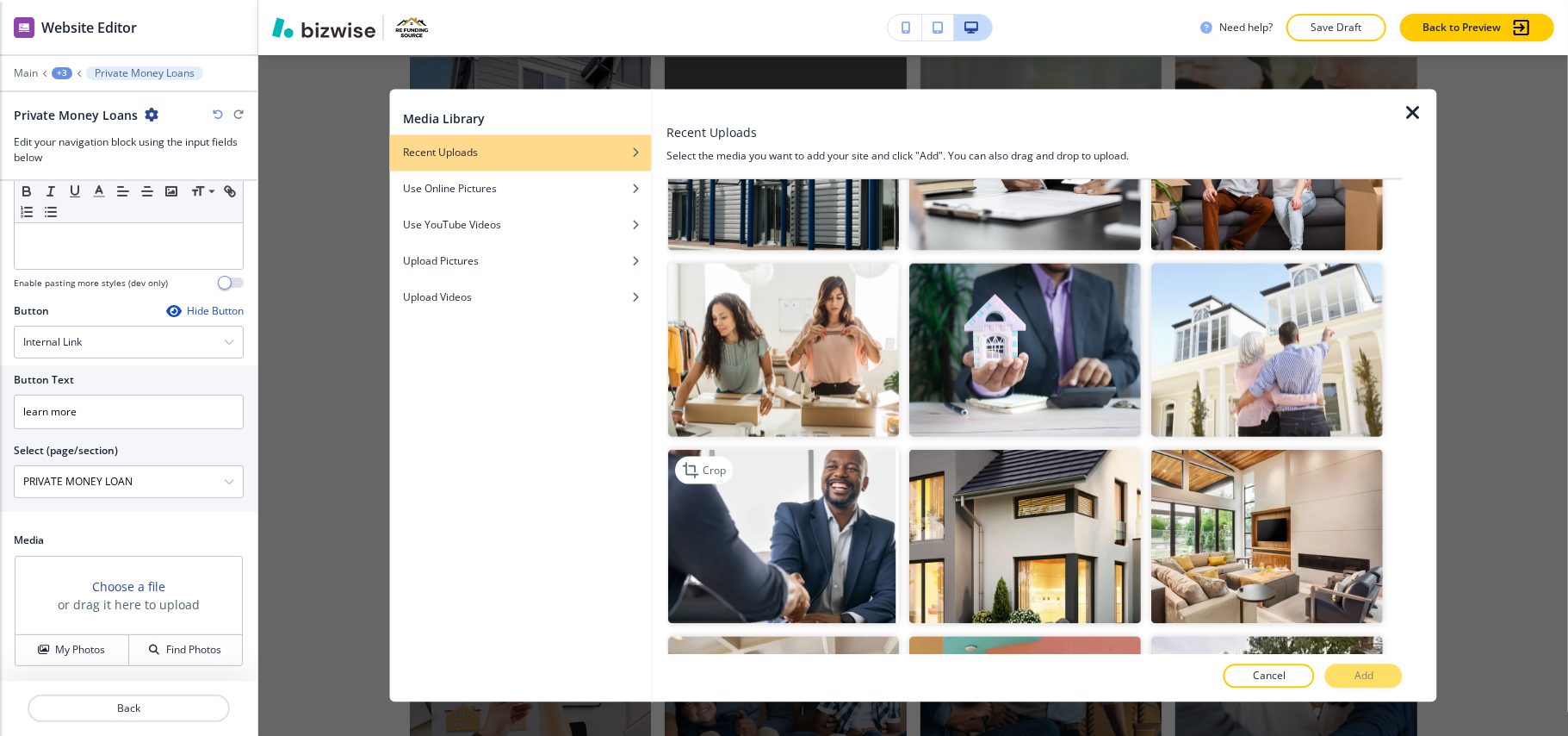
click at [842, 465] on img "button" at bounding box center [784, 536] width 232 height 174
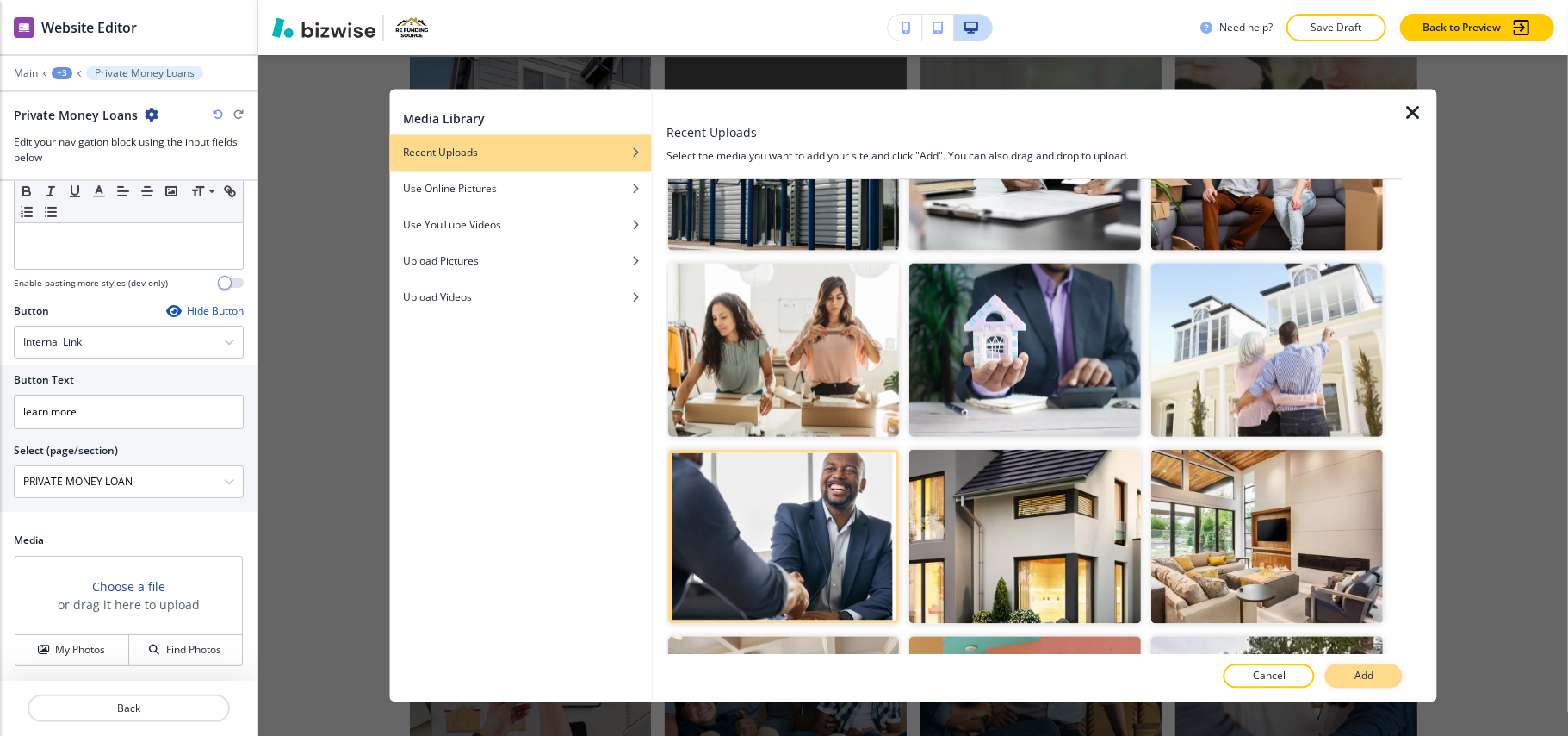
click at [1379, 674] on button "Add" at bounding box center [1364, 676] width 78 height 24
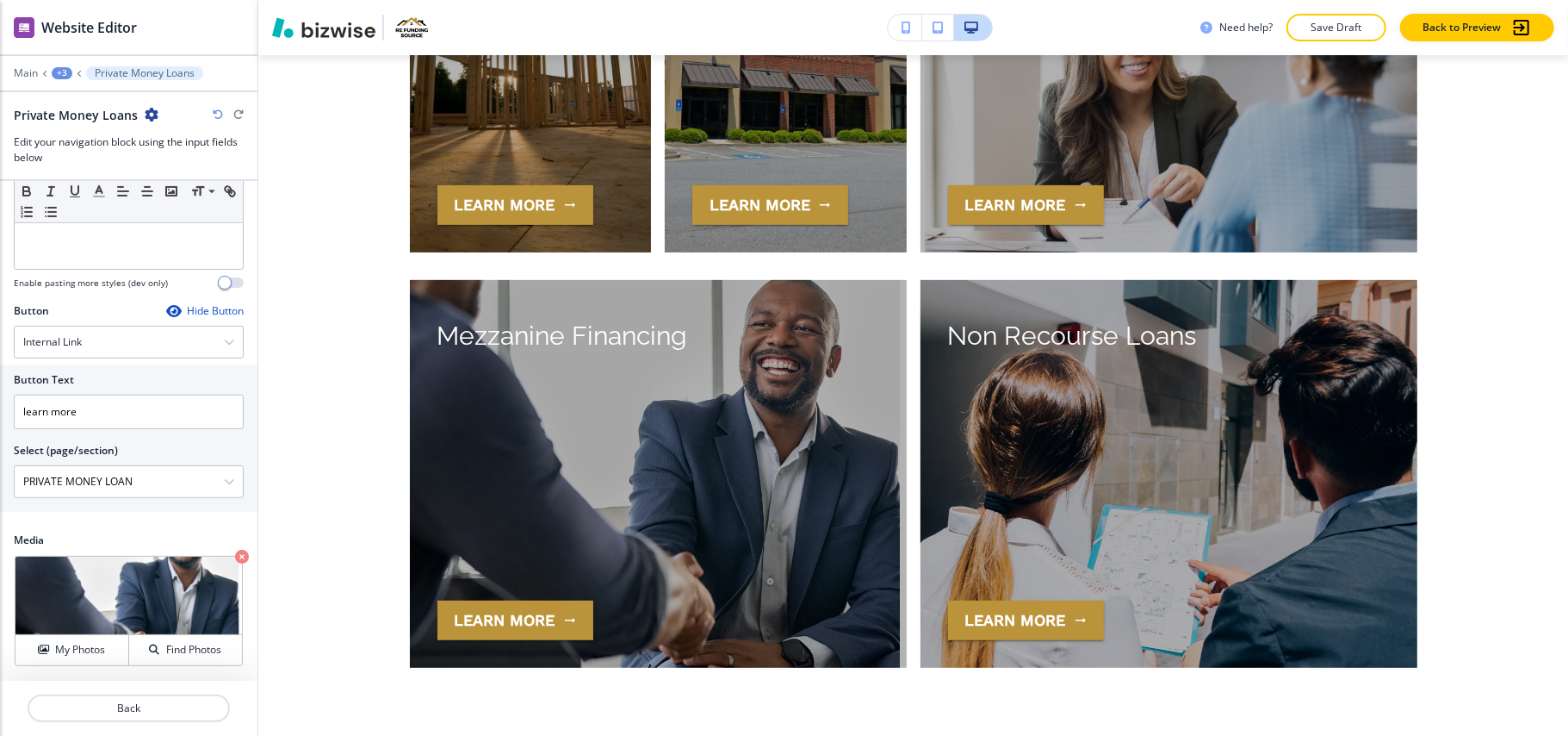
scroll to position [5156, 0]
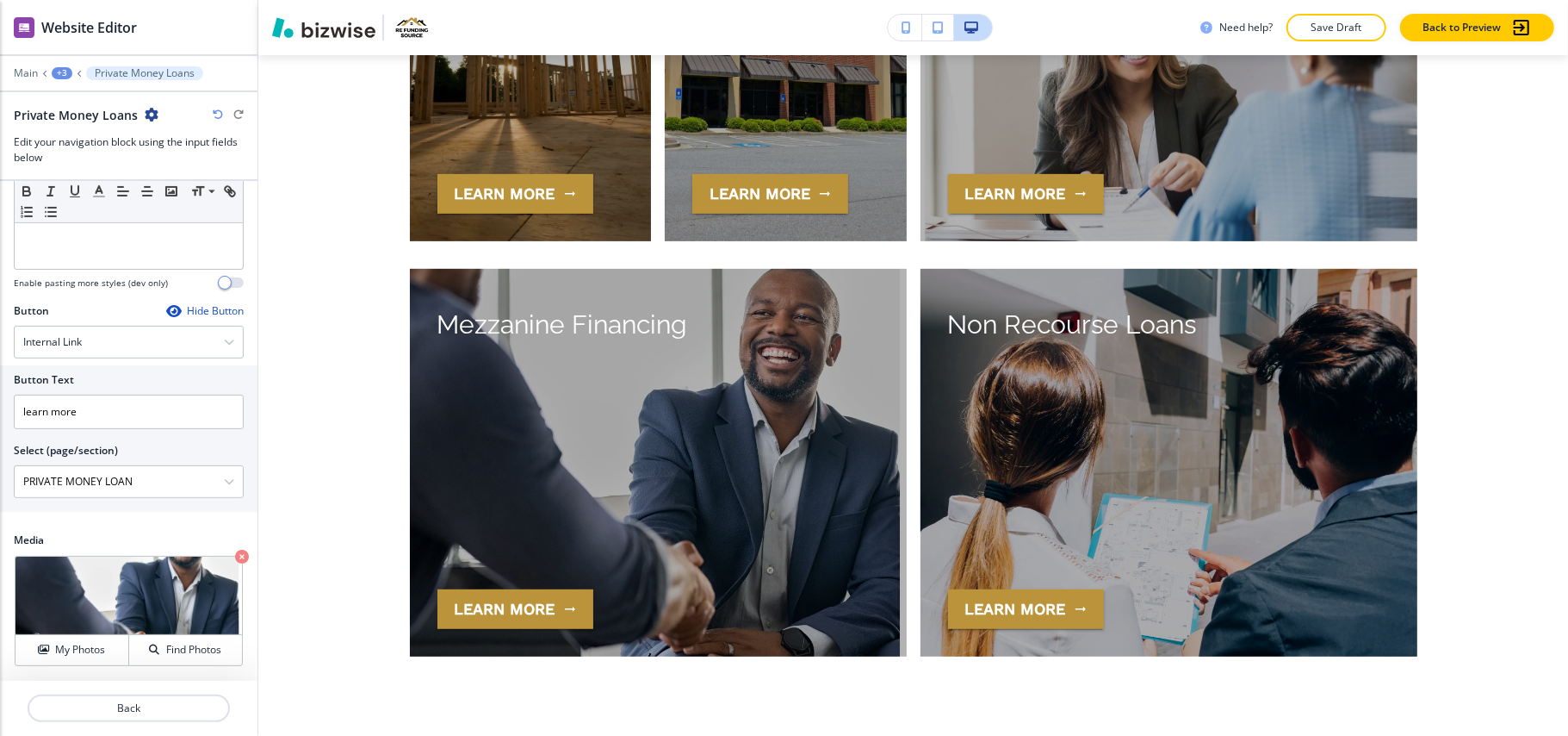
click at [235, 552] on icon "button" at bounding box center [242, 556] width 14 height 14
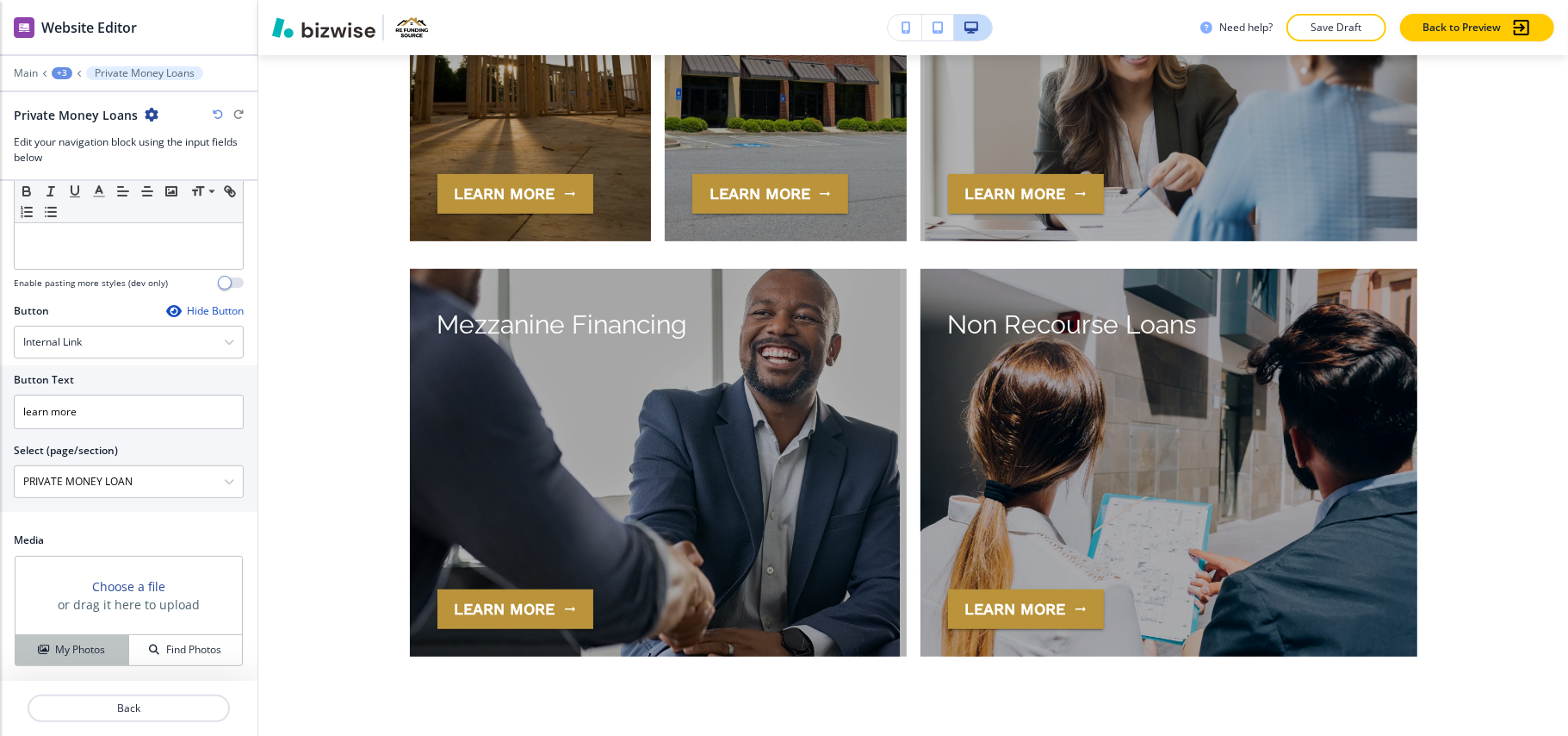
click at [83, 642] on h4 "My Photos" at bounding box center [80, 649] width 50 height 16
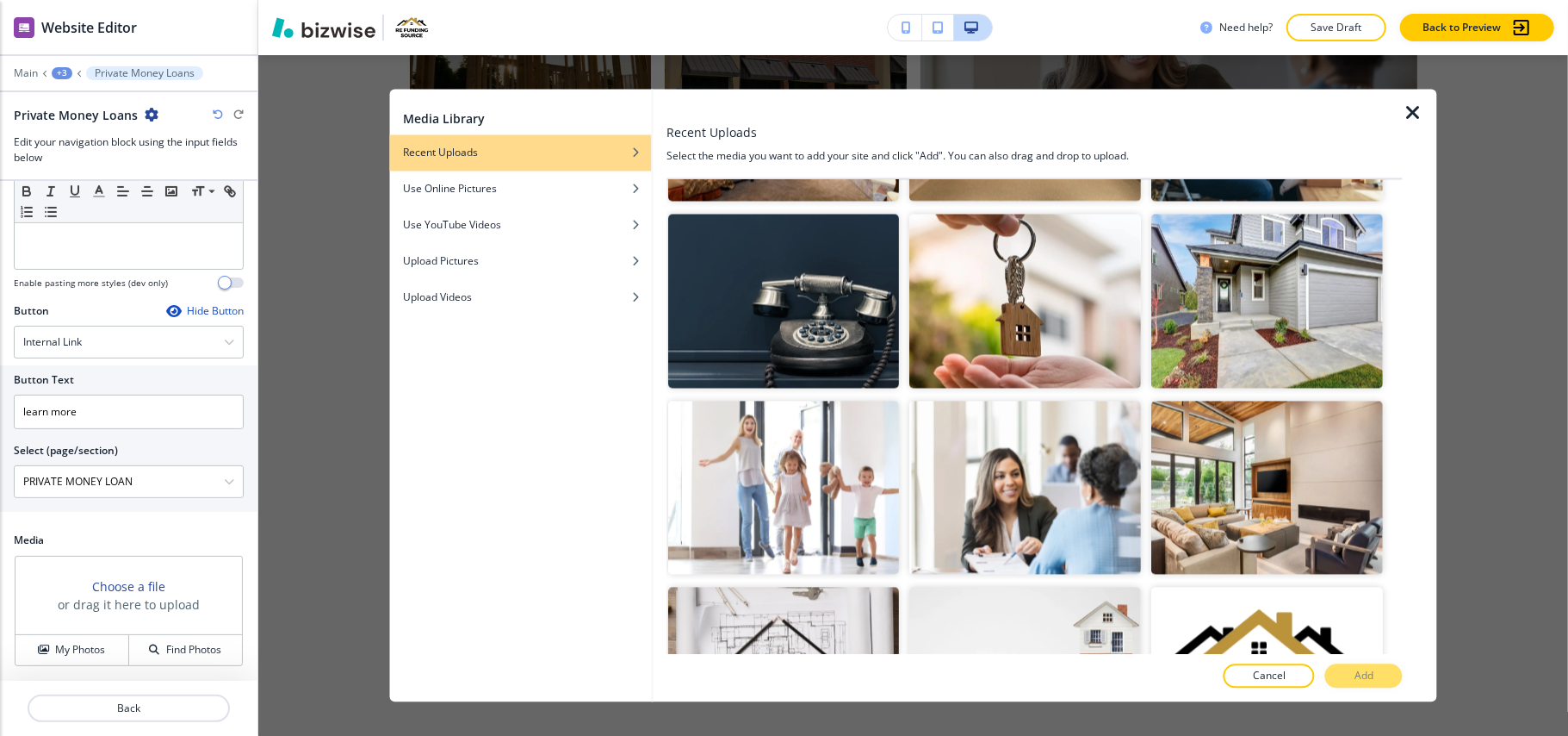
scroll to position [2636, 0]
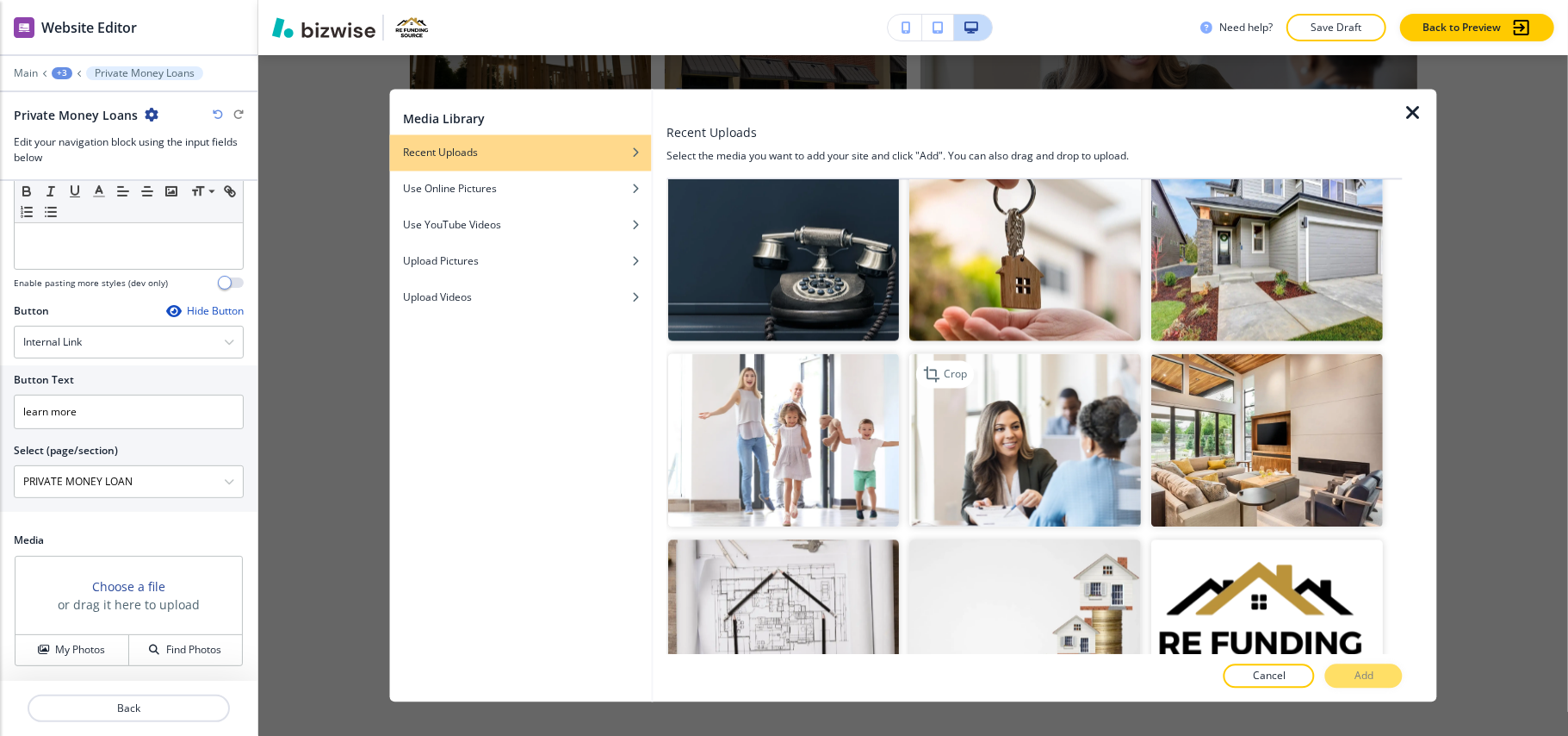
click at [976, 384] on img "button" at bounding box center [1026, 440] width 232 height 174
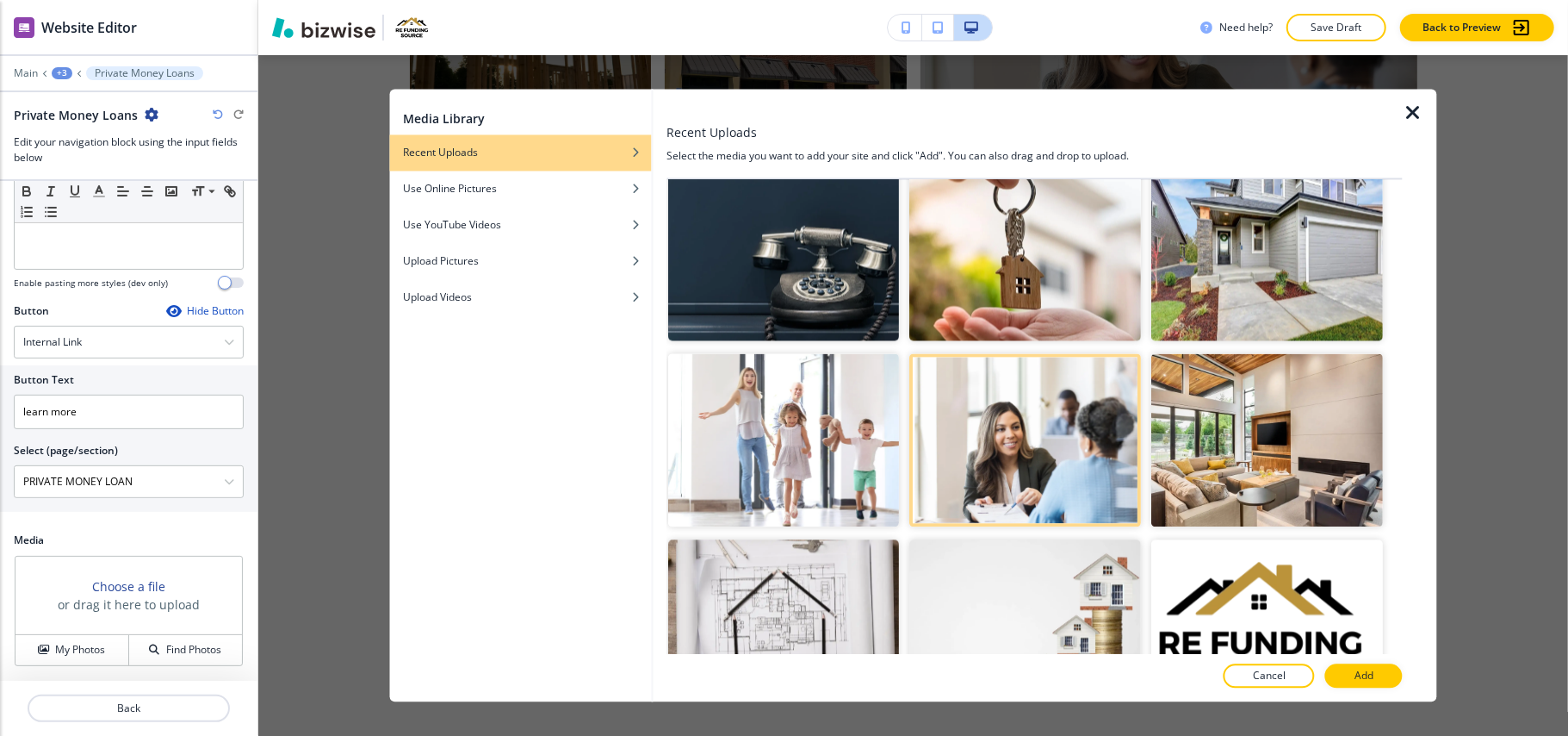
click at [1358, 676] on p "Add" at bounding box center [1364, 676] width 19 height 16
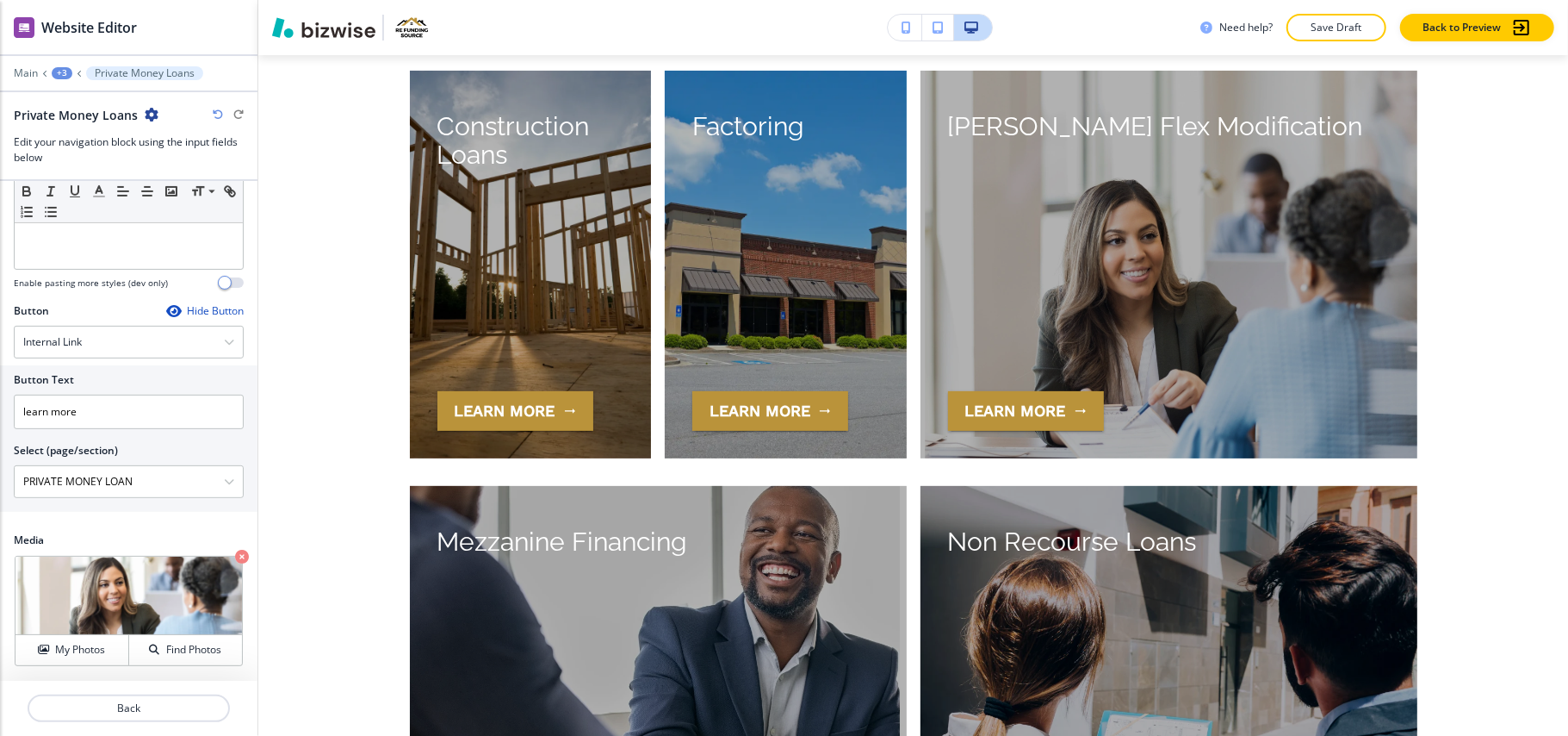
scroll to position [5156, 0]
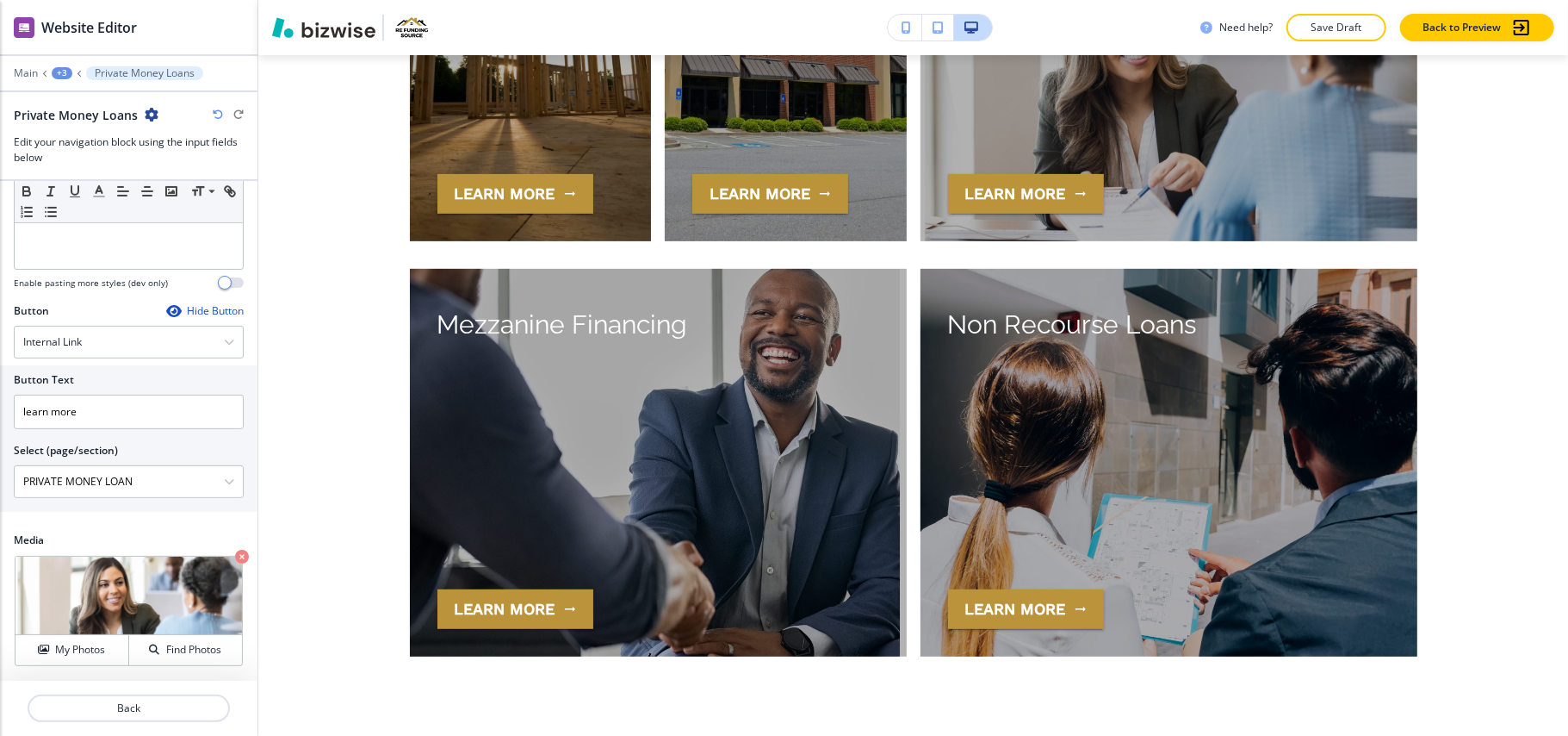
click at [235, 556] on icon "button" at bounding box center [242, 556] width 14 height 14
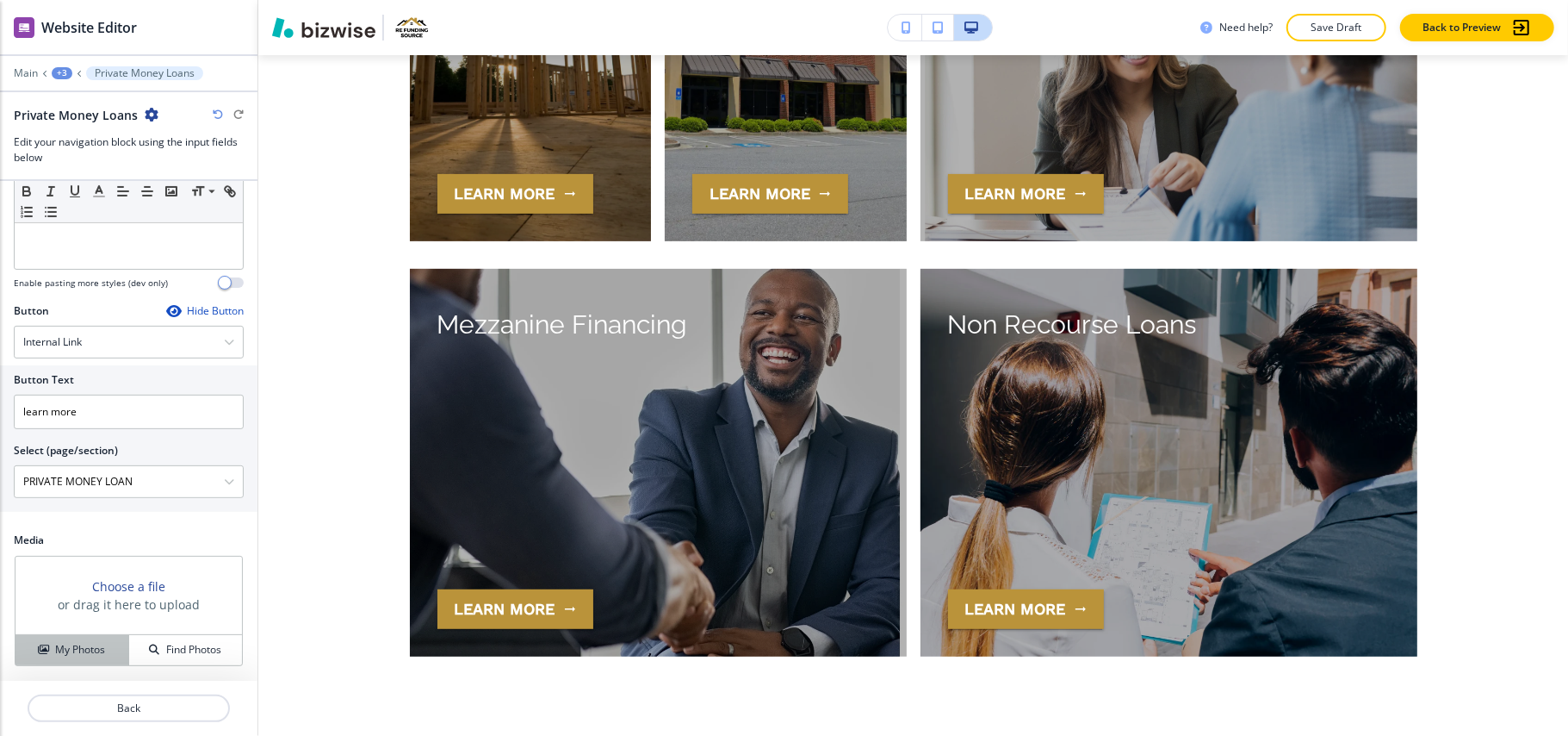
click at [81, 645] on h4 "My Photos" at bounding box center [80, 649] width 50 height 16
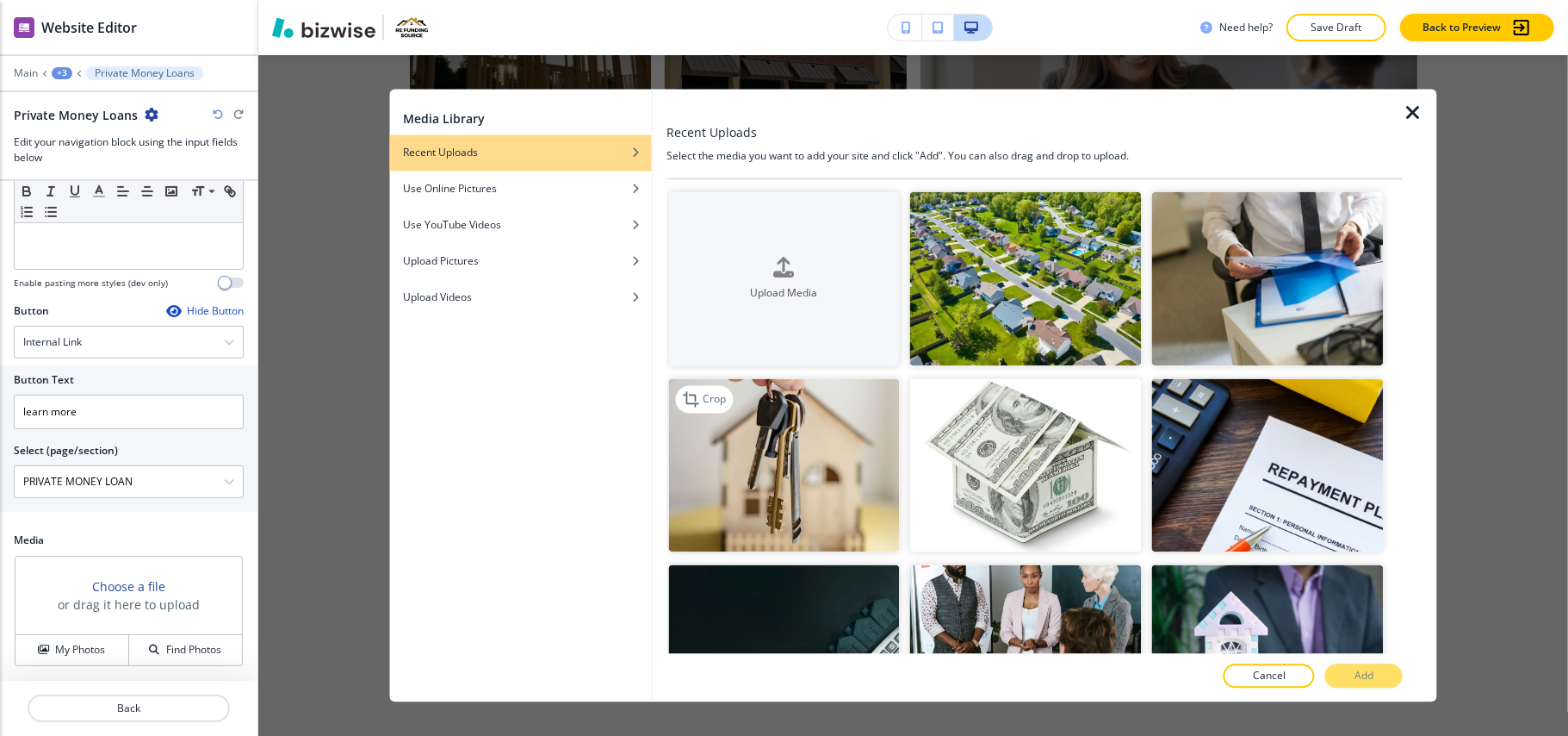
click at [817, 434] on img "button" at bounding box center [784, 465] width 232 height 174
click at [1377, 672] on button "Add" at bounding box center [1364, 676] width 78 height 24
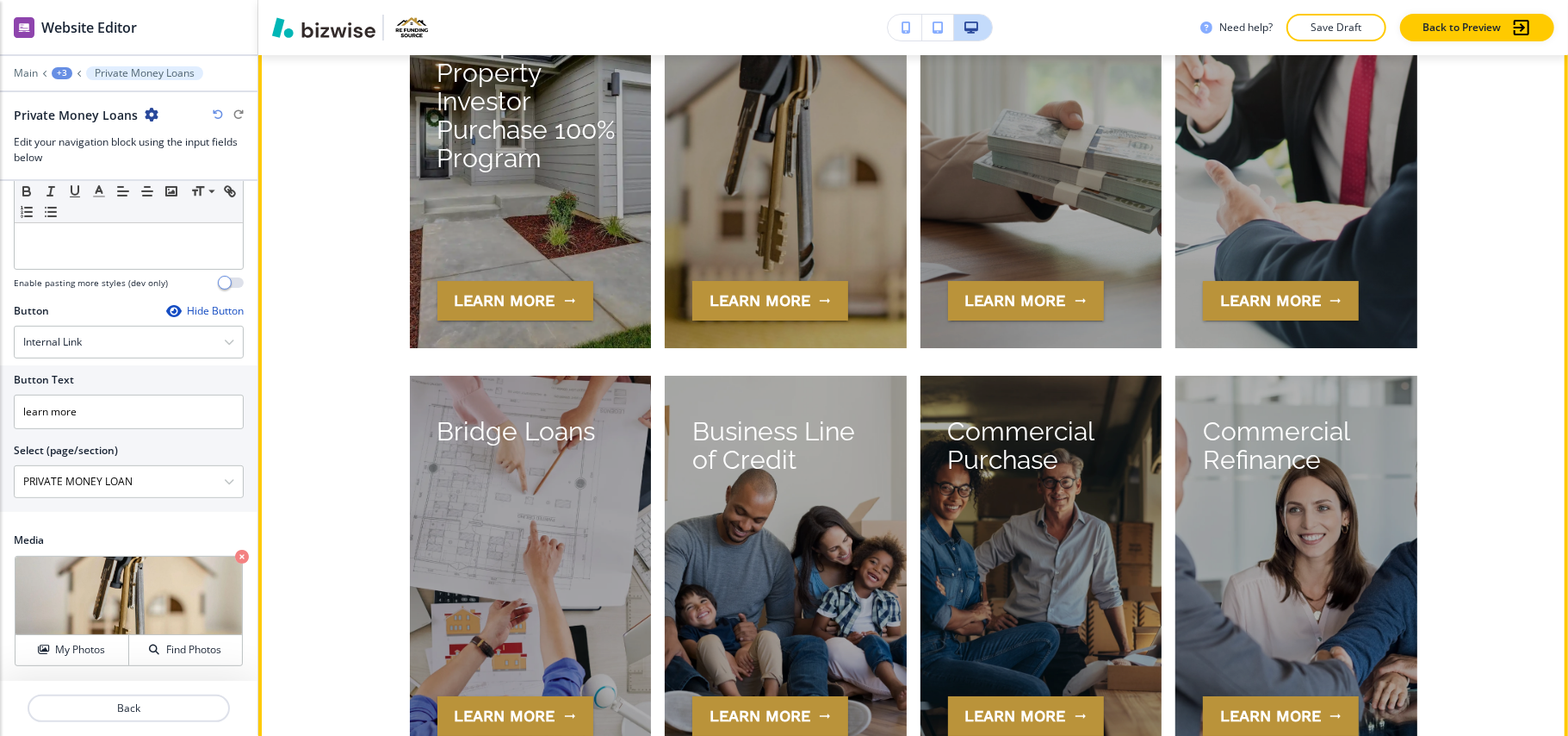
scroll to position [4237, 0]
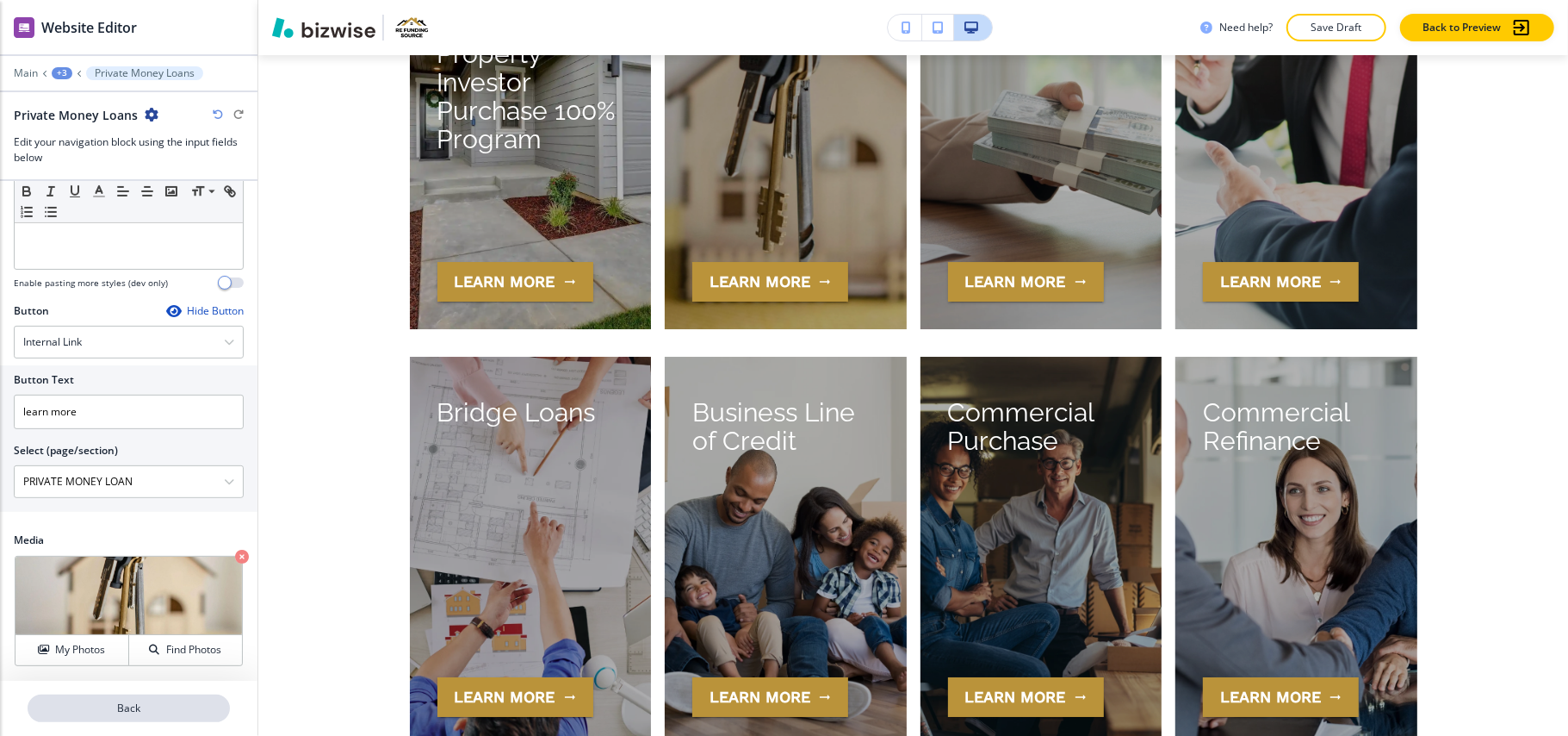
click at [138, 703] on p "Back" at bounding box center [128, 708] width 199 height 16
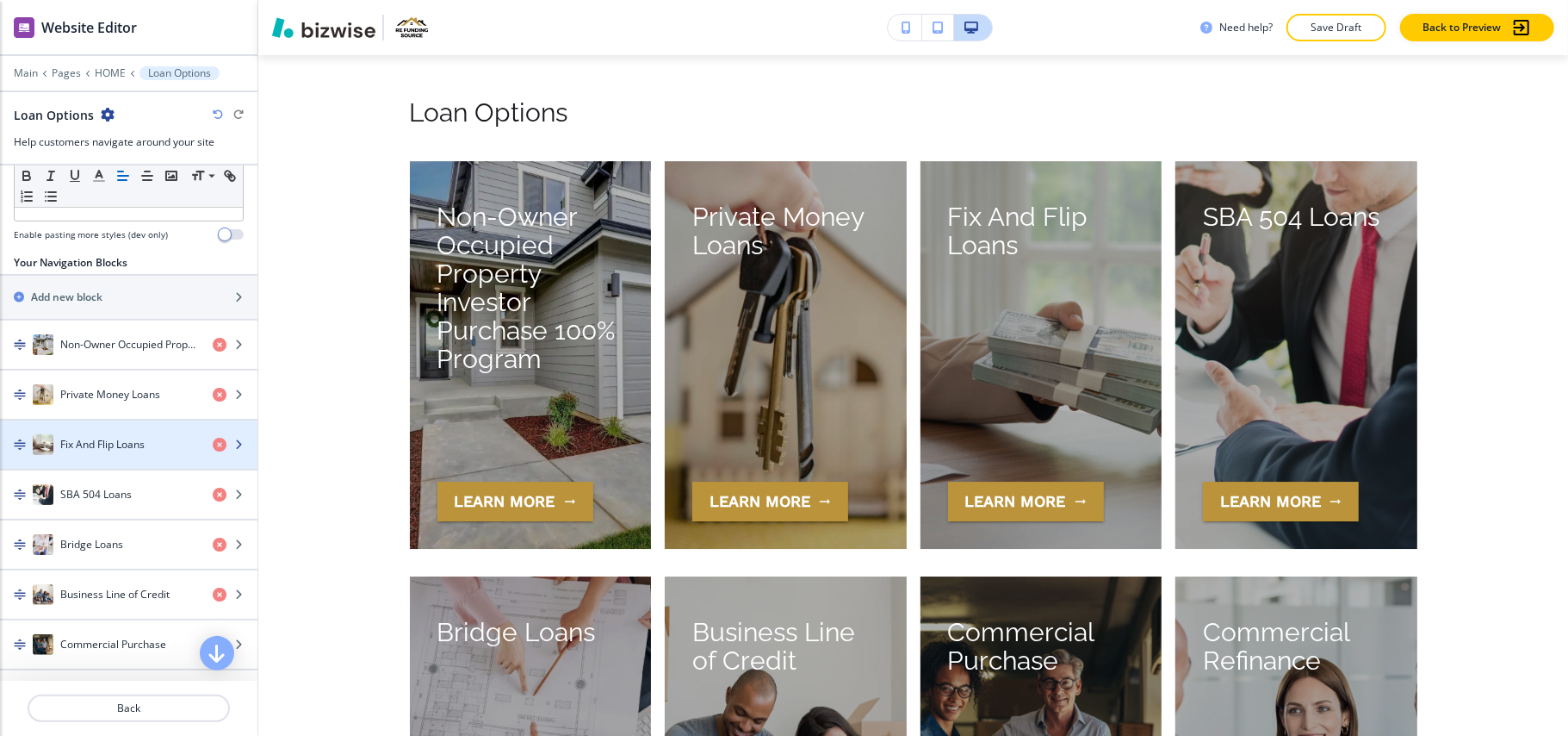
scroll to position [459, 0]
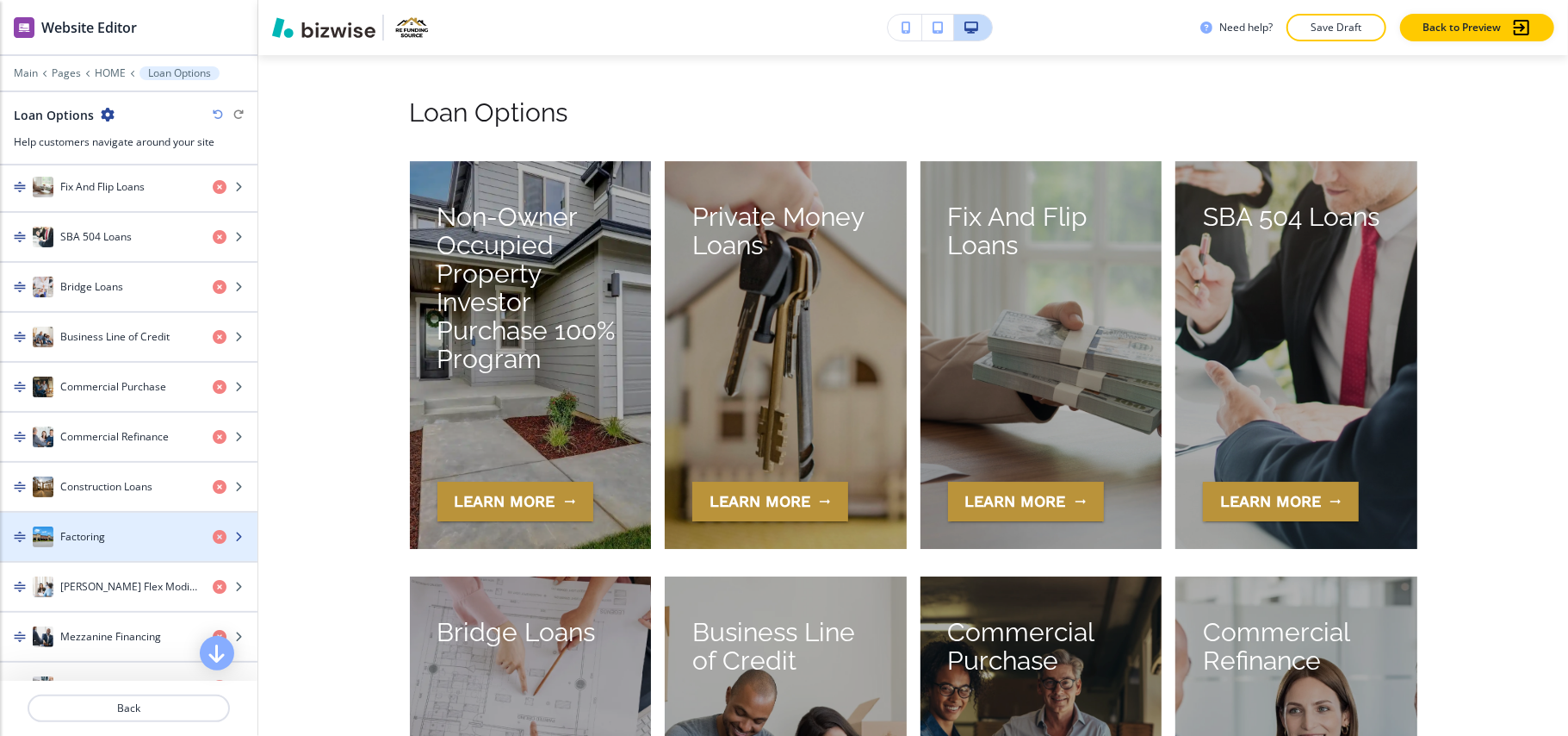
click at [74, 537] on h4 "Factoring" at bounding box center [82, 536] width 45 height 16
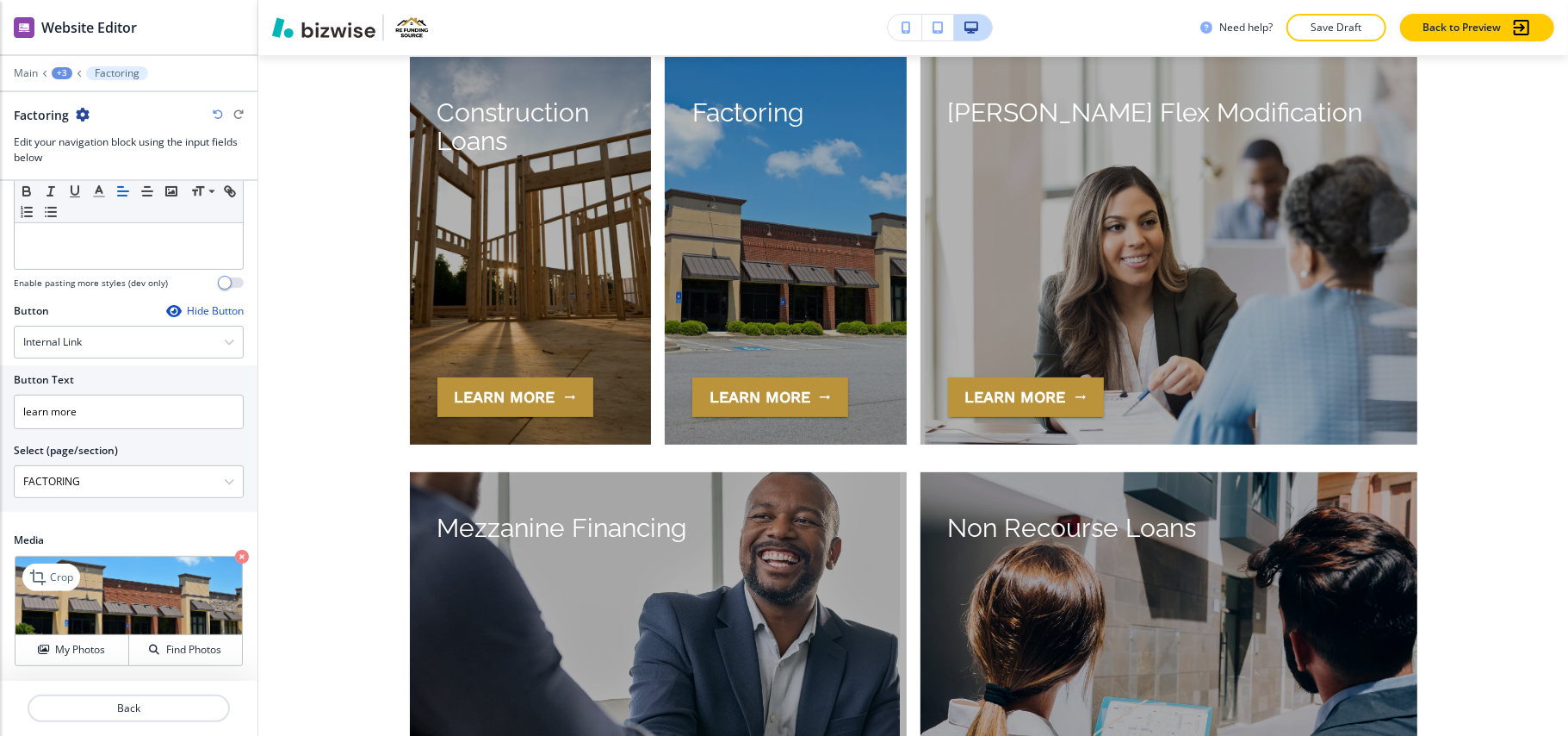
scroll to position [352, 0]
click at [139, 713] on p "Back" at bounding box center [128, 708] width 199 height 16
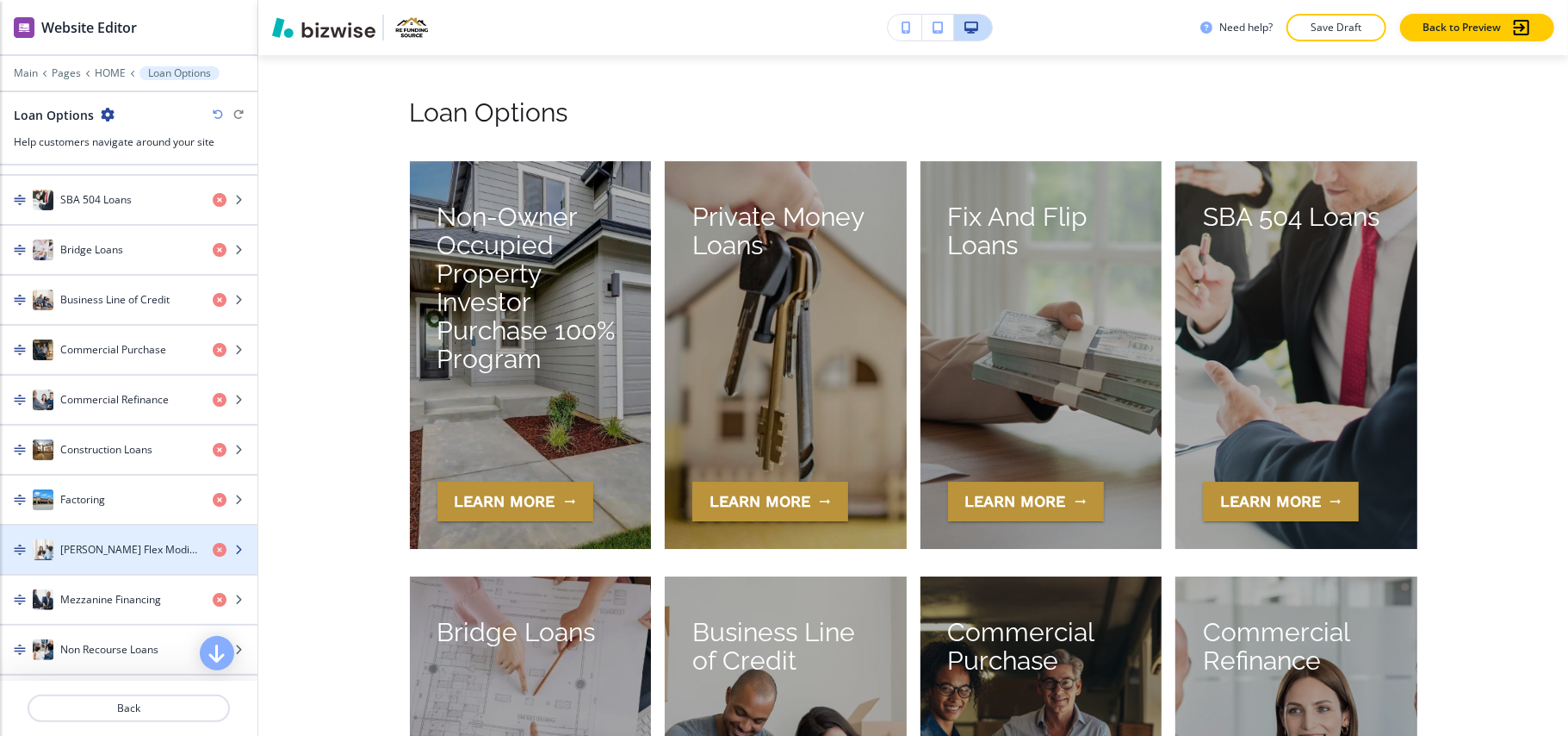
scroll to position [515, 0]
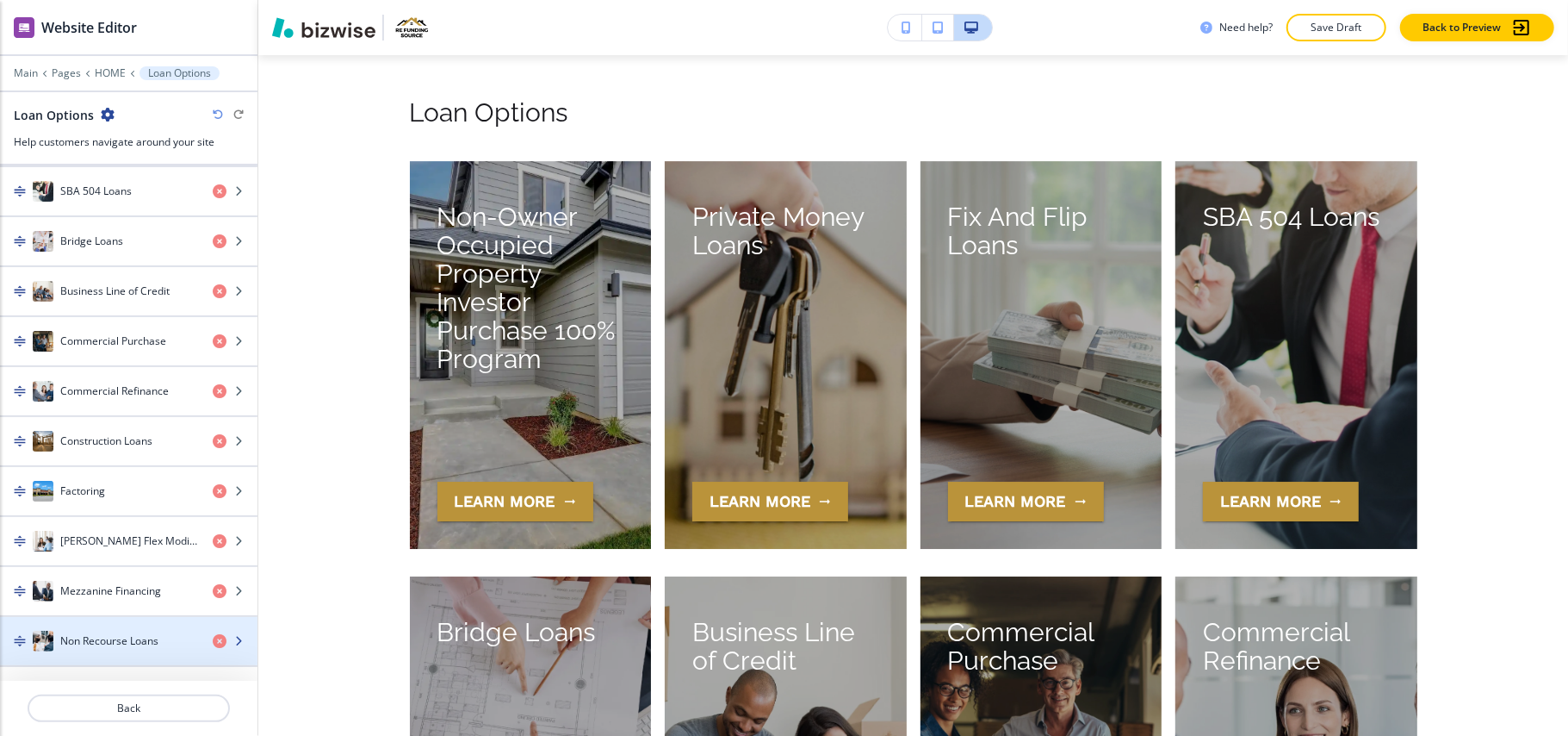
click at [98, 633] on h4 "Non Recourse Loans" at bounding box center [109, 641] width 98 height 16
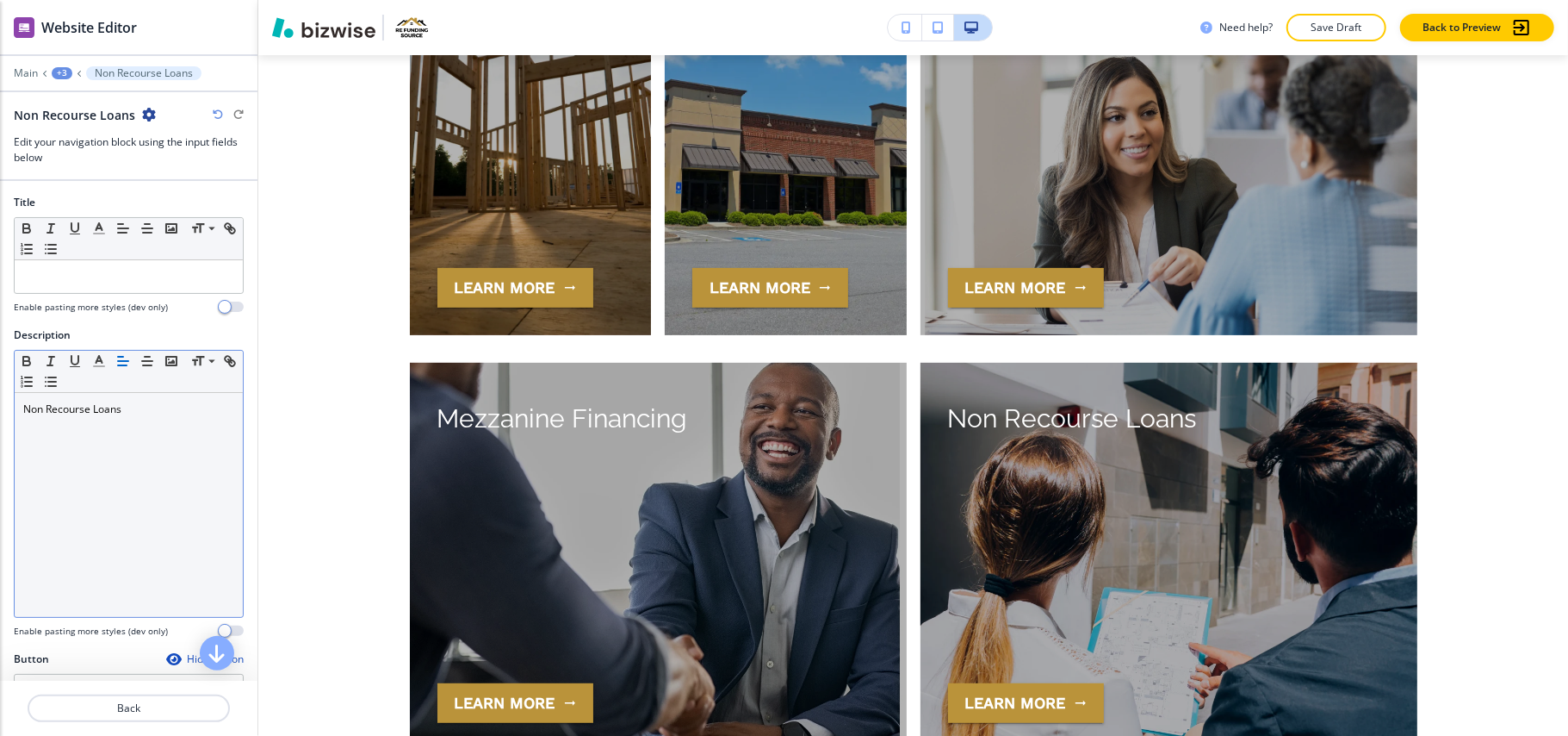
scroll to position [0, 0]
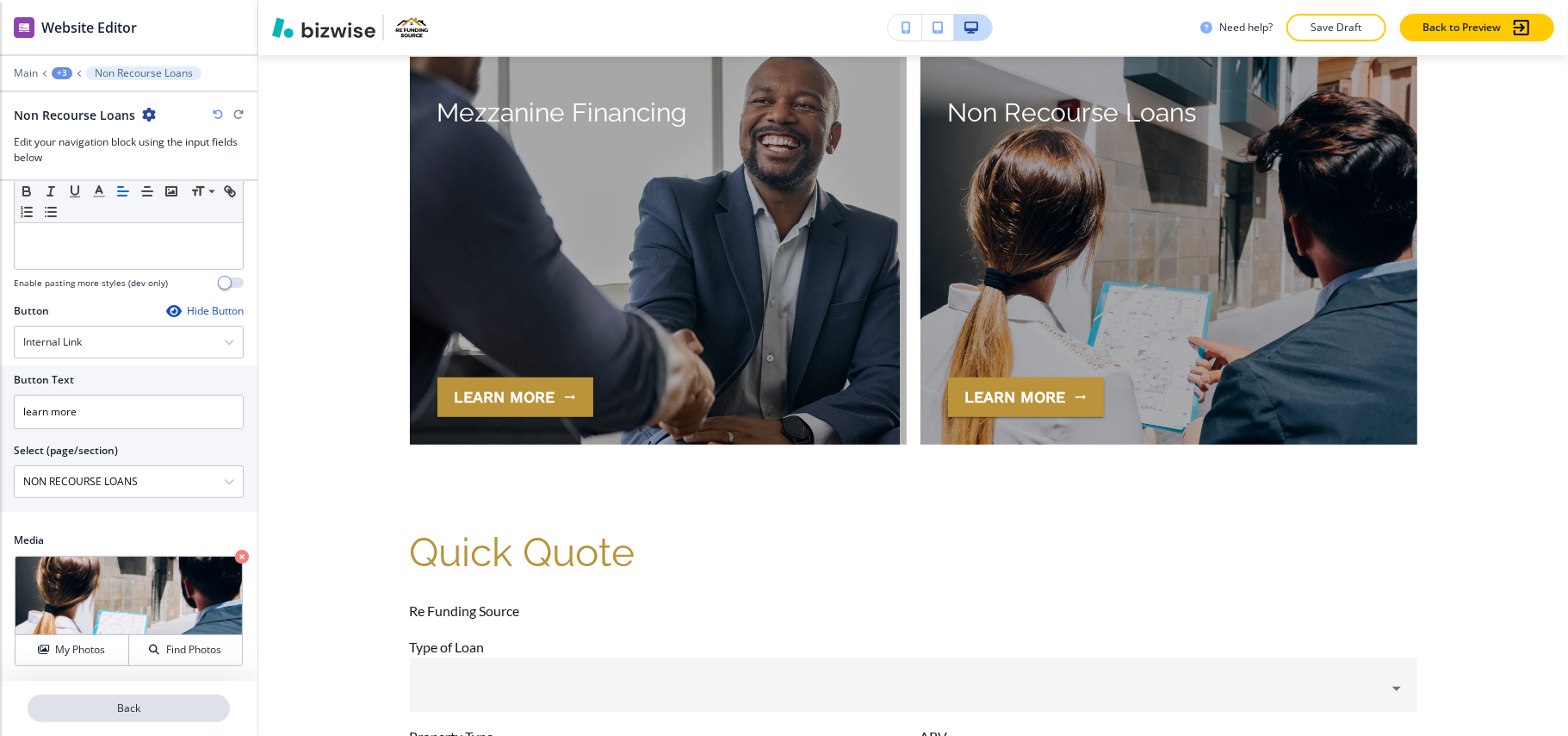
click at [152, 705] on p "Back" at bounding box center [128, 708] width 199 height 16
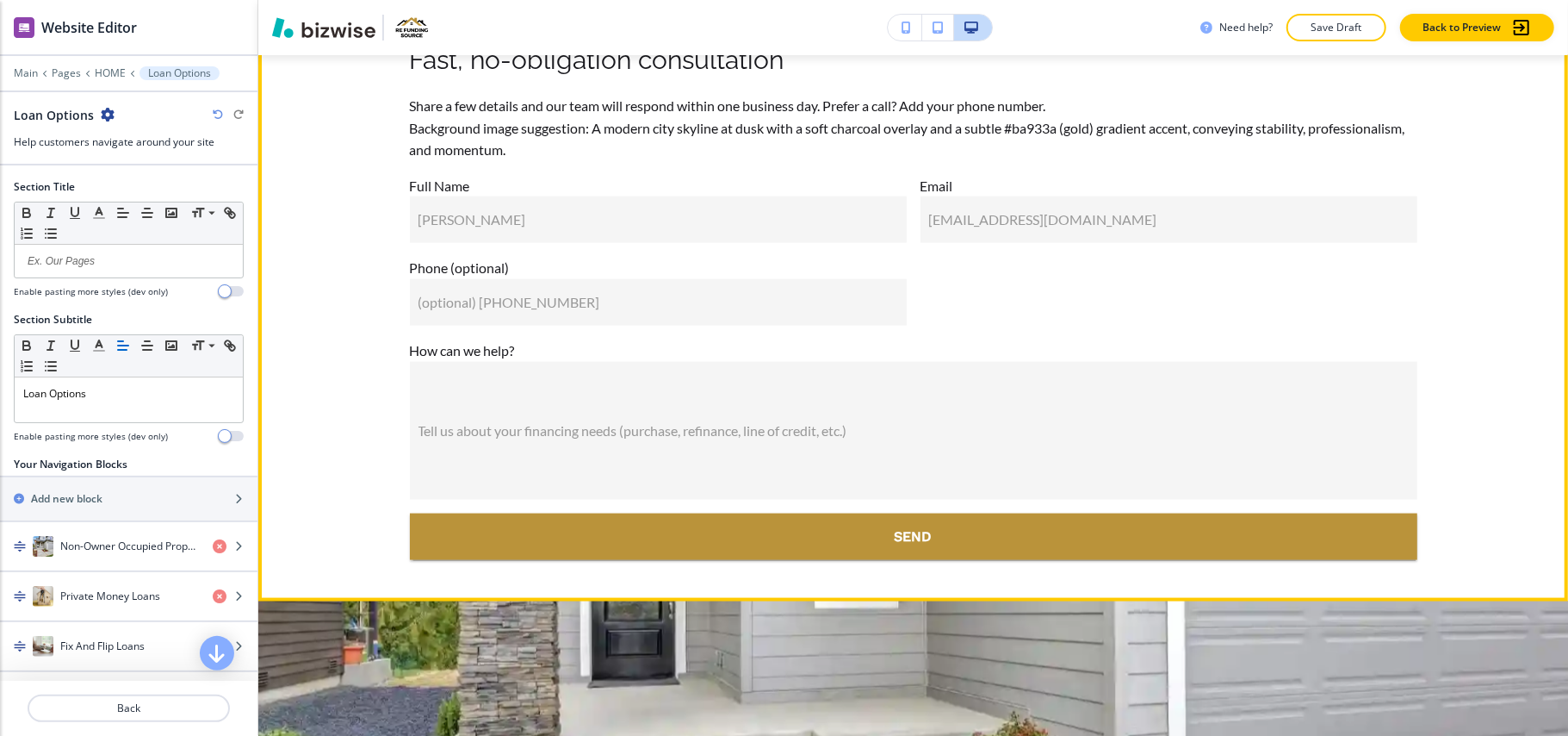
scroll to position [10908, 0]
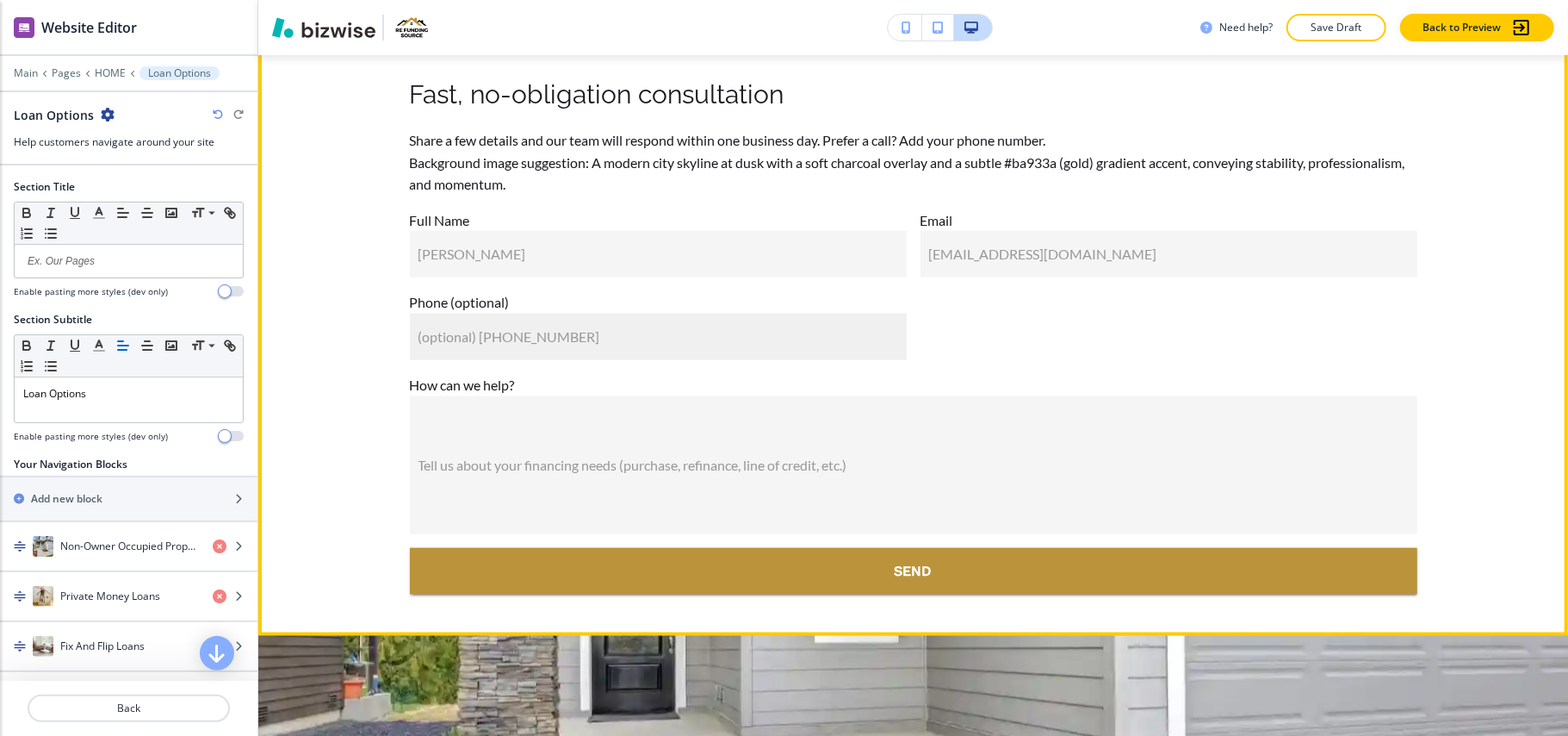
click at [672, 360] on input "(optional) [PHONE_NUMBER]" at bounding box center [658, 336] width 497 height 47
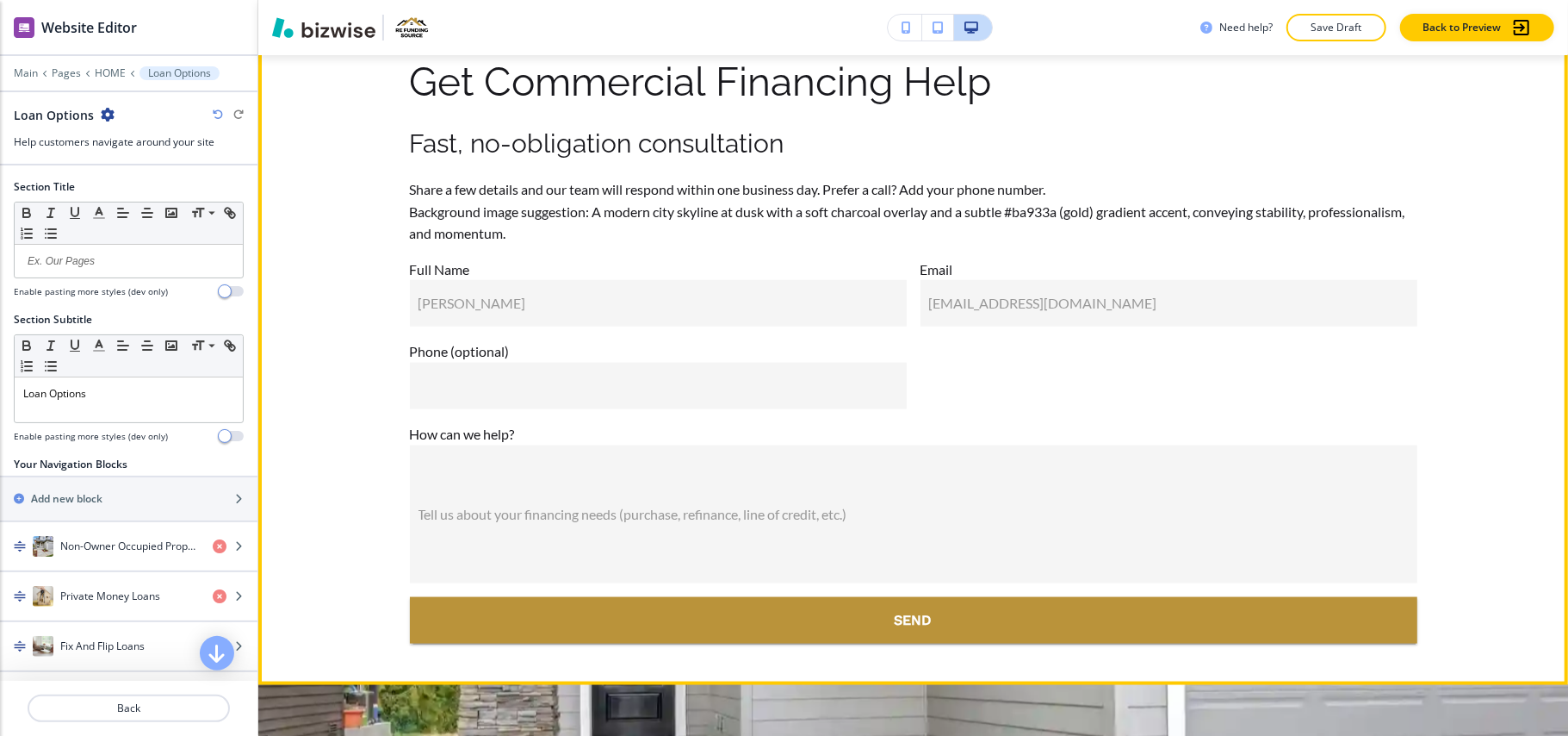
scroll to position [10849, 0]
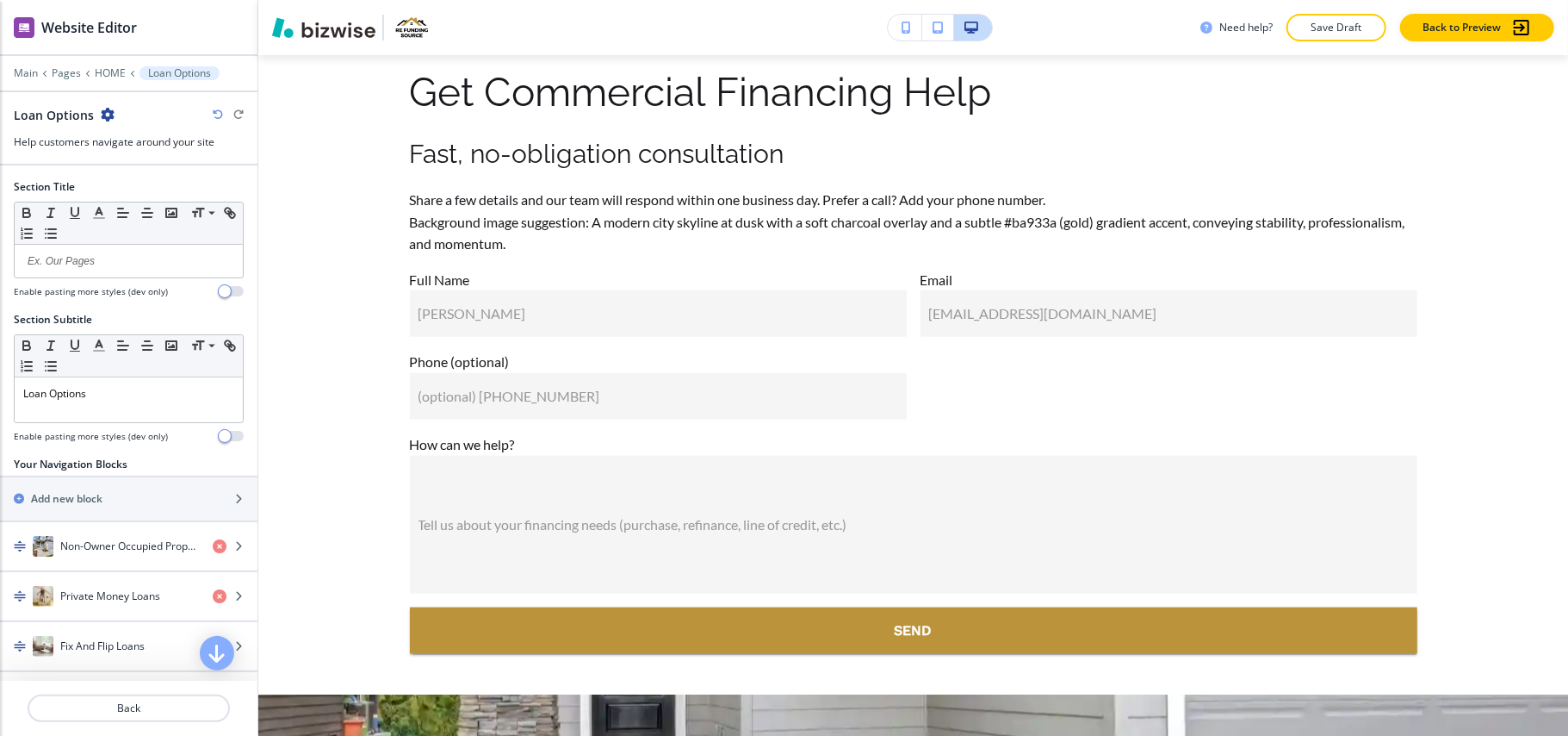
click at [303, 81] on div "Edit Get Commercial Financing Help Fast, no‑obligation consultation Share a few…" at bounding box center [913, 360] width 1310 height 669
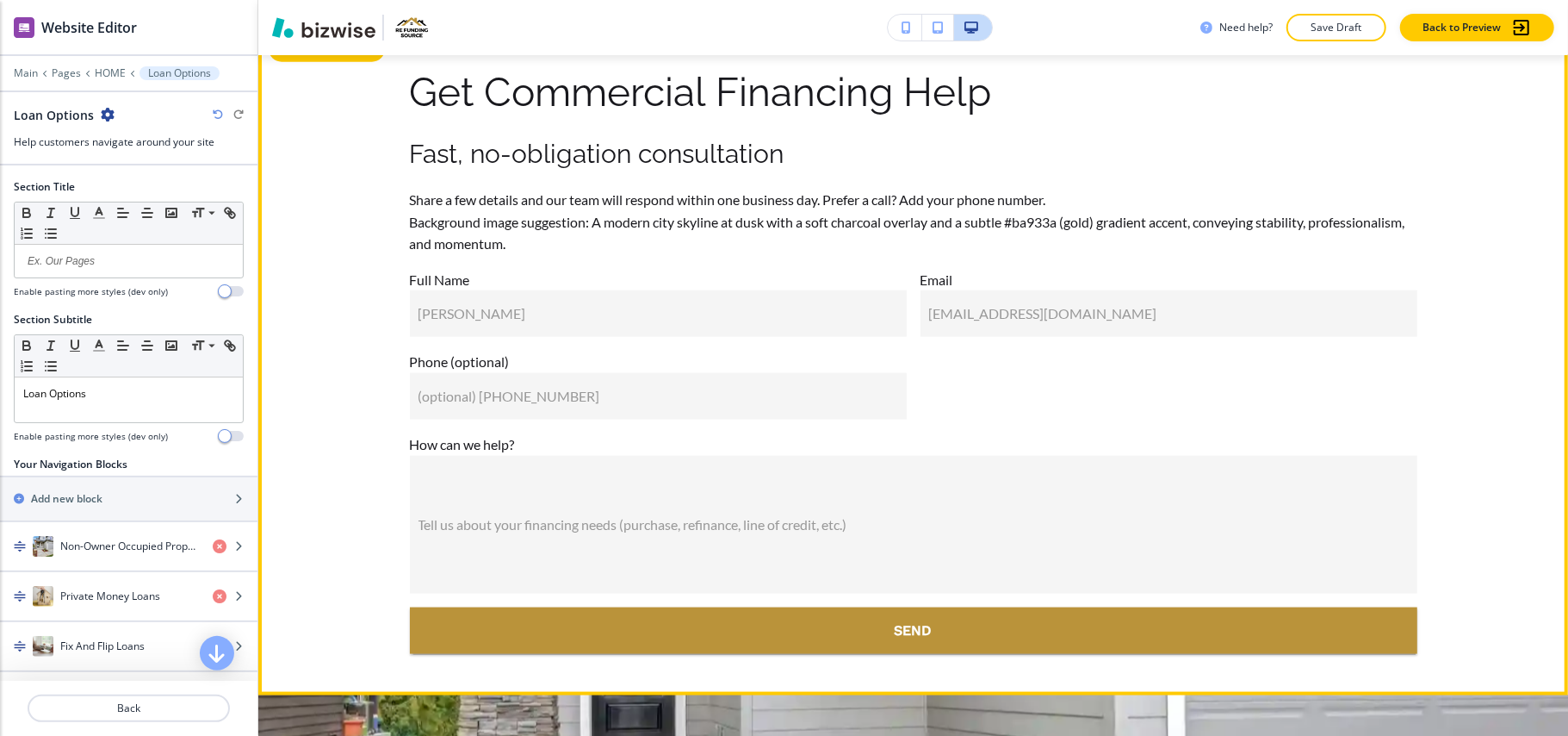
click at [294, 62] on button "Edit This Section" at bounding box center [327, 49] width 116 height 26
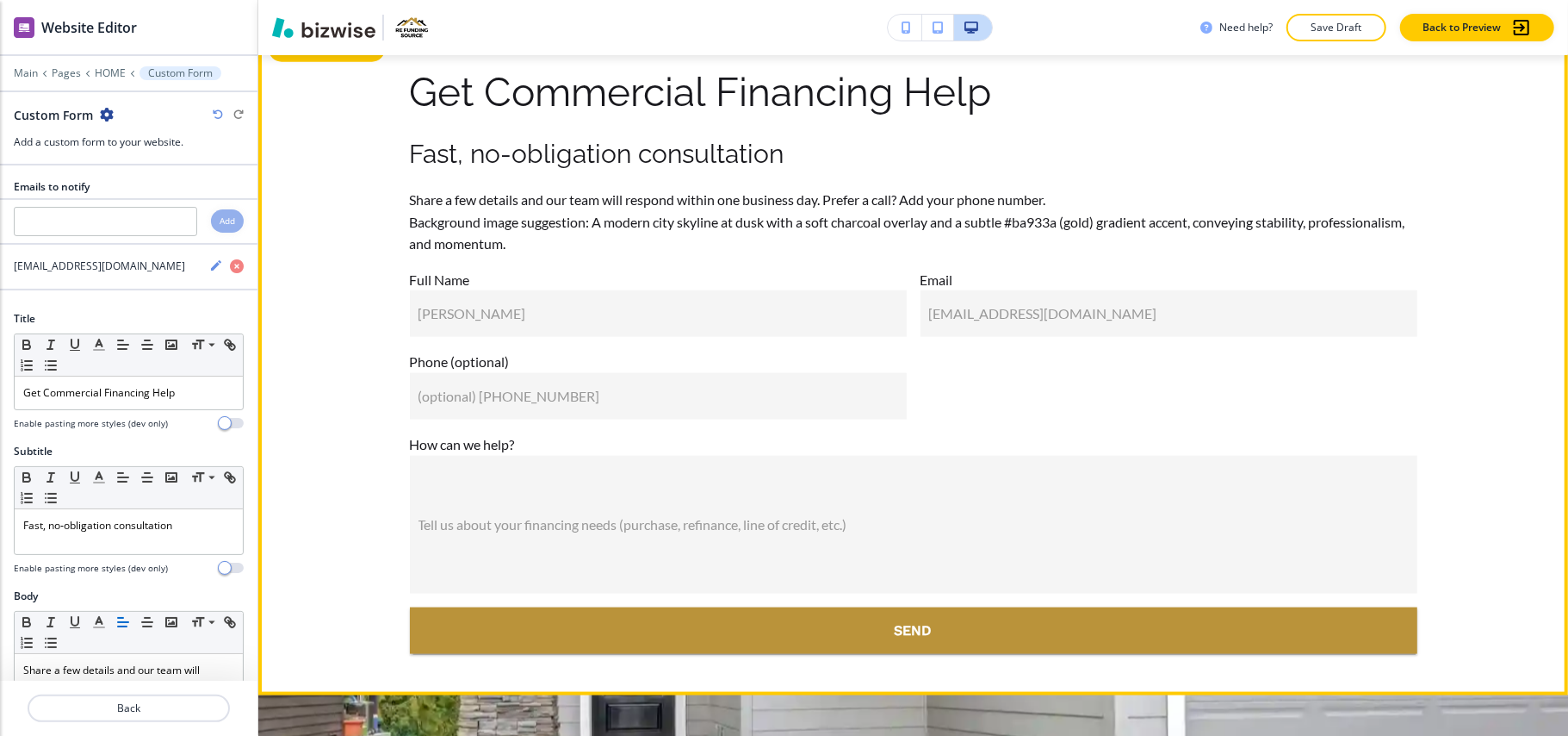
scroll to position [10862, 0]
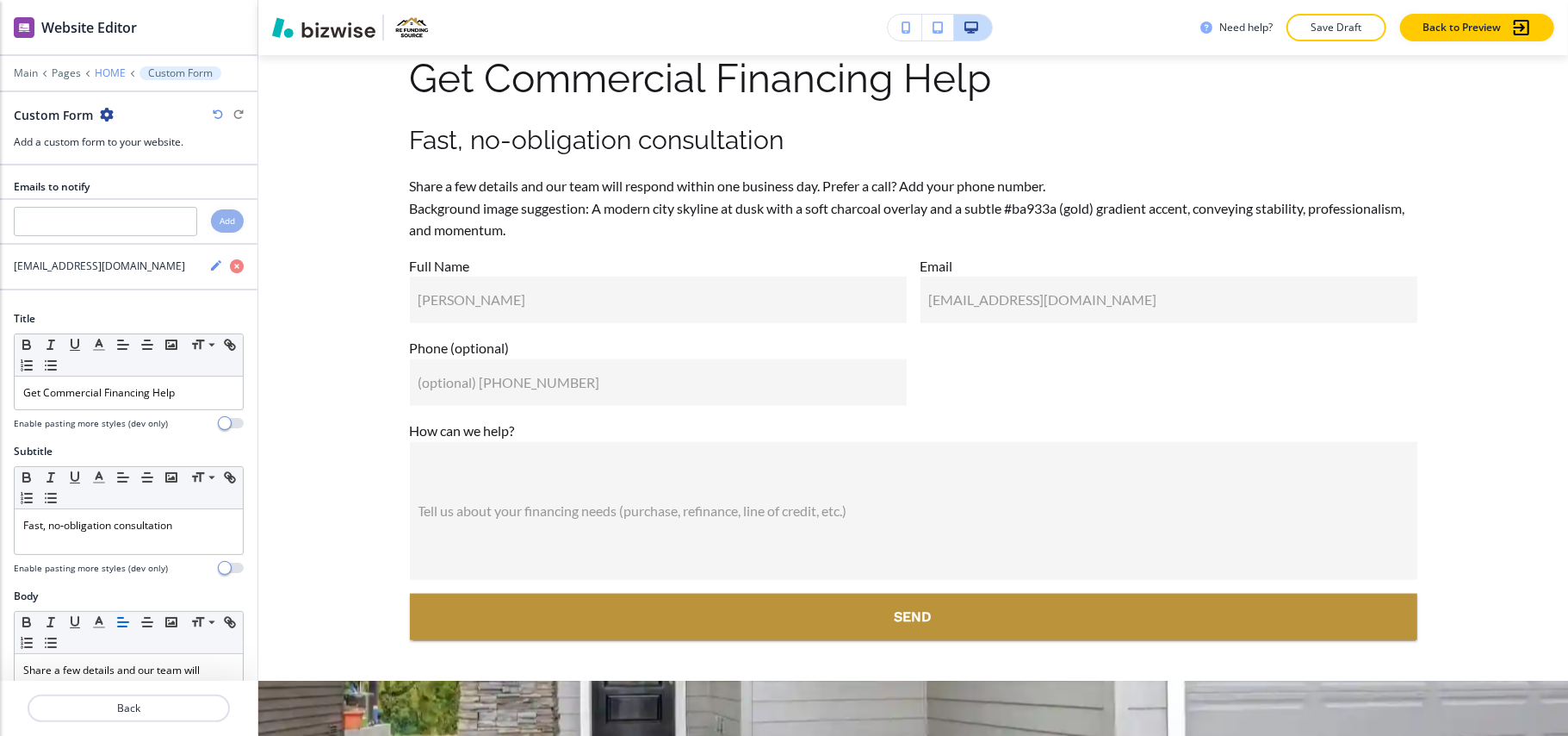
click at [112, 70] on p "HOME" at bounding box center [110, 72] width 31 height 12
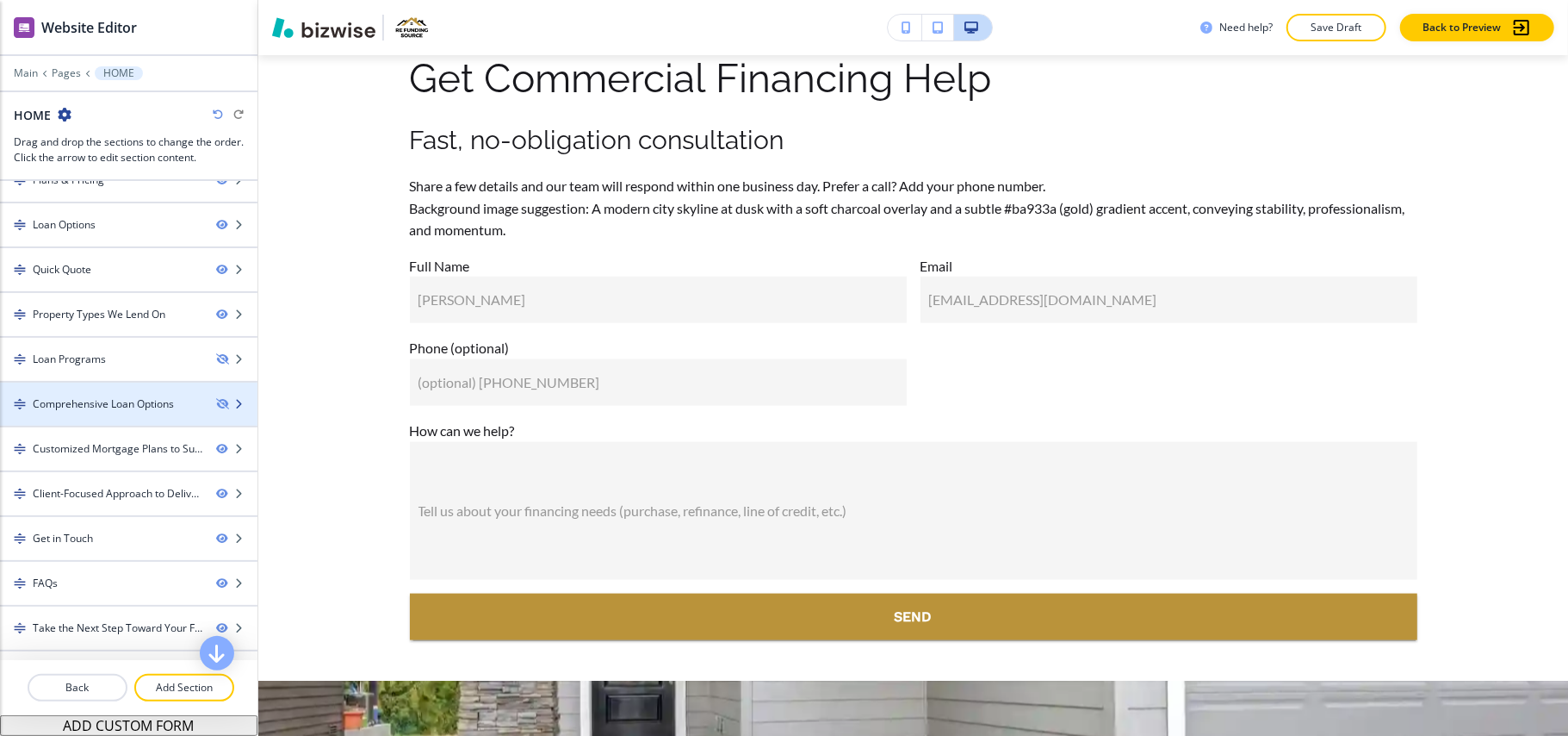
scroll to position [344, 0]
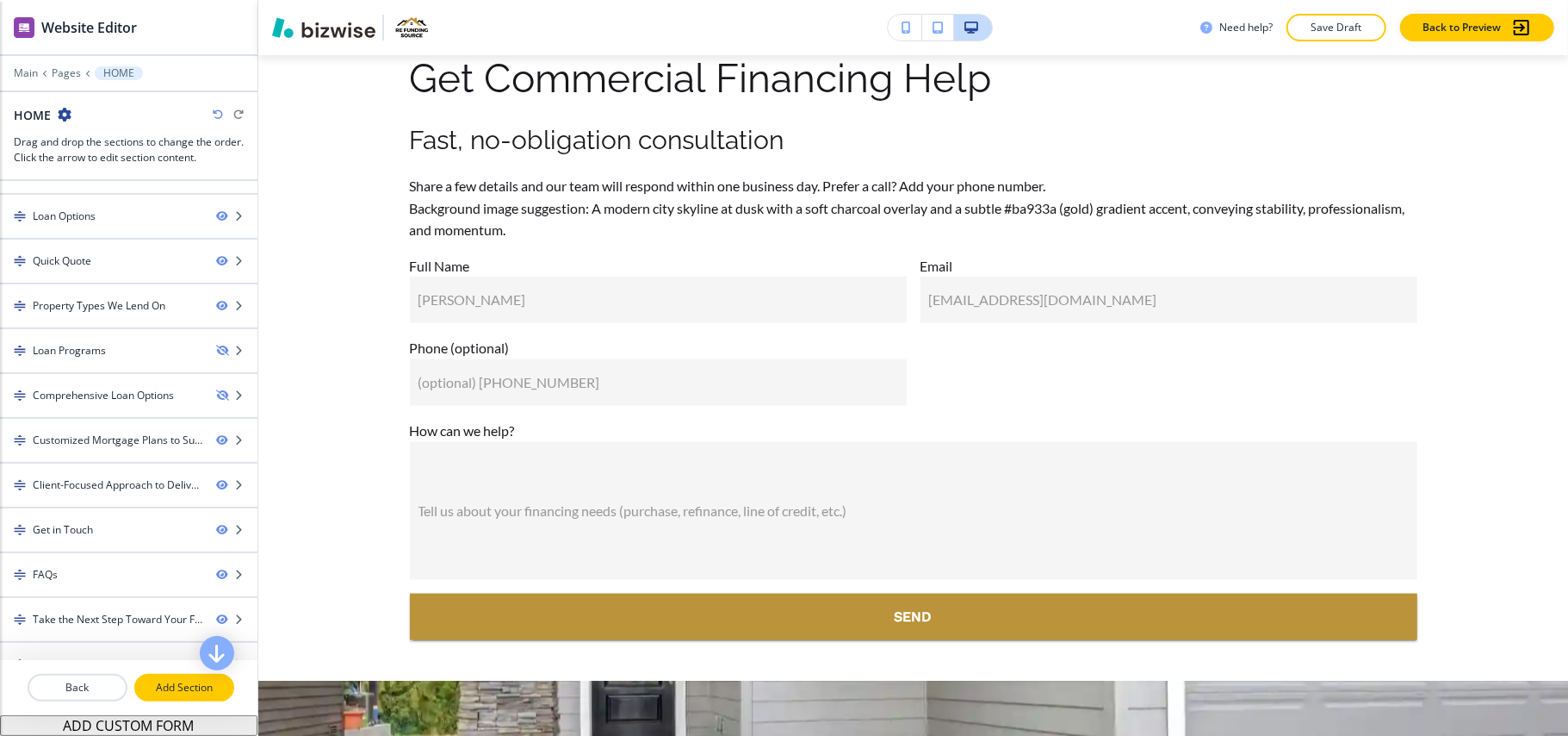
click at [179, 690] on p "Add Section" at bounding box center [184, 687] width 96 height 16
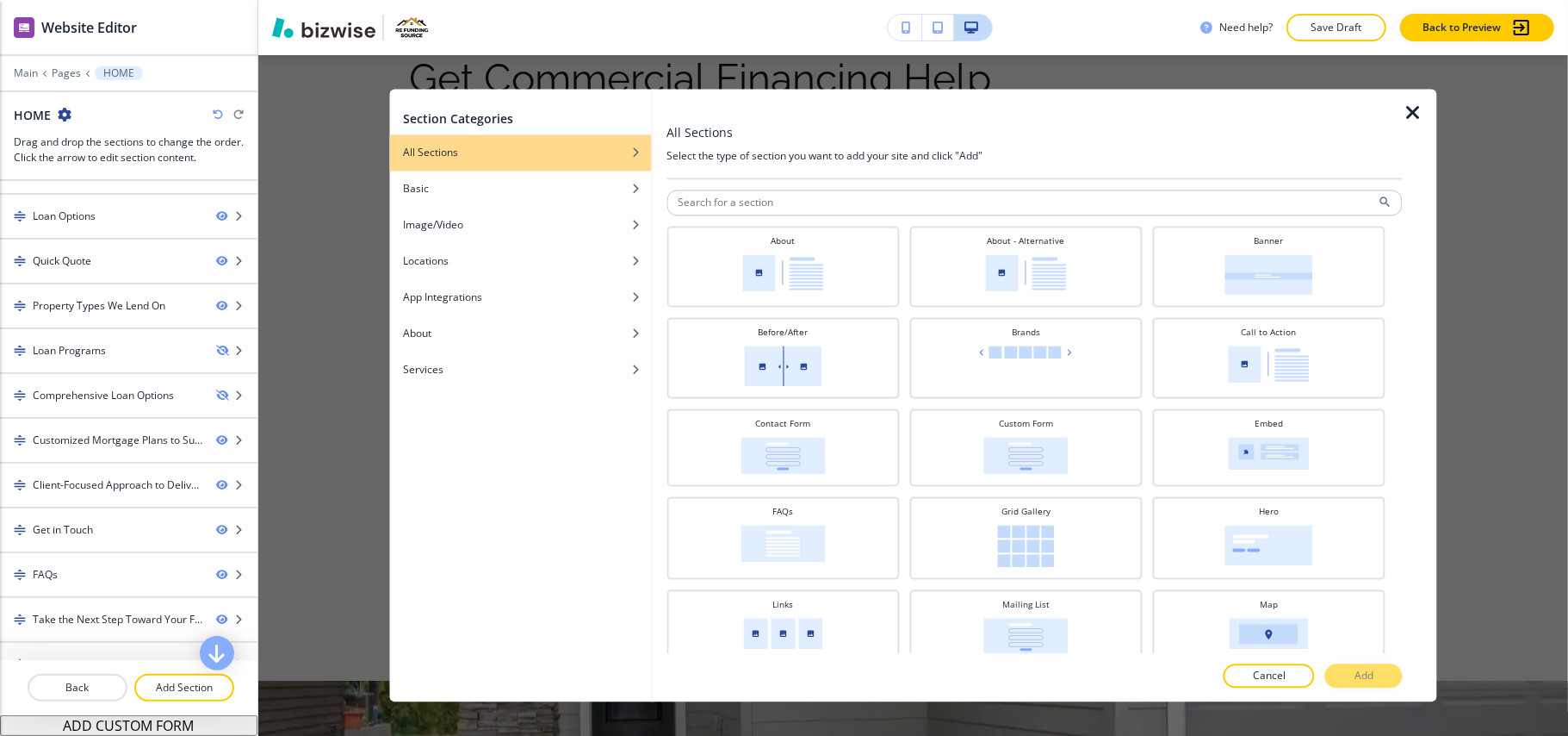
click at [1403, 114] on icon "button" at bounding box center [1413, 114] width 21 height 21
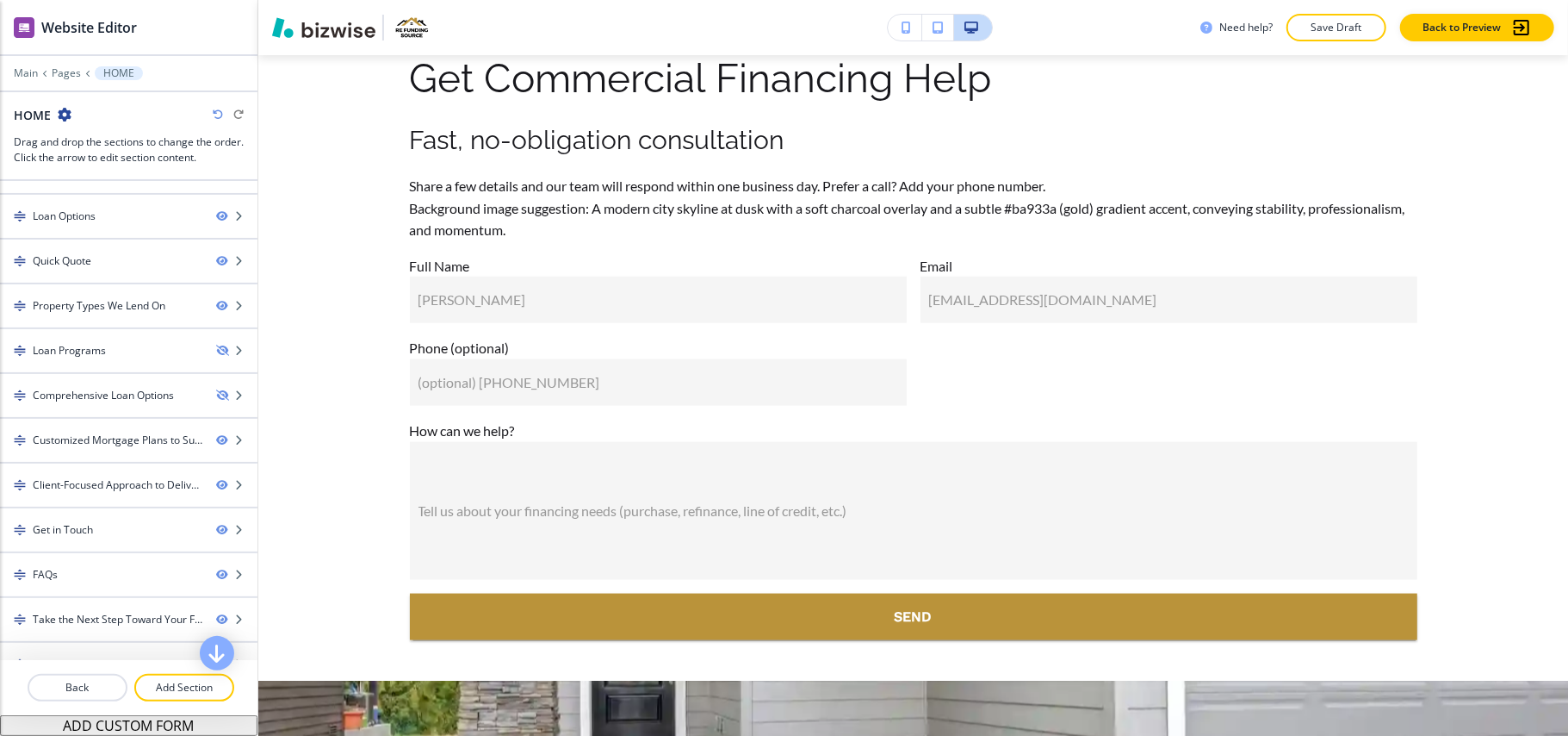
click at [128, 727] on button "ADD CUSTOM FORM" at bounding box center [128, 725] width 257 height 21
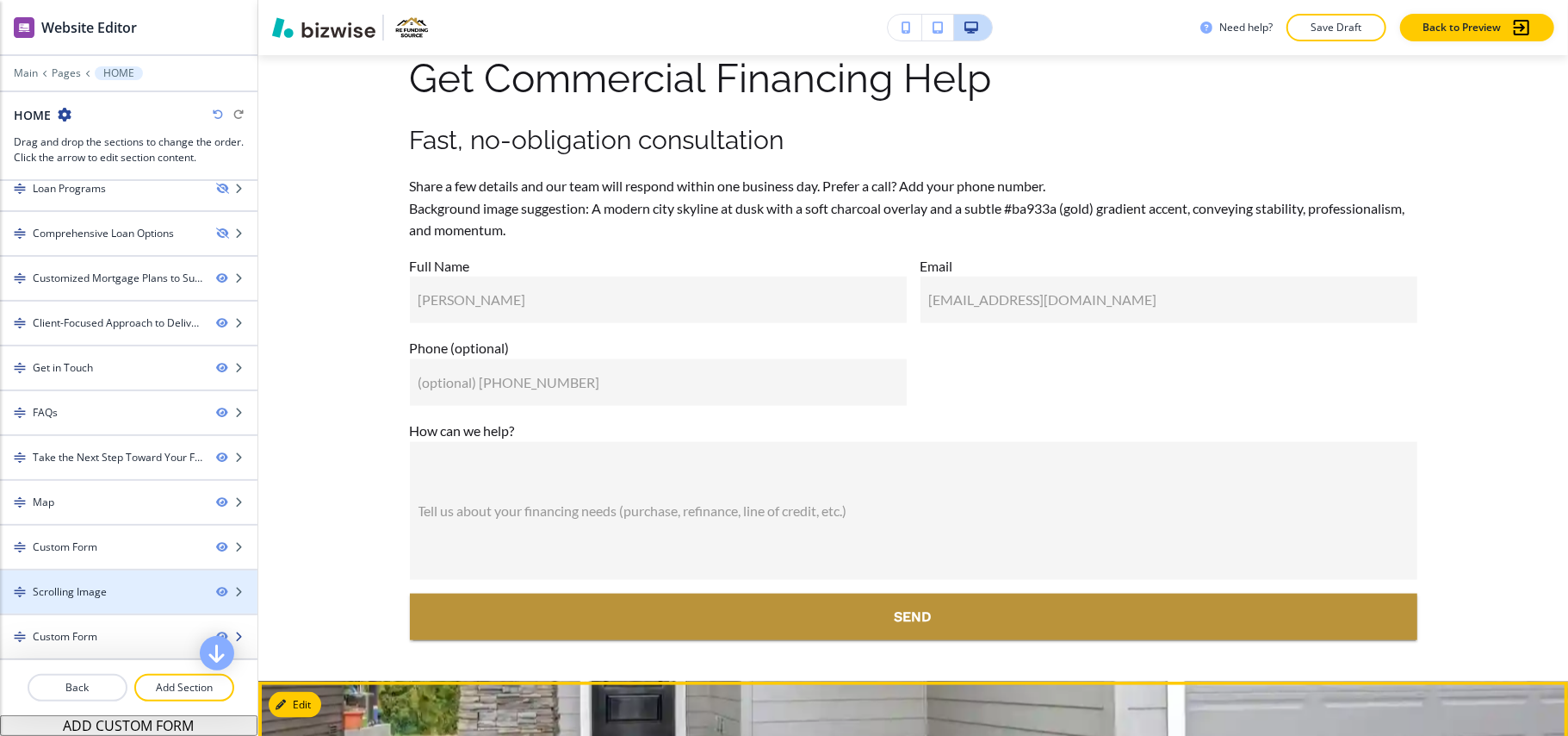
scroll to position [518, 0]
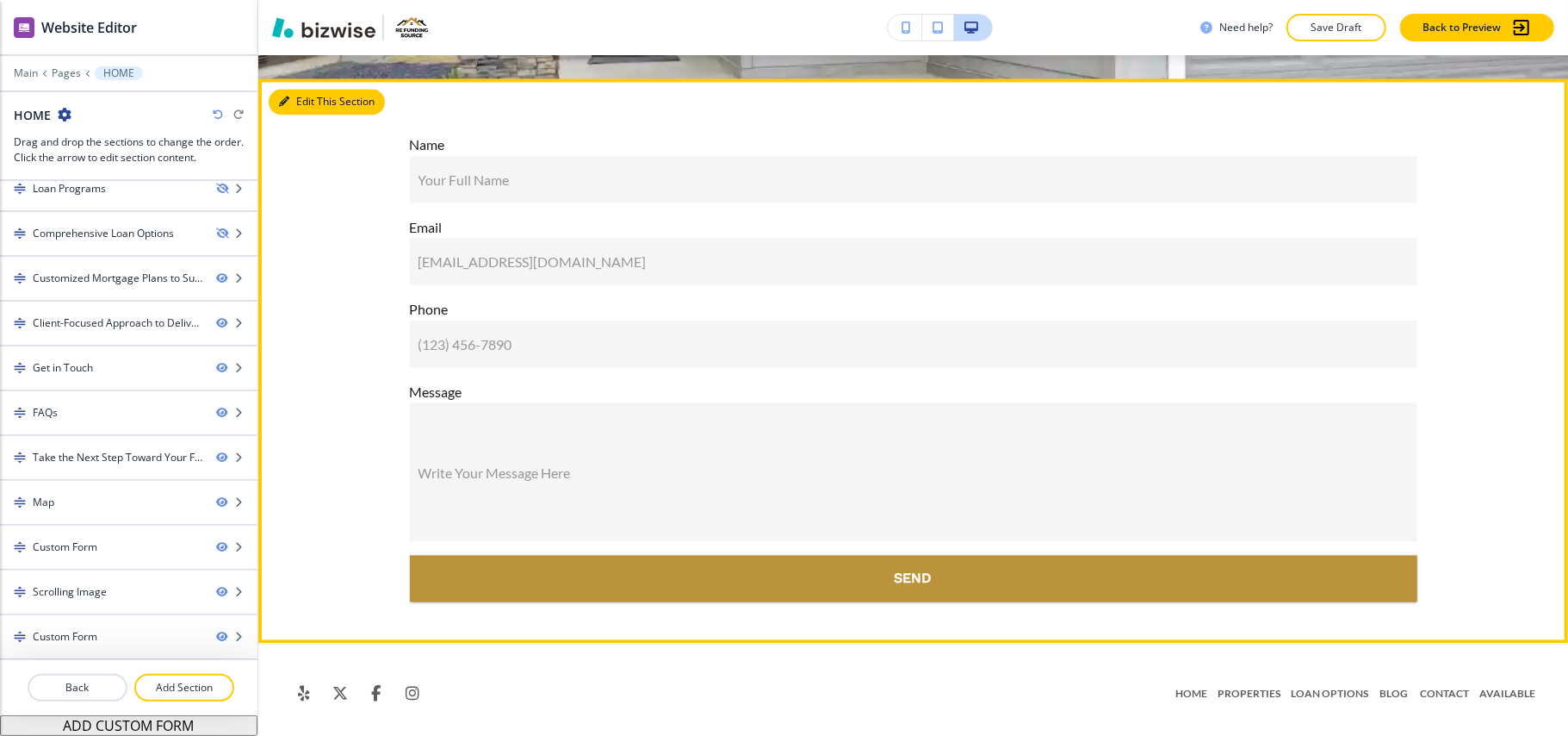
click at [294, 114] on button "Edit This Section" at bounding box center [327, 102] width 116 height 26
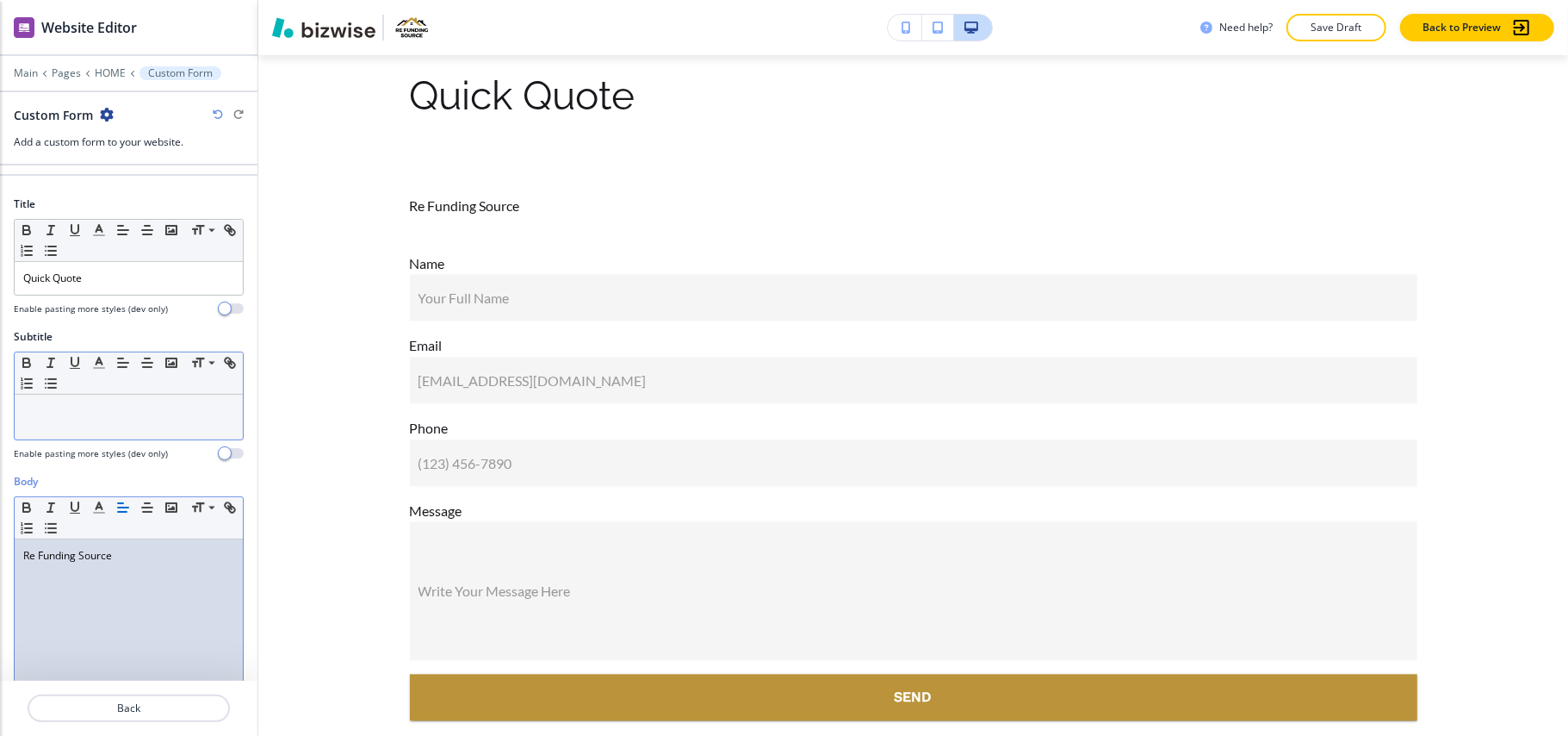
scroll to position [0, 0]
click at [104, 302] on div at bounding box center [128, 299] width 230 height 7
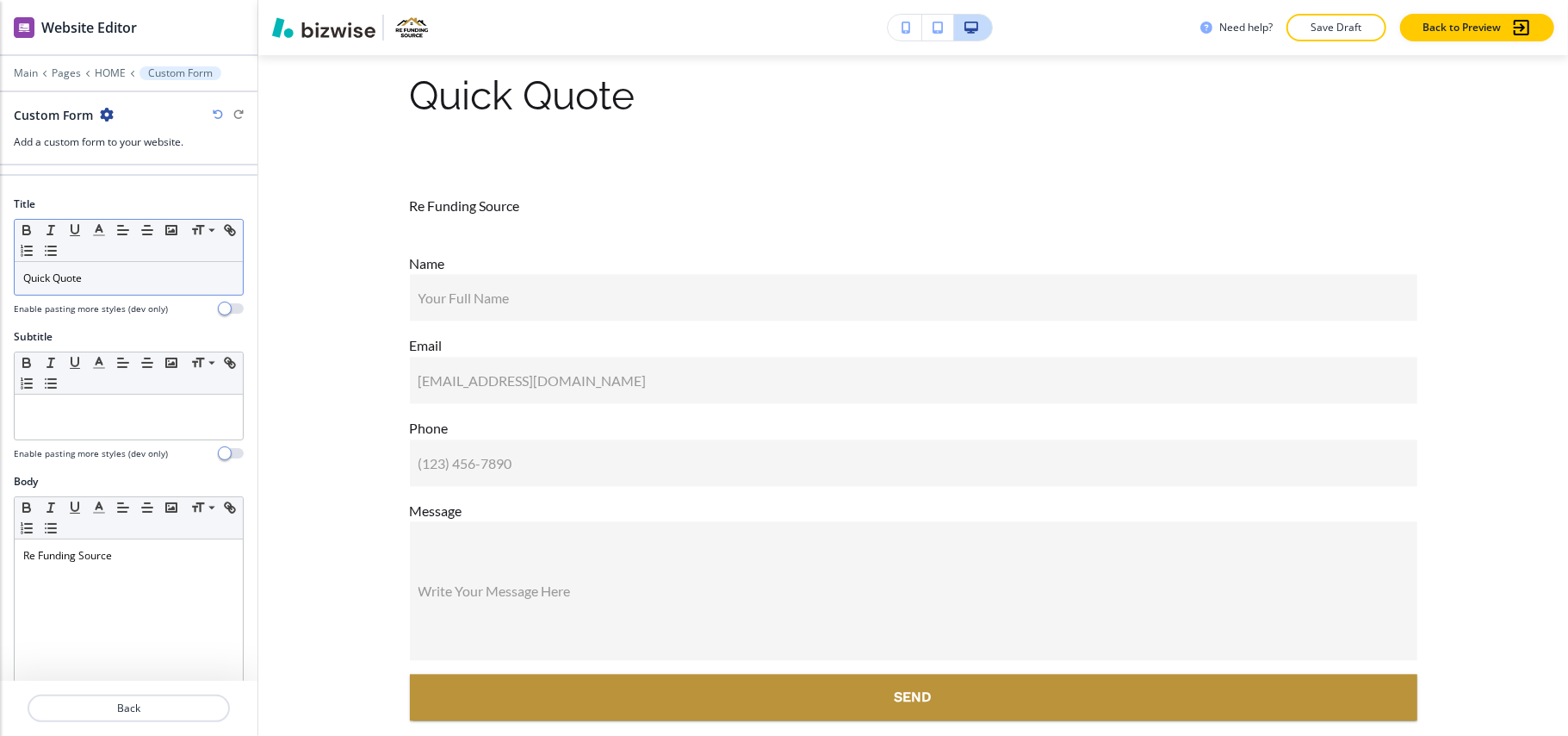
click at [111, 281] on p "Quick Quote" at bounding box center [128, 277] width 211 height 16
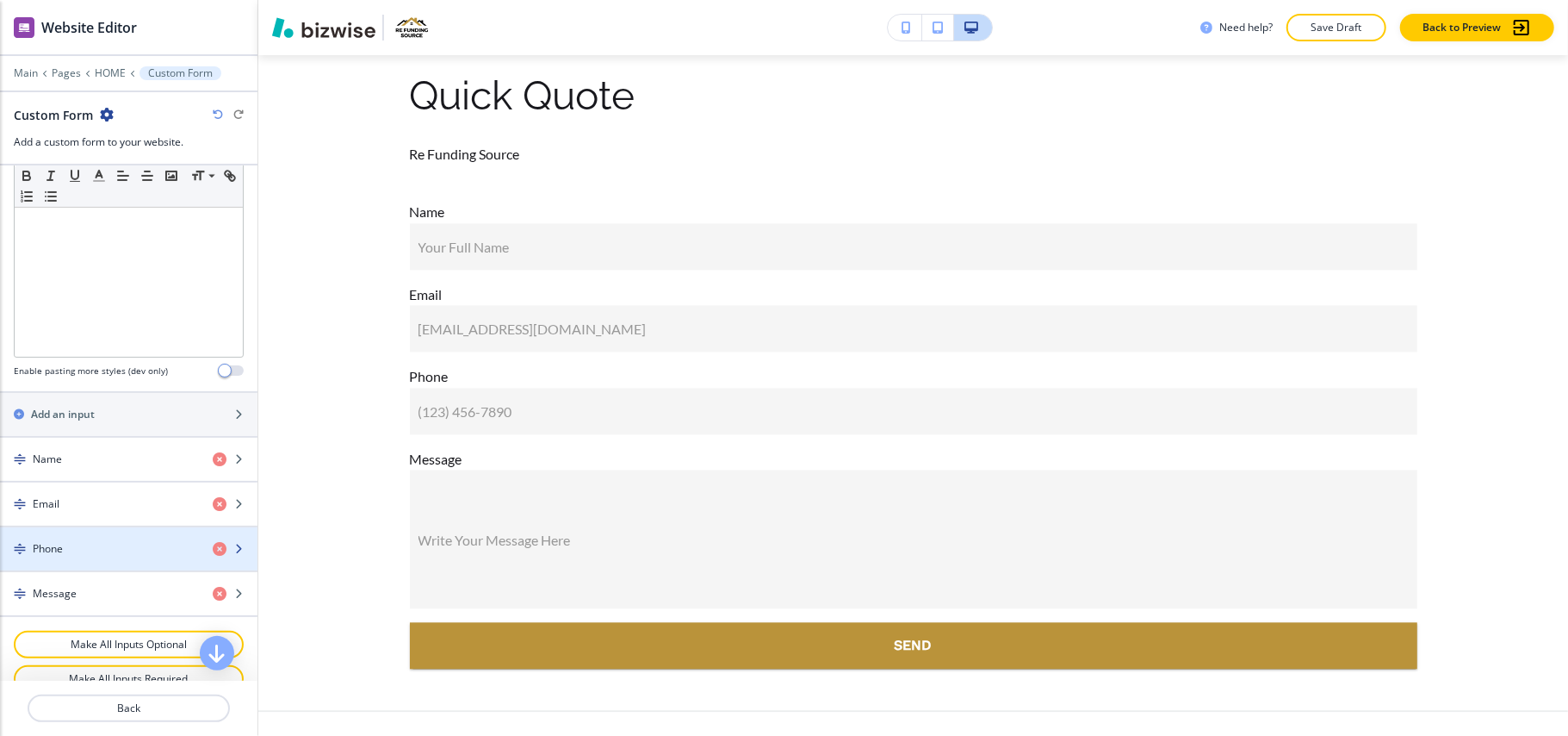
scroll to position [556, 0]
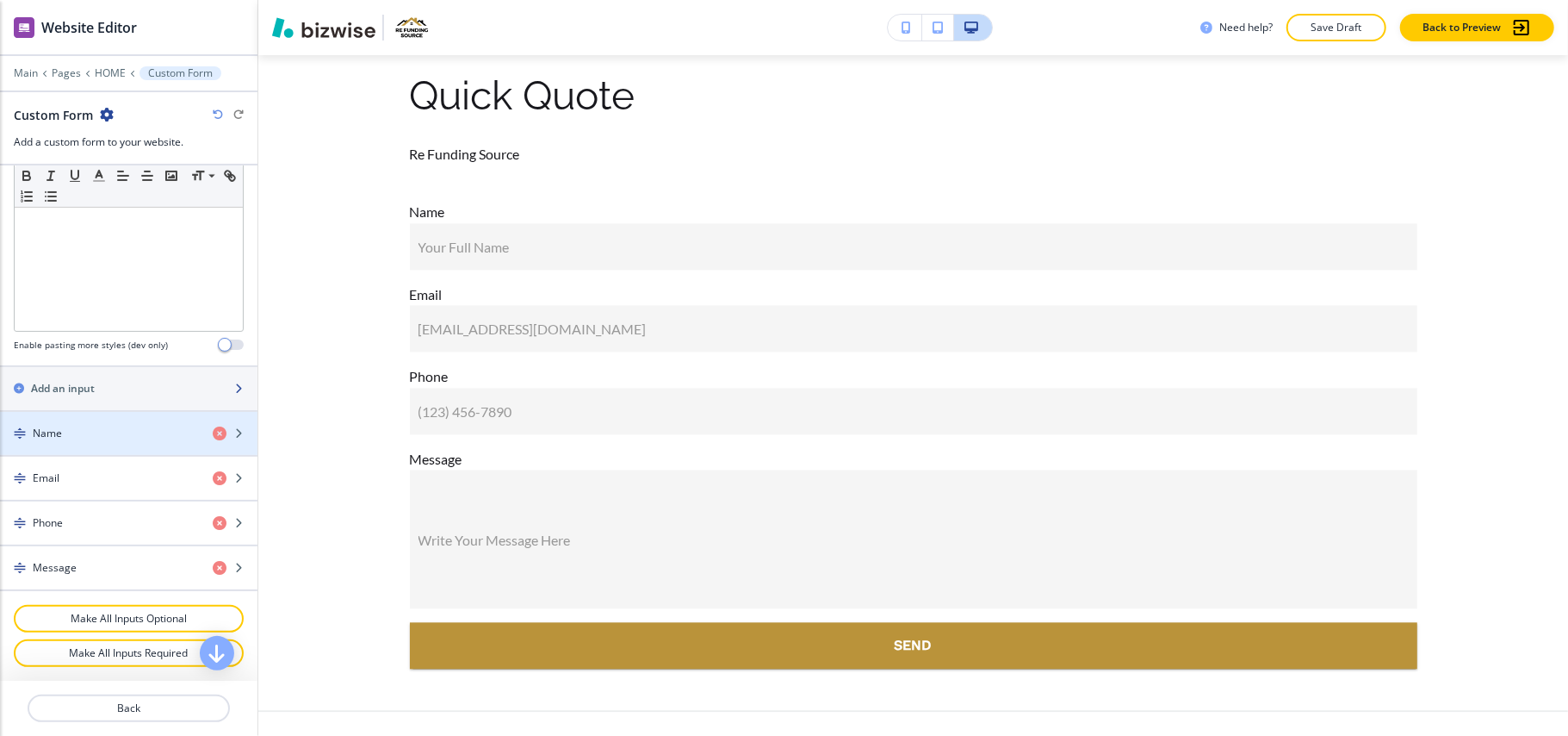
click at [127, 370] on div "button" at bounding box center [128, 373] width 257 height 14
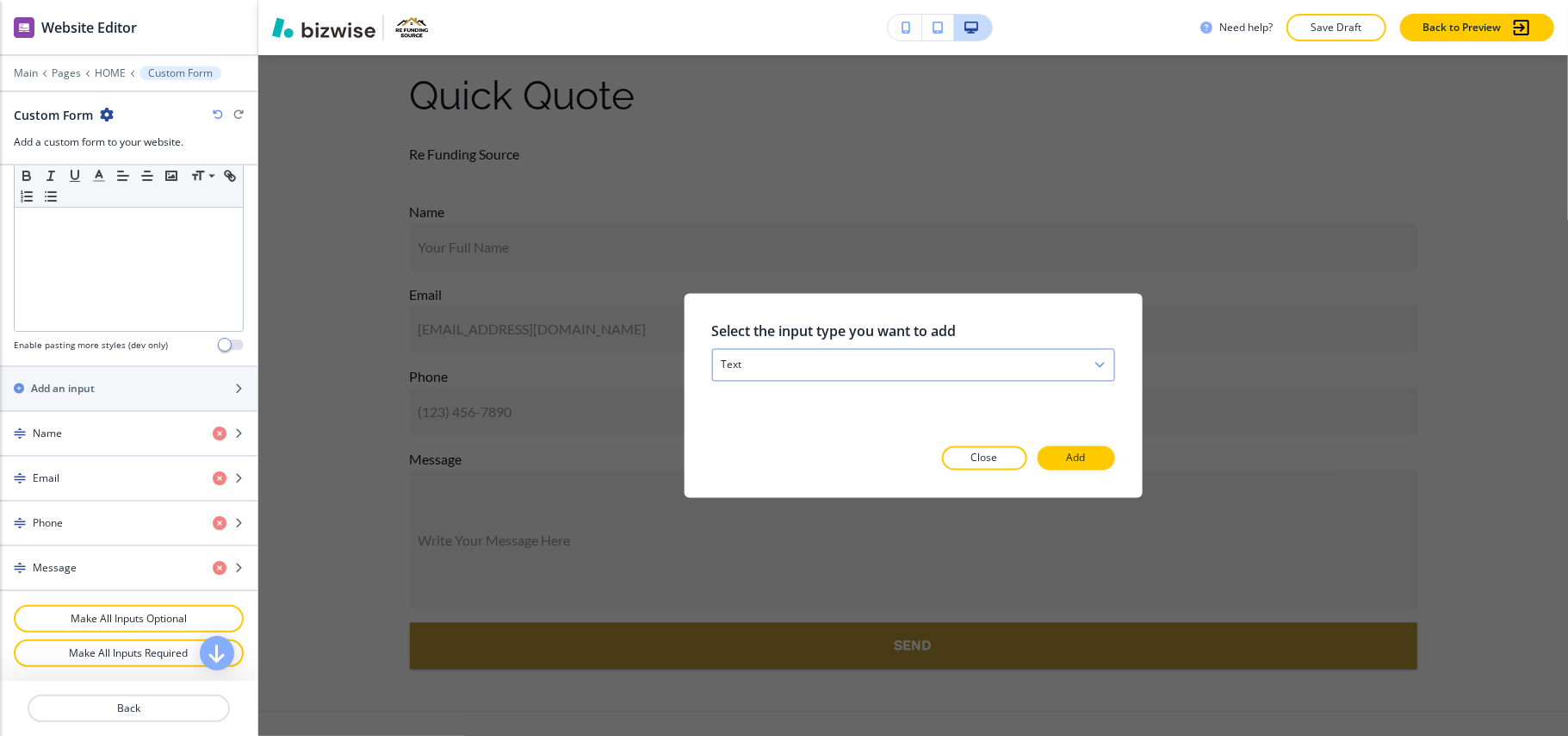
click at [793, 356] on div "text" at bounding box center [913, 365] width 401 height 31
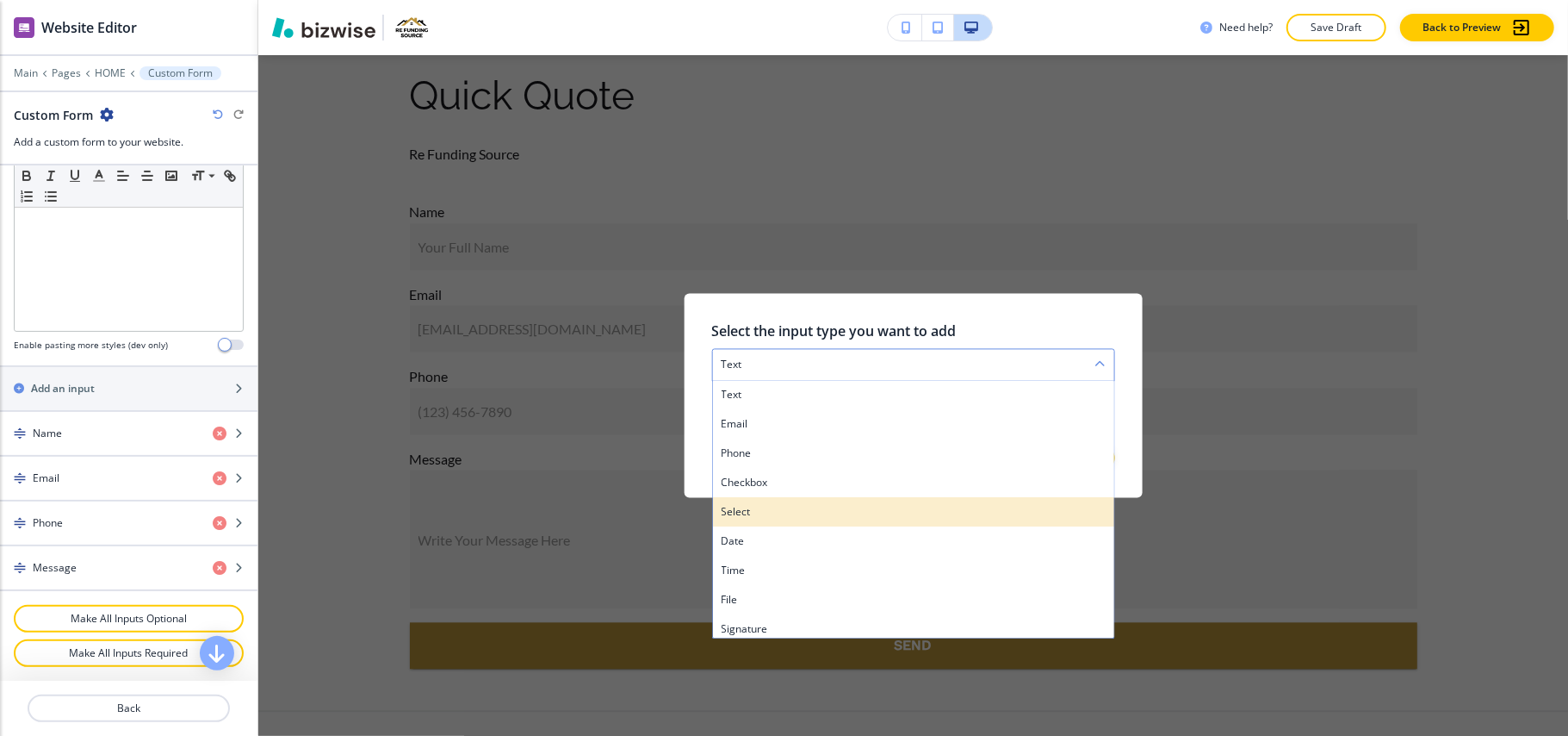
click at [762, 506] on h4 "select" at bounding box center [914, 512] width 384 height 16
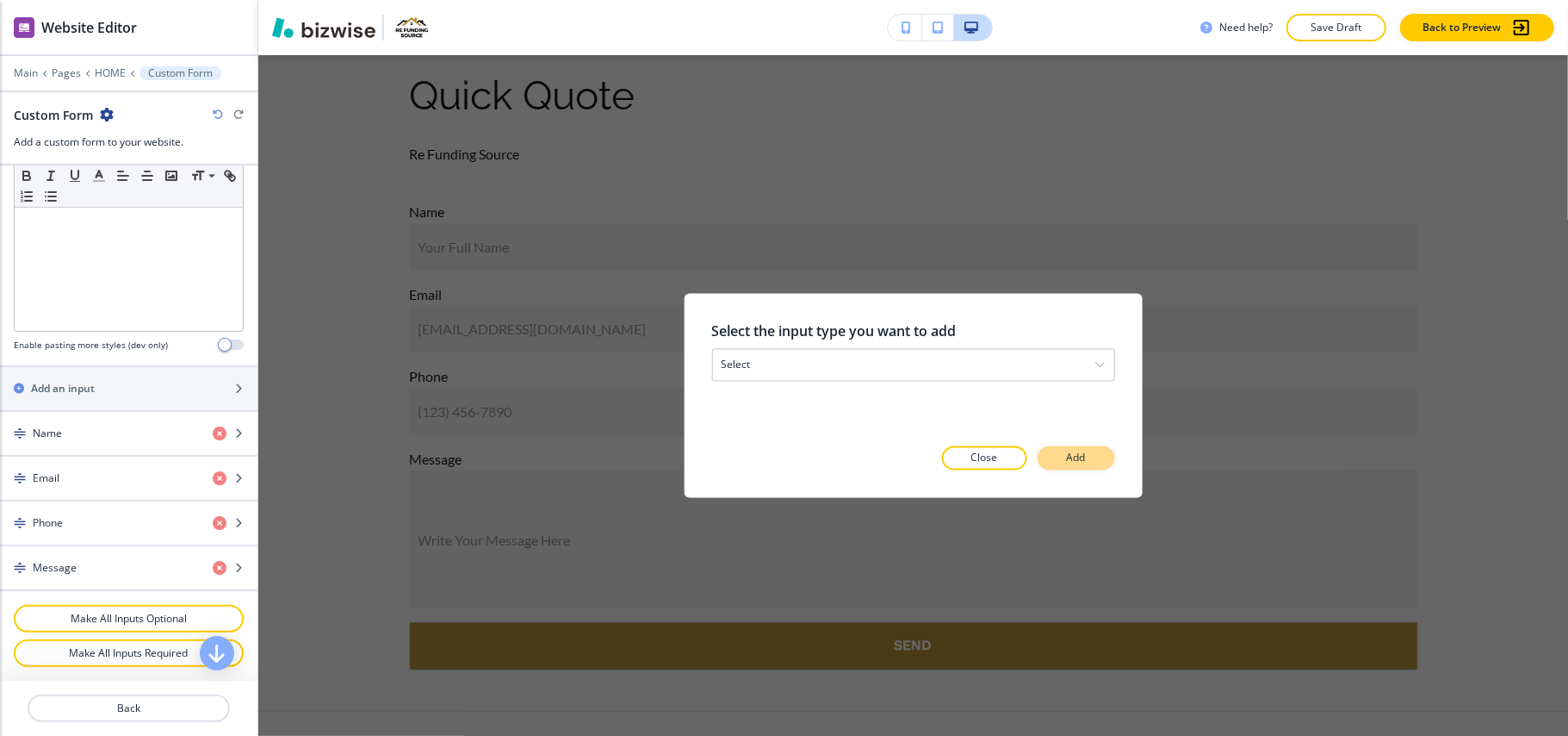
click at [1051, 459] on button "Add" at bounding box center [1076, 458] width 78 height 24
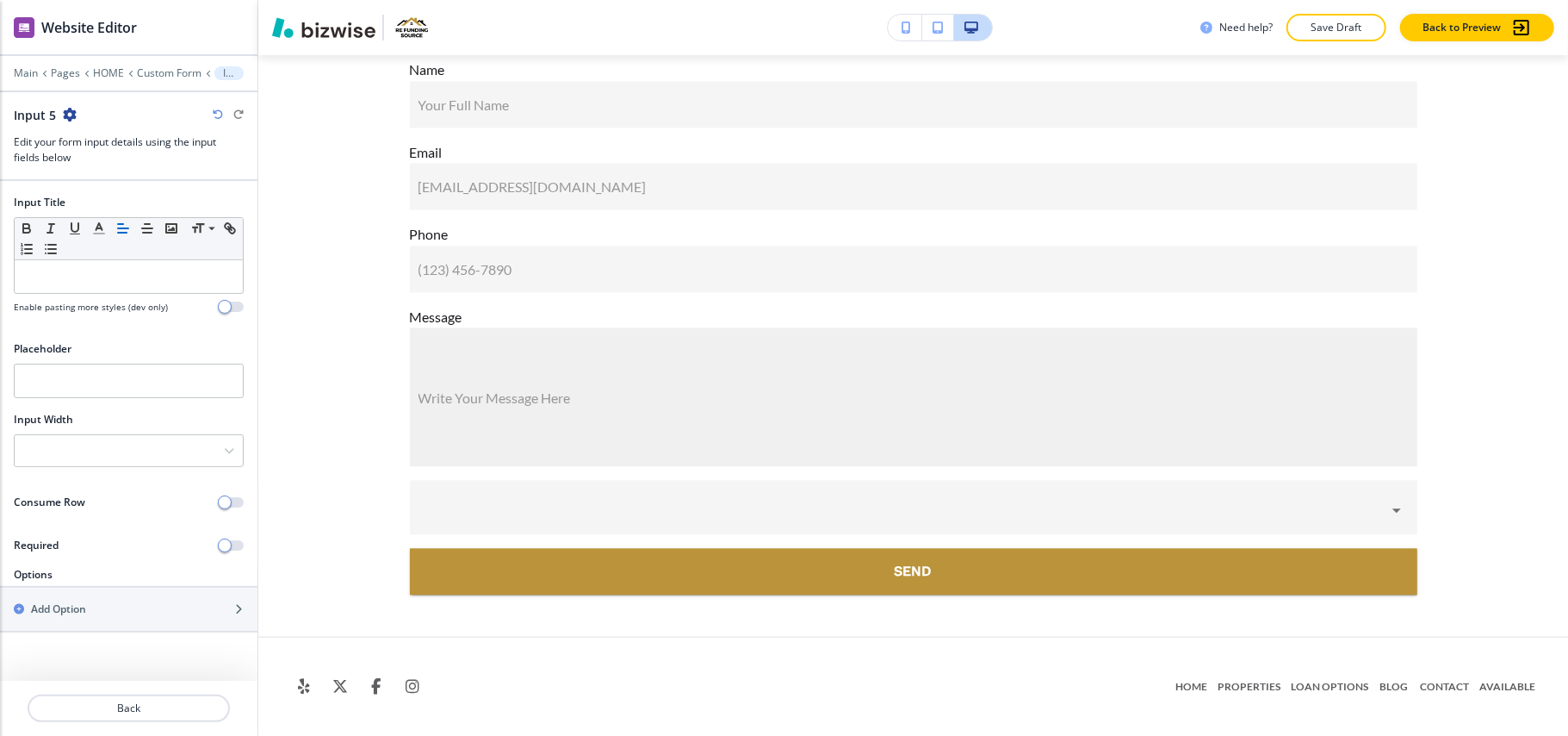
scroll to position [12130, 0]
click at [70, 280] on p at bounding box center [128, 276] width 211 height 16
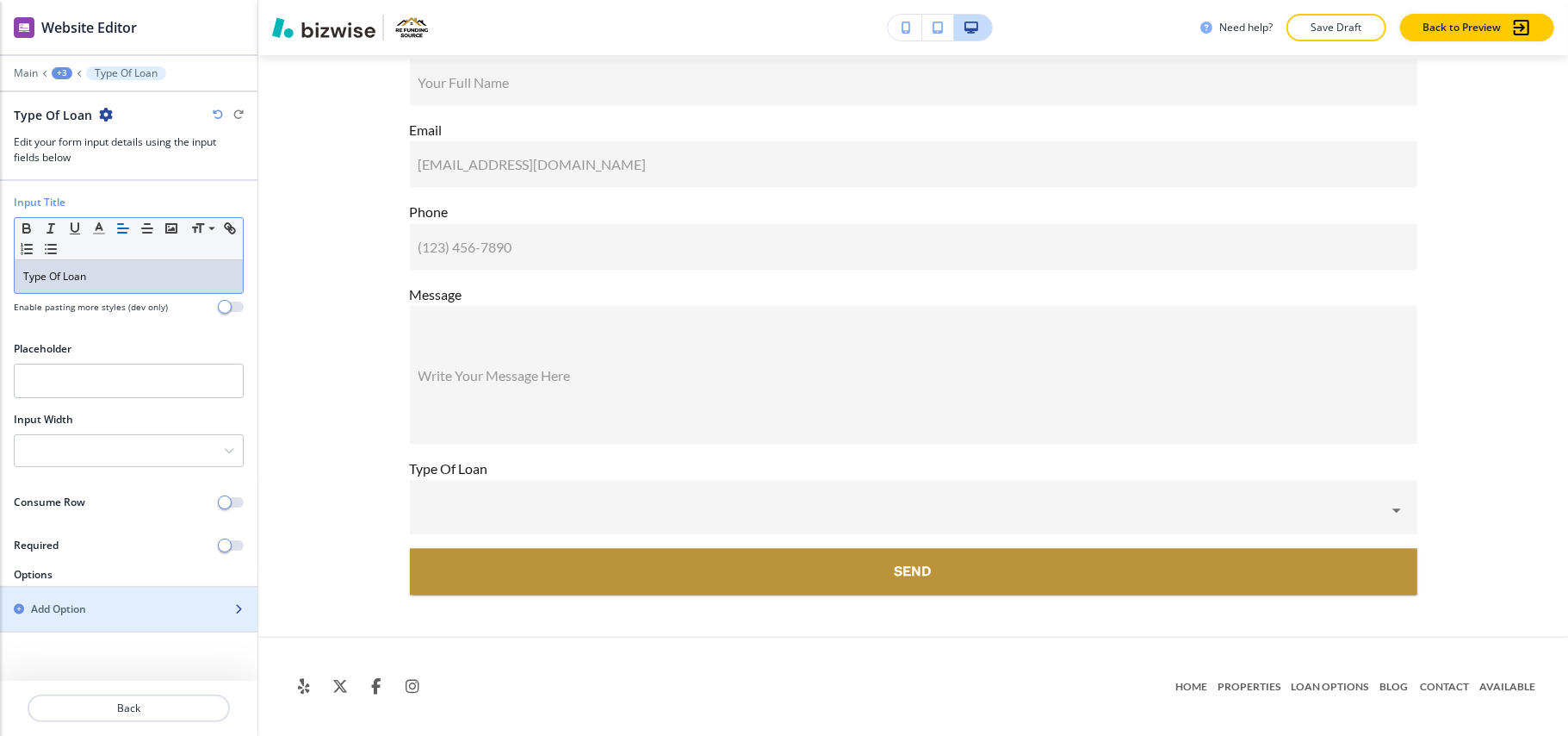
click at [93, 601] on div "button" at bounding box center [128, 594] width 257 height 14
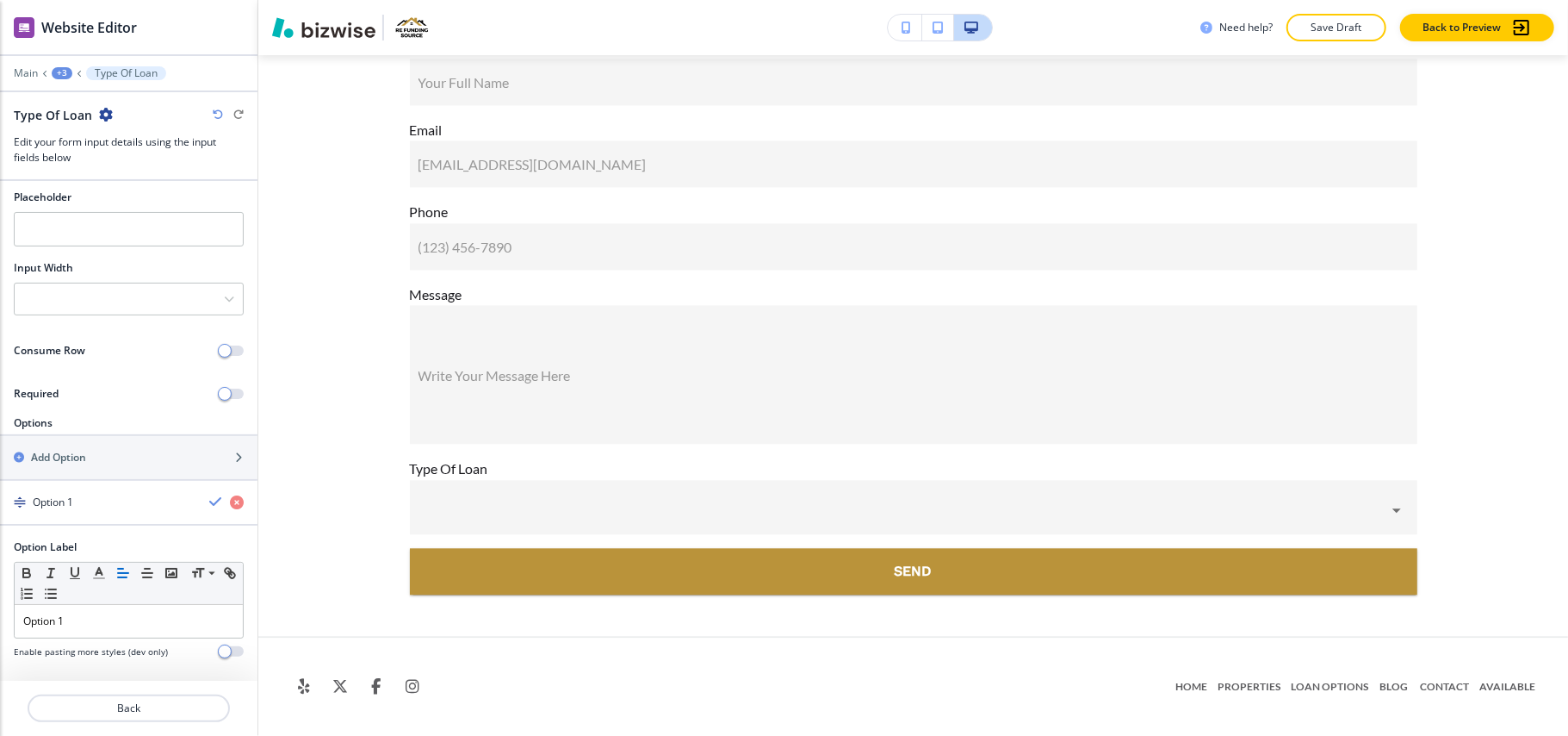
scroll to position [166, 0]
drag, startPoint x: 78, startPoint y: 608, endPoint x: 0, endPoint y: 614, distance: 78.2
click at [0, 614] on div "Option Label Small Normal Large Huge Option 1 Enable pasting more styles (dev o…" at bounding box center [128, 598] width 257 height 133
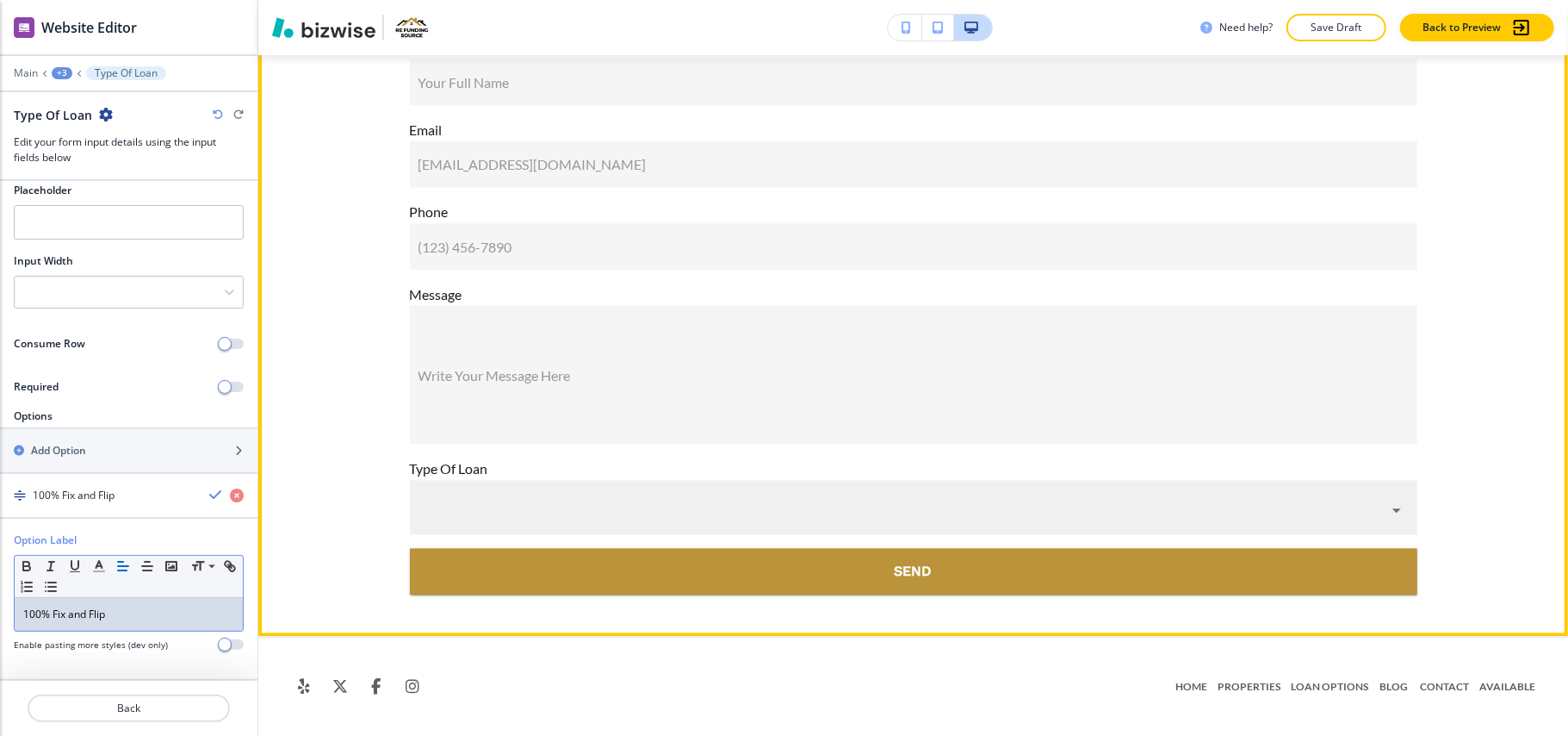
click at [427, 0] on body "WELCOME TO YOUR WEBSITE PREVIEW Want to try out the Website Editor? Edit this s…" at bounding box center [784, 0] width 1568 height 0
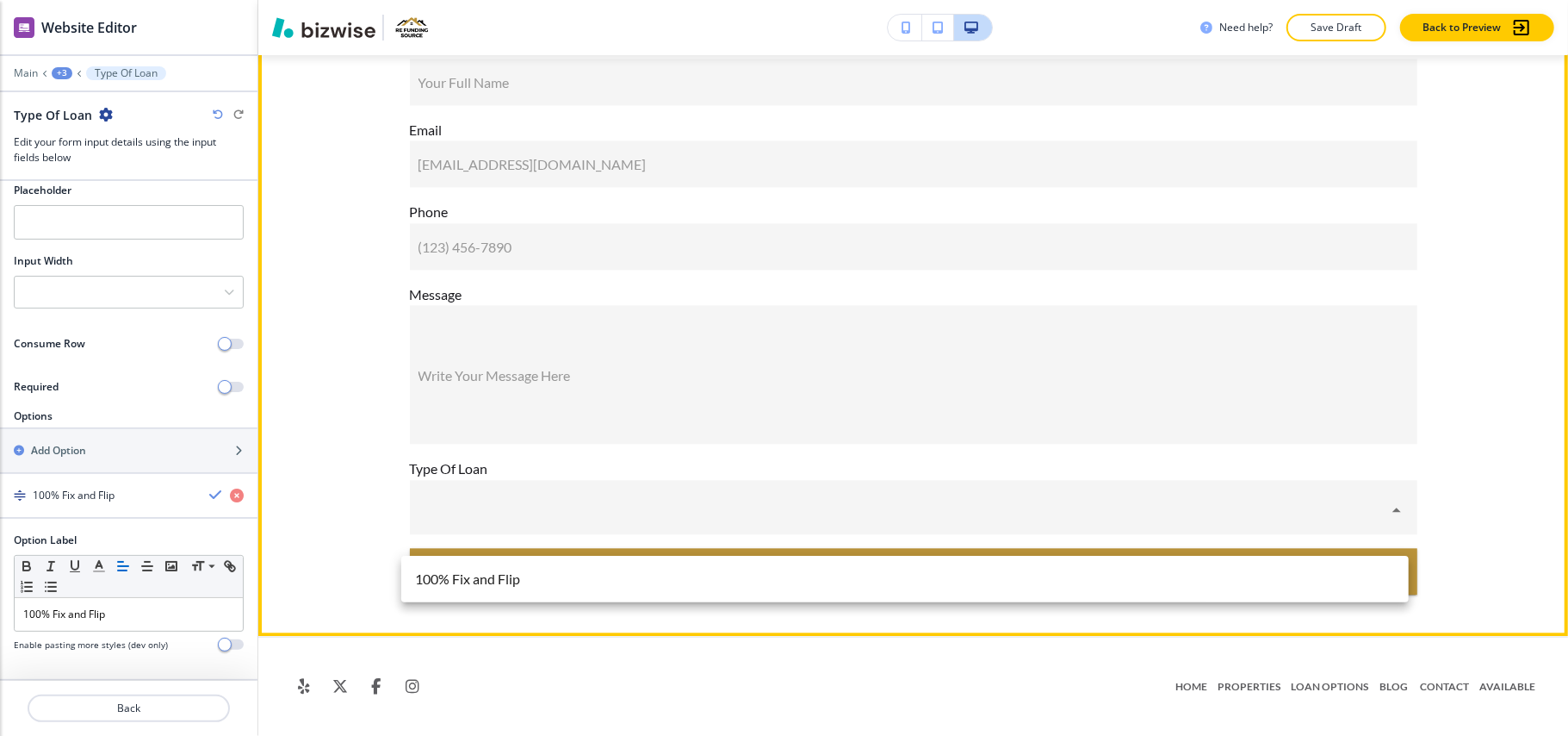
drag, startPoint x: 512, startPoint y: 521, endPoint x: 438, endPoint y: 536, distance: 75.5
click at [512, 520] on div at bounding box center [784, 368] width 1568 height 736
